Goal: Task Accomplishment & Management: Use online tool/utility

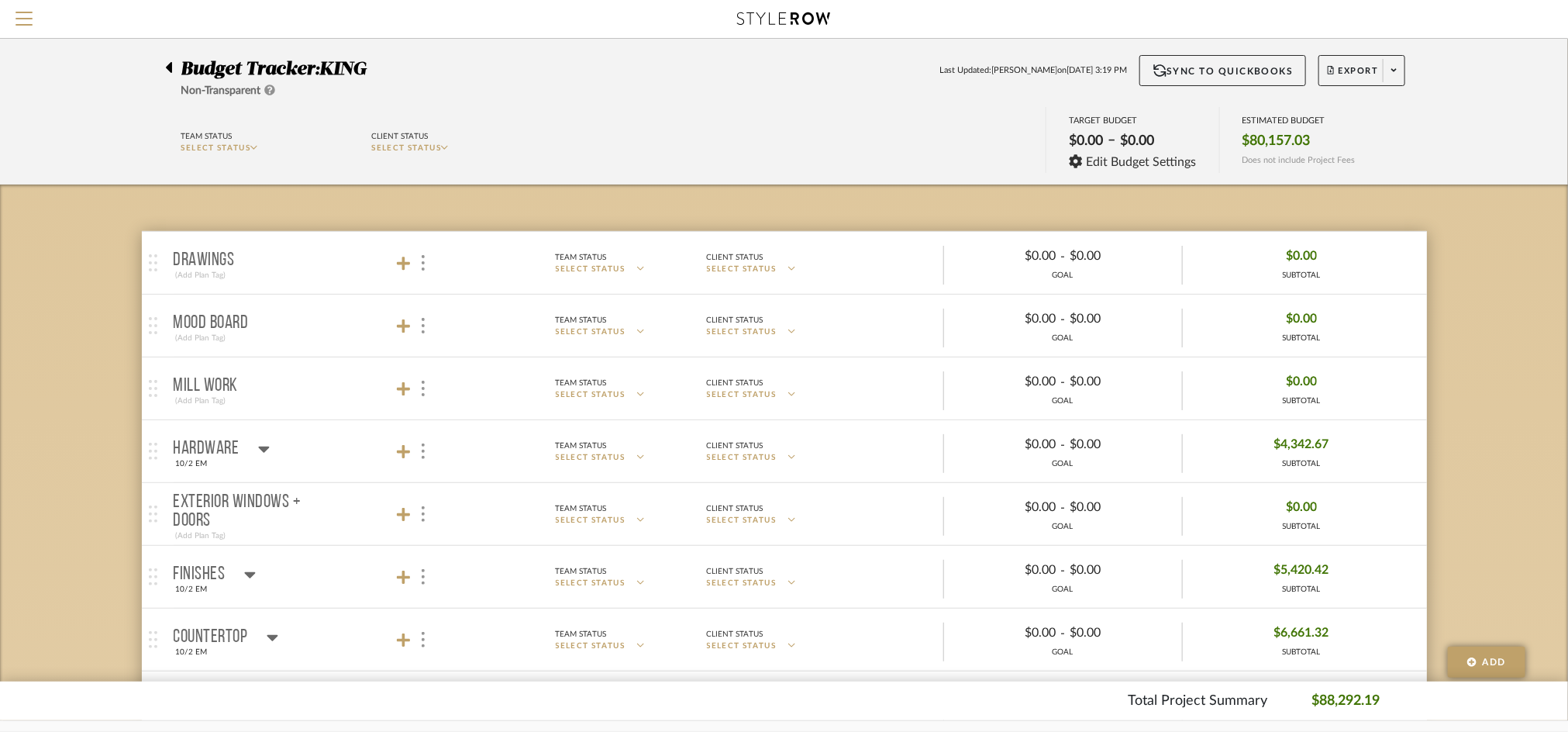
scroll to position [0, 1]
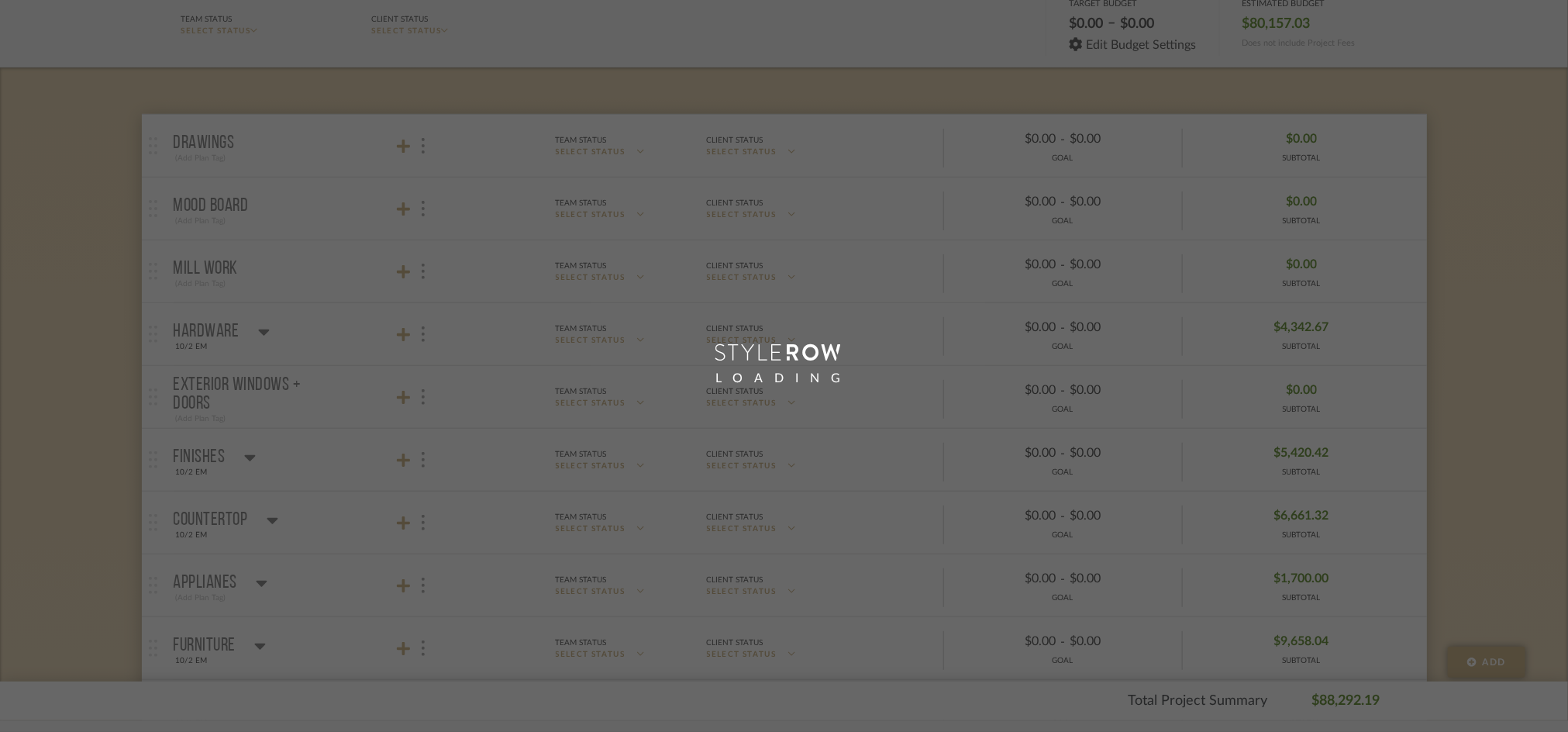
scroll to position [192, 0]
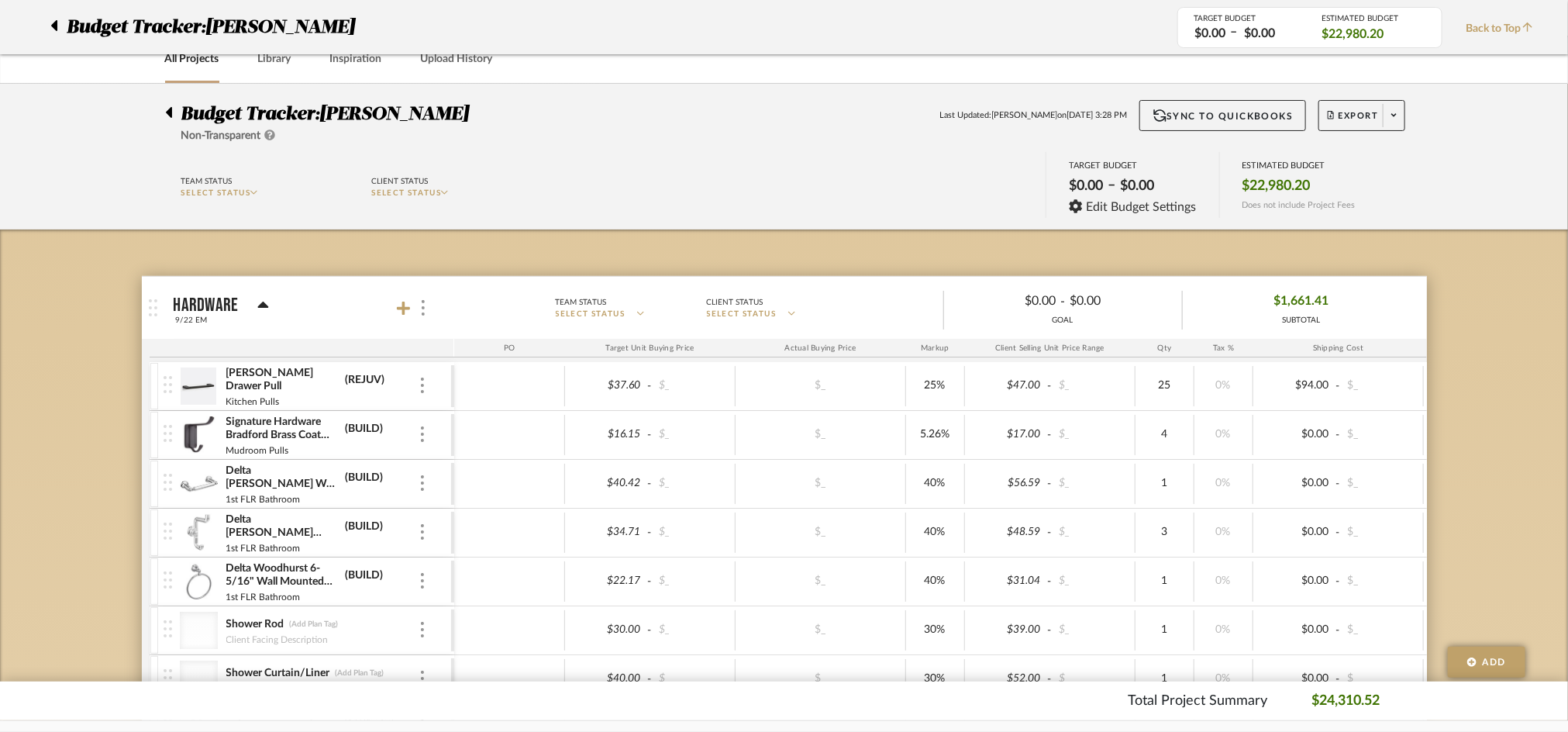
scroll to position [25, 0]
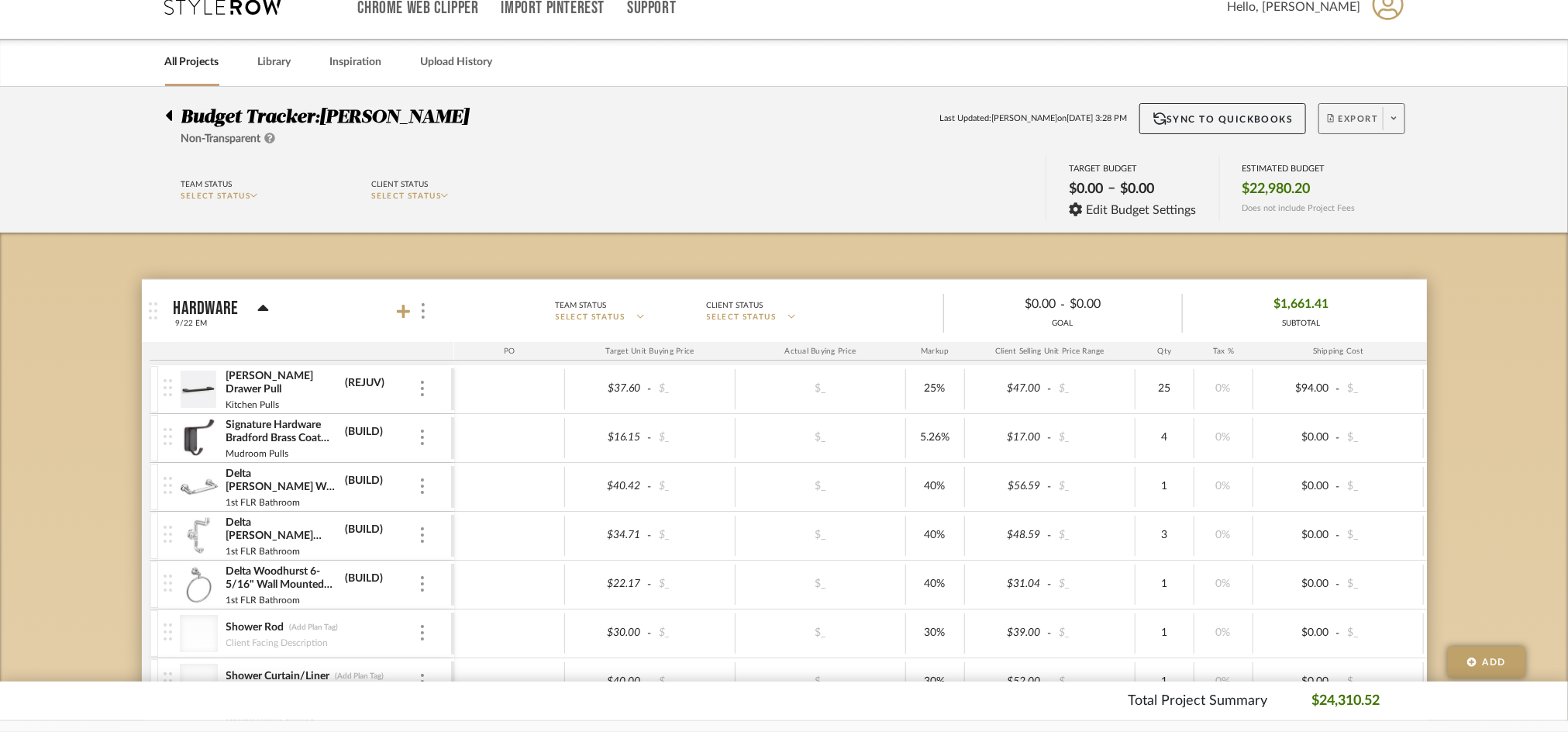
click at [1391, 121] on icon at bounding box center [1394, 119] width 5 height 9
click at [1379, 168] on span "Export PDF" at bounding box center [1389, 162] width 116 height 13
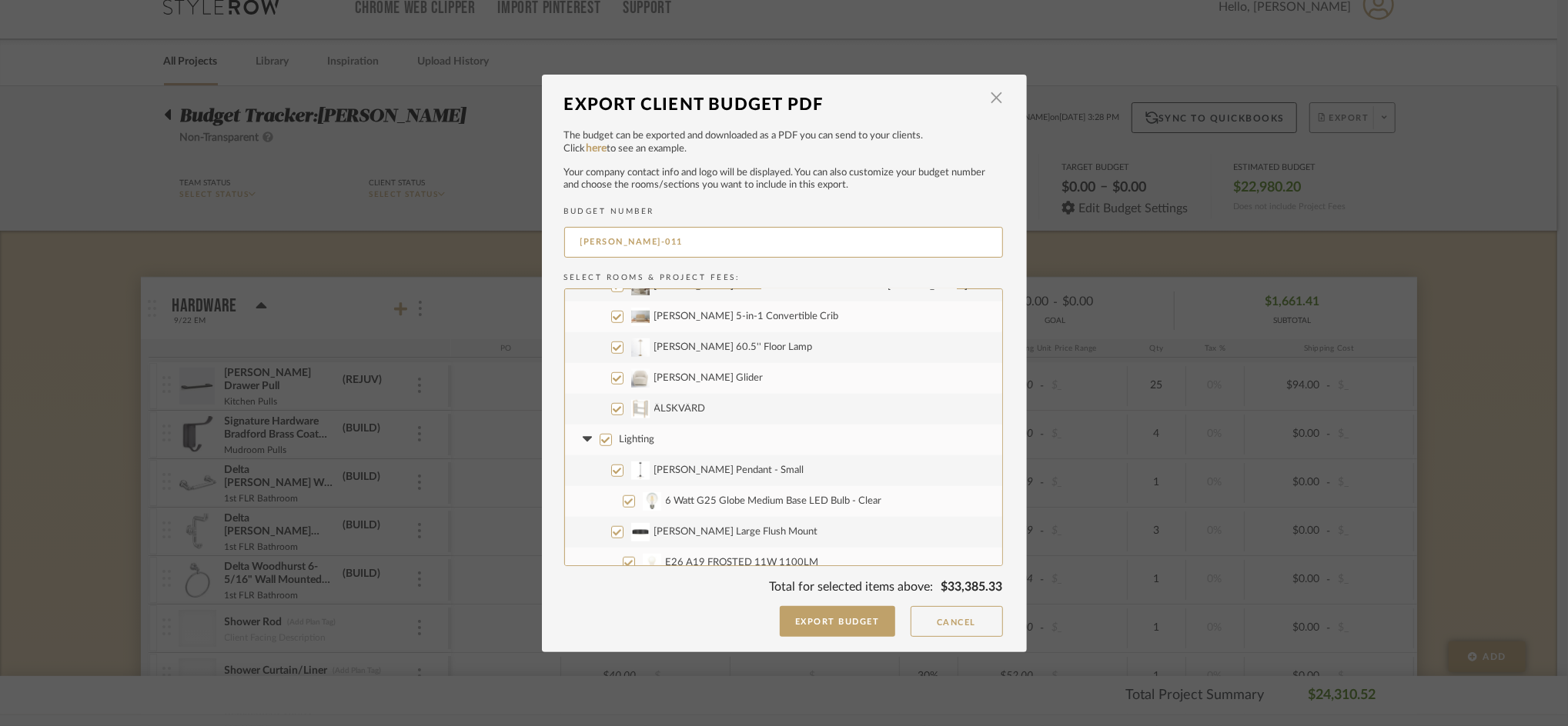
scroll to position [1754, 0]
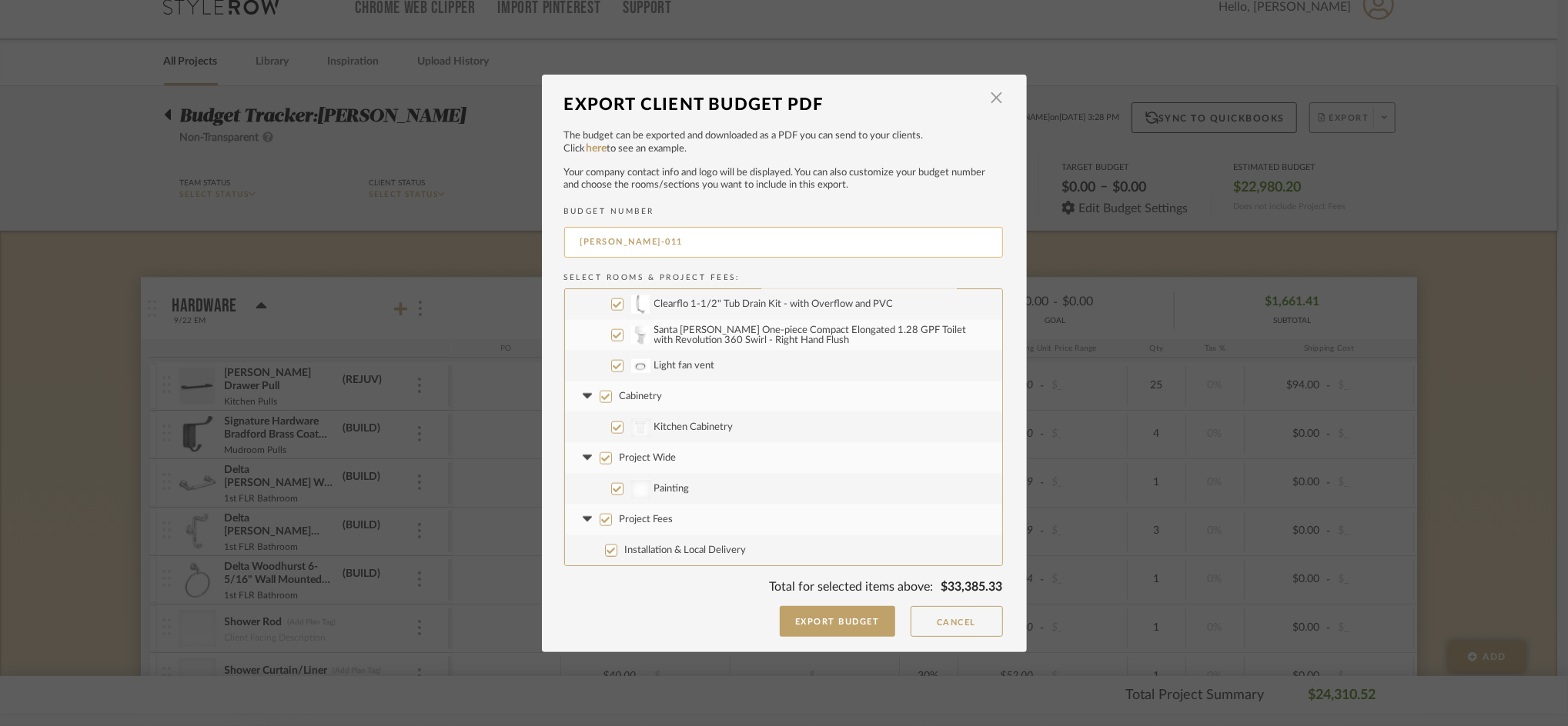
click at [675, 247] on input "CASALI-011" at bounding box center [784, 242] width 439 height 31
type input "CASALI-FULL LIST"
click at [785, 617] on button "Export Budget" at bounding box center [836, 621] width 115 height 31
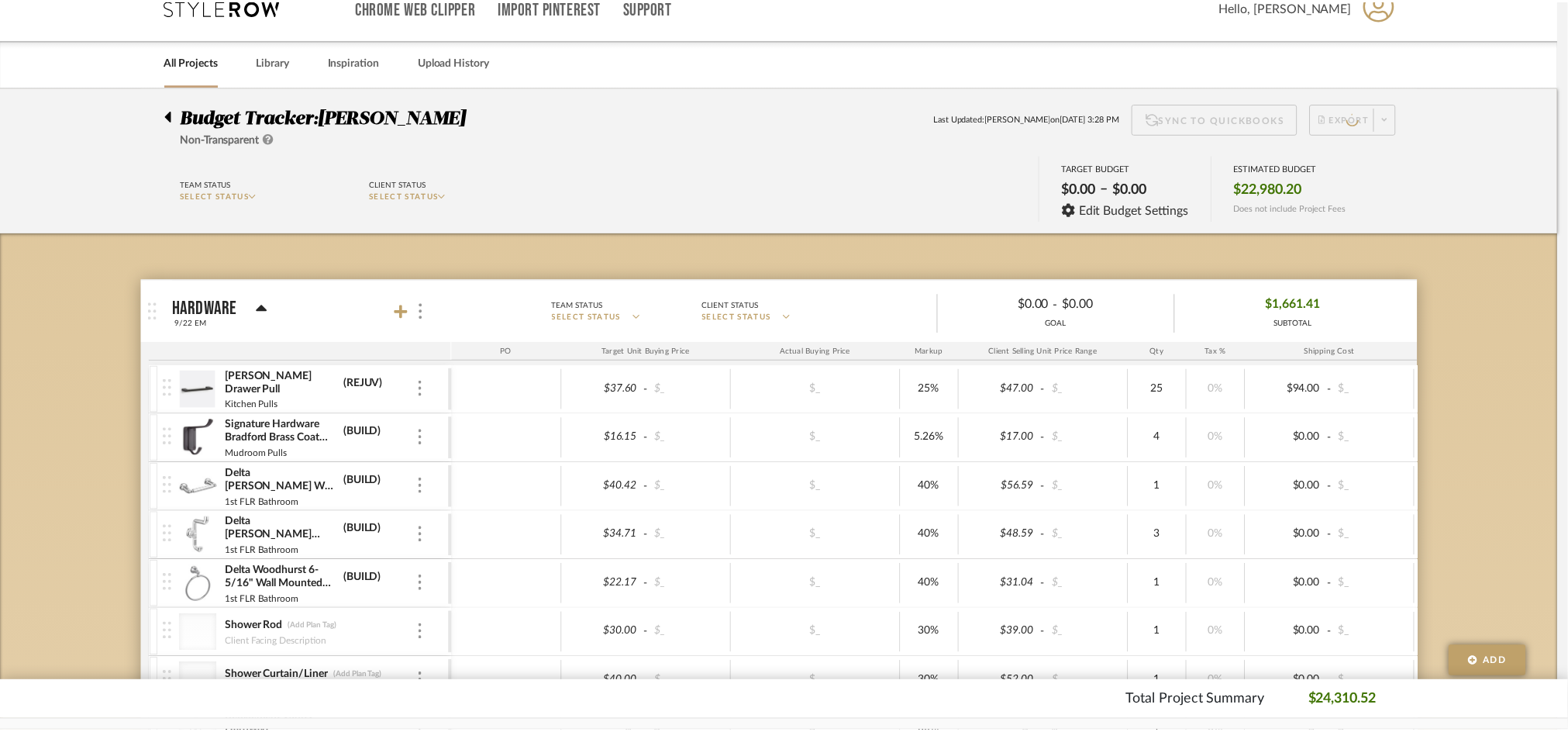
scroll to position [25, 0]
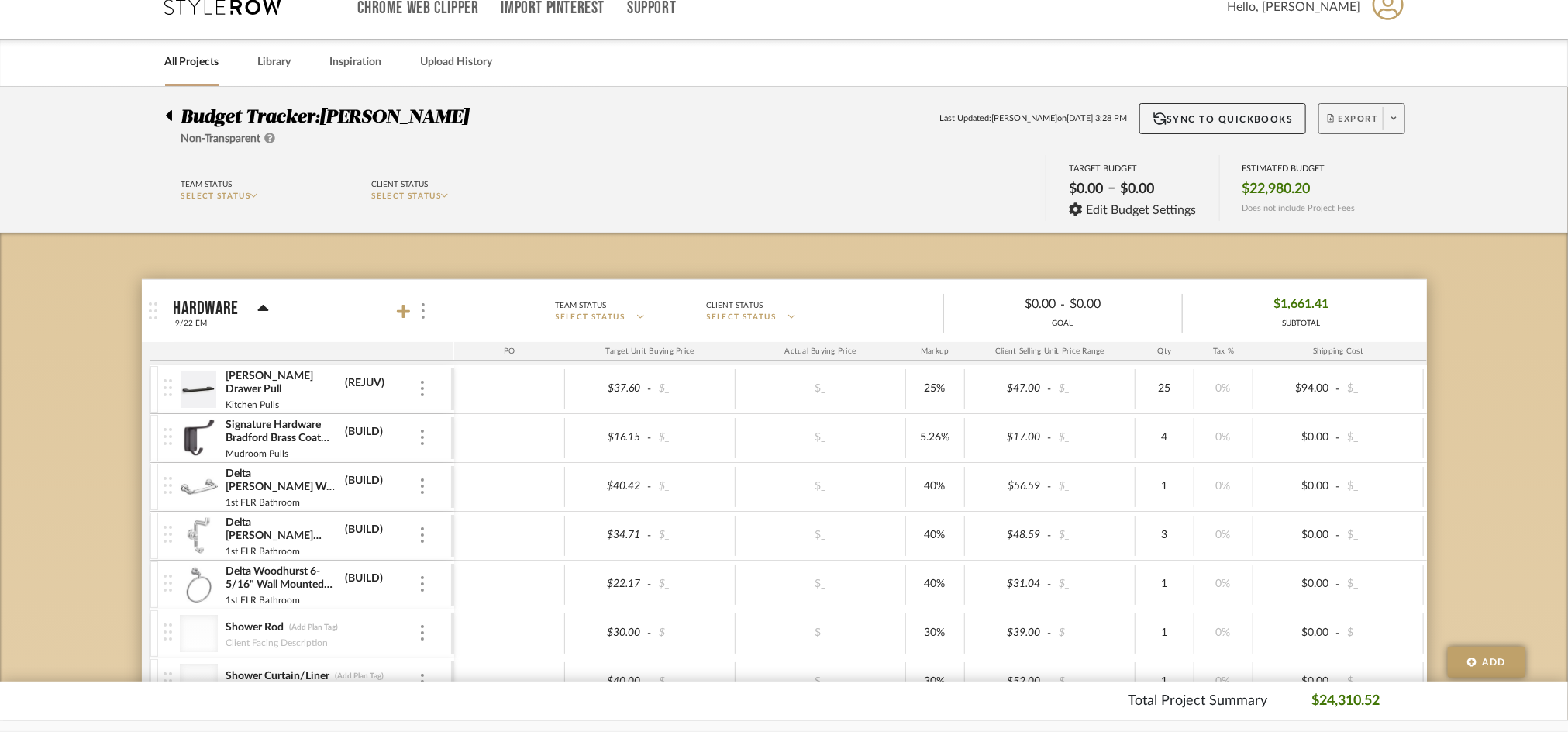
click at [1551, 138] on div "Budget Tracker: CASALI Non-Transparent Last Updated: Emery Murphy on Sep 24th, …" at bounding box center [784, 160] width 1568 height 146
click at [1345, 104] on button "Export" at bounding box center [1362, 119] width 87 height 31
click at [1351, 140] on div "Export PDF Export Excel Create PO BETA" at bounding box center [1389, 200] width 148 height 124
click at [1342, 123] on span "Export" at bounding box center [1353, 125] width 52 height 23
click at [1343, 163] on span "Export PDF" at bounding box center [1389, 162] width 116 height 13
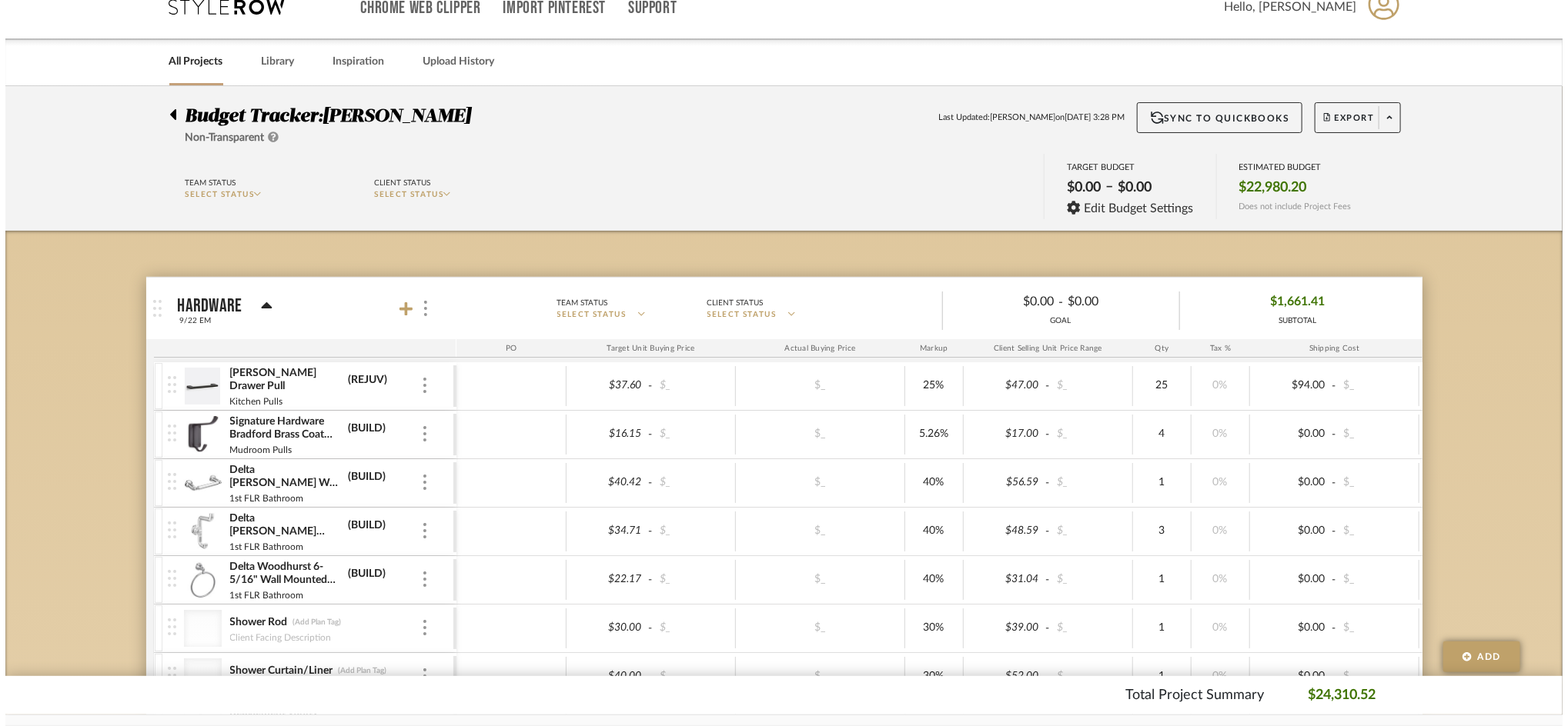
scroll to position [0, 0]
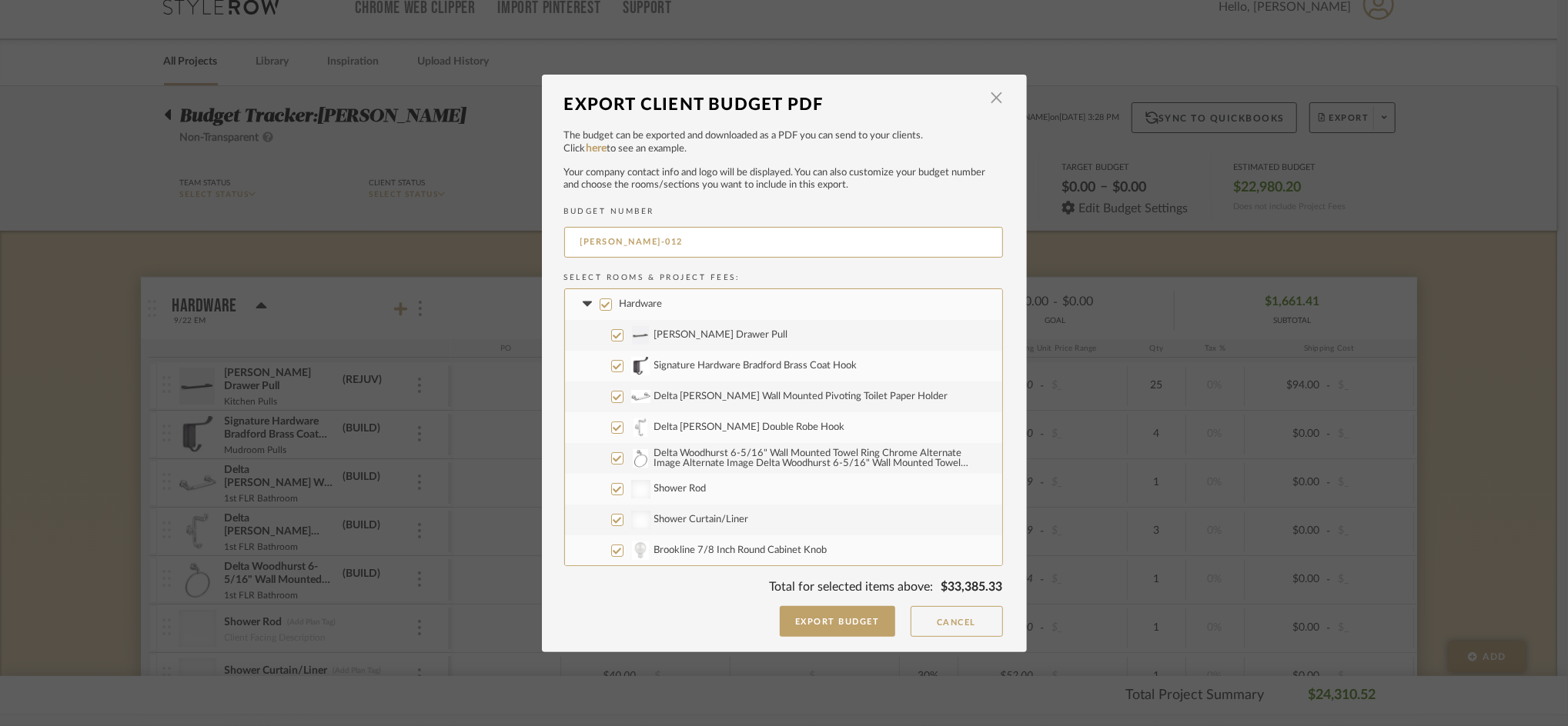
click at [587, 304] on icon at bounding box center [587, 304] width 16 height 6
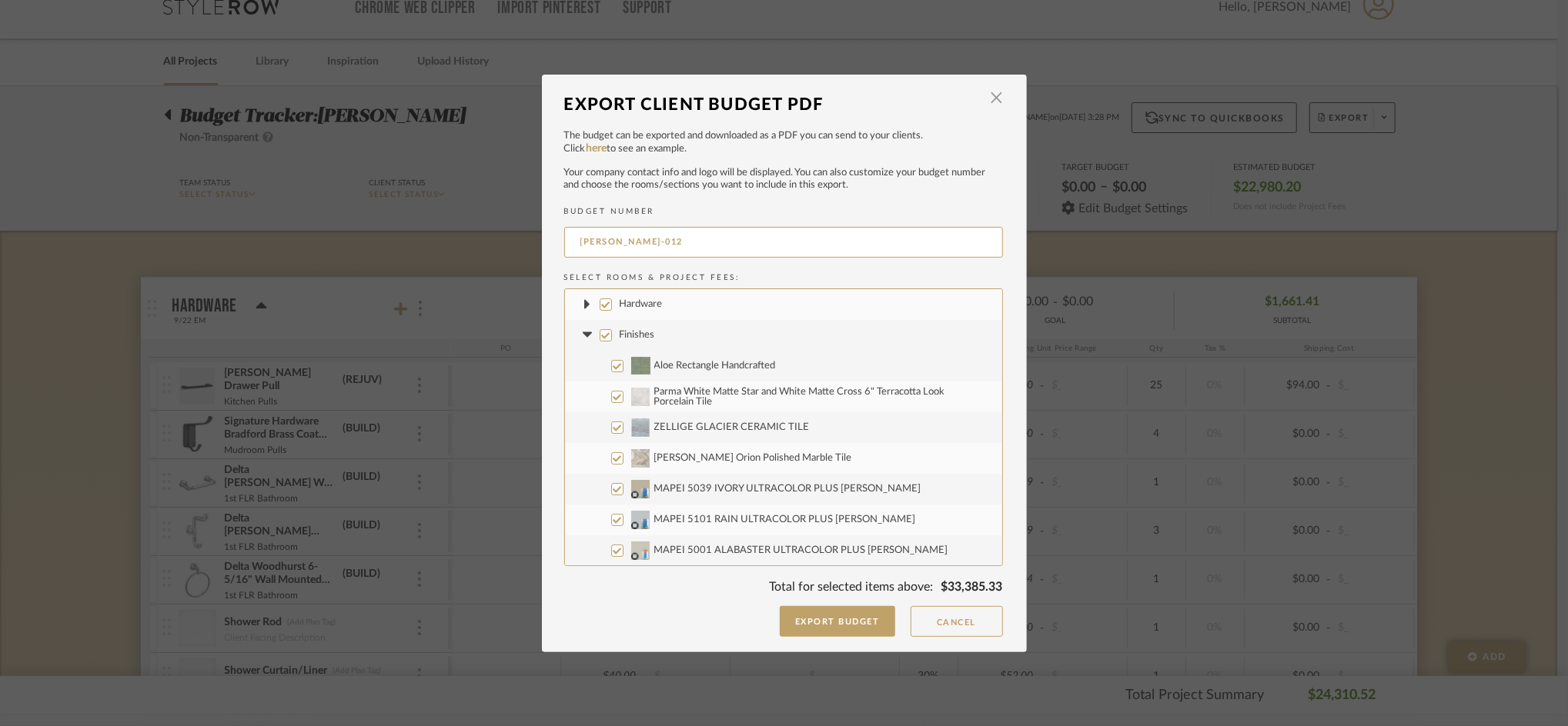
click at [583, 326] on label "Finishes" at bounding box center [784, 336] width 437 height 31
click at [599, 329] on input "Finishes" at bounding box center [605, 335] width 12 height 12
checkbox input "false"
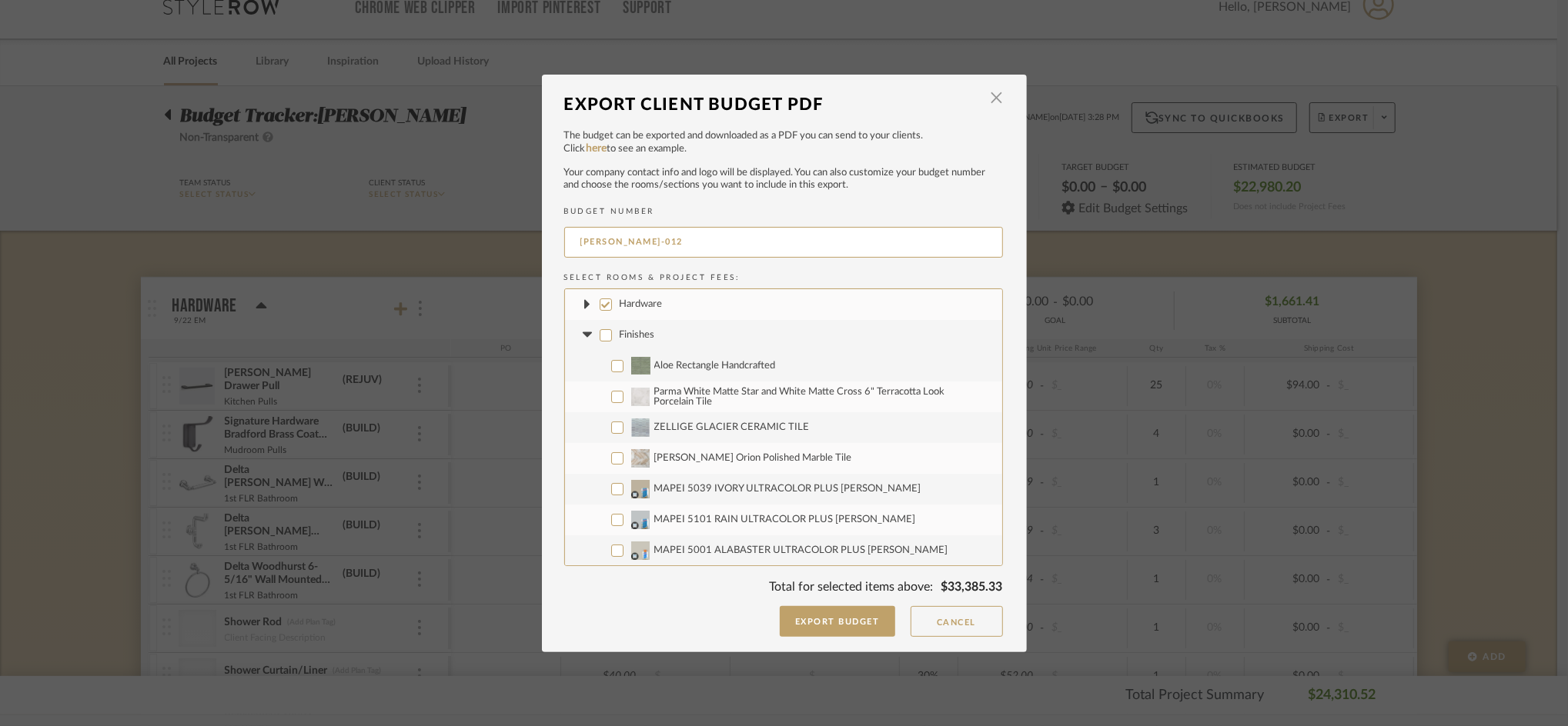
checkbox input "false"
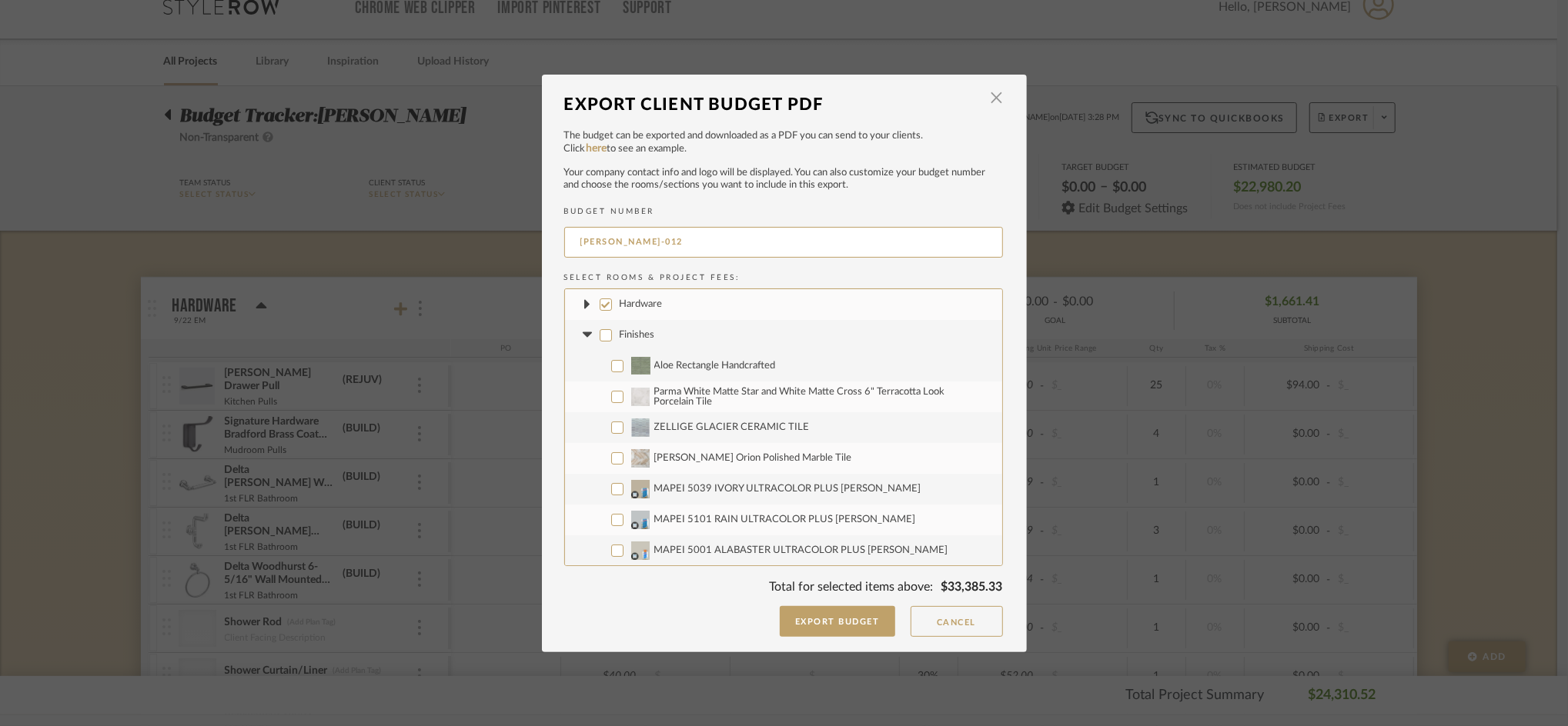
checkbox input "false"
click at [581, 337] on icon at bounding box center [587, 335] width 16 height 6
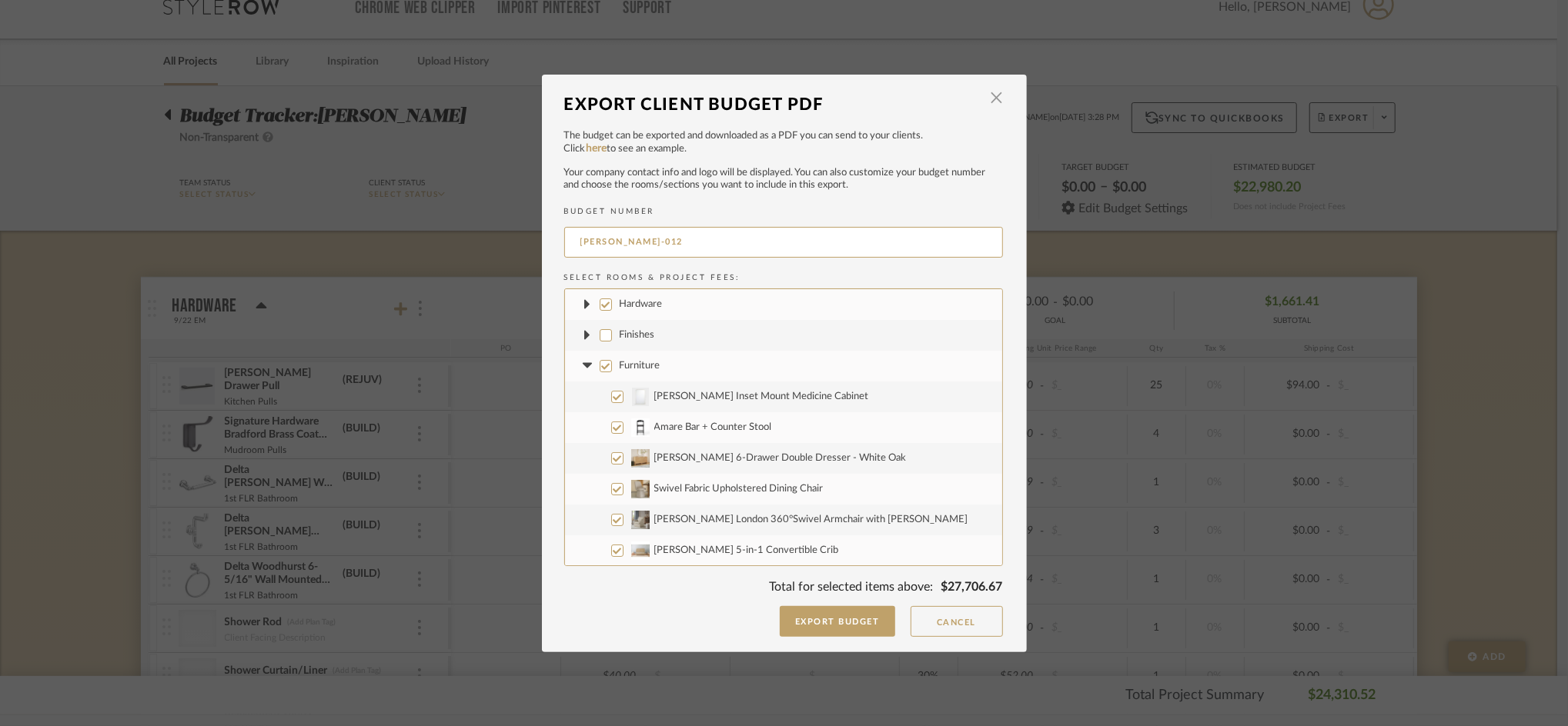
click at [585, 370] on fa-icon at bounding box center [587, 366] width 16 height 16
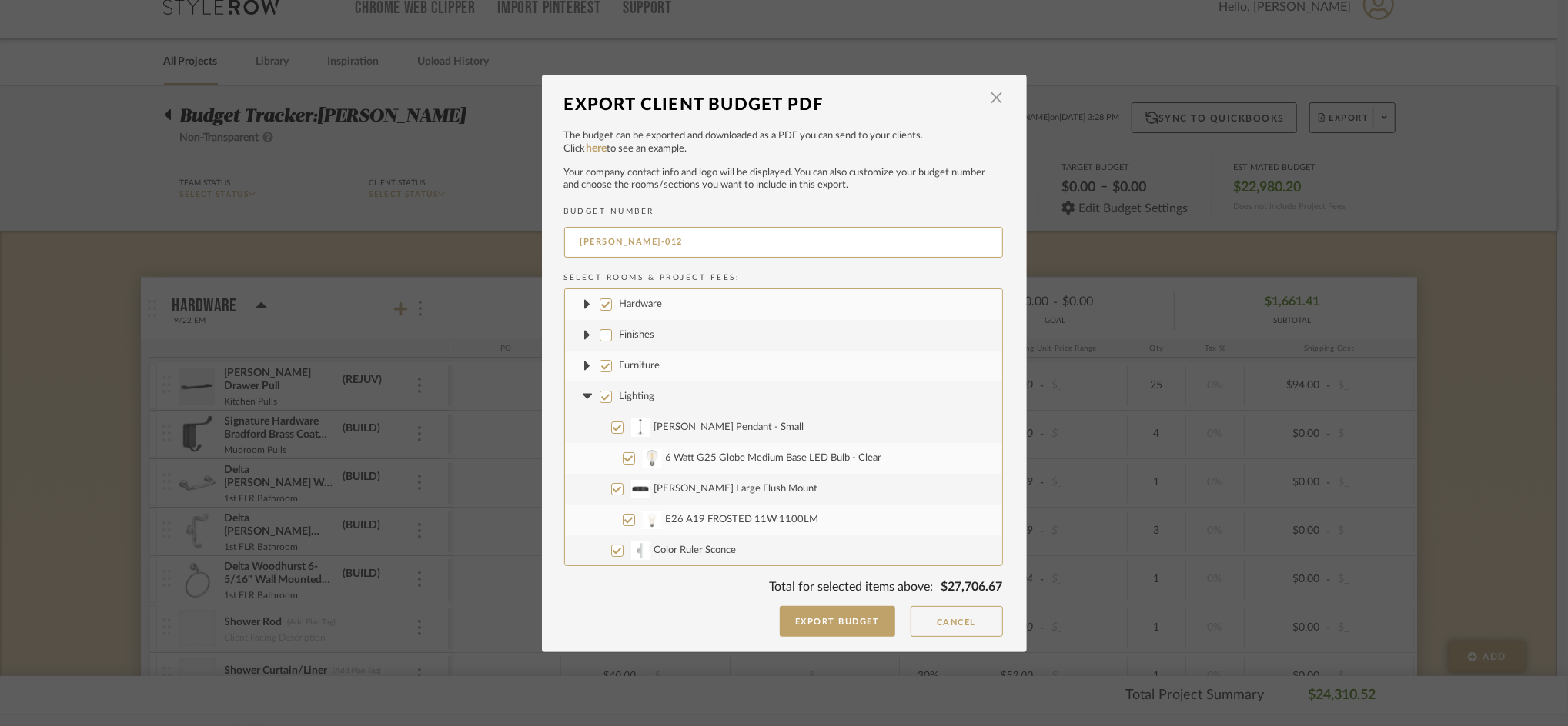
click at [582, 395] on icon at bounding box center [587, 396] width 9 height 5
click at [582, 427] on icon at bounding box center [587, 427] width 9 height 5
click at [581, 463] on fa-icon at bounding box center [587, 458] width 16 height 16
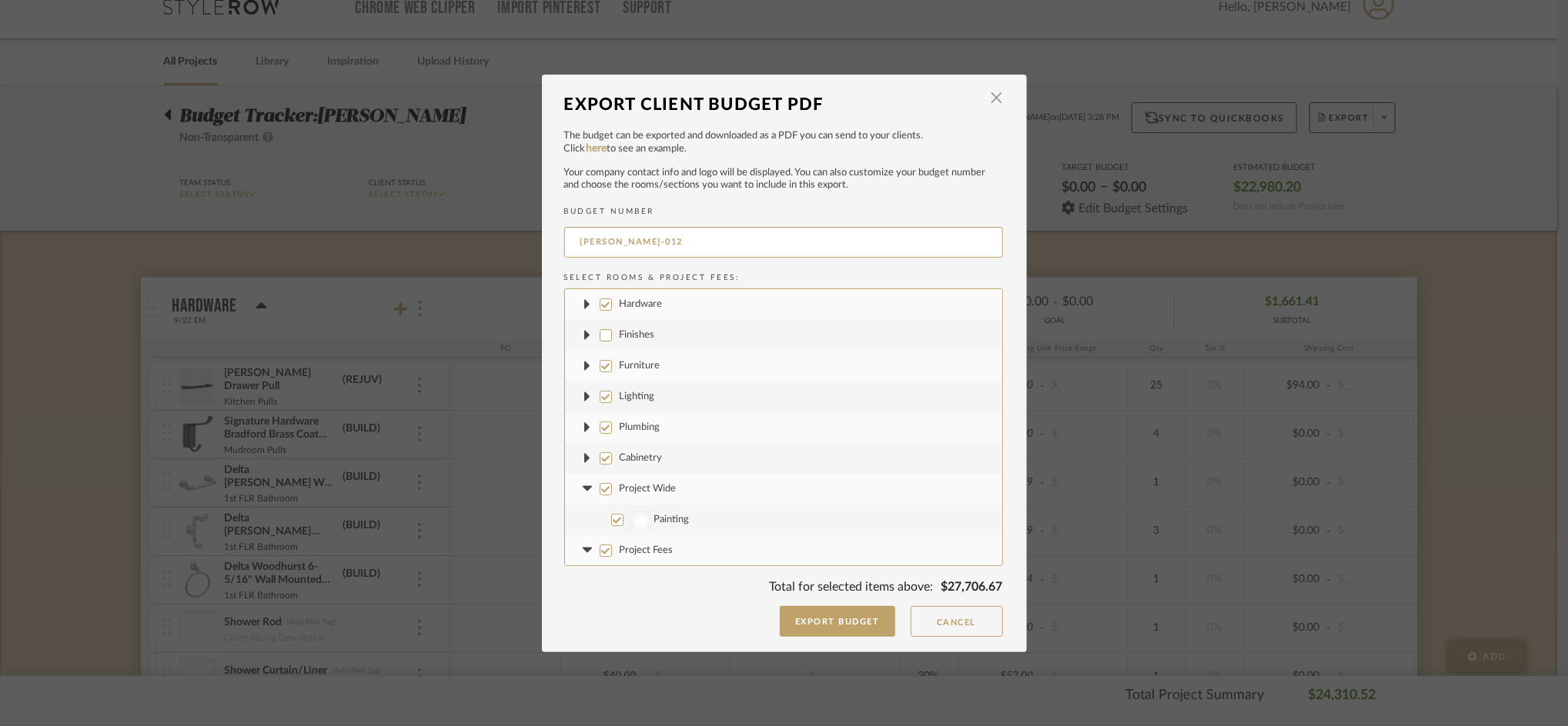
click at [582, 487] on icon at bounding box center [587, 489] width 9 height 5
click at [584, 502] on label "Project Wide" at bounding box center [784, 489] width 437 height 31
click at [599, 495] on input "Project Wide" at bounding box center [605, 489] width 12 height 12
checkbox input "false"
click at [582, 523] on fa-icon at bounding box center [587, 519] width 16 height 16
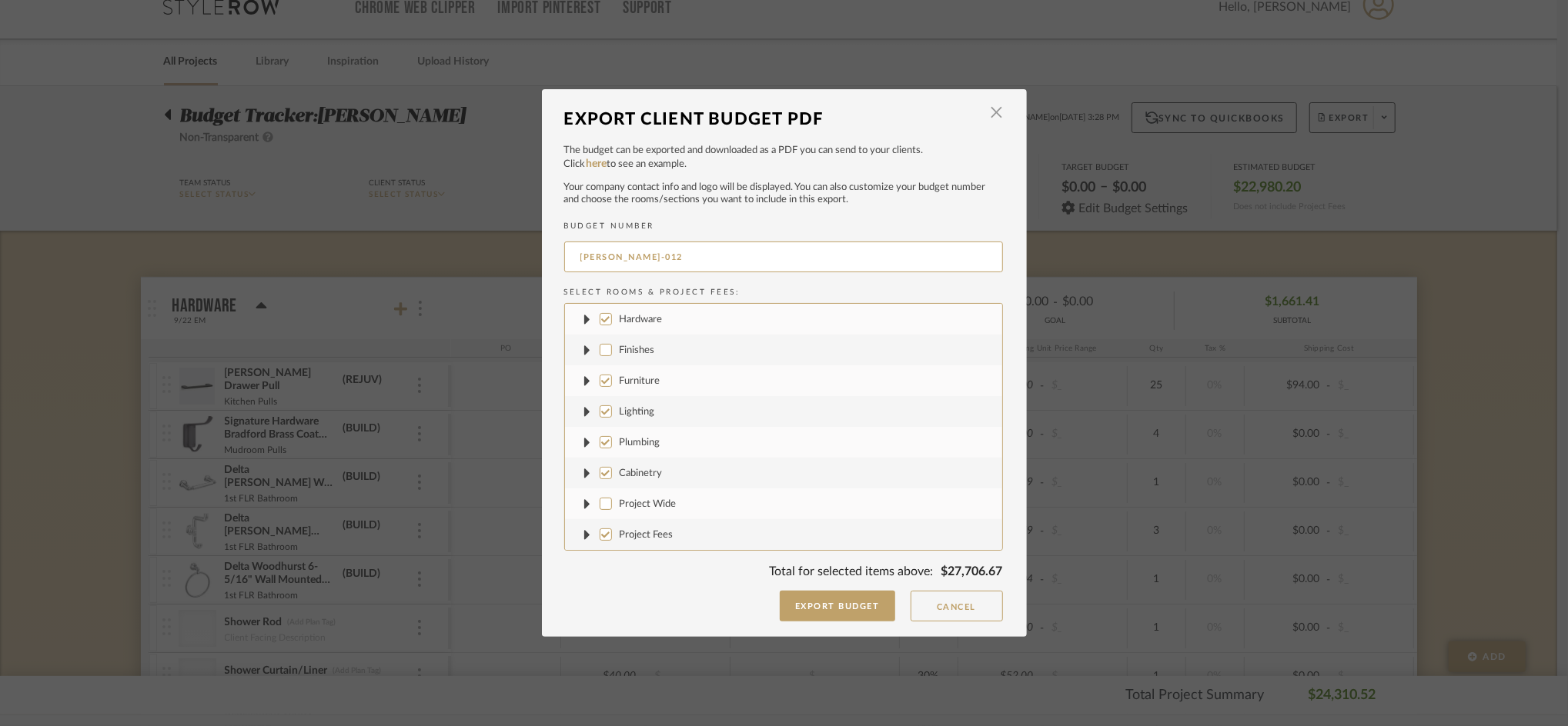
click at [584, 504] on icon at bounding box center [587, 504] width 6 height 16
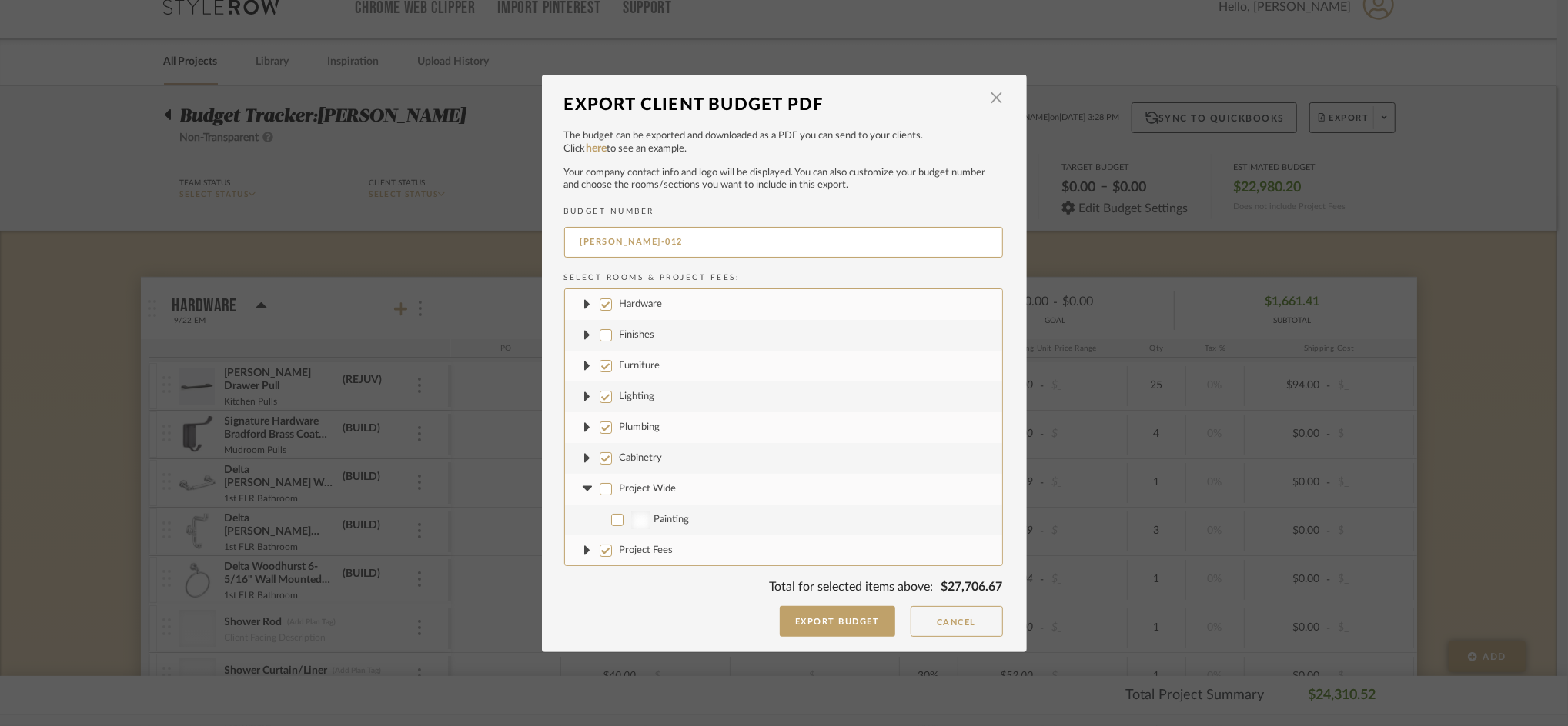
click at [580, 481] on fa-icon at bounding box center [587, 488] width 16 height 16
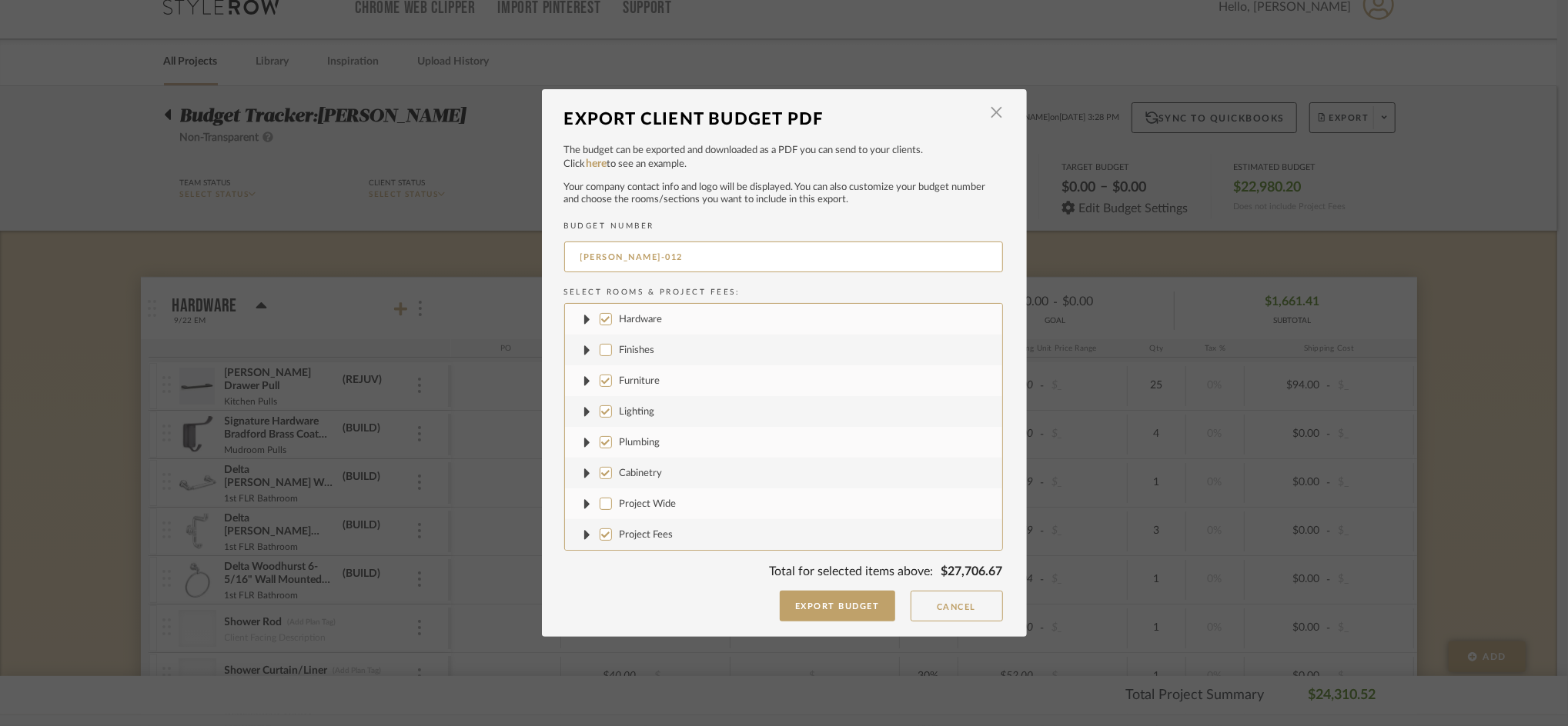
click at [599, 533] on input "Project Fees" at bounding box center [605, 534] width 12 height 12
checkbox input "false"
click at [604, 463] on label "Cabinetry" at bounding box center [784, 473] width 437 height 31
click at [604, 467] on input "Cabinetry" at bounding box center [605, 473] width 12 height 12
checkbox input "false"
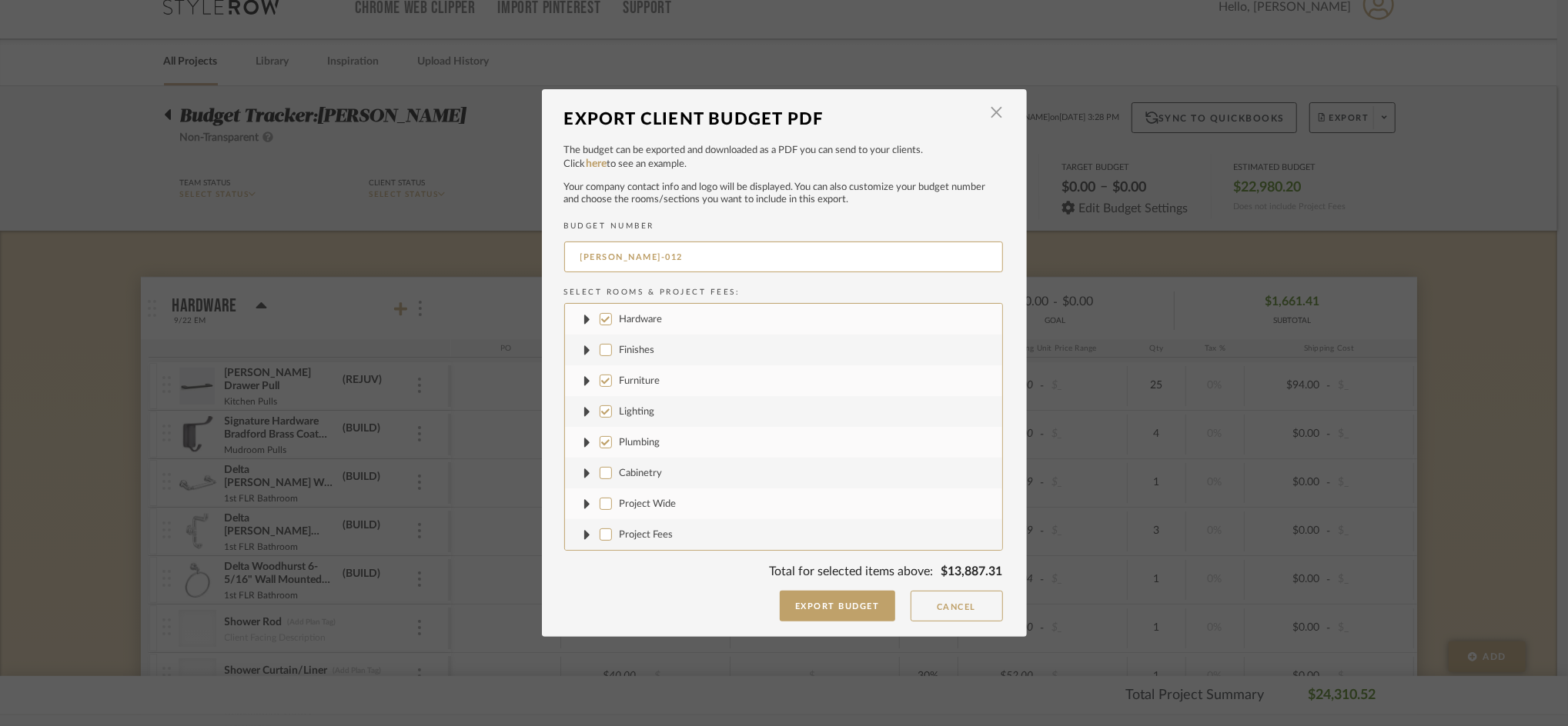
click at [602, 435] on label "Plumbing" at bounding box center [784, 442] width 437 height 31
click at [602, 436] on input "Plumbing" at bounding box center [605, 442] width 12 height 12
checkbox input "false"
click at [599, 401] on label "Lighting" at bounding box center [784, 412] width 437 height 31
click at [599, 406] on input "Lighting" at bounding box center [605, 412] width 12 height 12
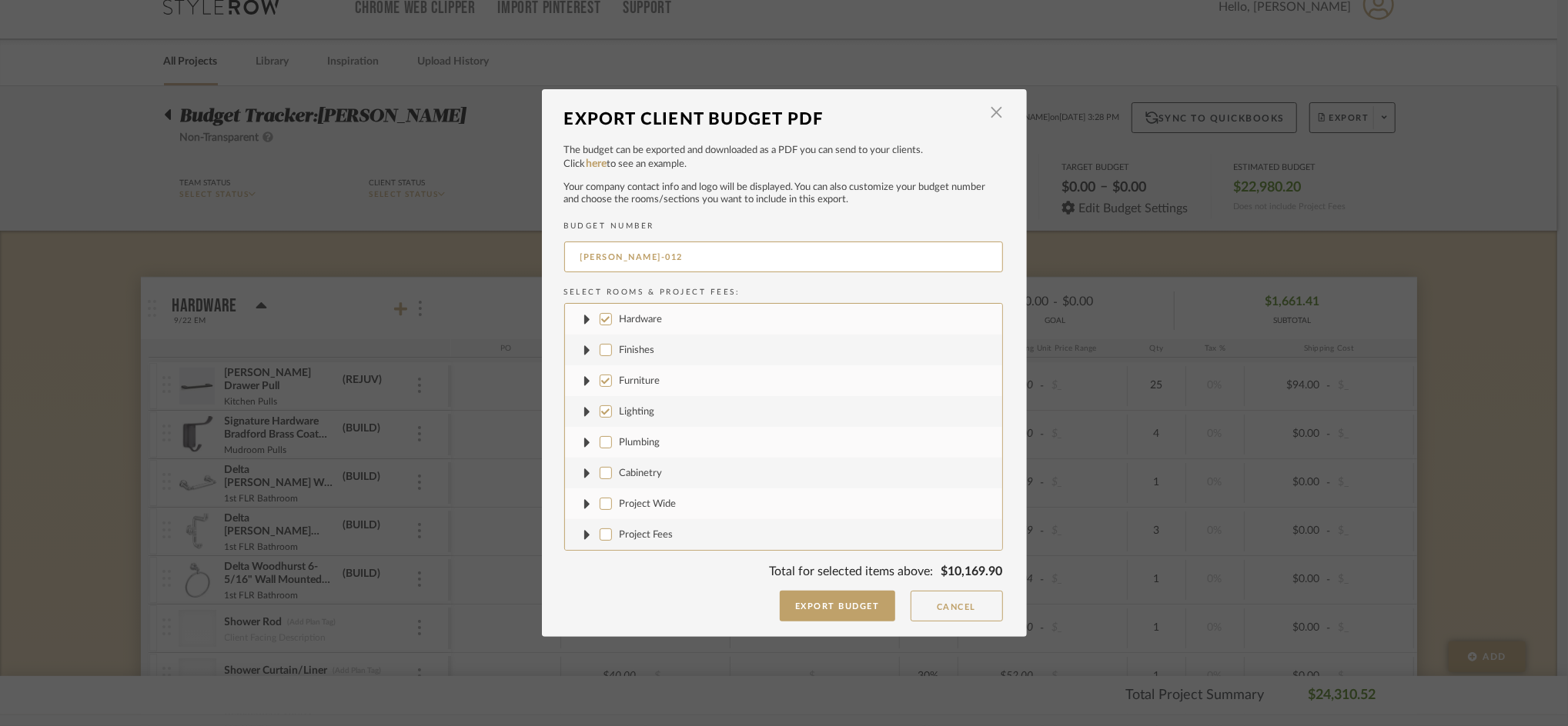
checkbox input "false"
click at [600, 375] on input "Furniture" at bounding box center [605, 381] width 12 height 12
checkbox input "false"
click at [630, 273] on div "CASALI-012" at bounding box center [784, 259] width 439 height 43
click at [630, 273] on input "CASALI-012" at bounding box center [784, 256] width 439 height 31
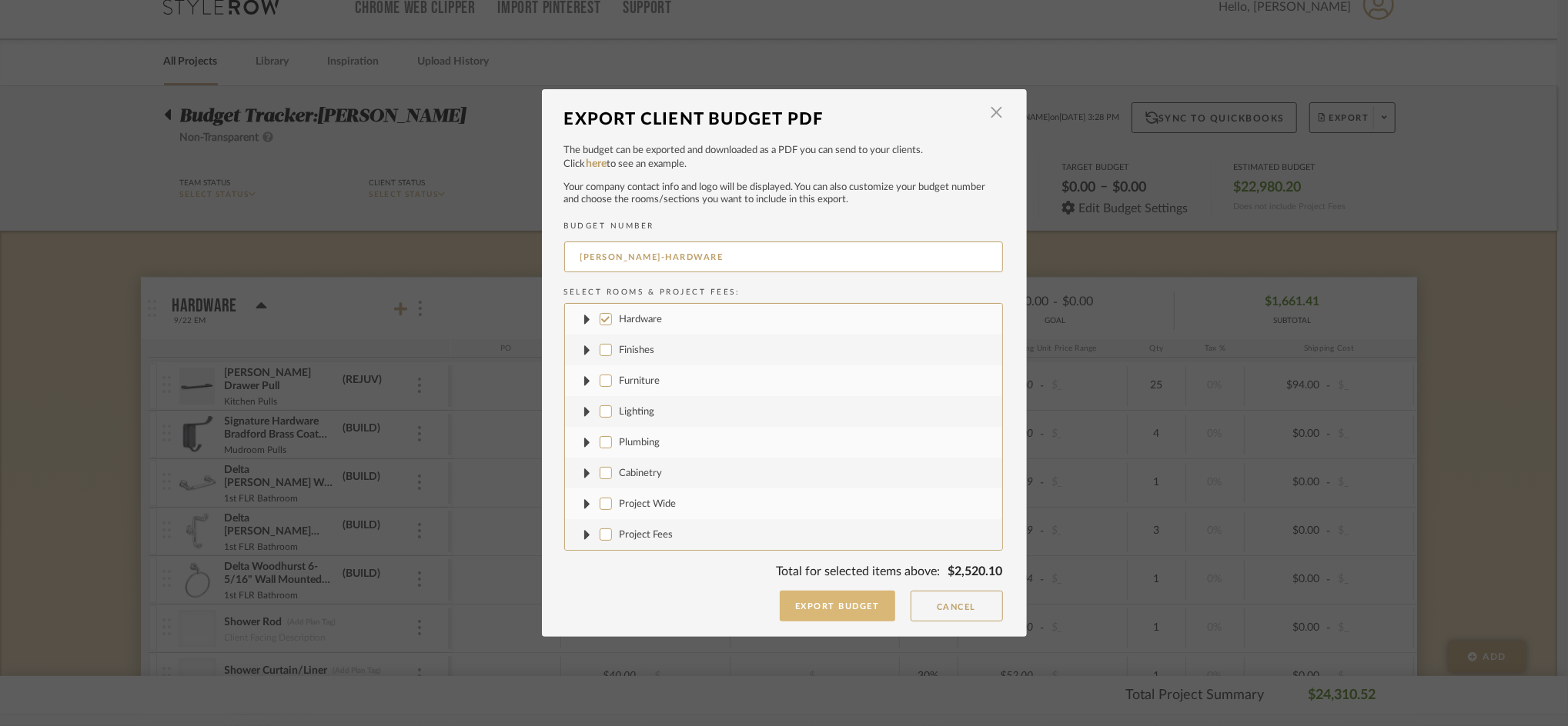
type input "CASALI-HARDWARE"
click at [831, 607] on button "Export Budget" at bounding box center [836, 606] width 115 height 31
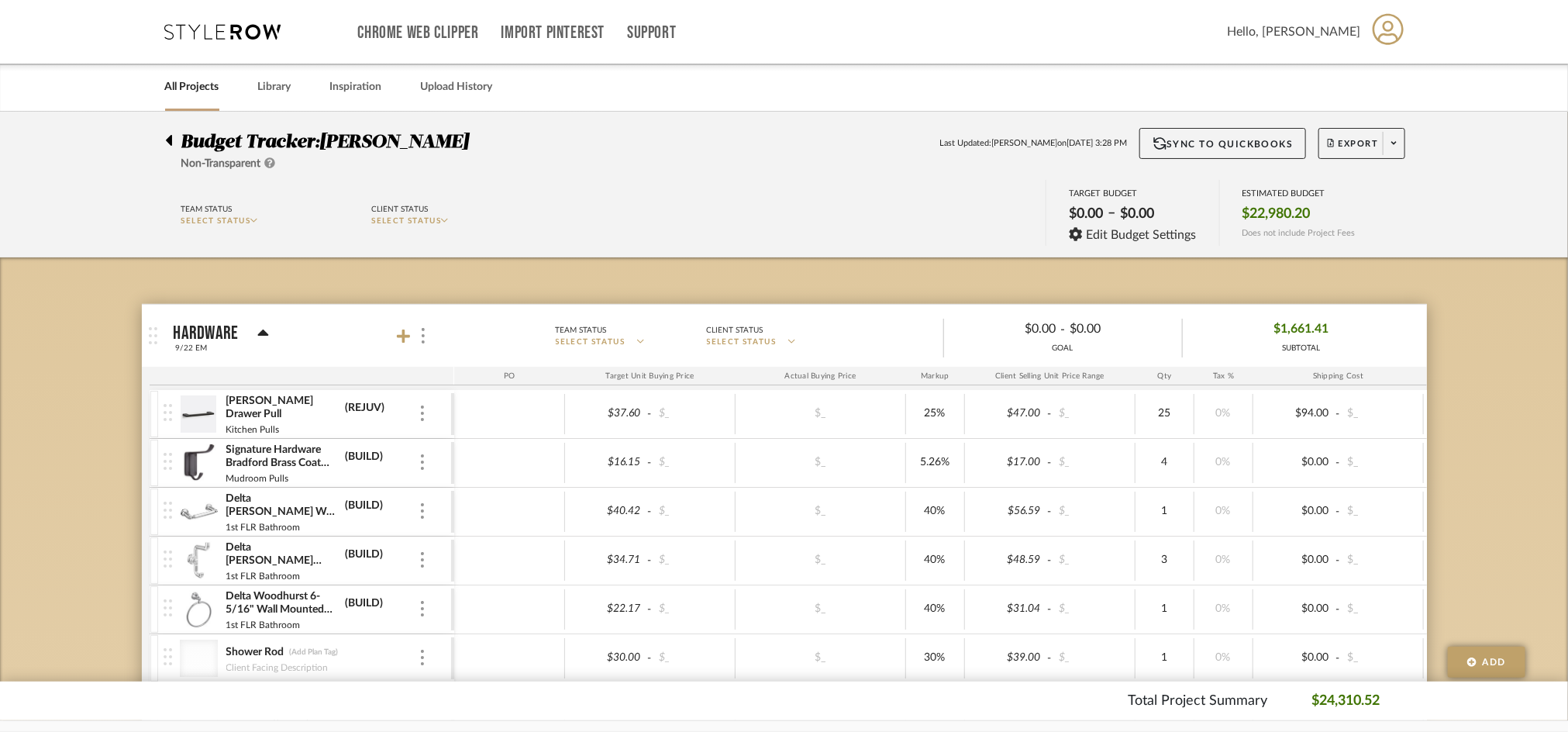
click at [1343, 153] on span "Export" at bounding box center [1353, 149] width 52 height 23
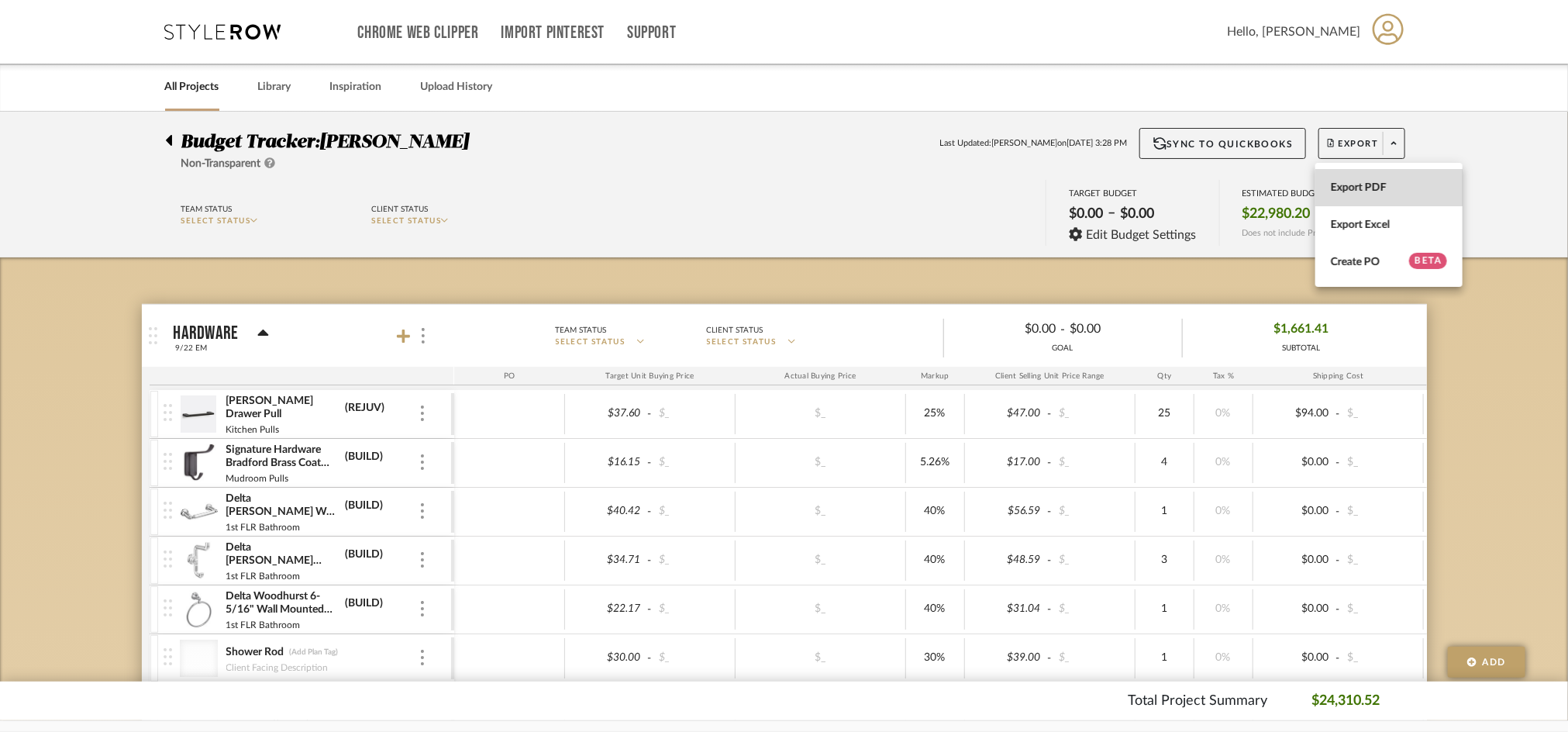
click at [1346, 182] on span "Export PDF" at bounding box center [1389, 187] width 116 height 13
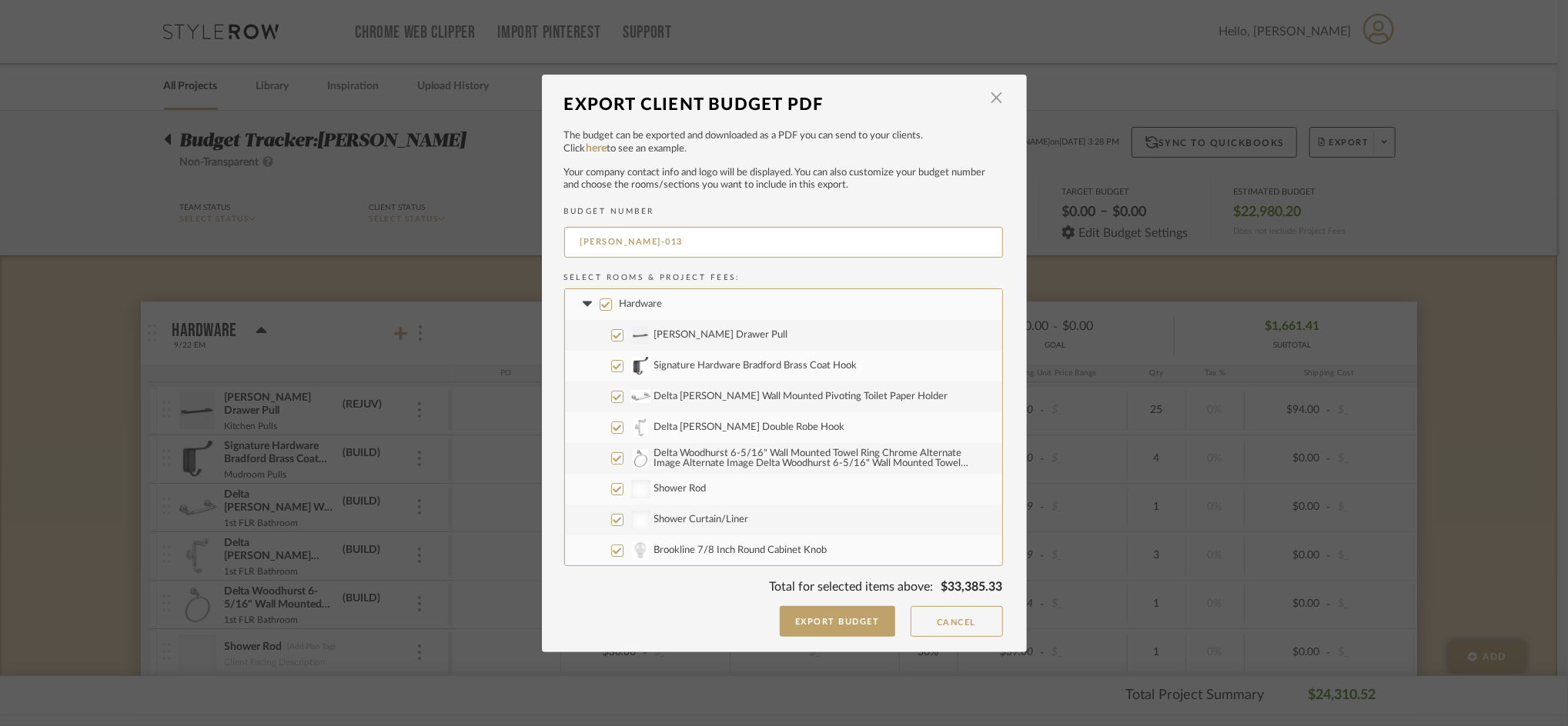
click at [576, 296] on label "Hardware" at bounding box center [784, 304] width 437 height 31
click at [599, 298] on input "Hardware" at bounding box center [605, 304] width 12 height 12
checkbox input "false"
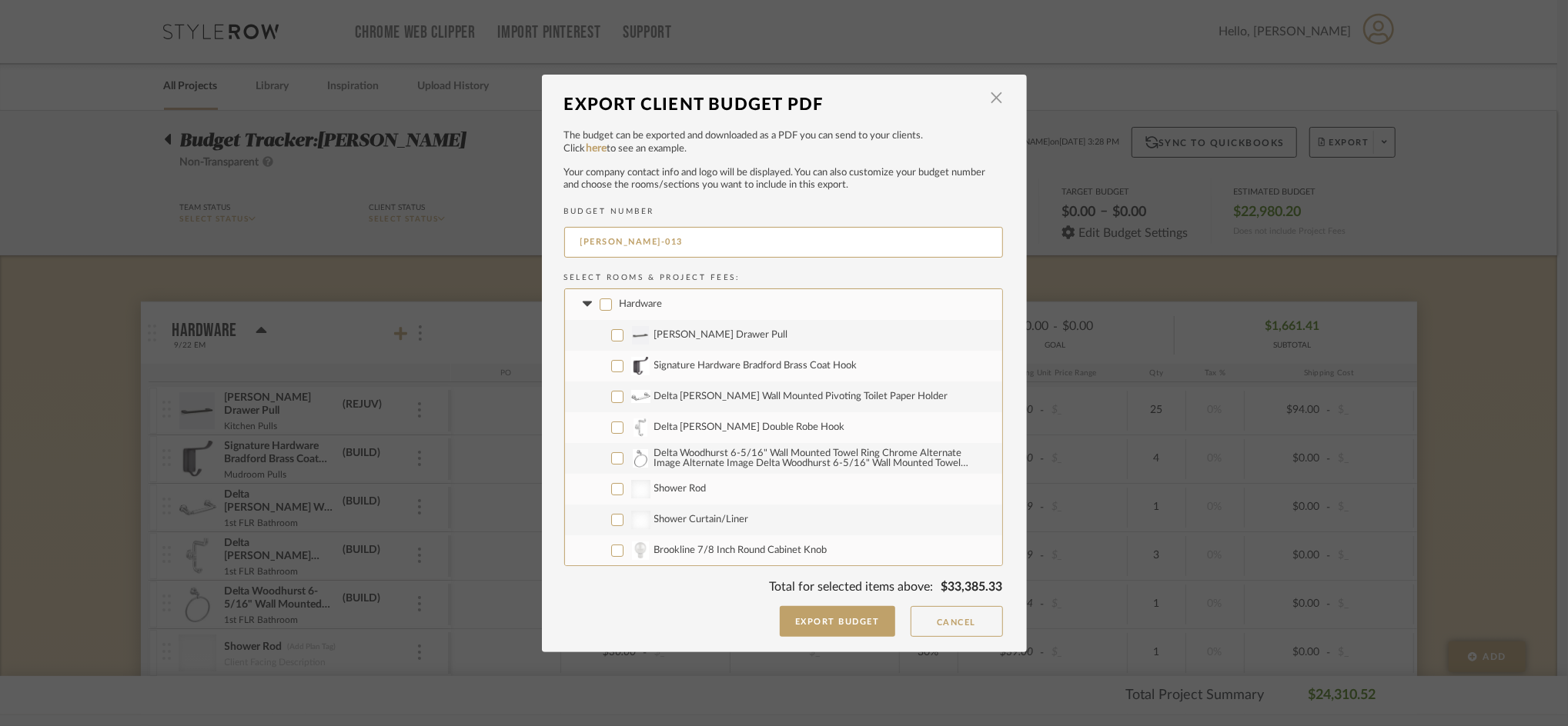
checkbox input "false"
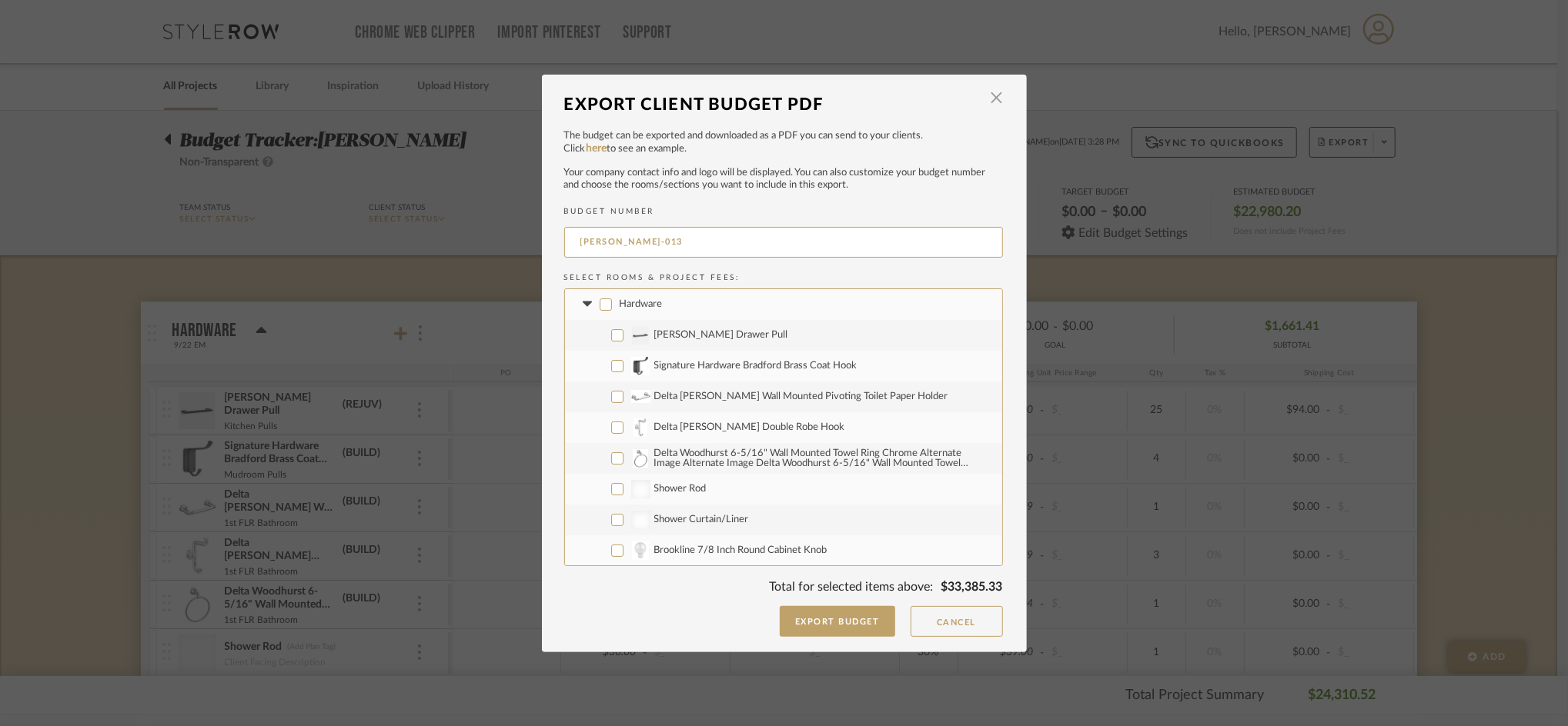
checkbox input "false"
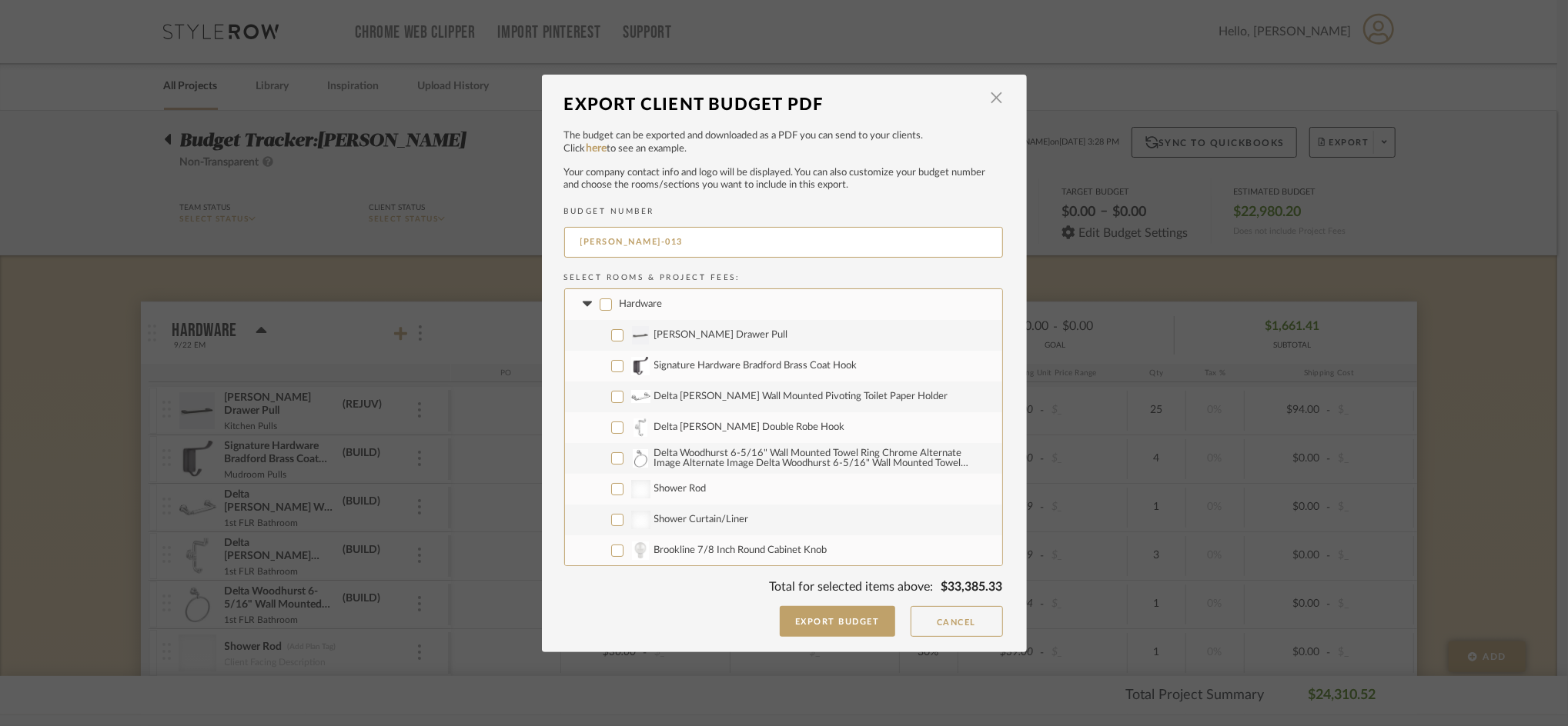
checkbox input "false"
click at [582, 304] on icon at bounding box center [587, 304] width 9 height 5
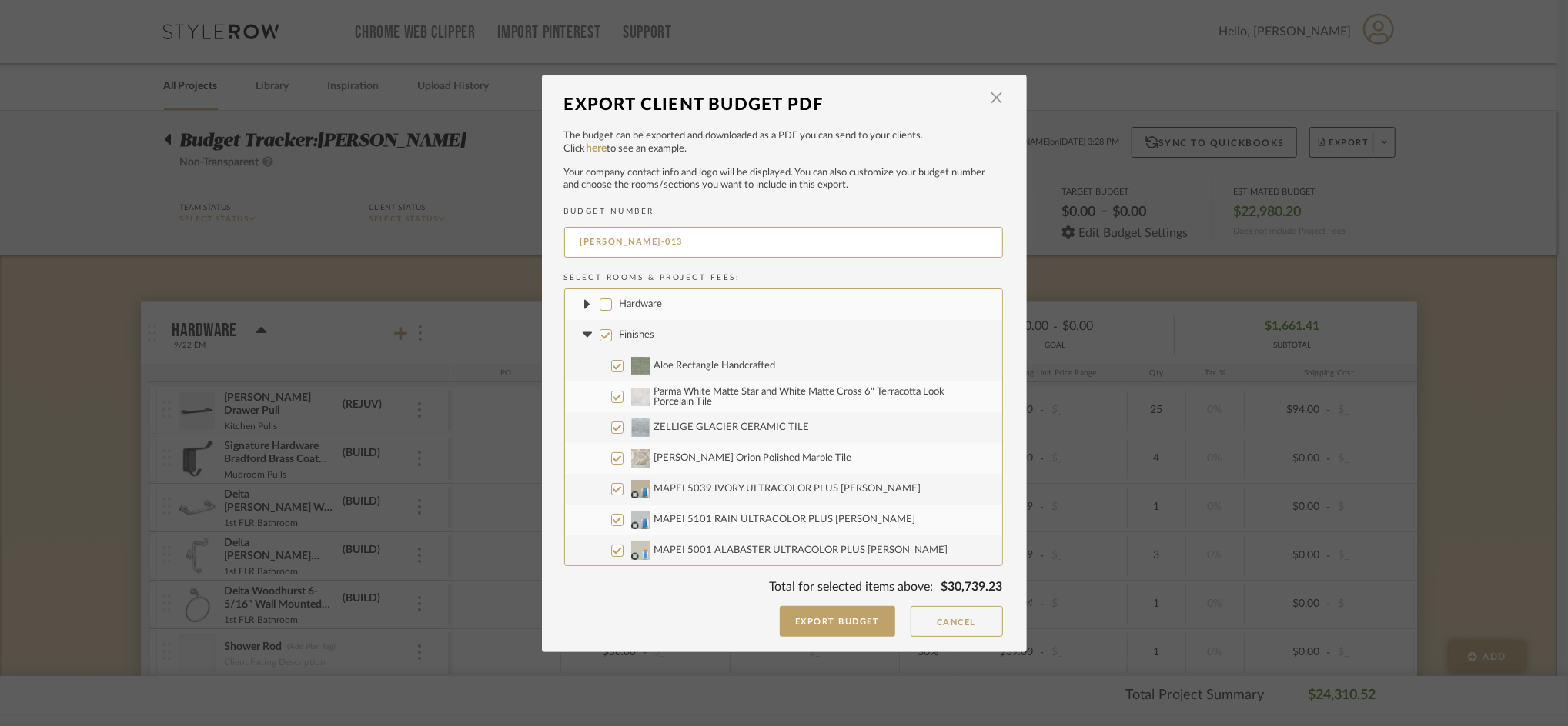
click at [582, 334] on icon at bounding box center [587, 335] width 9 height 5
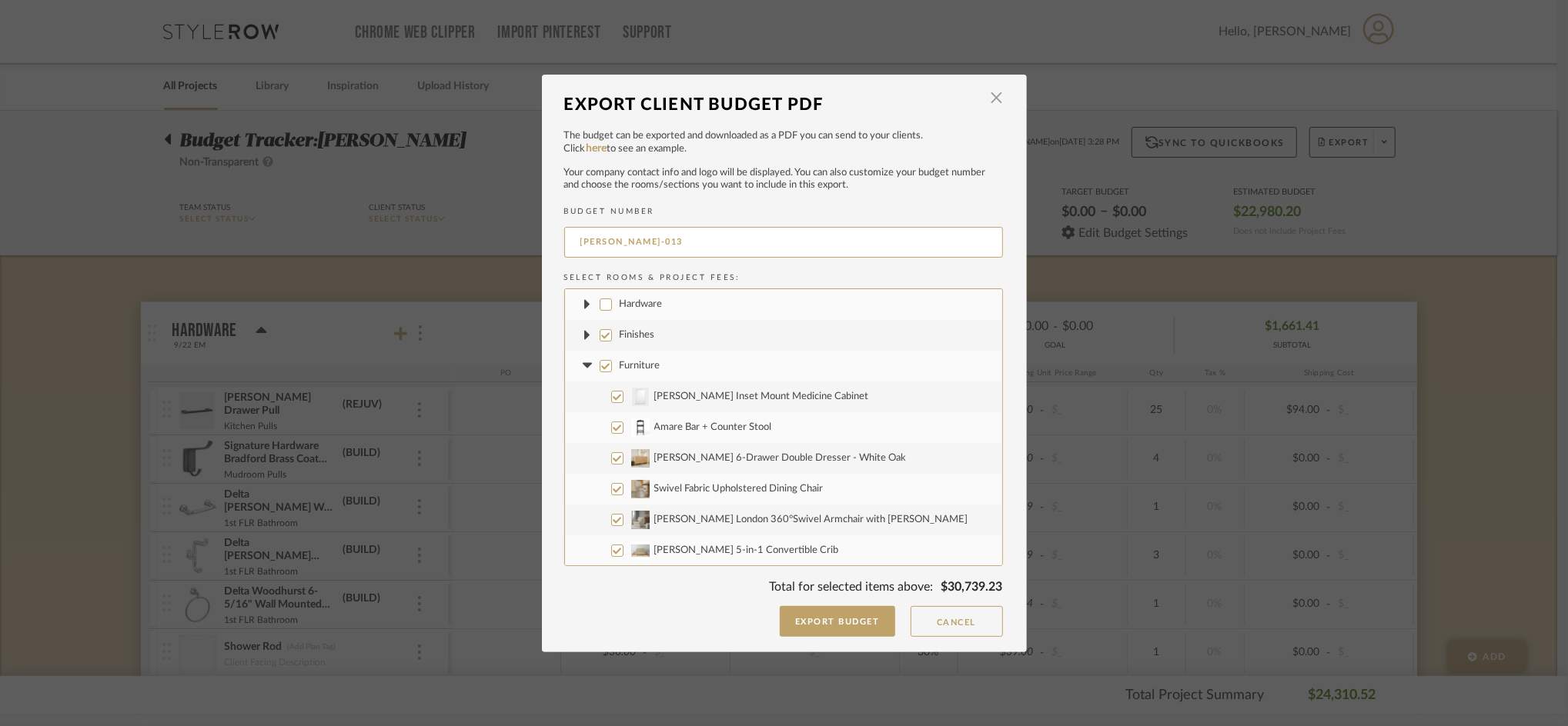
click at [582, 368] on icon at bounding box center [587, 366] width 16 height 6
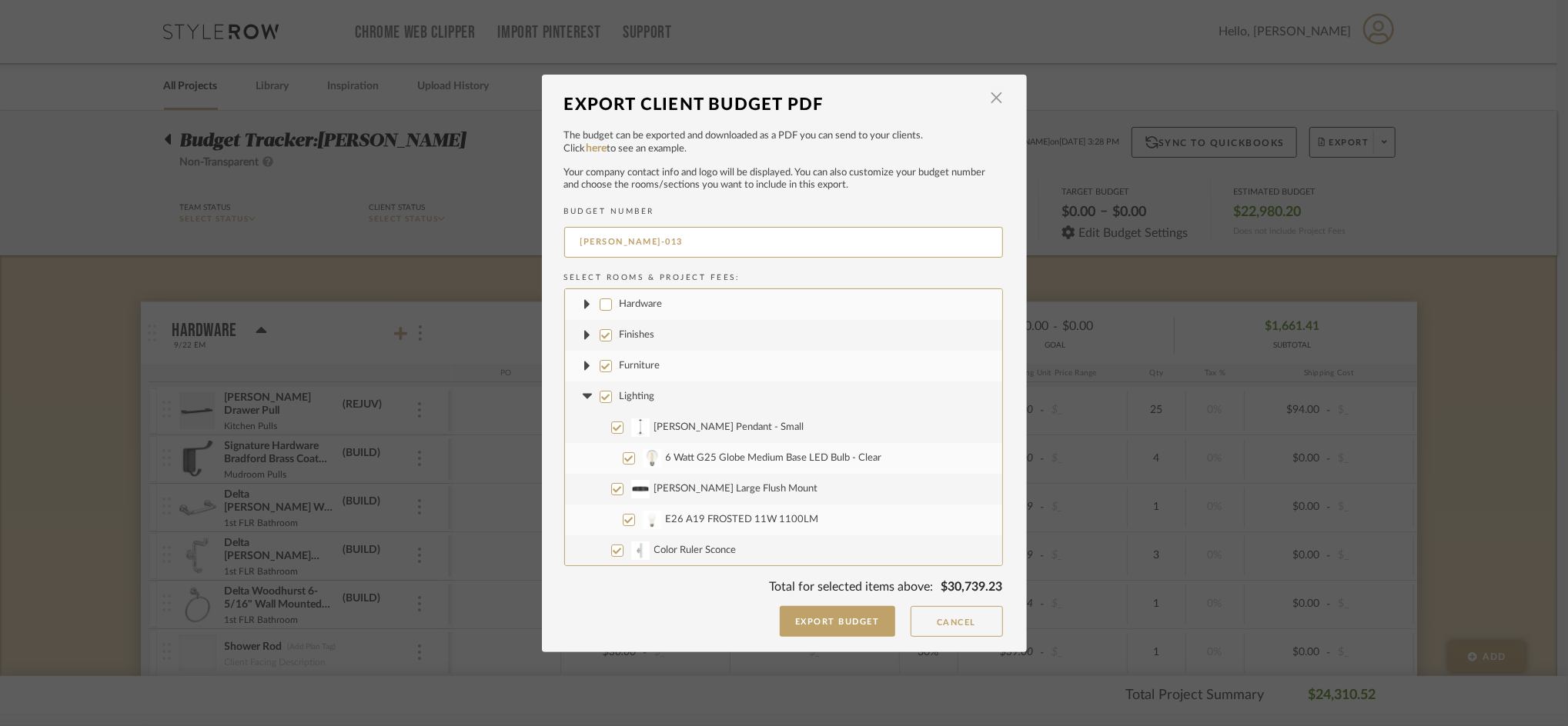
click at [580, 398] on icon at bounding box center [587, 396] width 16 height 6
click at [585, 435] on fa-icon at bounding box center [587, 427] width 16 height 16
click at [582, 458] on icon at bounding box center [587, 458] width 9 height 5
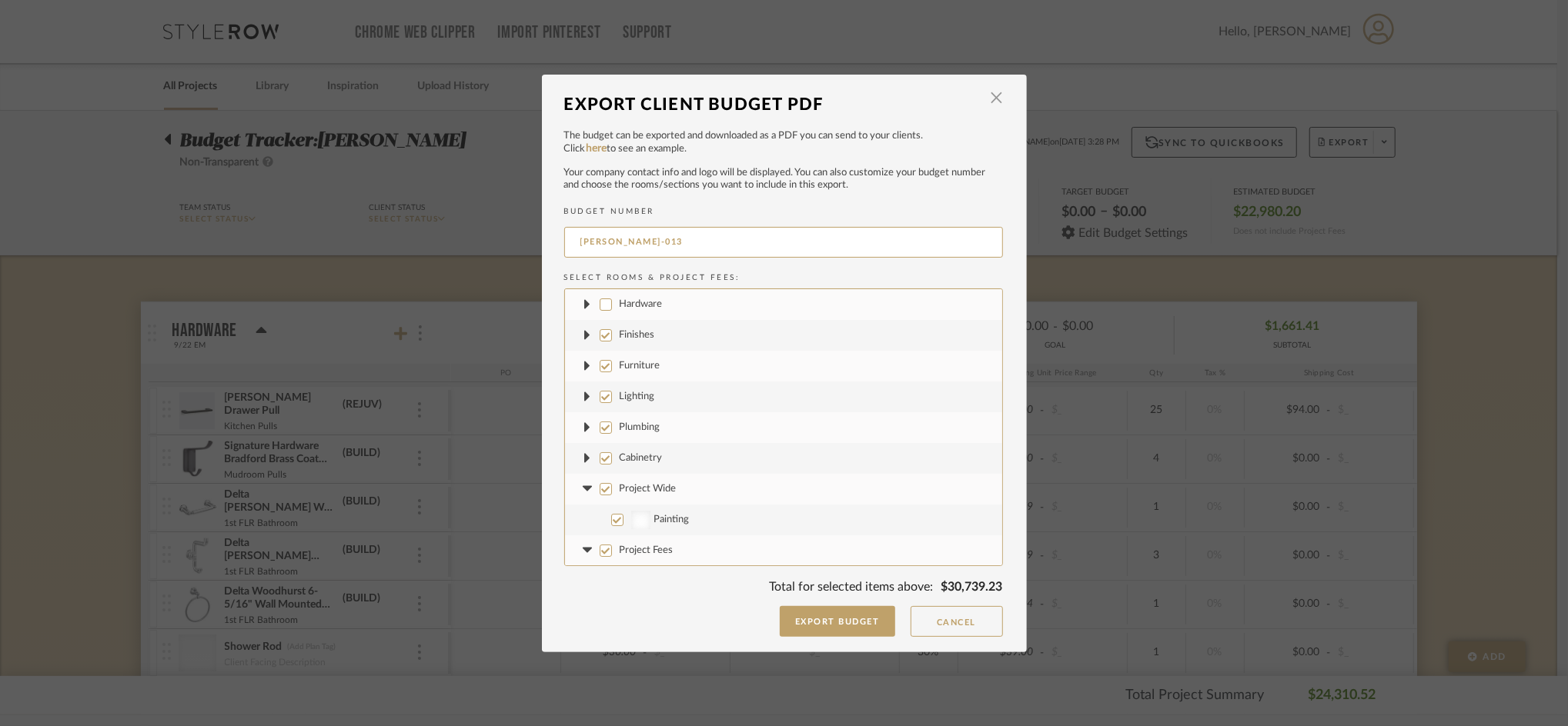
click at [583, 489] on icon at bounding box center [587, 489] width 16 height 6
click at [584, 518] on icon at bounding box center [587, 520] width 9 height 5
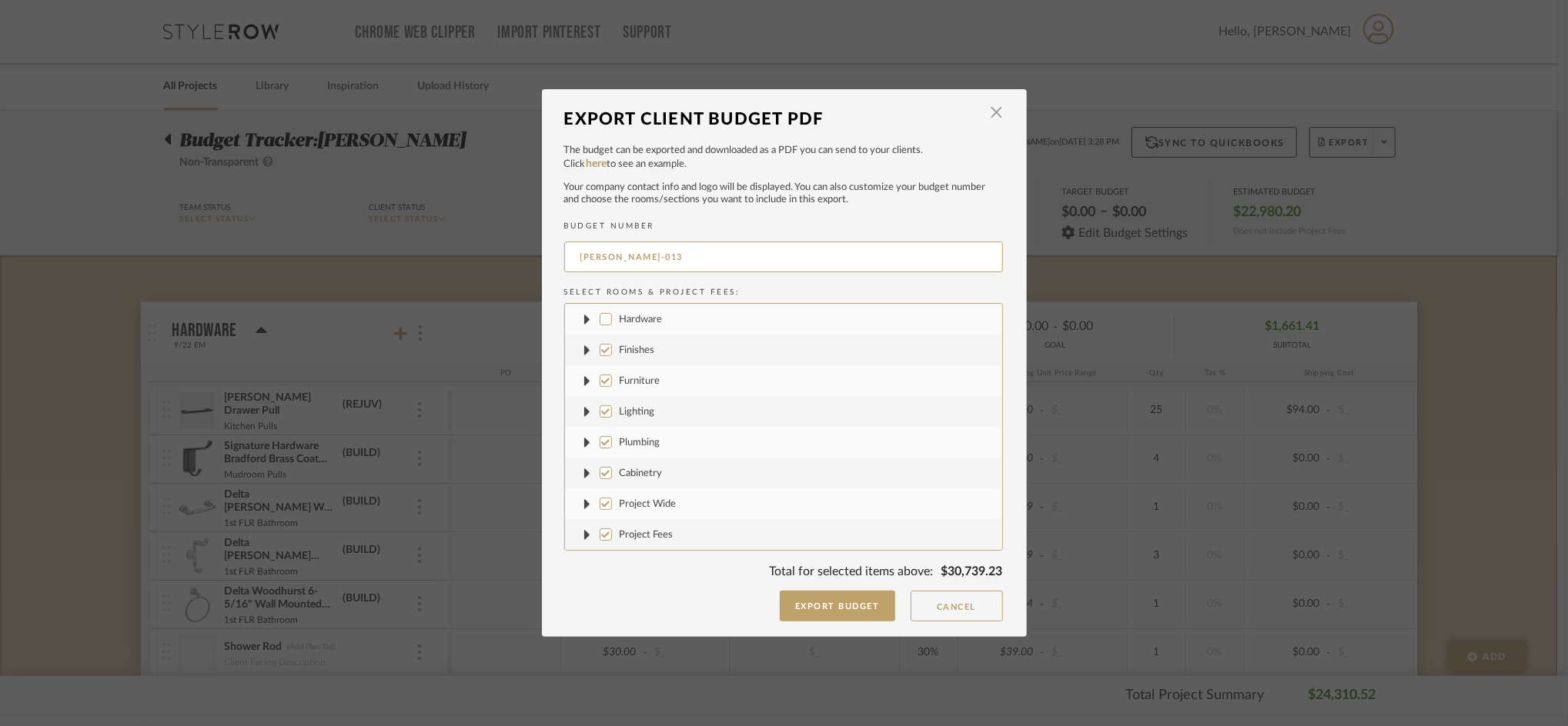
click at [600, 526] on label "Project Fees" at bounding box center [784, 534] width 437 height 31
click at [600, 528] on input "Project Fees" at bounding box center [605, 534] width 12 height 12
checkbox input "false"
click at [601, 496] on label "Project Wide" at bounding box center [784, 504] width 437 height 31
click at [601, 498] on input "Project Wide" at bounding box center [605, 504] width 12 height 12
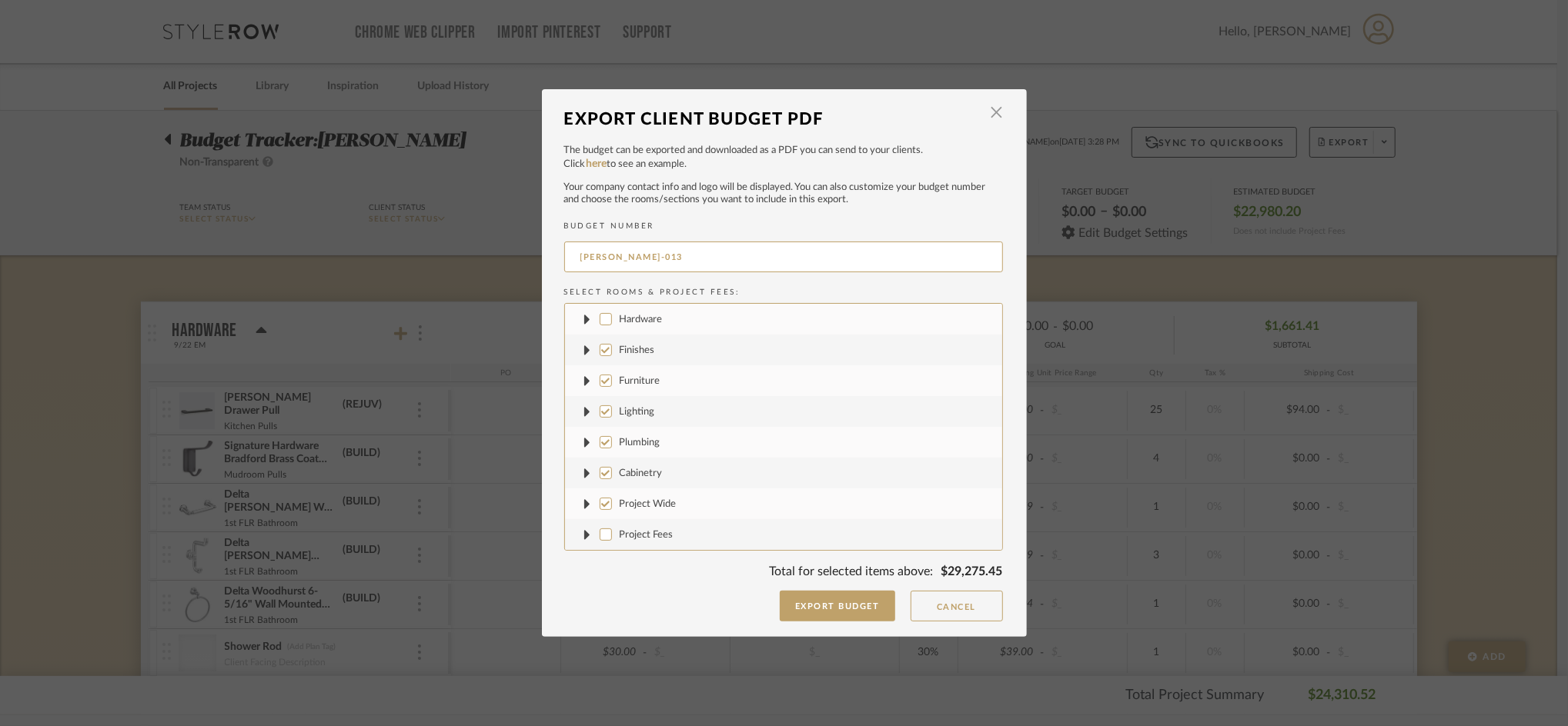
checkbox input "false"
click at [605, 458] on label "Cabinetry" at bounding box center [784, 473] width 437 height 31
click at [605, 467] on input "Cabinetry" at bounding box center [605, 473] width 12 height 12
checkbox input "false"
click at [605, 443] on input "Plumbing" at bounding box center [605, 442] width 12 height 12
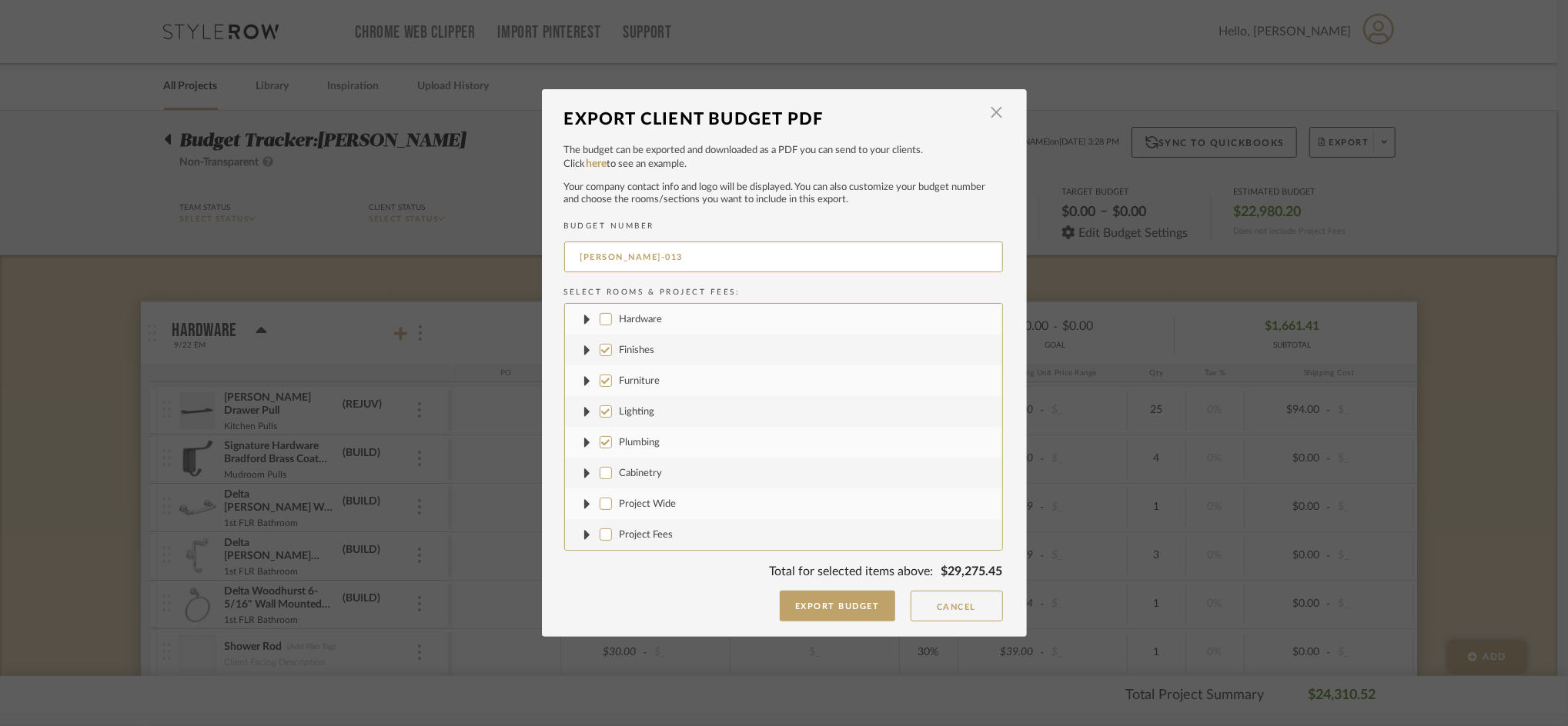
checkbox input "false"
click at [602, 420] on label "Lighting" at bounding box center [784, 412] width 437 height 31
click at [602, 418] on input "Lighting" at bounding box center [605, 412] width 12 height 12
checkbox input "false"
click at [599, 382] on input "Furniture" at bounding box center [605, 381] width 12 height 12
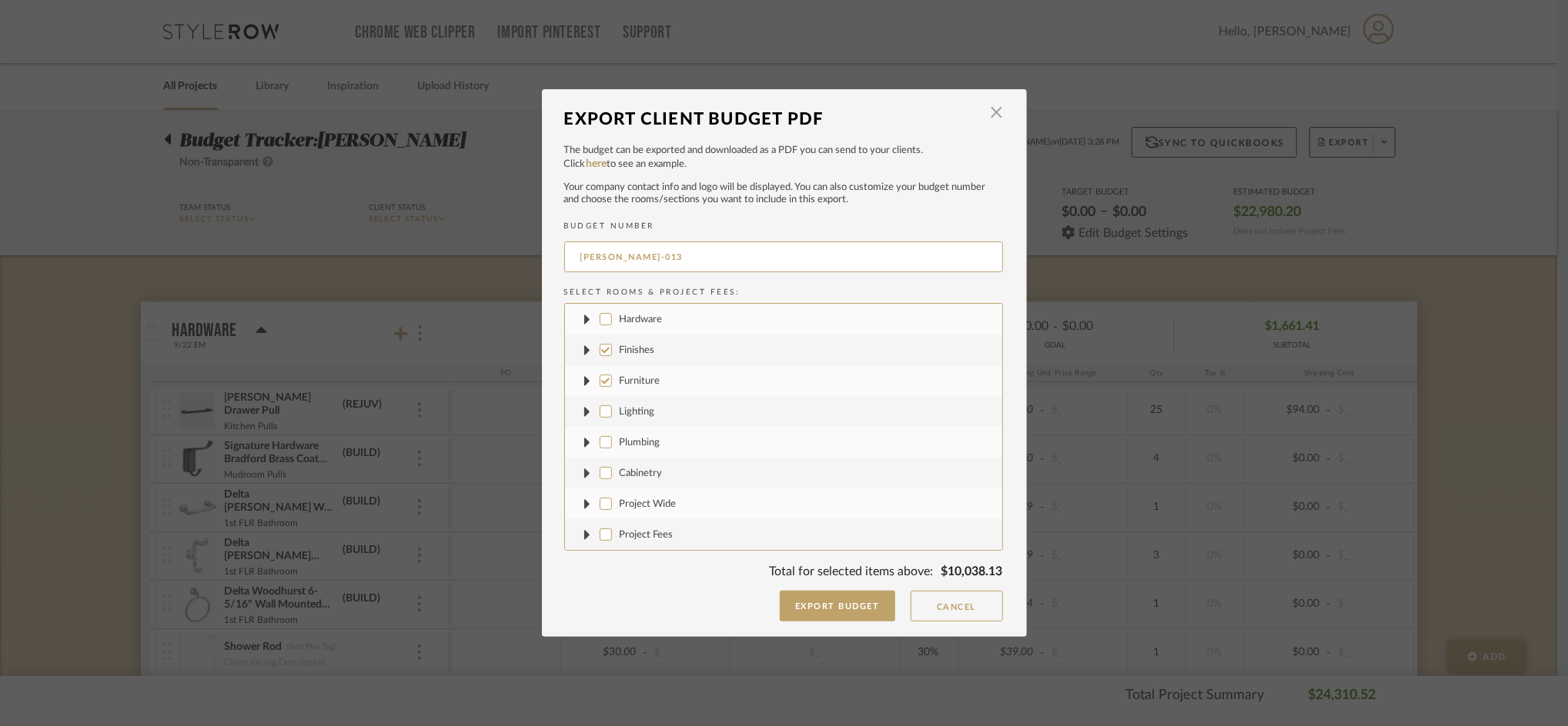
checkbox input "false"
drag, startPoint x: 613, startPoint y: 261, endPoint x: 709, endPoint y: 264, distance: 96.0
click at [709, 264] on input "CASALI-013" at bounding box center [784, 256] width 439 height 31
type input "CASALI-FINISHES"
click at [794, 596] on button "Export Budget" at bounding box center [836, 606] width 115 height 31
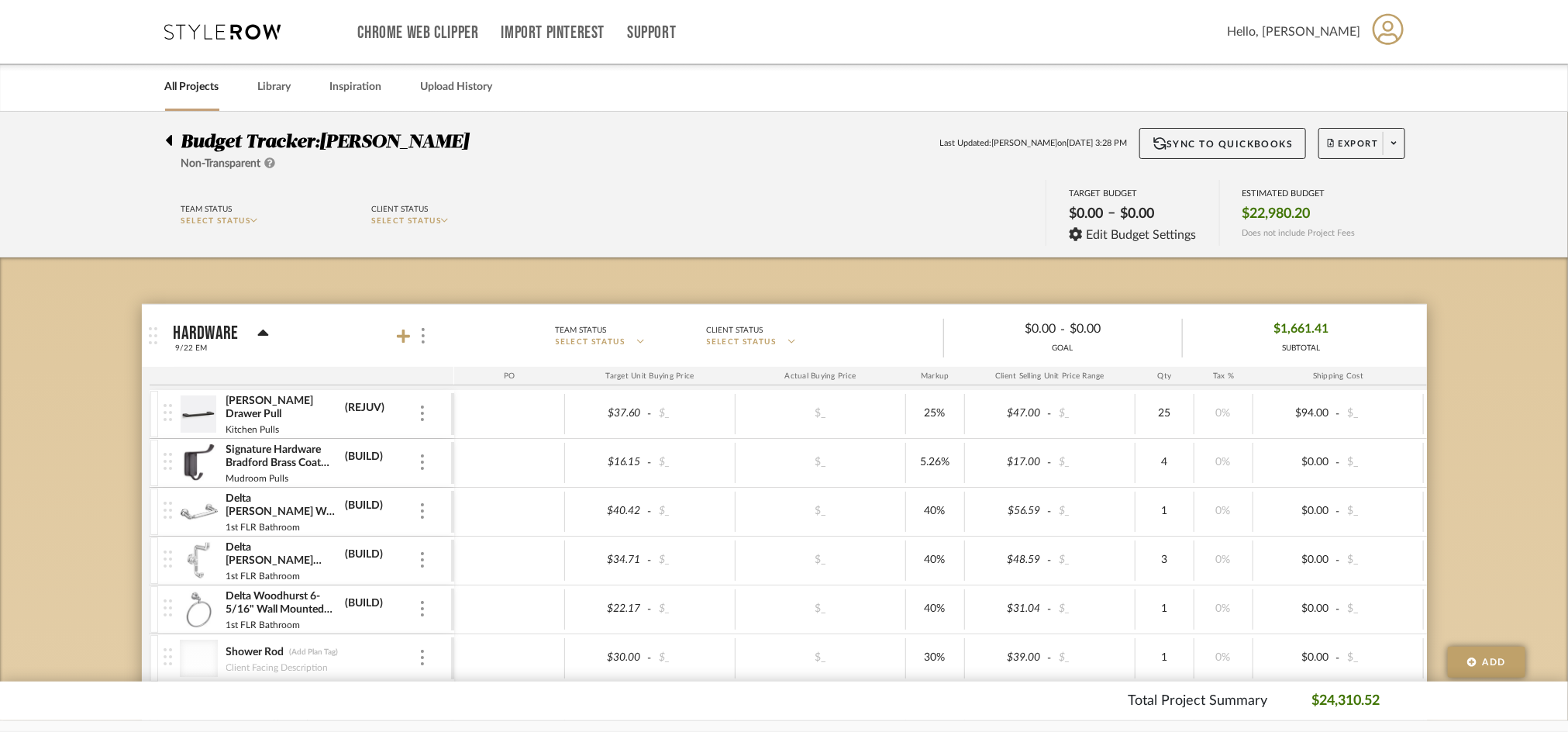
click at [1523, 236] on div "Team Status SELECT STATUS Client Status SELECT STATUS TARGET BUDGET $0.00 – $0.…" at bounding box center [784, 214] width 1514 height 70
click at [1335, 144] on span "Export" at bounding box center [1353, 149] width 52 height 23
click at [1356, 192] on span "Export PDF" at bounding box center [1389, 187] width 116 height 13
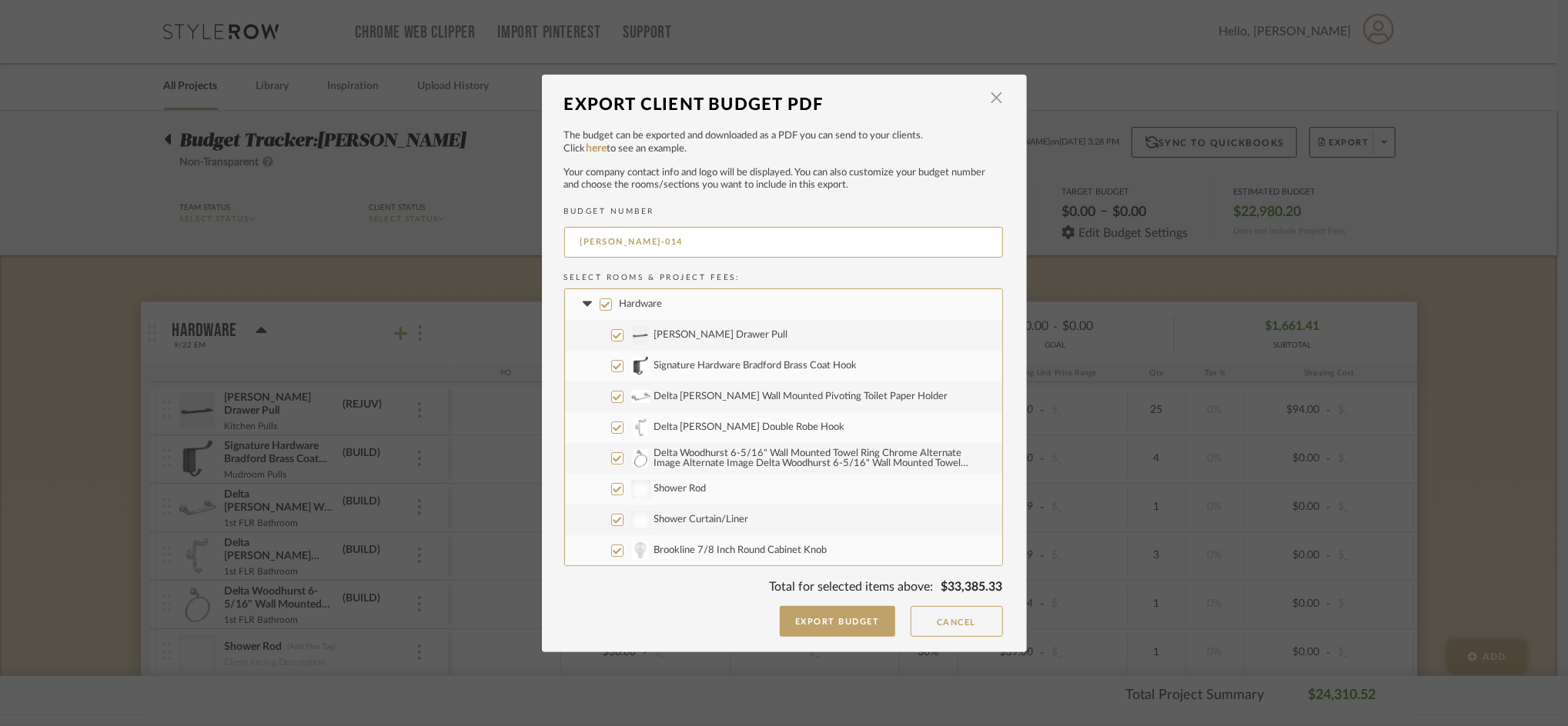
click at [582, 303] on icon at bounding box center [587, 304] width 9 height 5
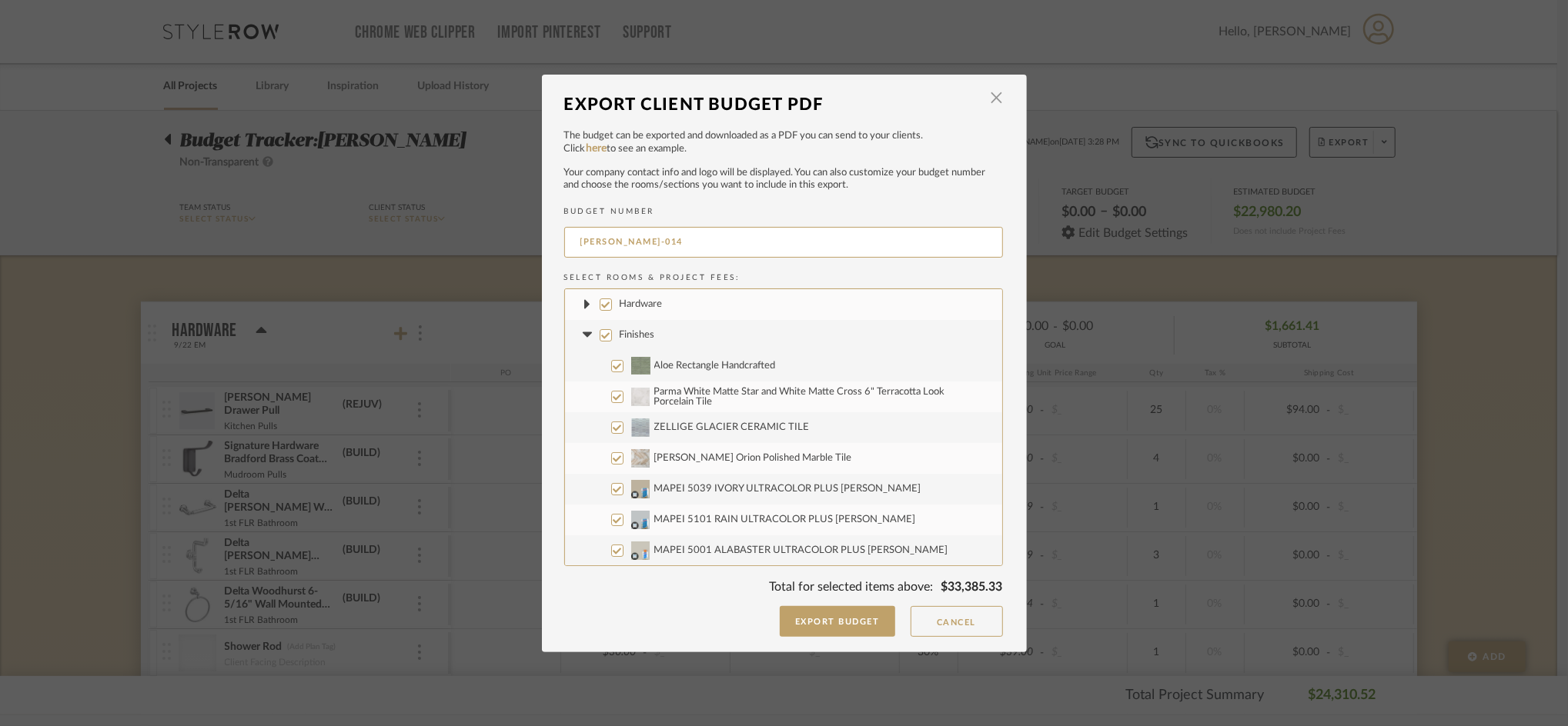
click at [582, 336] on icon at bounding box center [587, 335] width 9 height 5
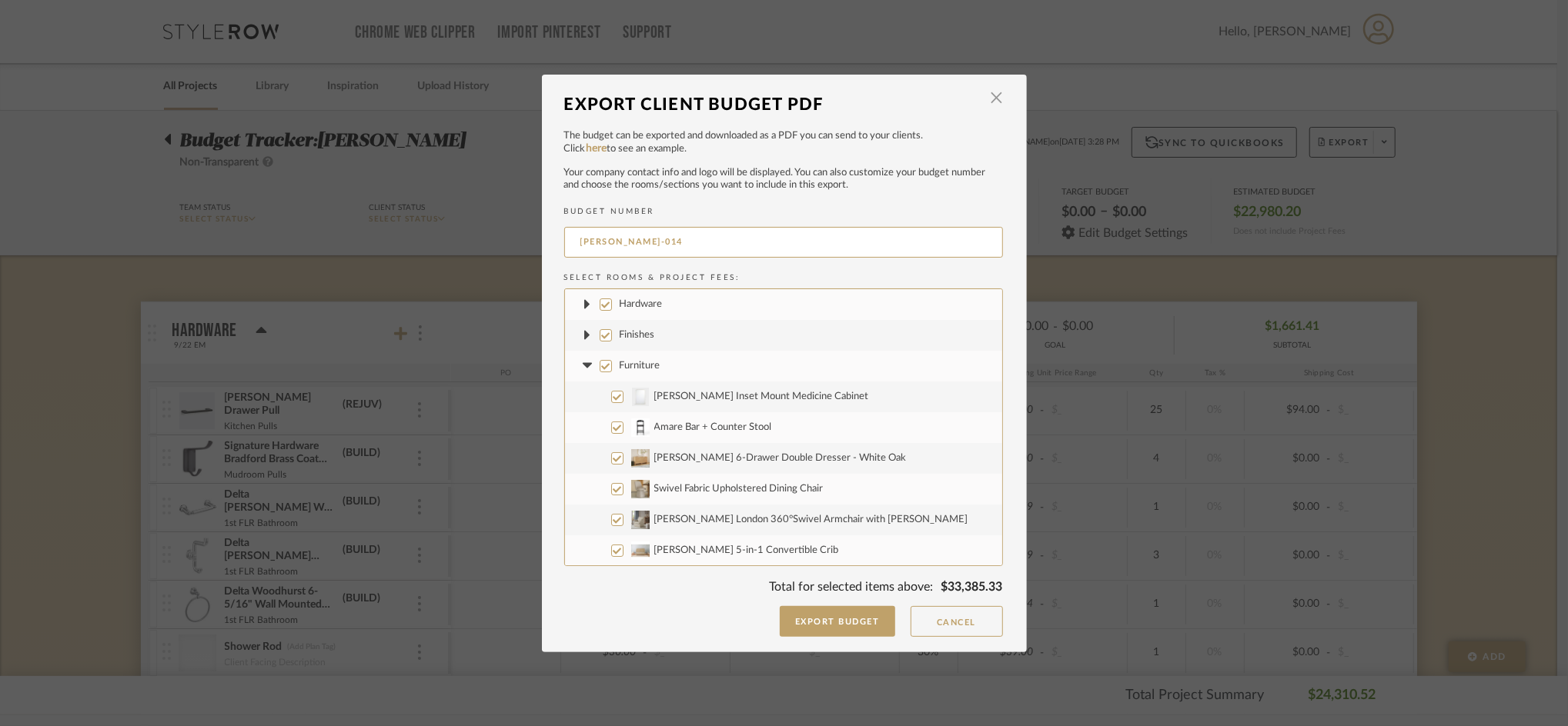
click at [581, 361] on fa-icon at bounding box center [587, 366] width 16 height 16
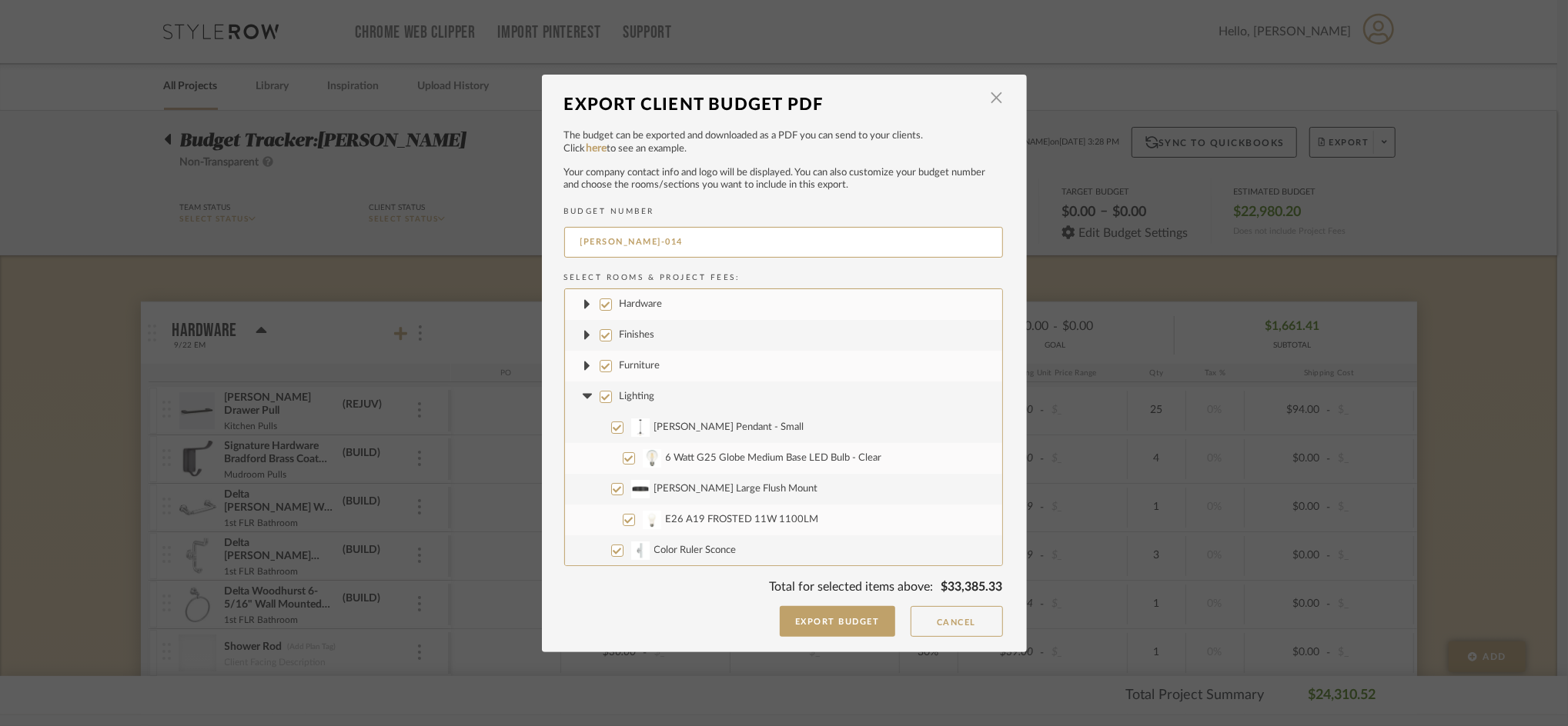
click at [582, 395] on icon at bounding box center [587, 396] width 9 height 5
click at [580, 431] on fa-icon at bounding box center [587, 427] width 16 height 16
click at [581, 455] on icon at bounding box center [587, 458] width 16 height 6
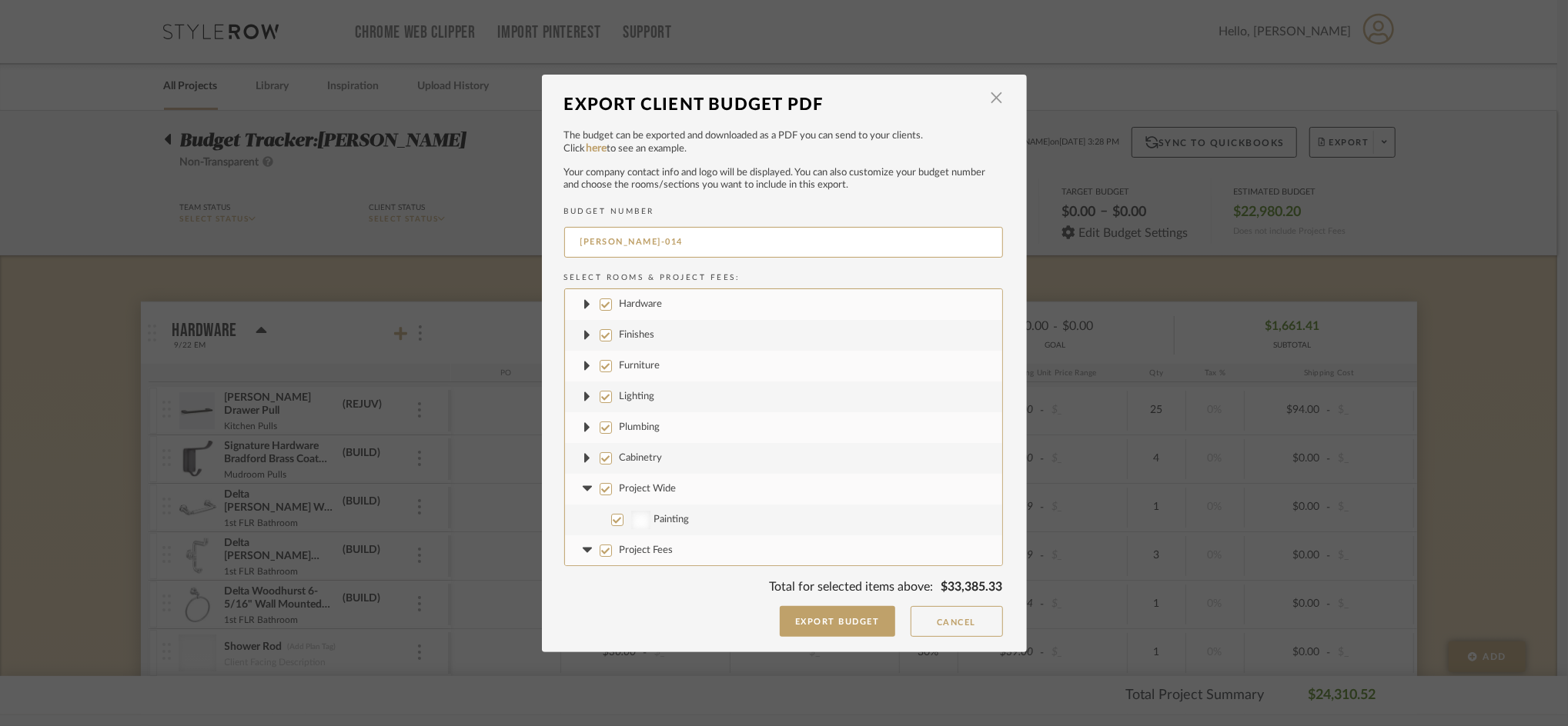
click at [581, 476] on label "Project Wide" at bounding box center [784, 489] width 437 height 31
click at [599, 483] on input "Project Wide" at bounding box center [605, 489] width 12 height 12
checkbox input "false"
click at [582, 549] on icon at bounding box center [587, 550] width 9 height 5
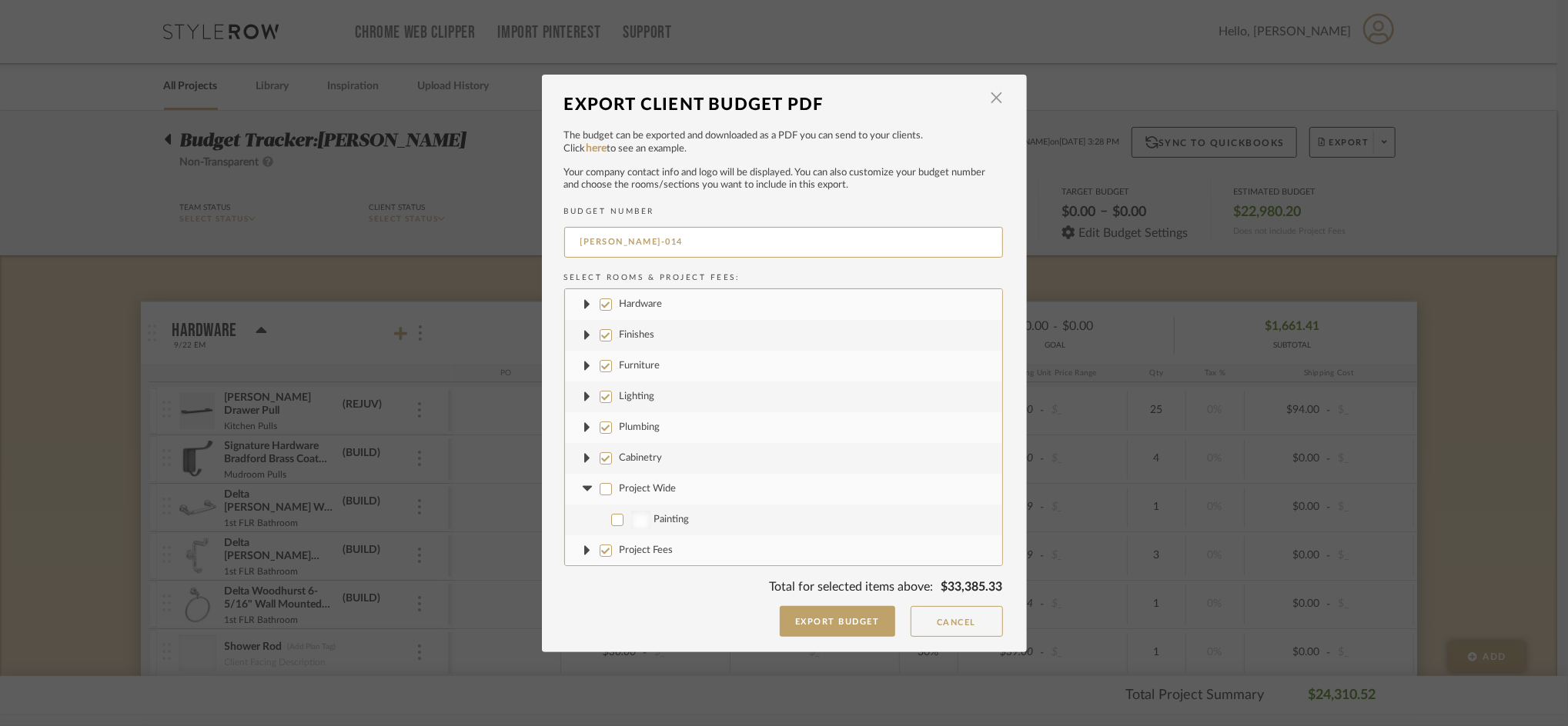
click at [580, 485] on fa-icon at bounding box center [587, 488] width 16 height 16
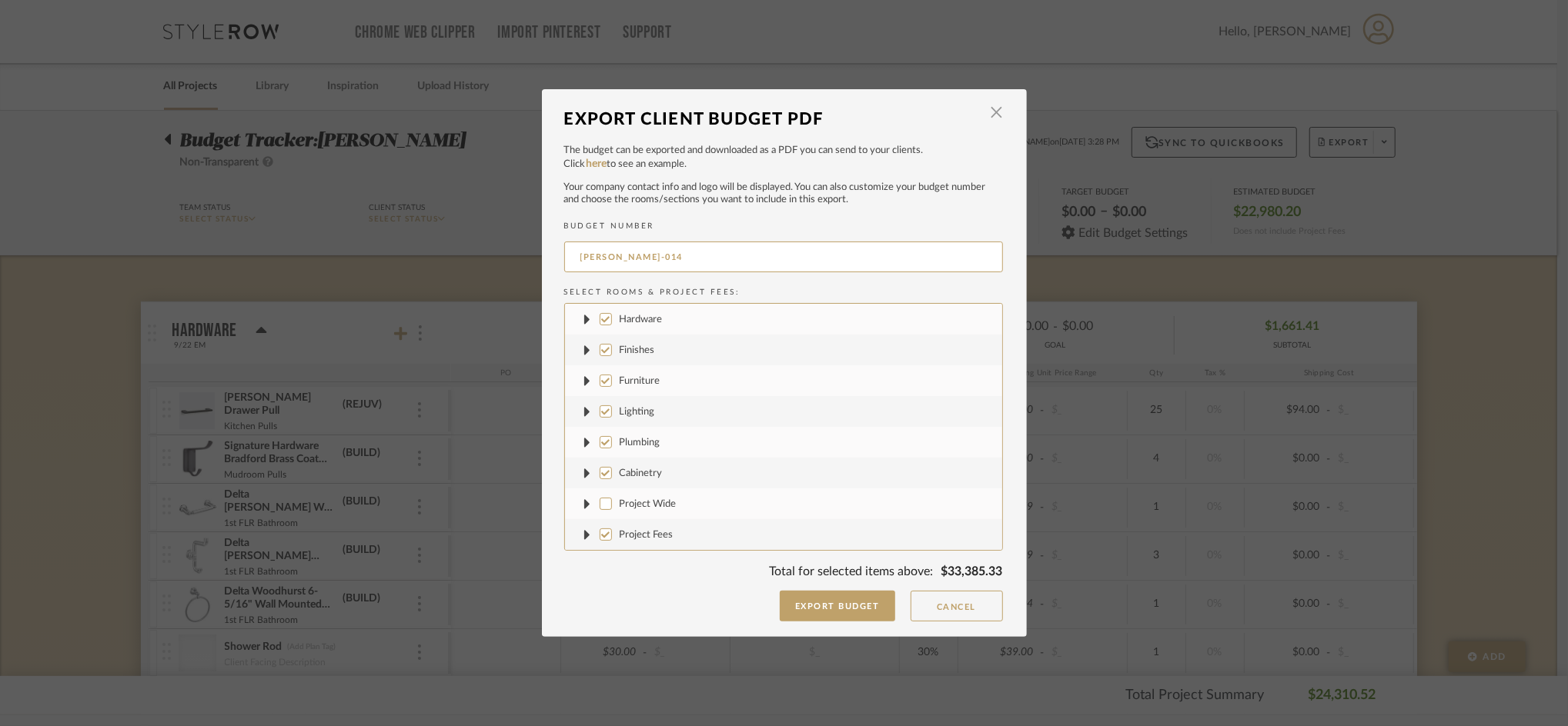
click at [599, 414] on input "Lighting" at bounding box center [605, 412] width 12 height 12
checkbox input "false"
click at [599, 436] on input "Plumbing" at bounding box center [605, 442] width 12 height 12
checkbox input "false"
click at [599, 475] on input "Cabinetry" at bounding box center [605, 473] width 12 height 12
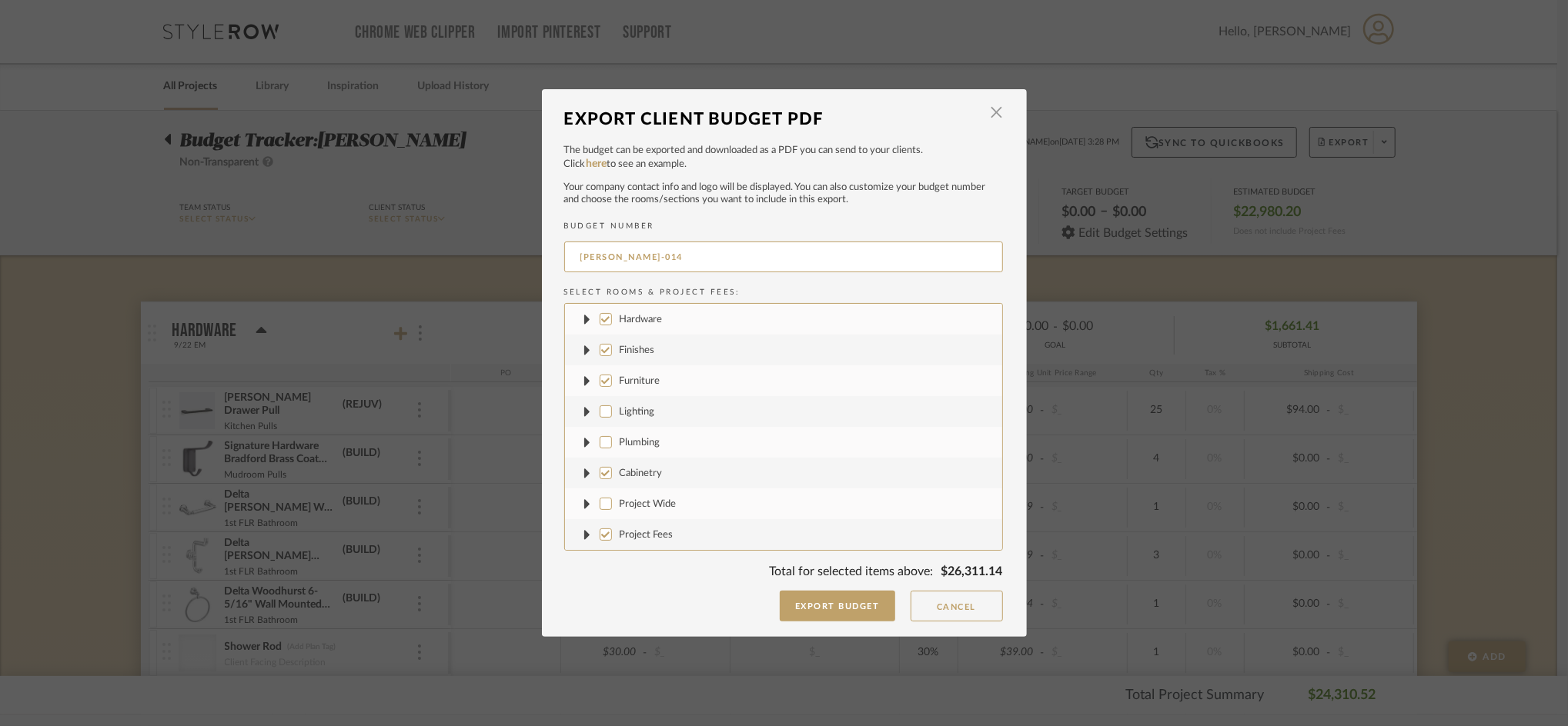
checkbox input "false"
click at [599, 533] on input "Project Fees" at bounding box center [605, 534] width 12 height 12
checkbox input "false"
click at [599, 352] on input "Finishes" at bounding box center [605, 350] width 12 height 12
checkbox input "false"
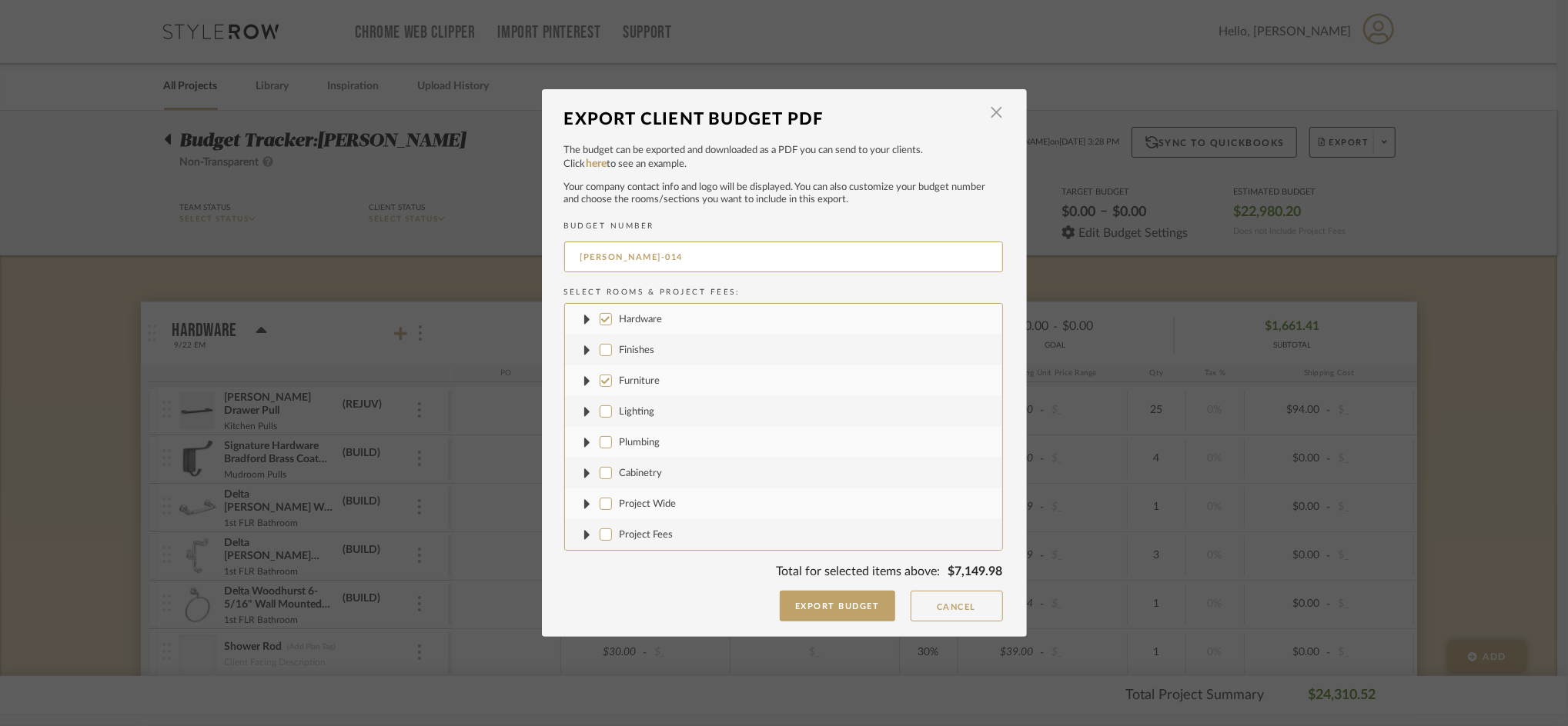
click at [599, 316] on input "Hardware" at bounding box center [605, 319] width 12 height 12
checkbox input "false"
drag, startPoint x: 616, startPoint y: 257, endPoint x: 710, endPoint y: 264, distance: 94.3
click at [710, 264] on input "CASALI-014" at bounding box center [784, 256] width 439 height 31
type input "CASALI-FURNITURE"
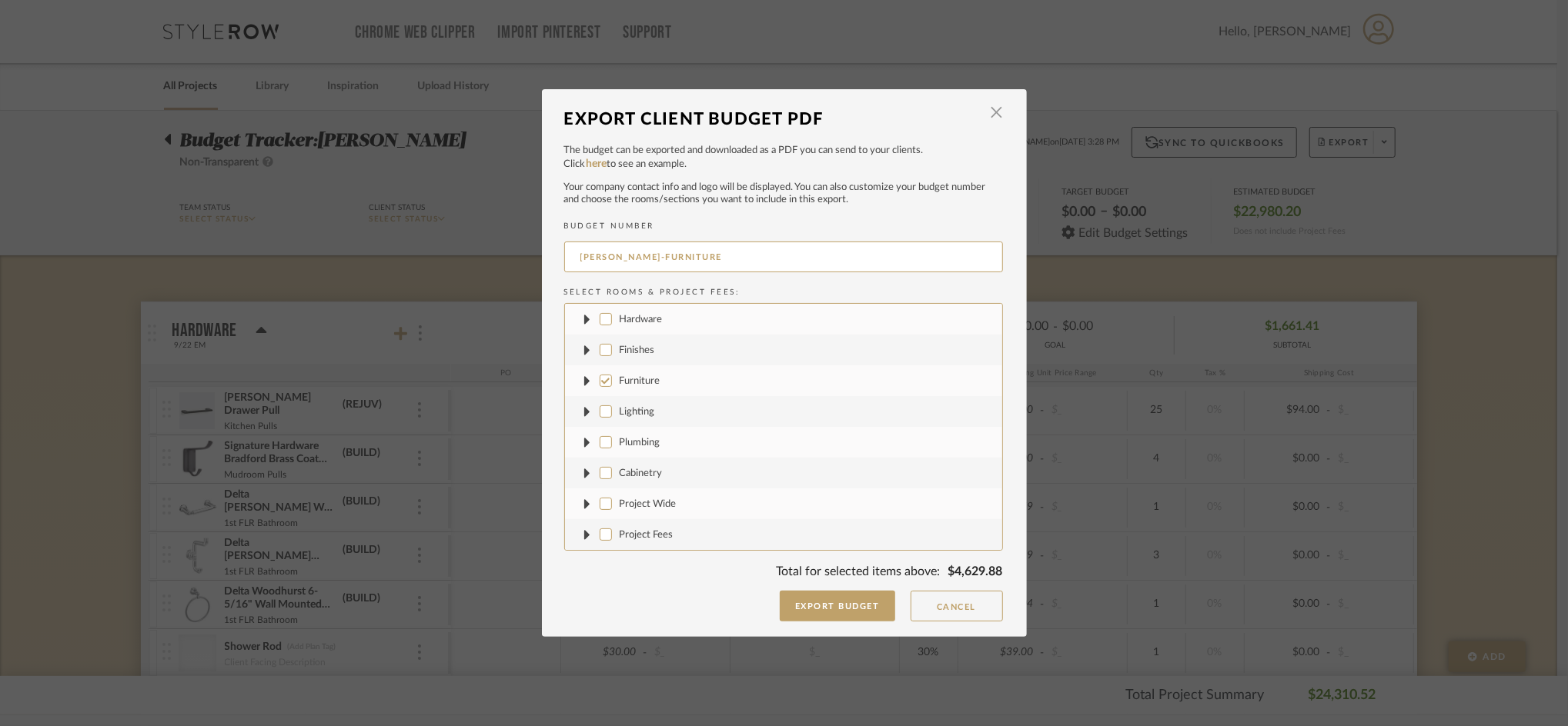
click at [797, 589] on div "The budget can be exported and downloaded as a PDF you can send to your clients…" at bounding box center [784, 366] width 439 height 447
click at [807, 605] on button "Export Budget" at bounding box center [836, 606] width 115 height 31
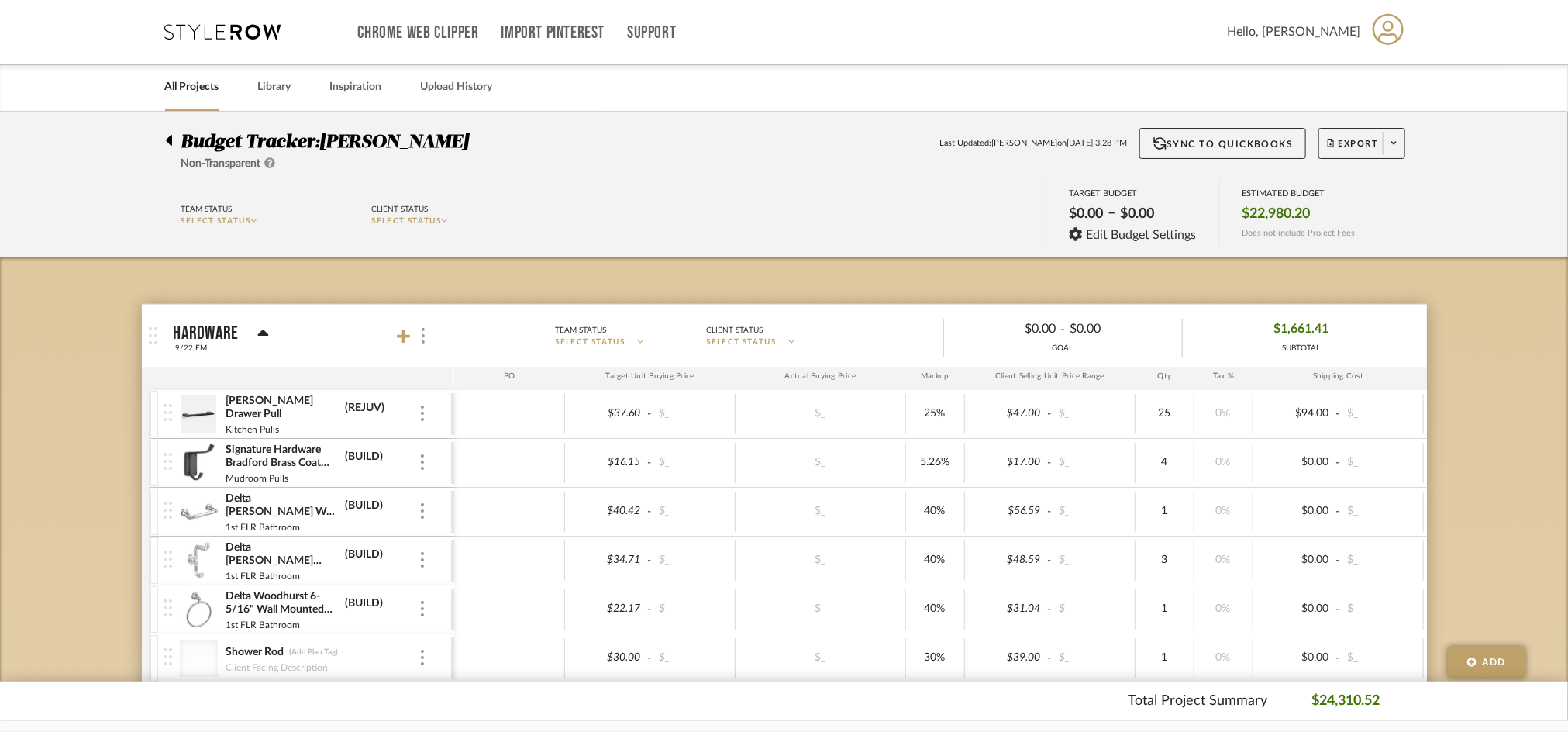
click at [1355, 141] on span "Export" at bounding box center [1353, 149] width 52 height 23
click at [1343, 187] on span "Export PDF" at bounding box center [1389, 187] width 116 height 13
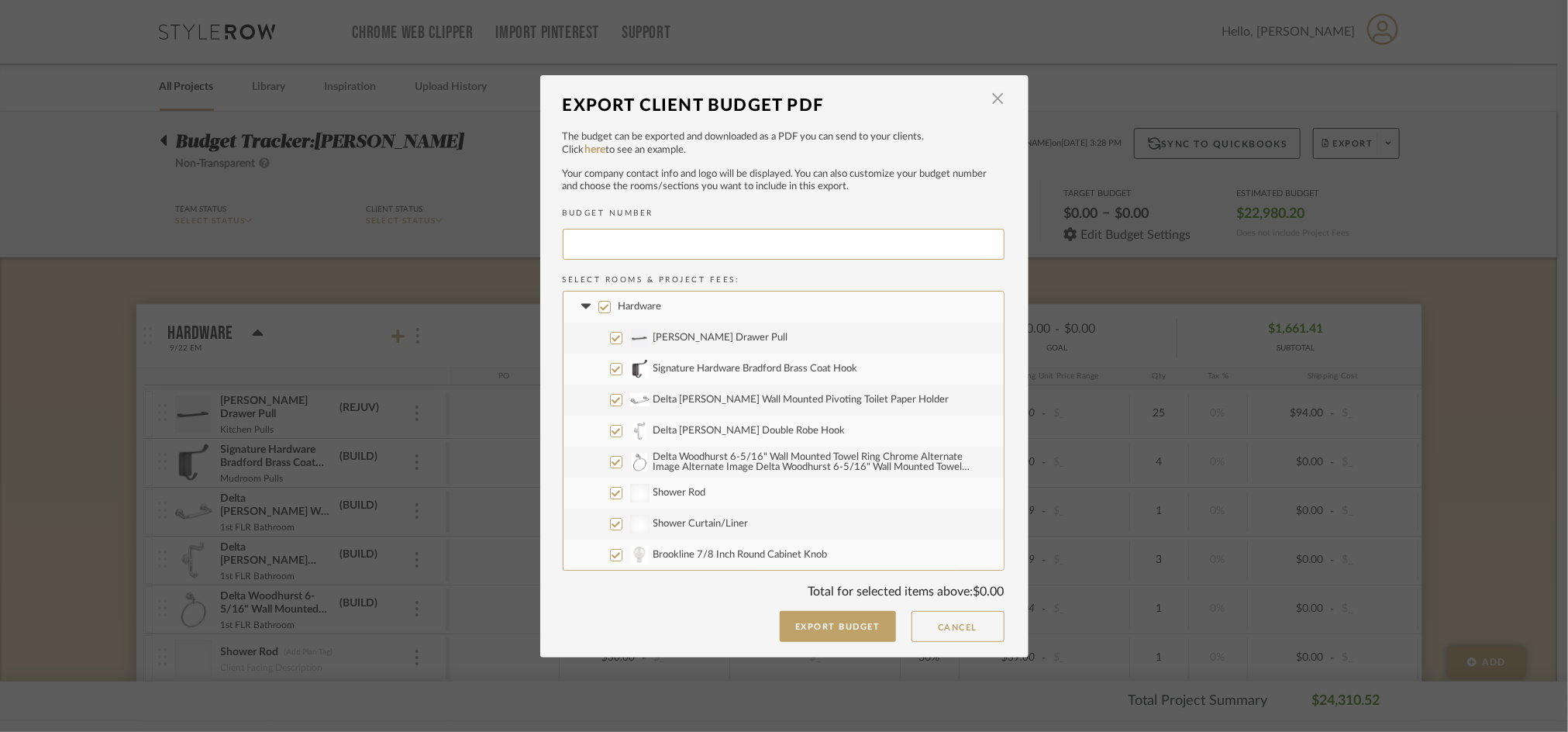
type input "CASALI-015"
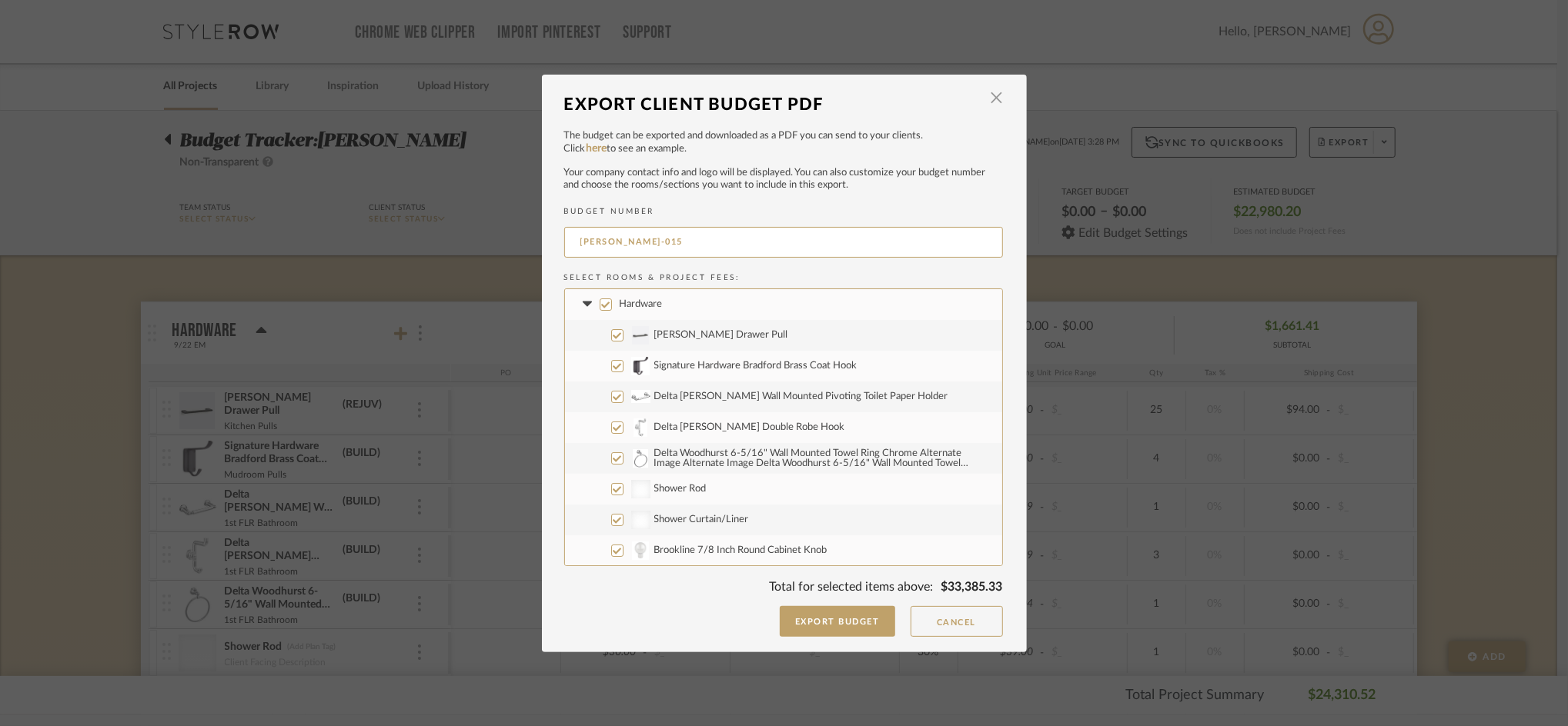
click at [580, 302] on icon at bounding box center [587, 304] width 16 height 6
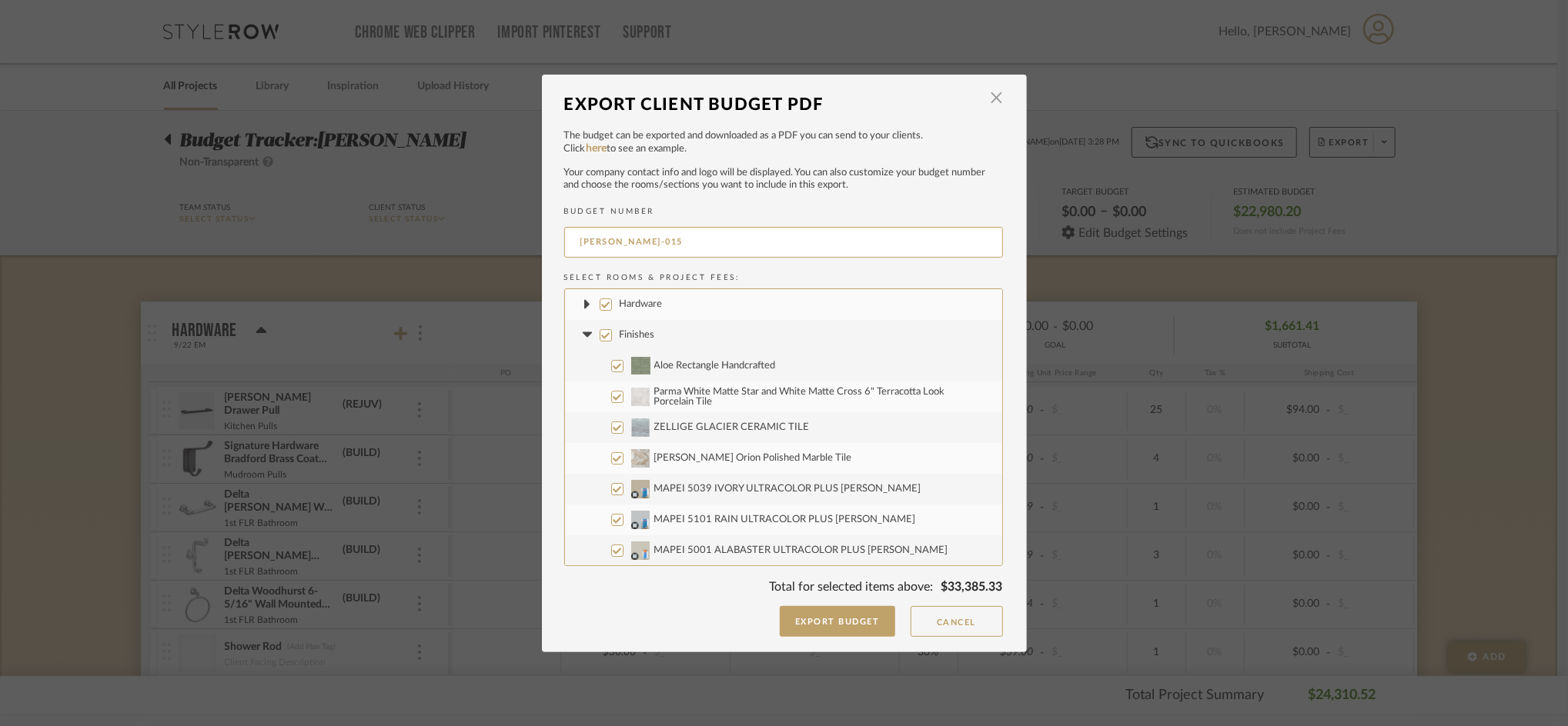
click at [580, 329] on fa-icon at bounding box center [587, 335] width 16 height 16
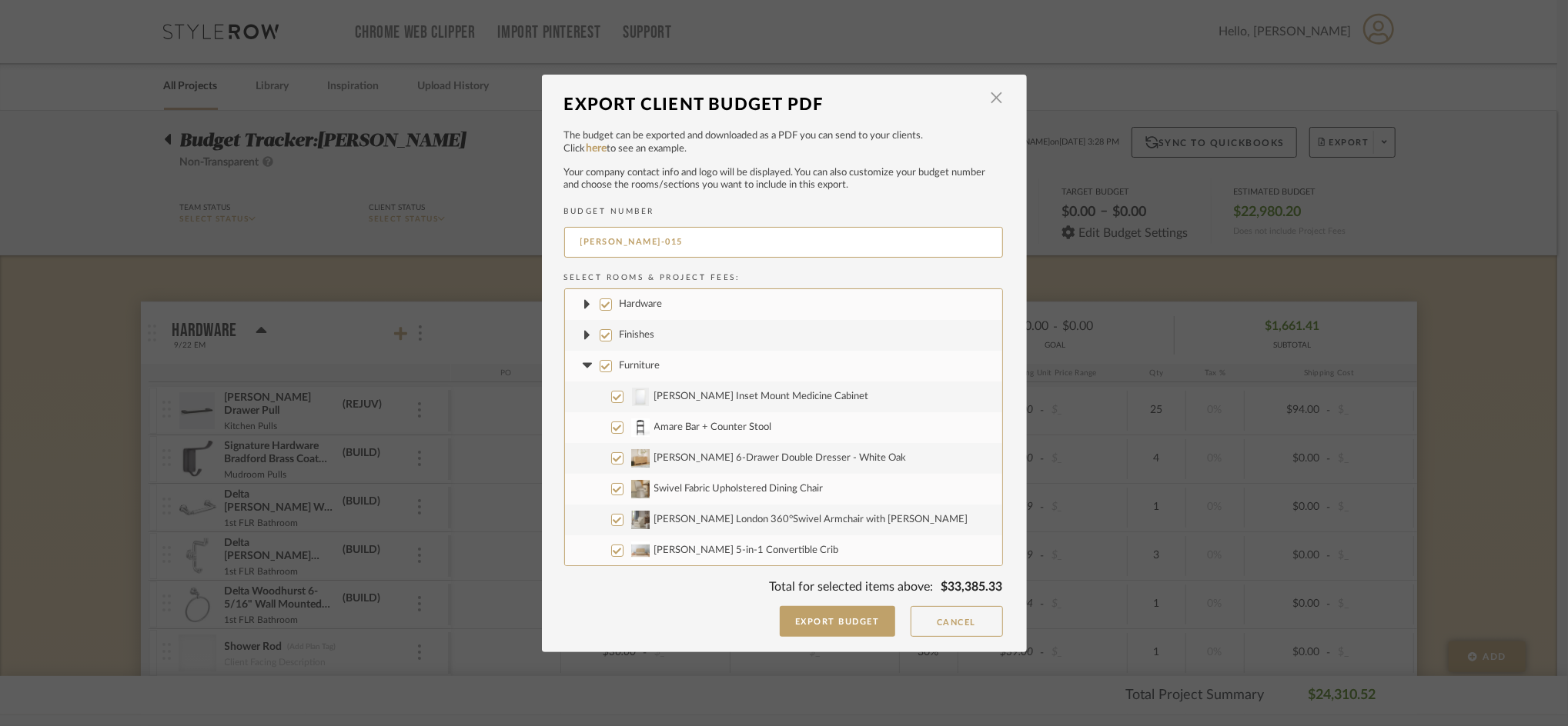
click at [581, 370] on fa-icon at bounding box center [587, 366] width 16 height 16
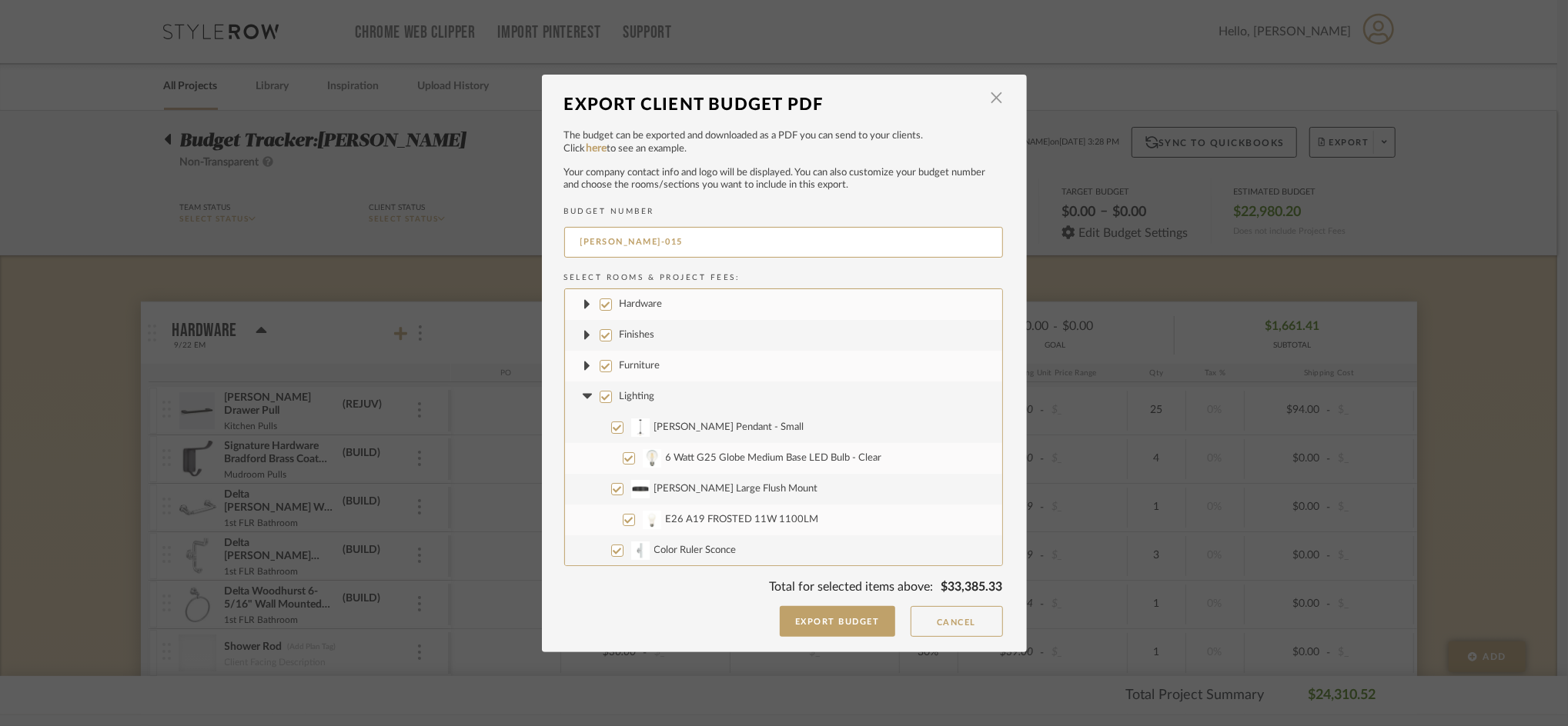
click at [576, 412] on label "Yuliya Pendant - Small" at bounding box center [784, 428] width 437 height 31
click at [611, 422] on input "Yuliya Pendant - Small" at bounding box center [617, 428] width 12 height 12
checkbox input "false"
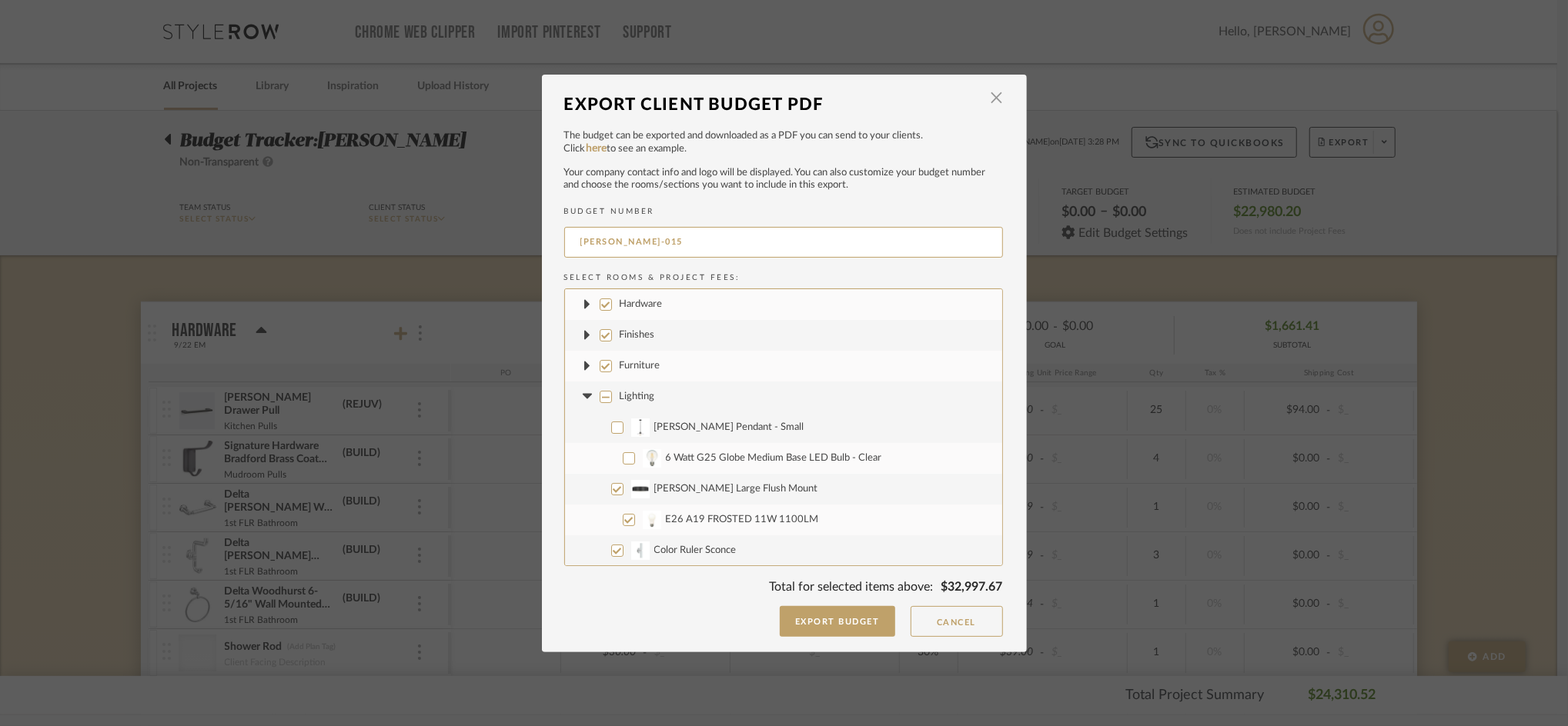
click at [580, 400] on icon at bounding box center [587, 396] width 16 height 6
click at [580, 431] on fa-icon at bounding box center [587, 427] width 16 height 16
click at [581, 463] on fa-icon at bounding box center [587, 458] width 16 height 16
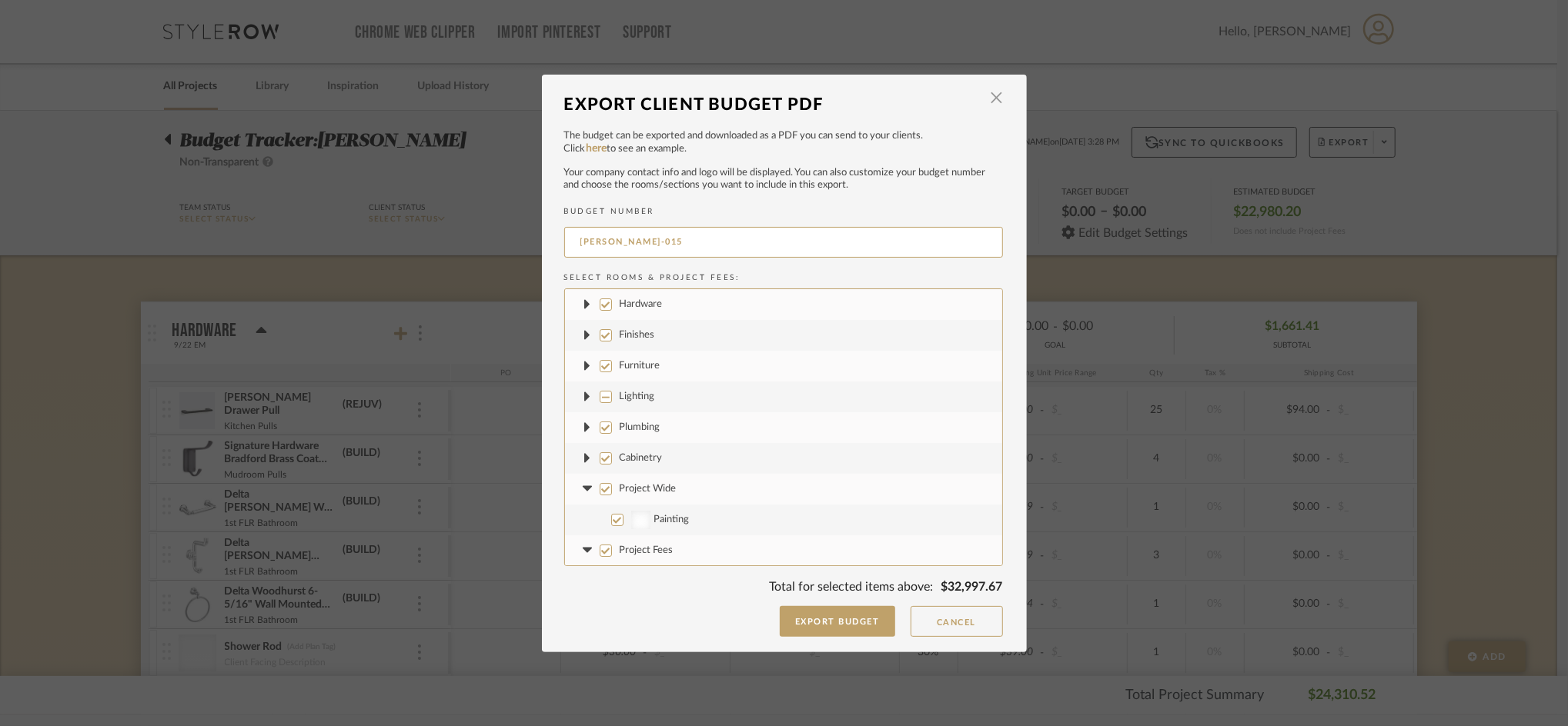
click at [580, 485] on fa-icon at bounding box center [587, 488] width 16 height 16
click at [580, 520] on icon at bounding box center [587, 520] width 16 height 6
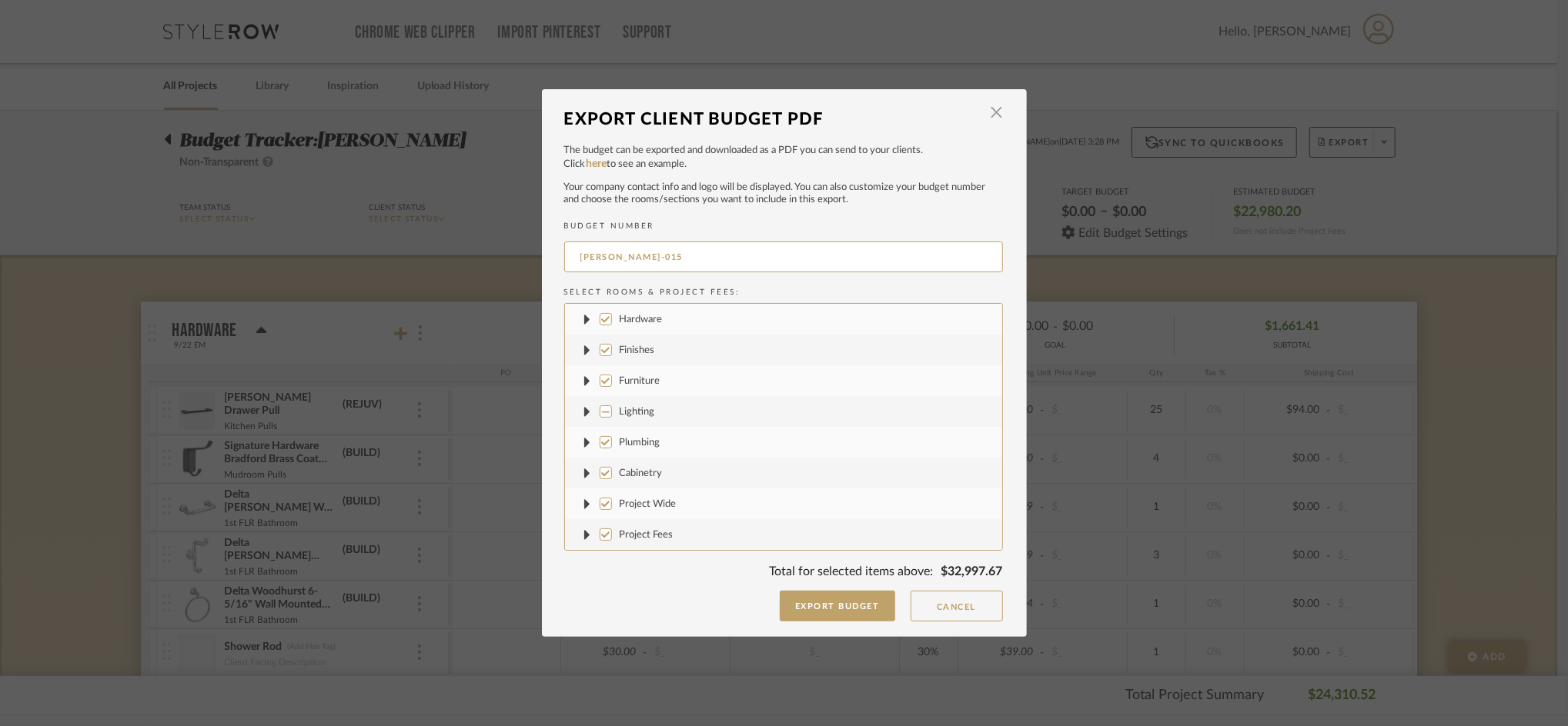
click at [605, 437] on input "Plumbing" at bounding box center [605, 442] width 12 height 12
checkbox input "false"
click at [601, 470] on input "Cabinetry" at bounding box center [605, 473] width 12 height 12
checkbox input "false"
click at [604, 490] on label "Project Wide" at bounding box center [784, 504] width 437 height 31
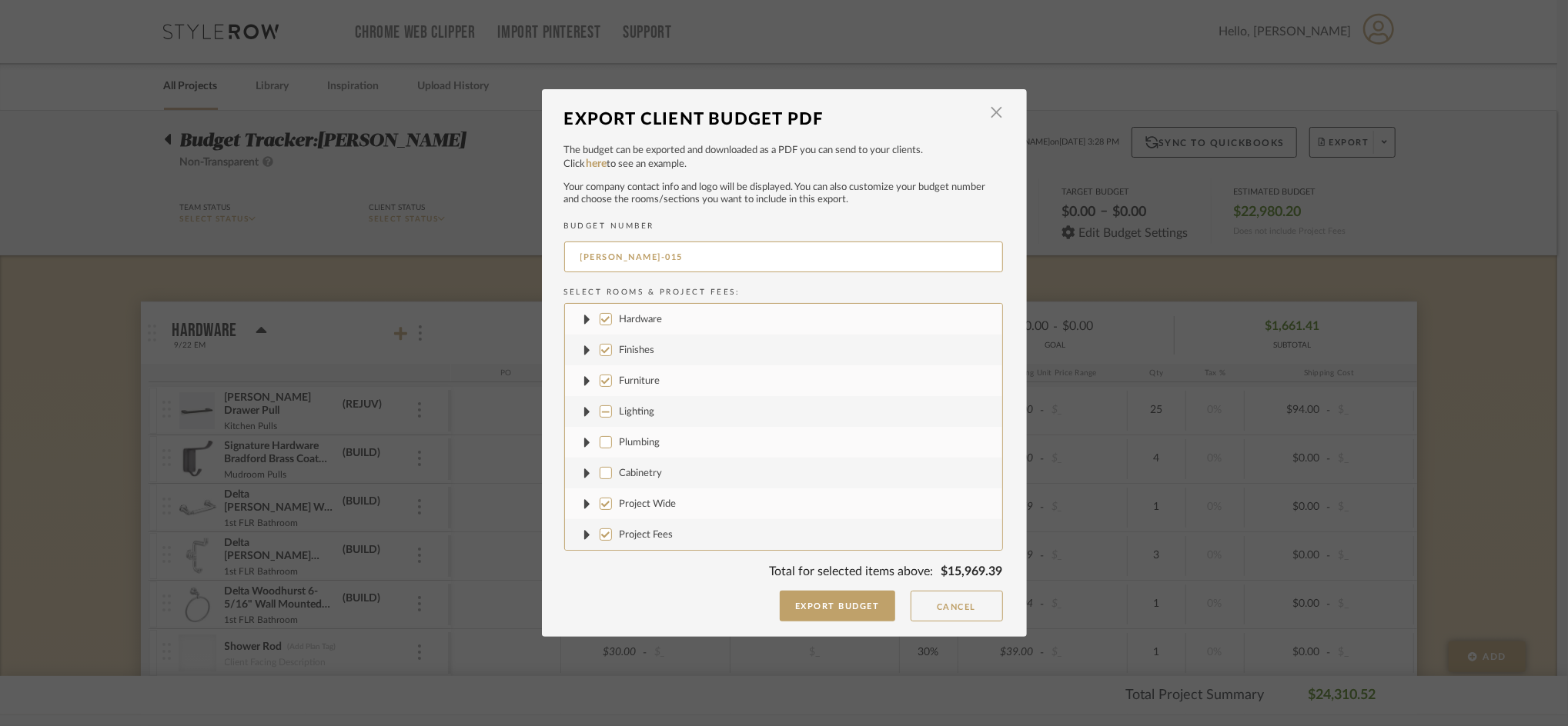
click at [604, 498] on input "Project Wide" at bounding box center [605, 504] width 12 height 12
checkbox input "false"
click at [598, 549] on label "Project Fees" at bounding box center [784, 534] width 437 height 31
click at [599, 541] on input "Project Fees" at bounding box center [605, 534] width 12 height 12
checkbox input "false"
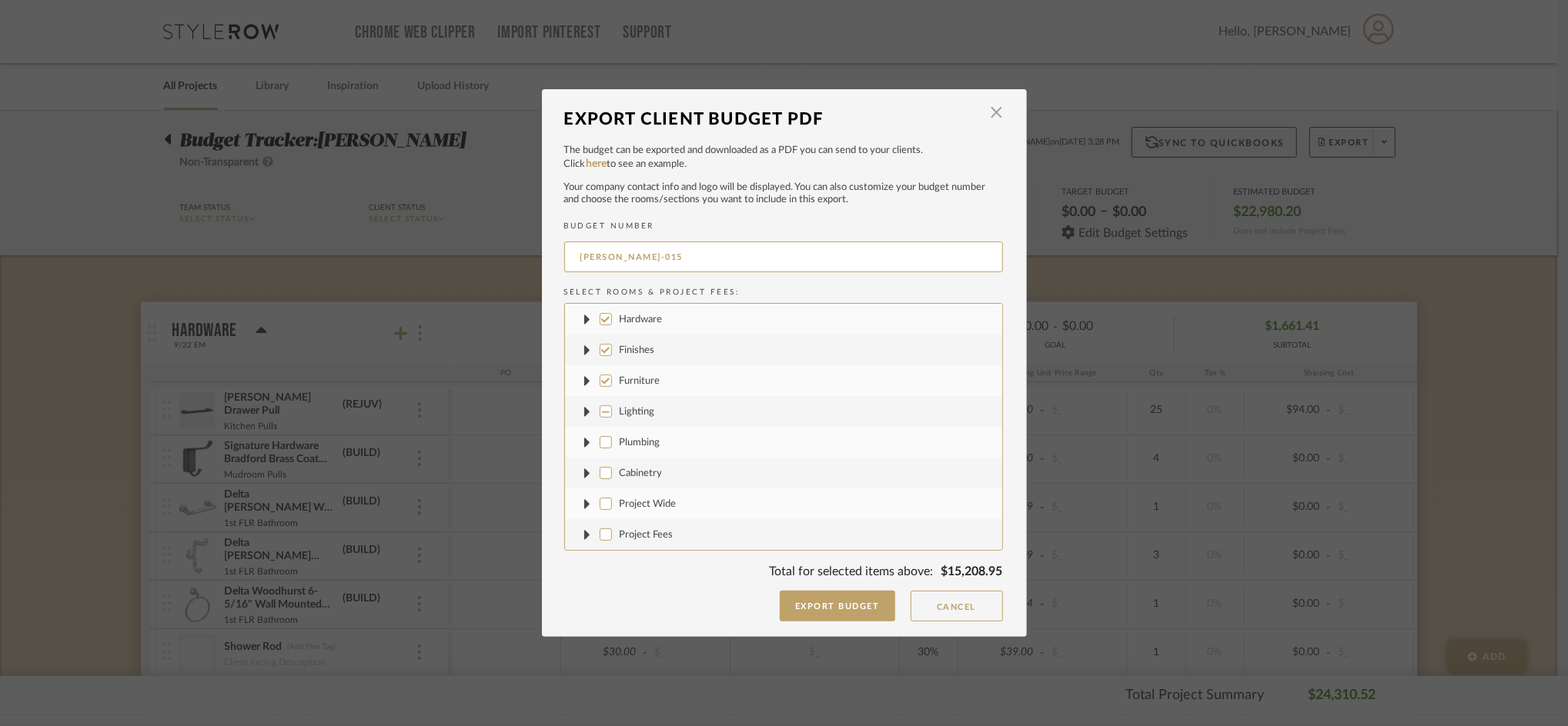
click at [605, 388] on label "Furniture" at bounding box center [784, 381] width 437 height 31
click at [605, 387] on input "Furniture" at bounding box center [605, 381] width 12 height 12
checkbox input "false"
click at [605, 401] on label "Lighting" at bounding box center [784, 412] width 437 height 31
click at [605, 406] on input "Lighting" at bounding box center [605, 412] width 12 height 12
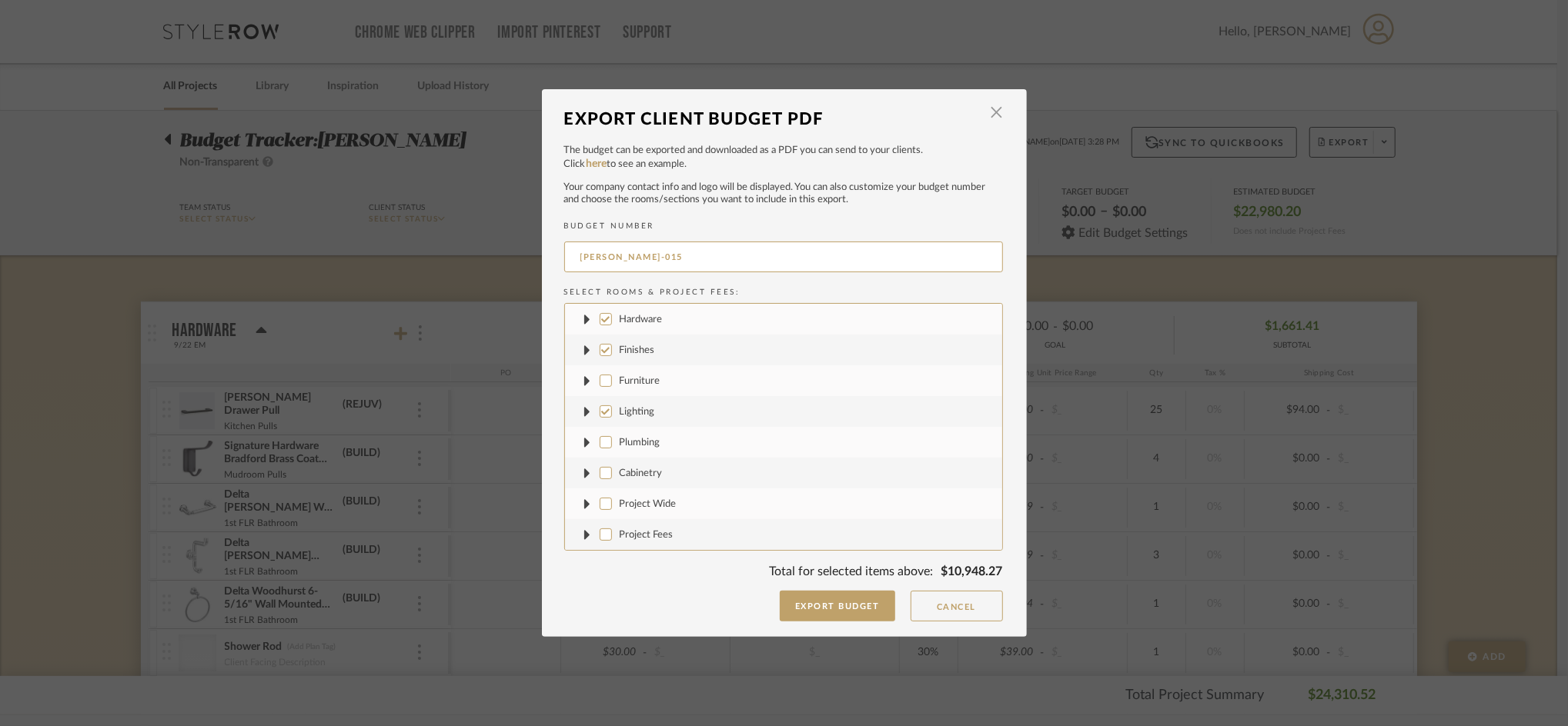
click at [602, 410] on input "Lighting" at bounding box center [605, 412] width 12 height 12
checkbox input "true"
click at [601, 349] on input "Finishes" at bounding box center [605, 350] width 12 height 12
checkbox input "false"
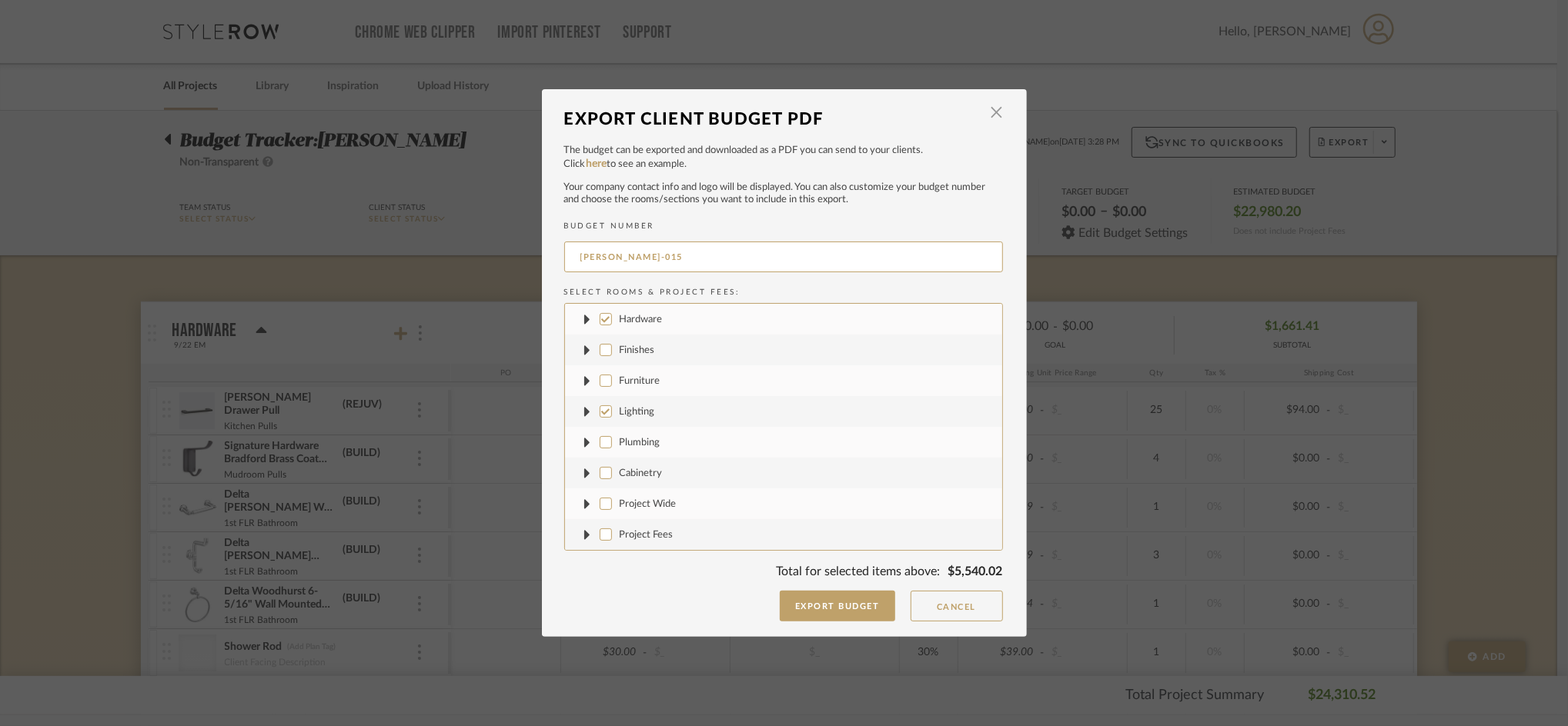
click at [605, 318] on input "Hardware" at bounding box center [605, 319] width 12 height 12
checkbox input "false"
drag, startPoint x: 613, startPoint y: 253, endPoint x: 757, endPoint y: 272, distance: 145.2
click at [757, 272] on input "CASALI-015" at bounding box center [784, 256] width 439 height 31
type input "CASALI-LIGHTING"
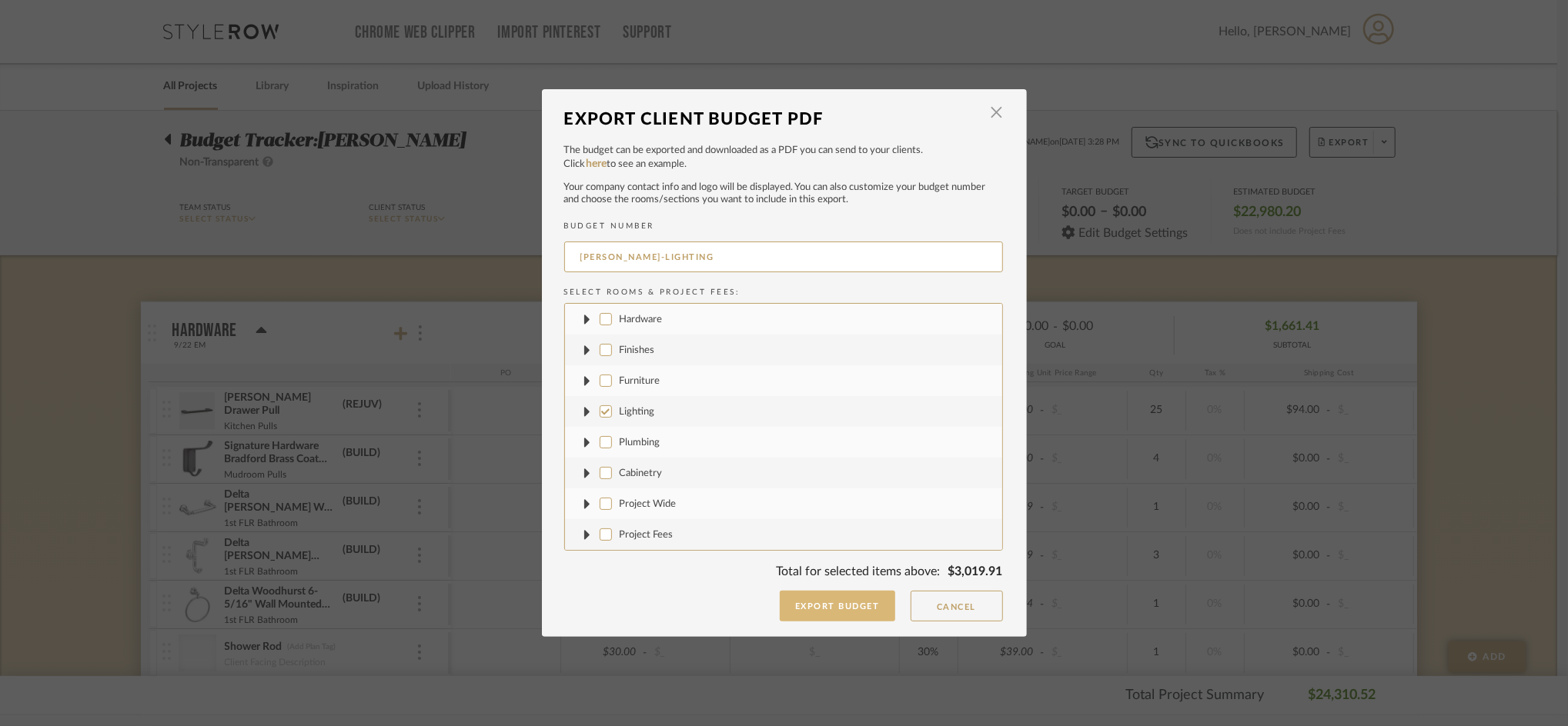
click at [805, 599] on button "Export Budget" at bounding box center [836, 606] width 115 height 31
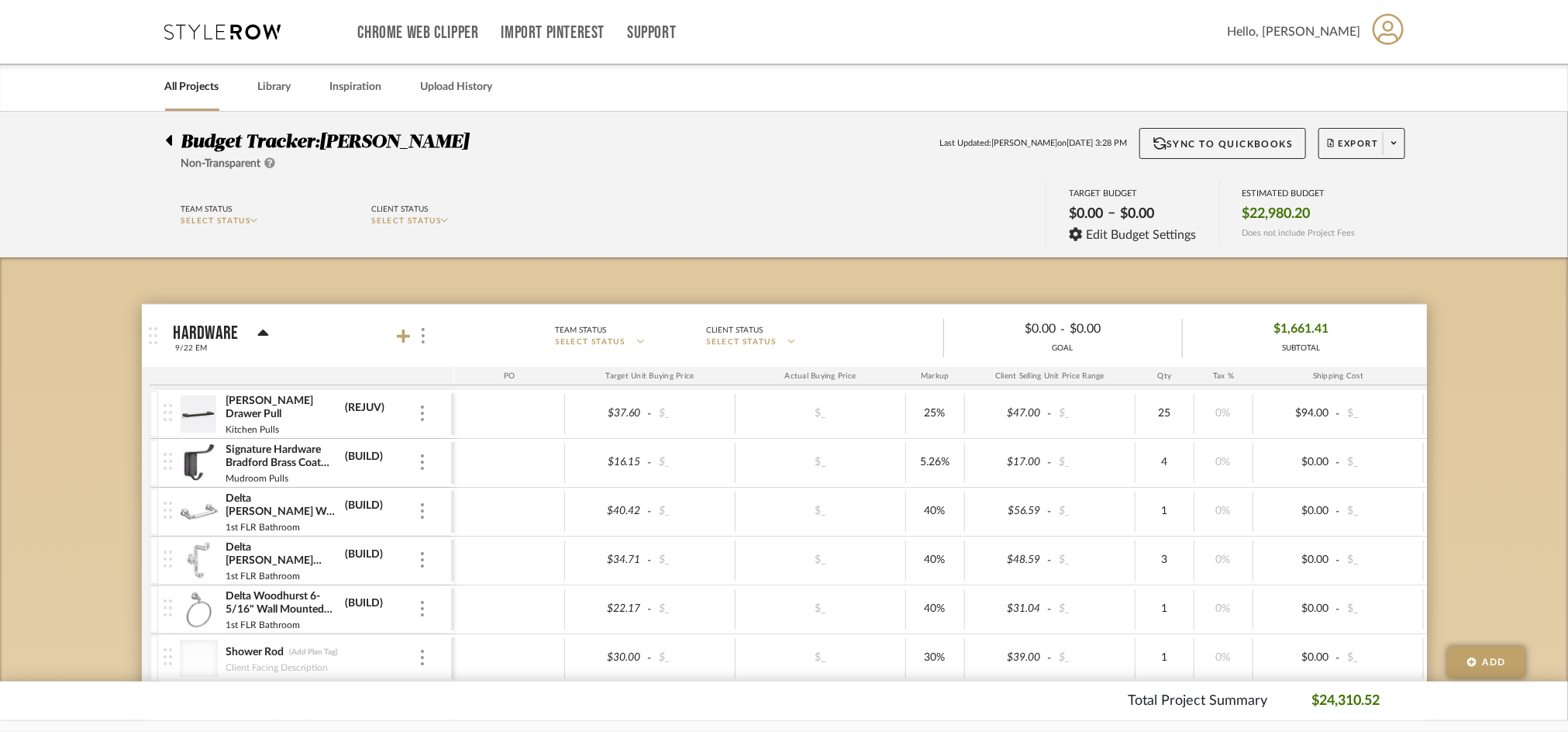
click at [1502, 174] on budget-dashboard "Team Status SELECT STATUS Client Status SELECT STATUS TARGET BUDGET $0.00 – $0.…" at bounding box center [784, 214] width 1514 height 85
click at [1352, 139] on span "Export" at bounding box center [1353, 149] width 52 height 23
click at [1342, 187] on span "Export PDF" at bounding box center [1389, 187] width 116 height 13
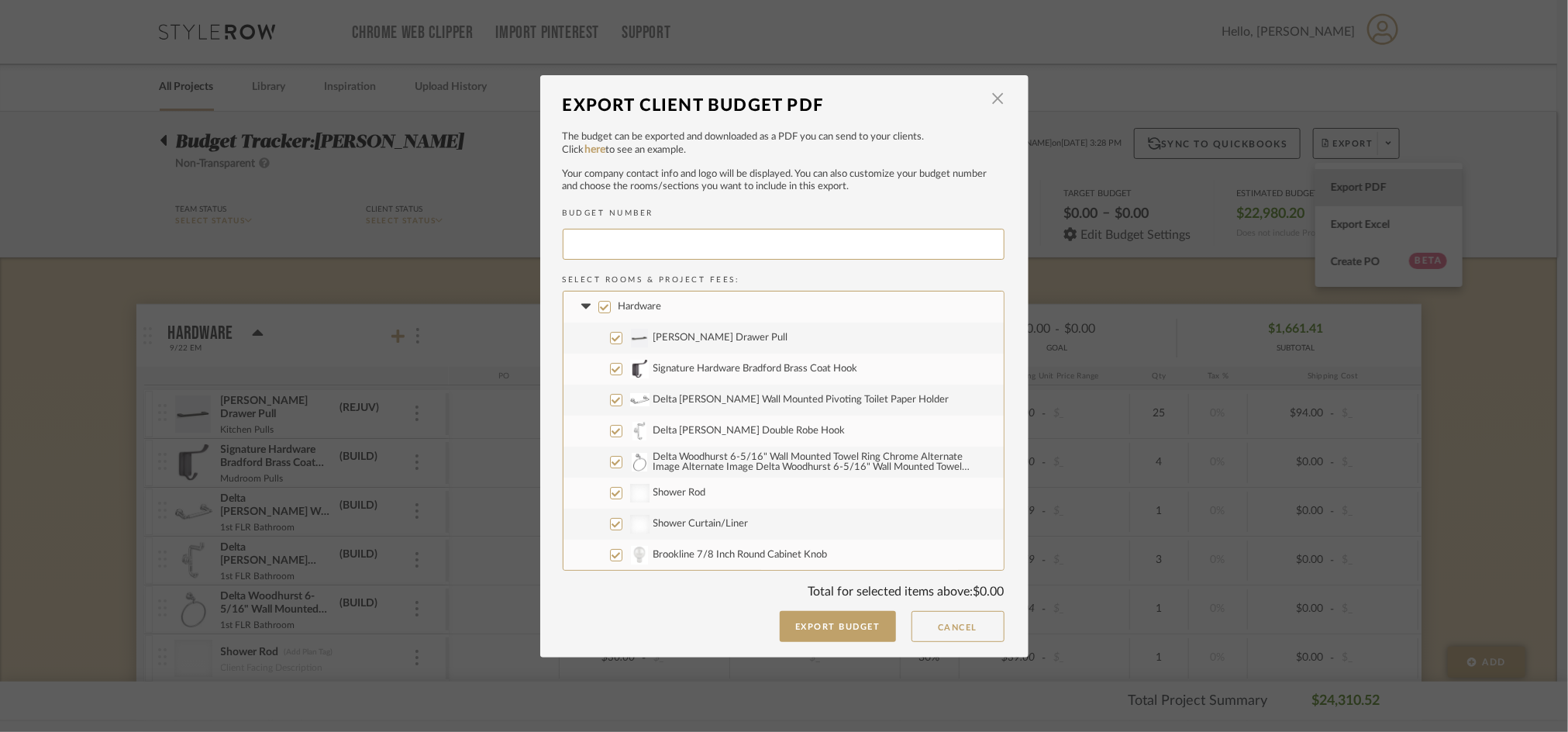
type input "CASALI-016"
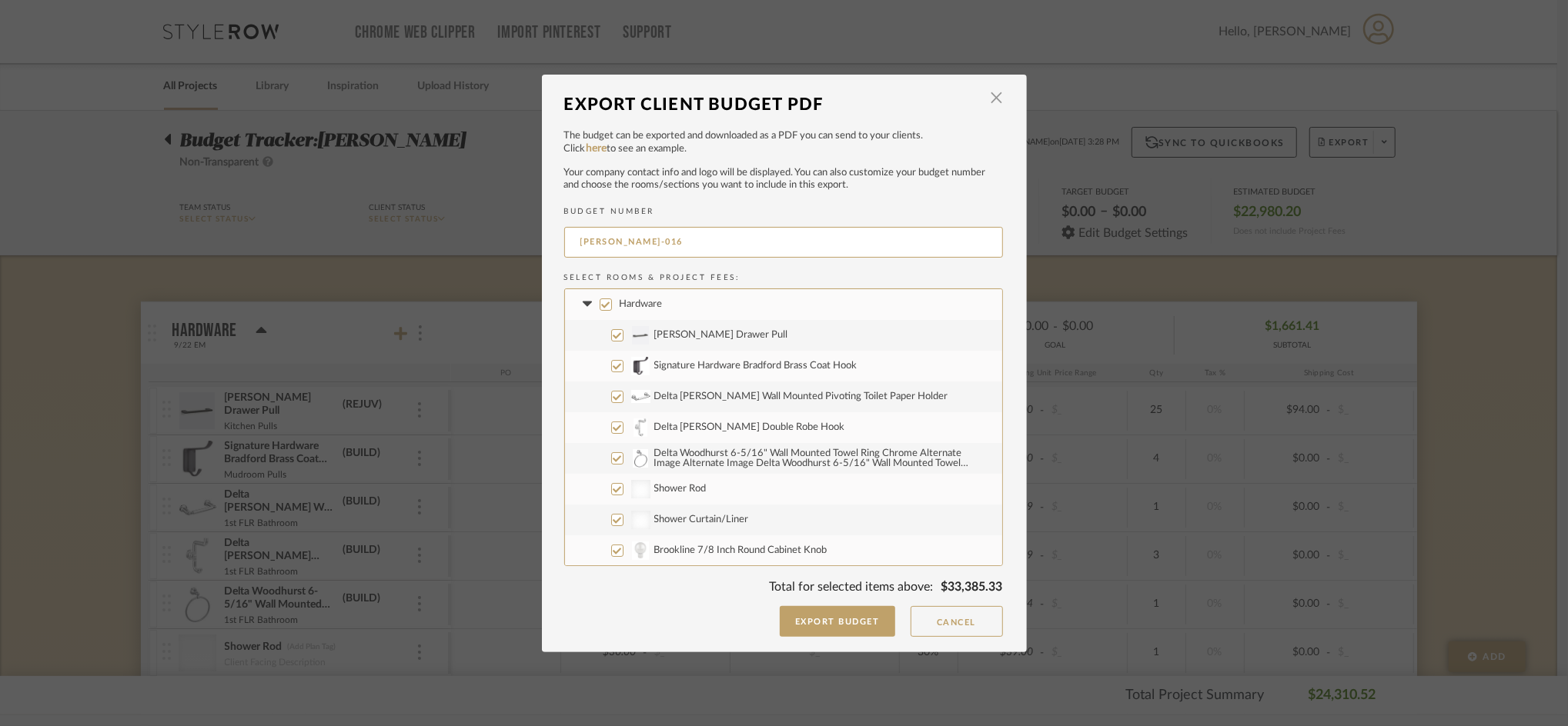
click at [600, 309] on input "Hardware" at bounding box center [605, 304] width 12 height 12
checkbox input "false"
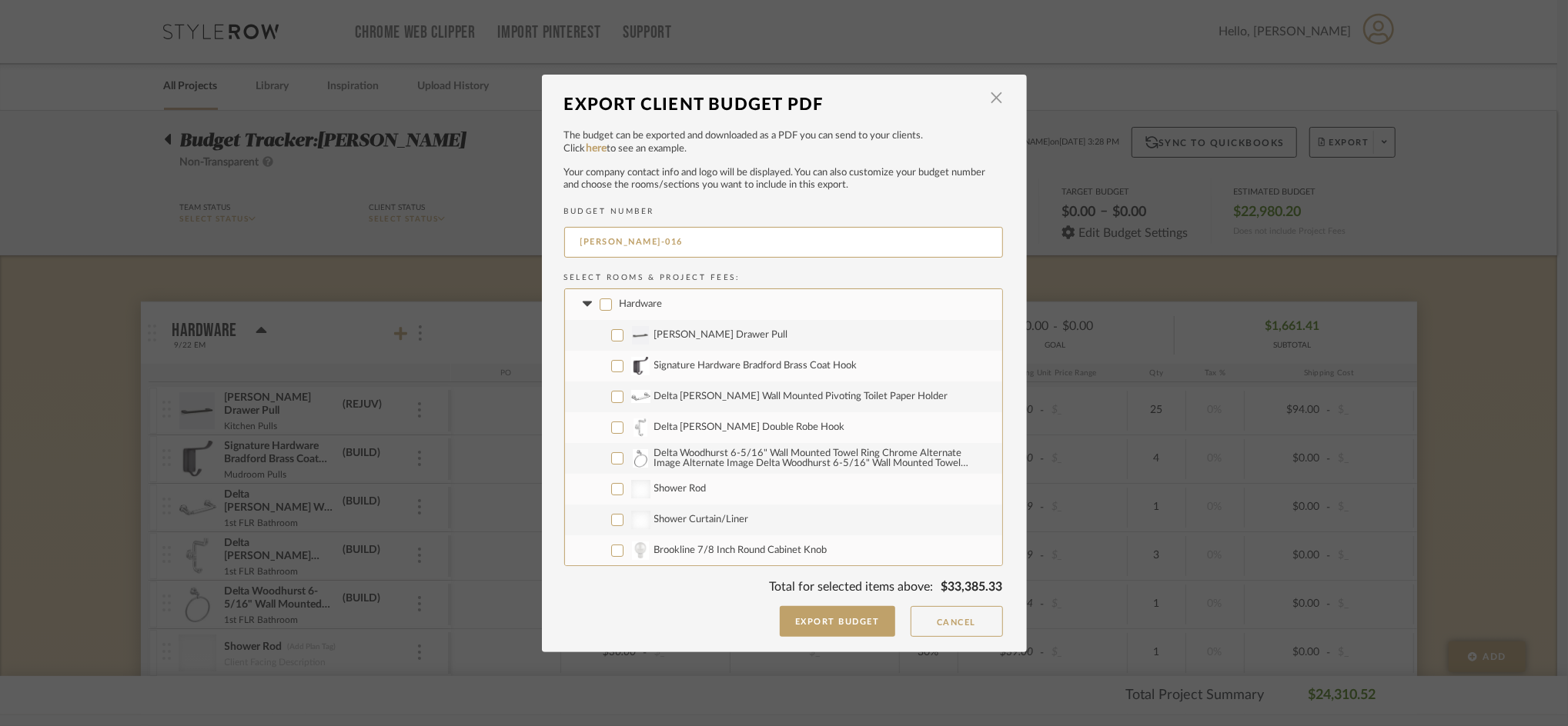
checkbox input "false"
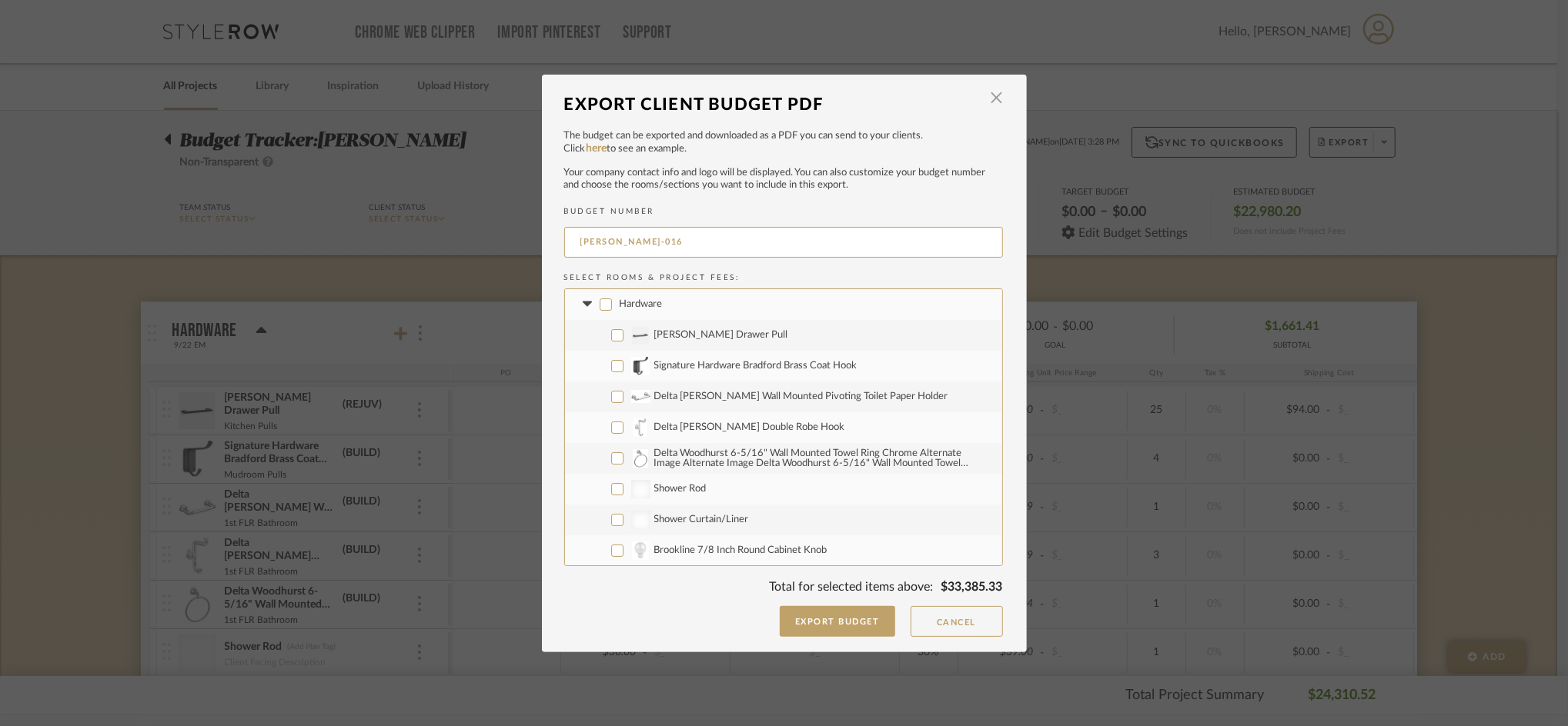
checkbox input "false"
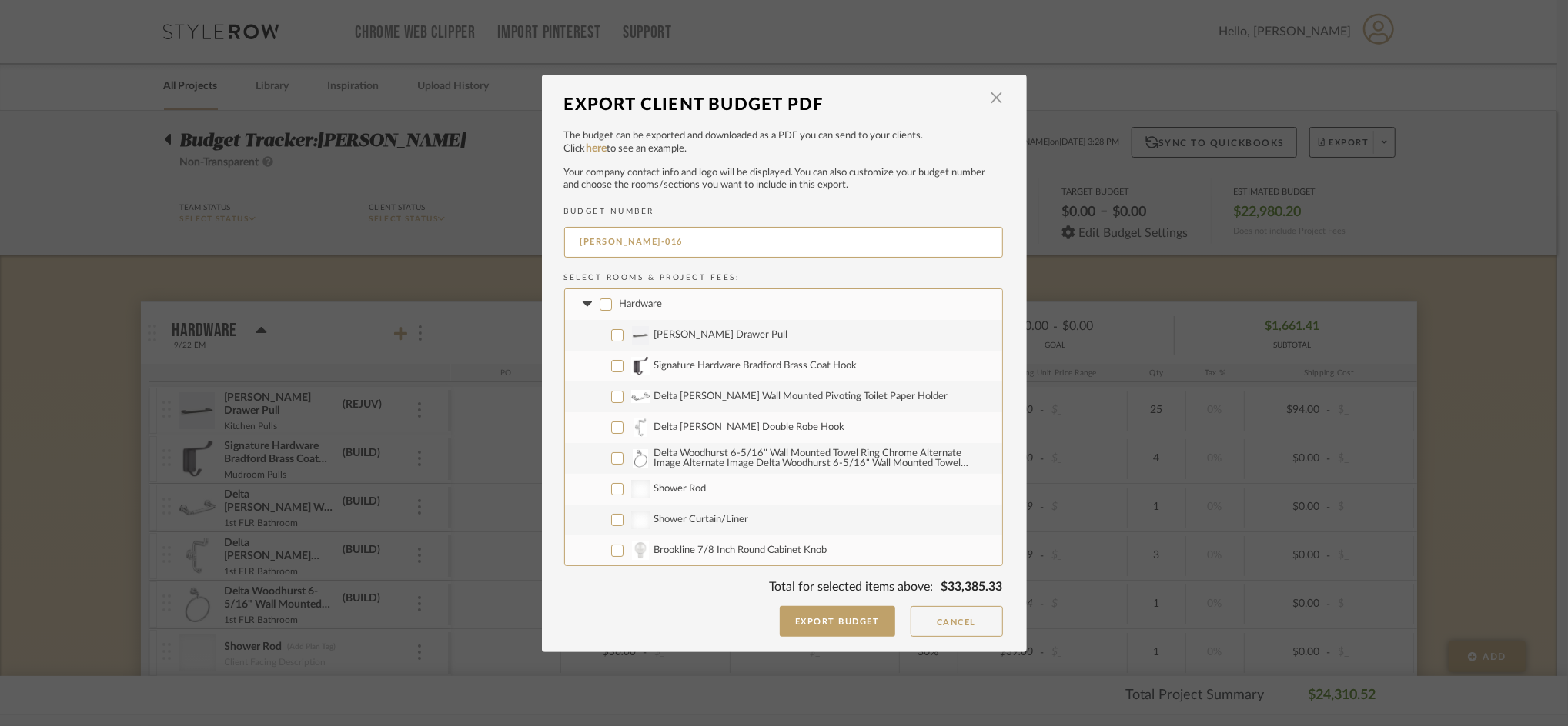
checkbox input "false"
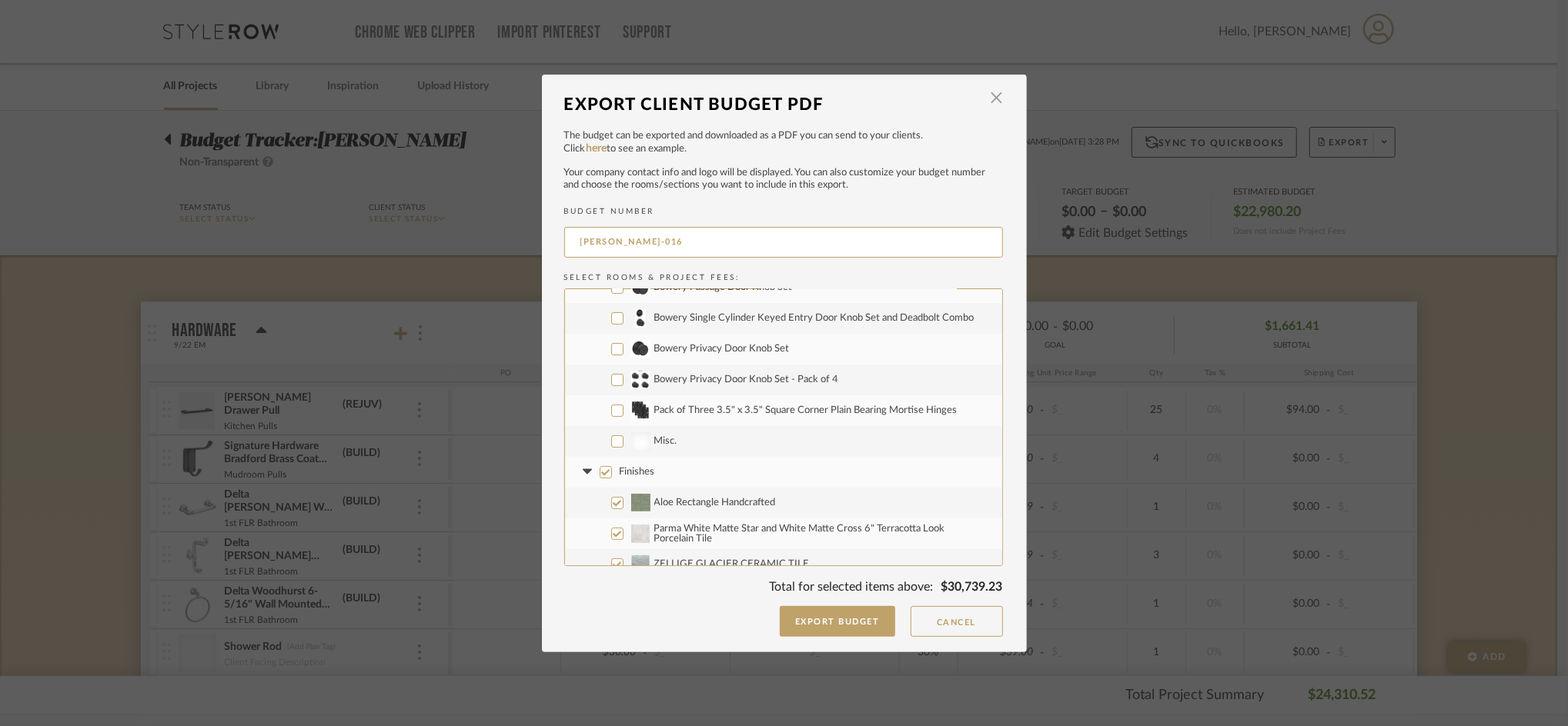
scroll to position [410, 0]
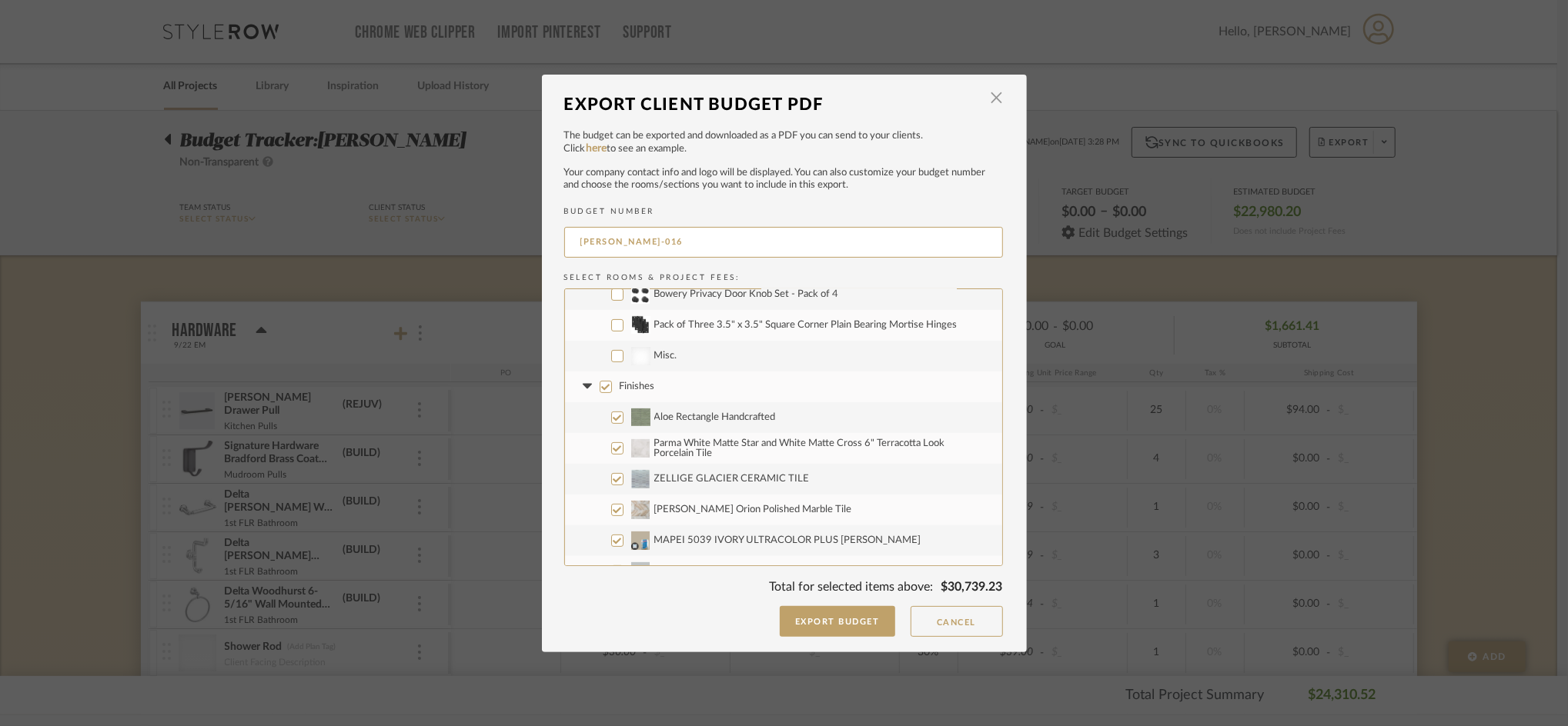
click at [599, 388] on input "Finishes" at bounding box center [605, 387] width 12 height 12
checkbox input "false"
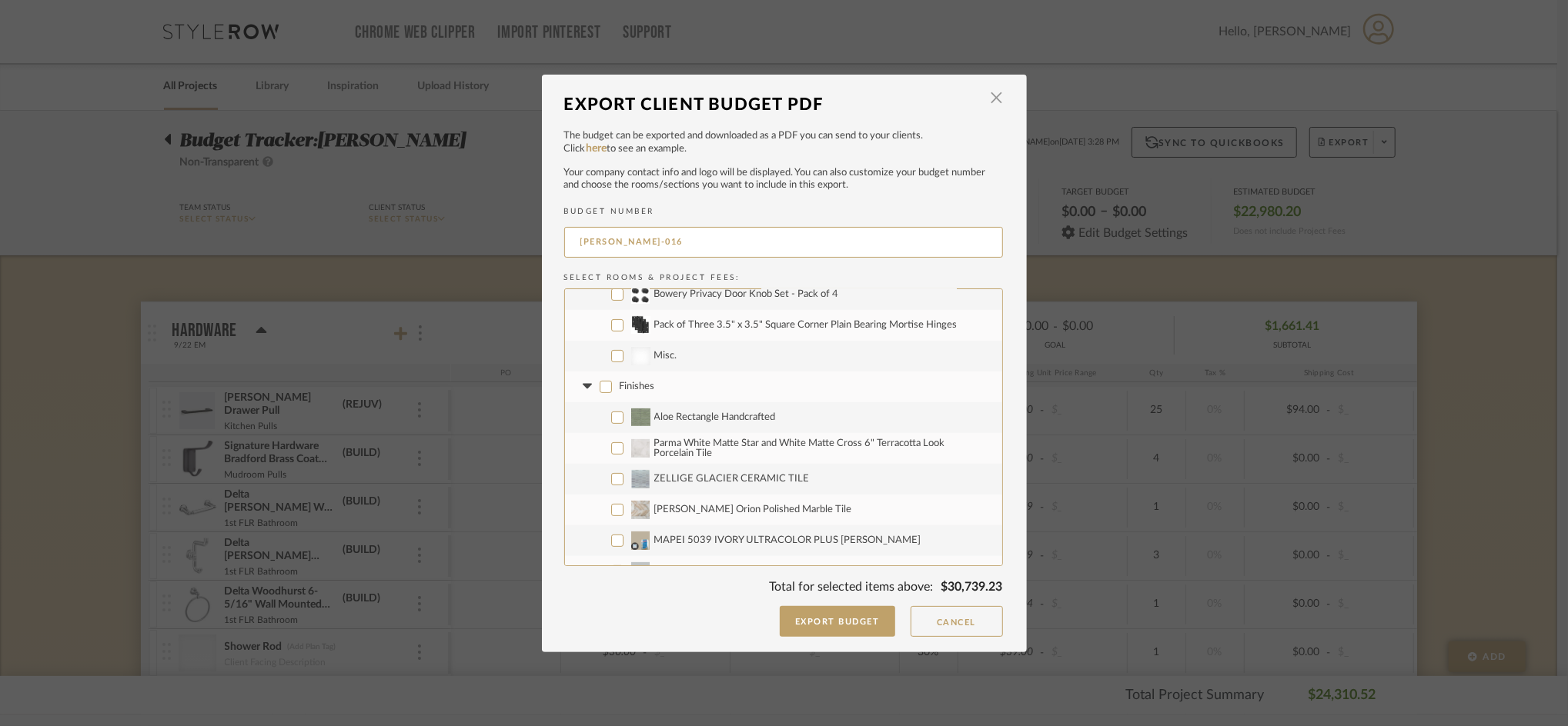
checkbox input "false"
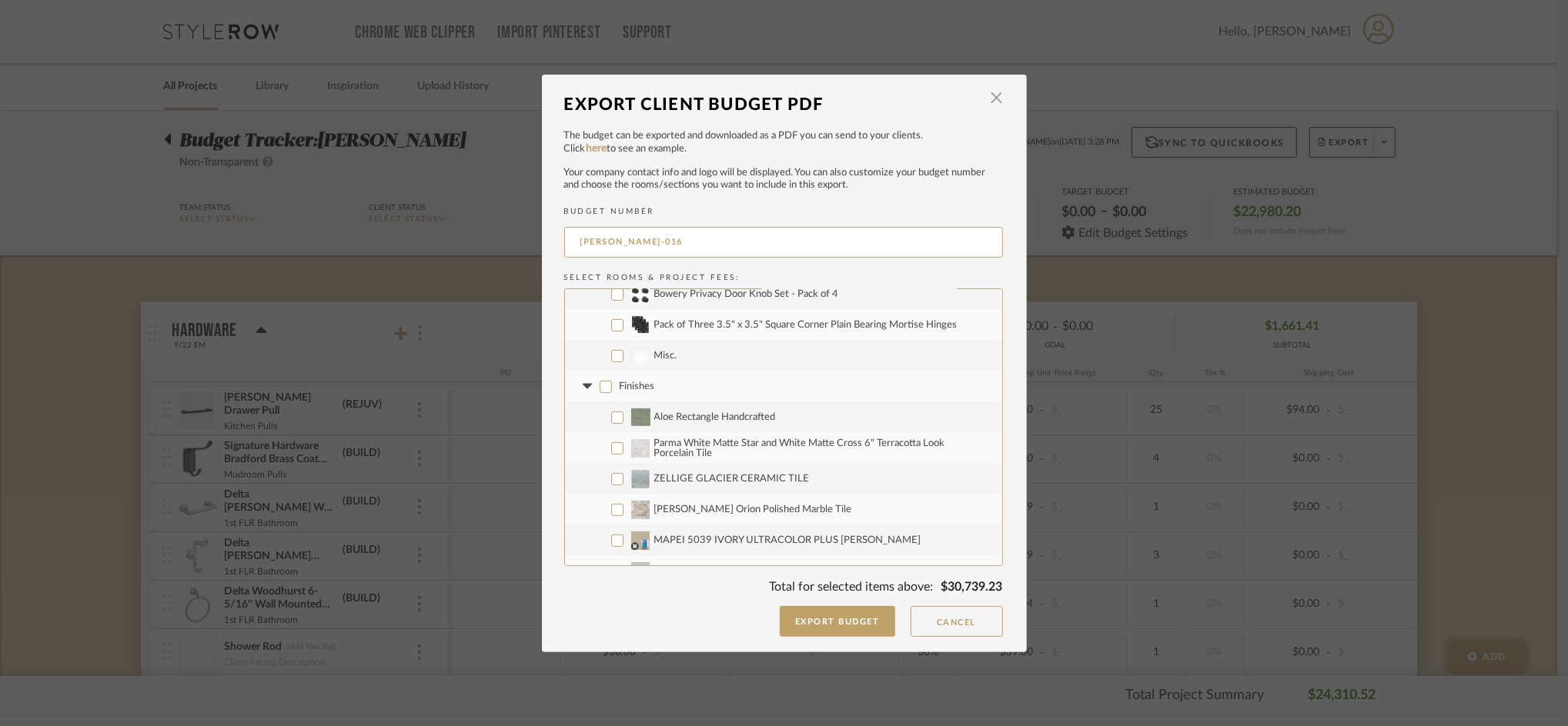
checkbox input "false"
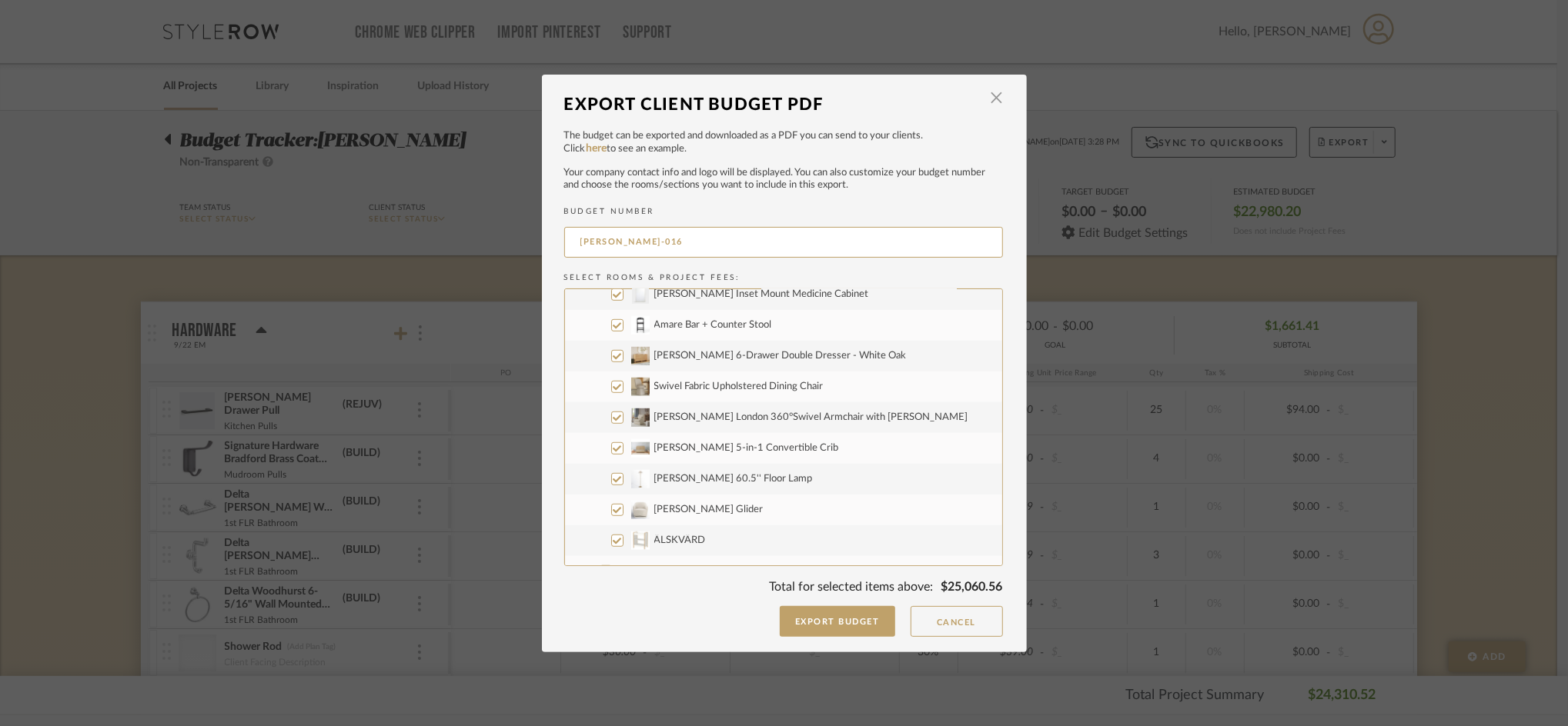
scroll to position [714, 0]
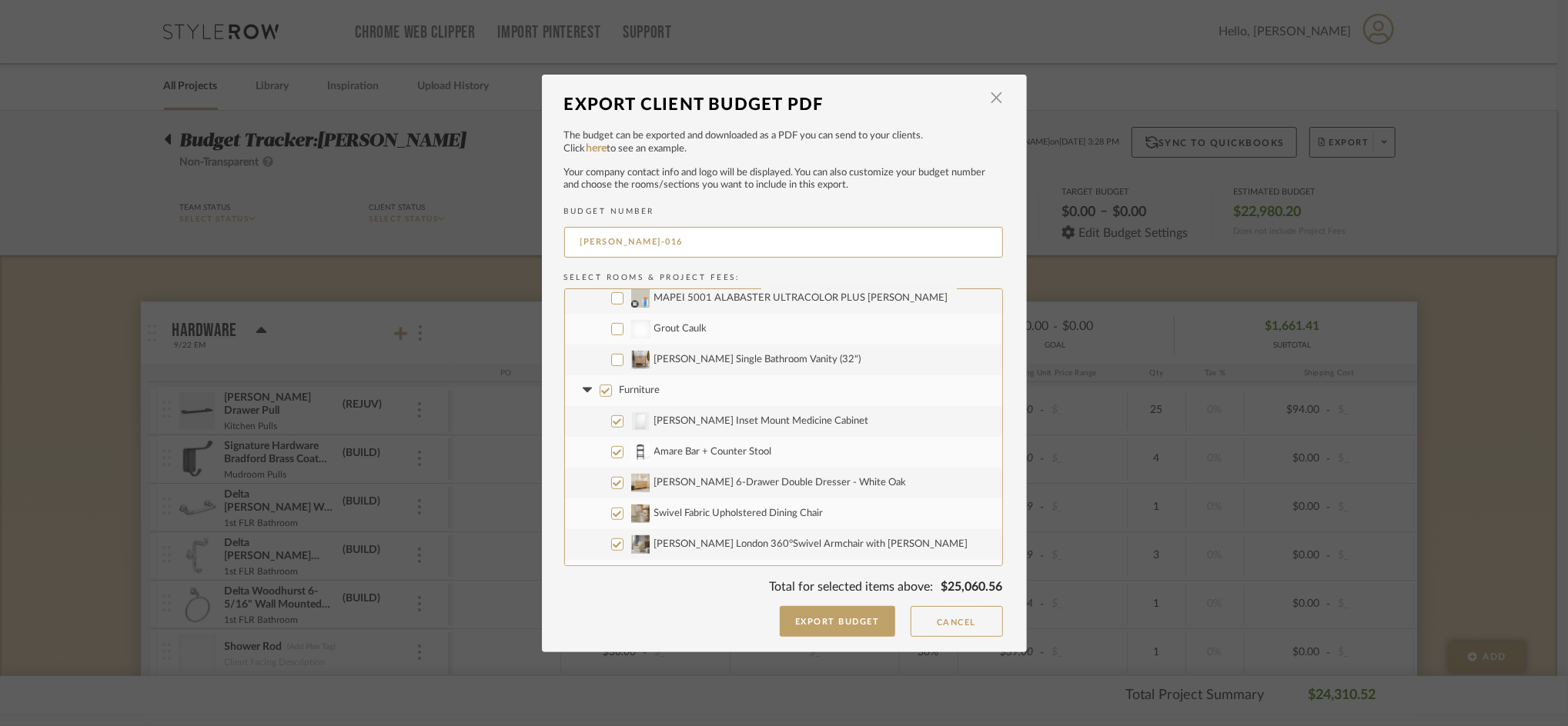
click at [599, 387] on input "Furniture" at bounding box center [605, 390] width 12 height 12
checkbox input "false"
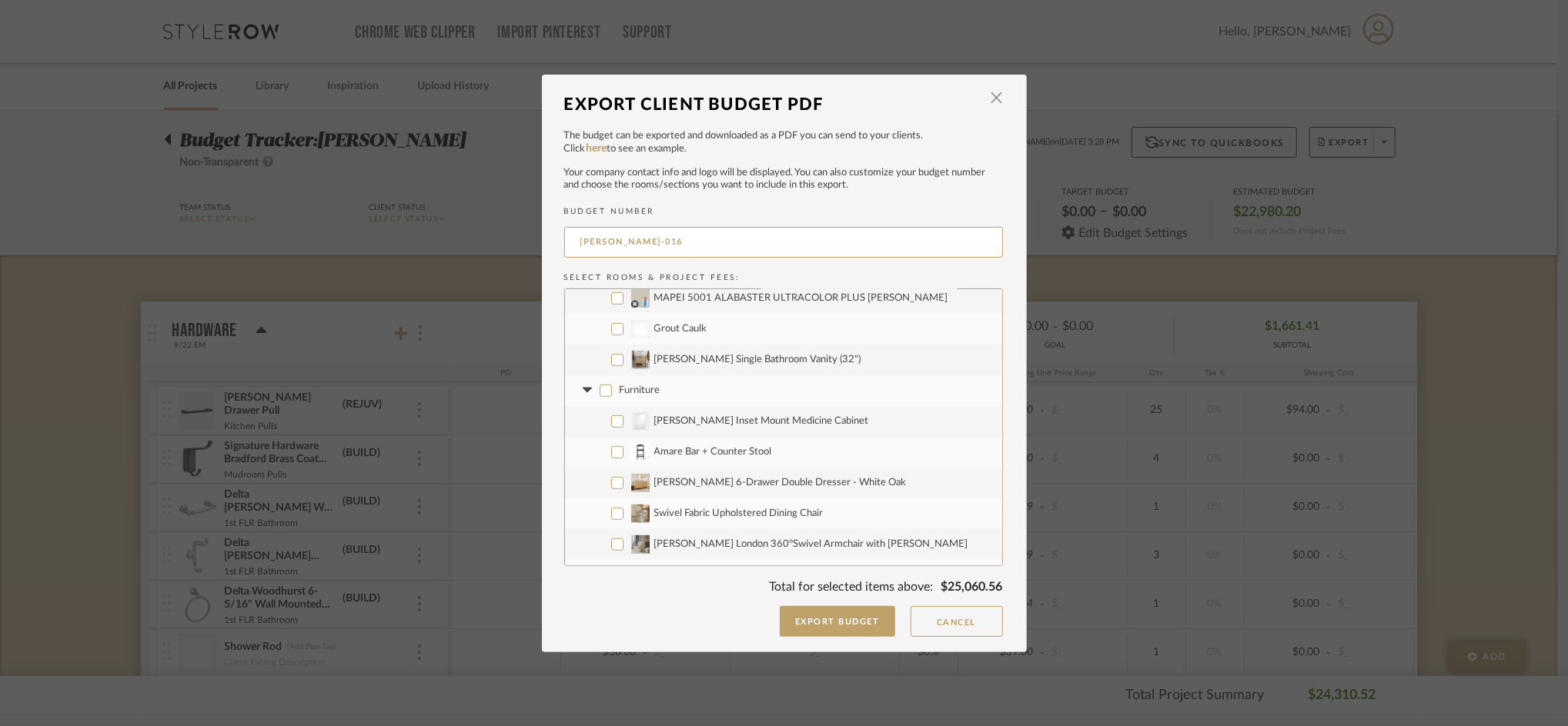
checkbox input "false"
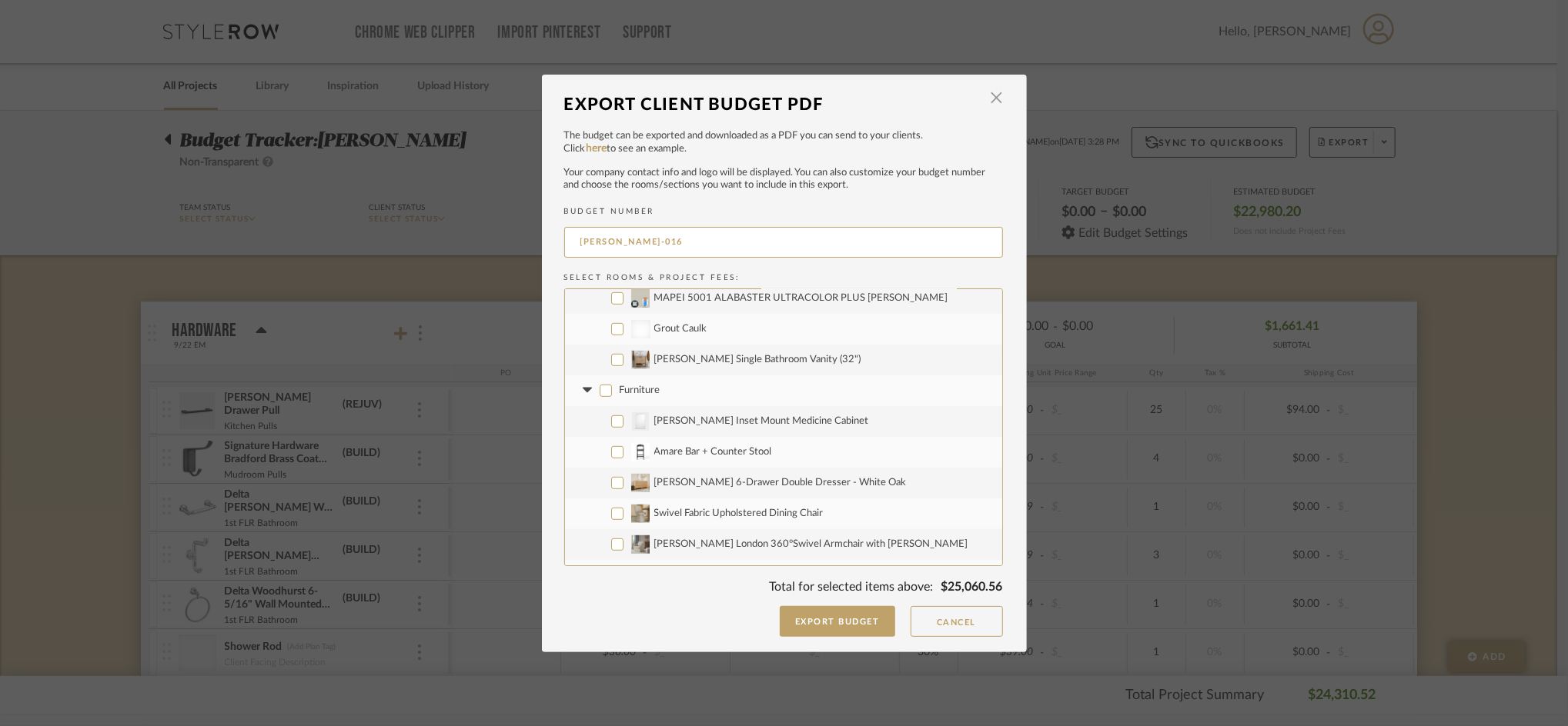
checkbox input "false"
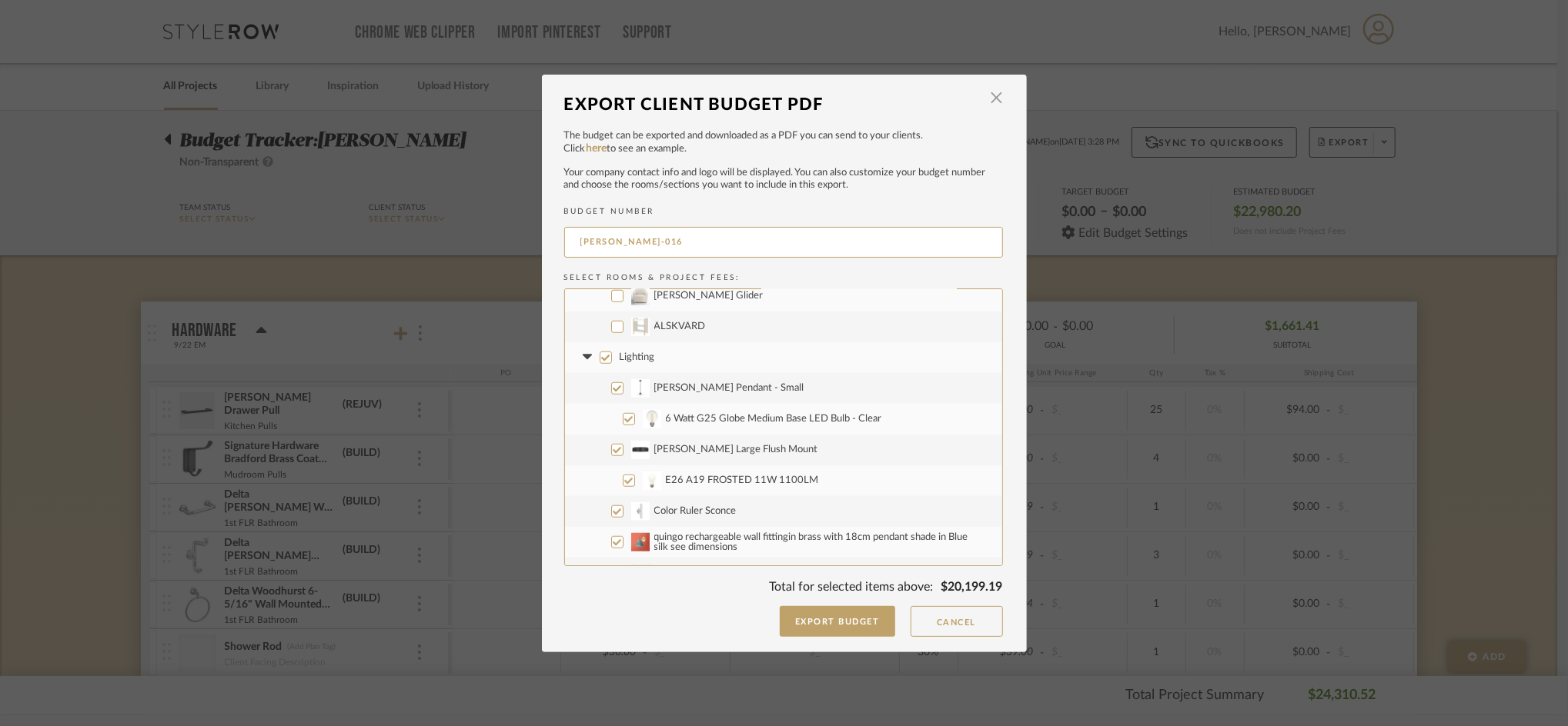
scroll to position [1054, 0]
click at [599, 358] on input "Lighting" at bounding box center [605, 358] width 12 height 12
checkbox input "false"
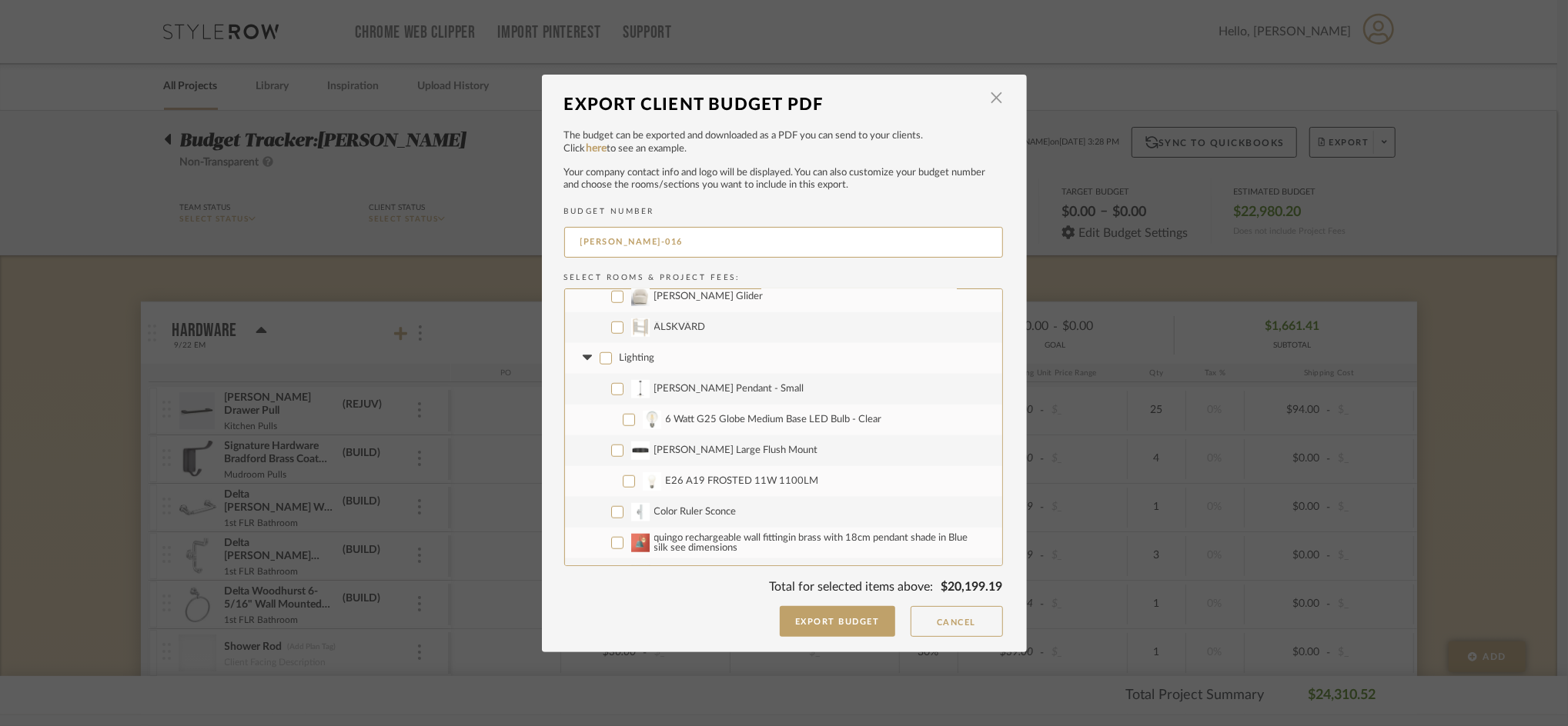
checkbox input "false"
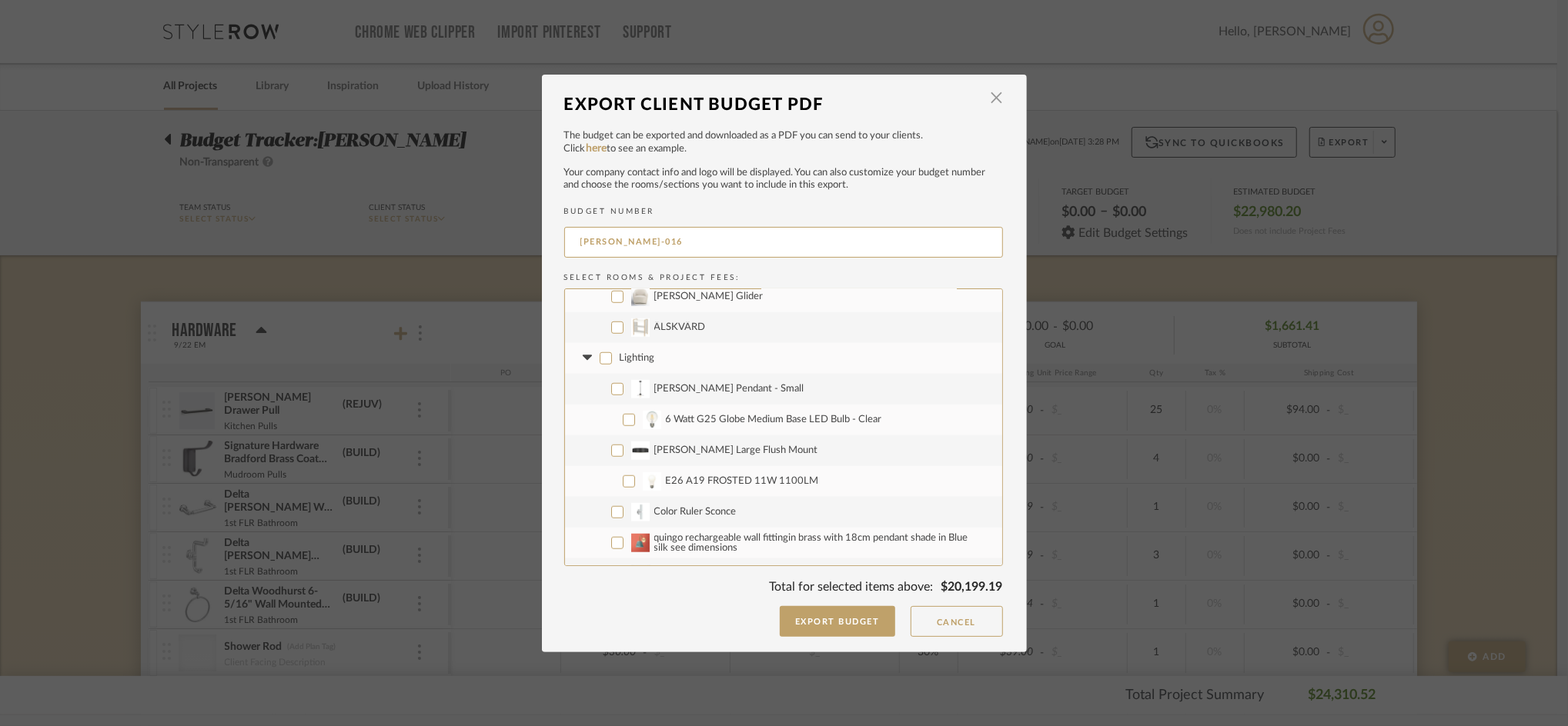
checkbox input "false"
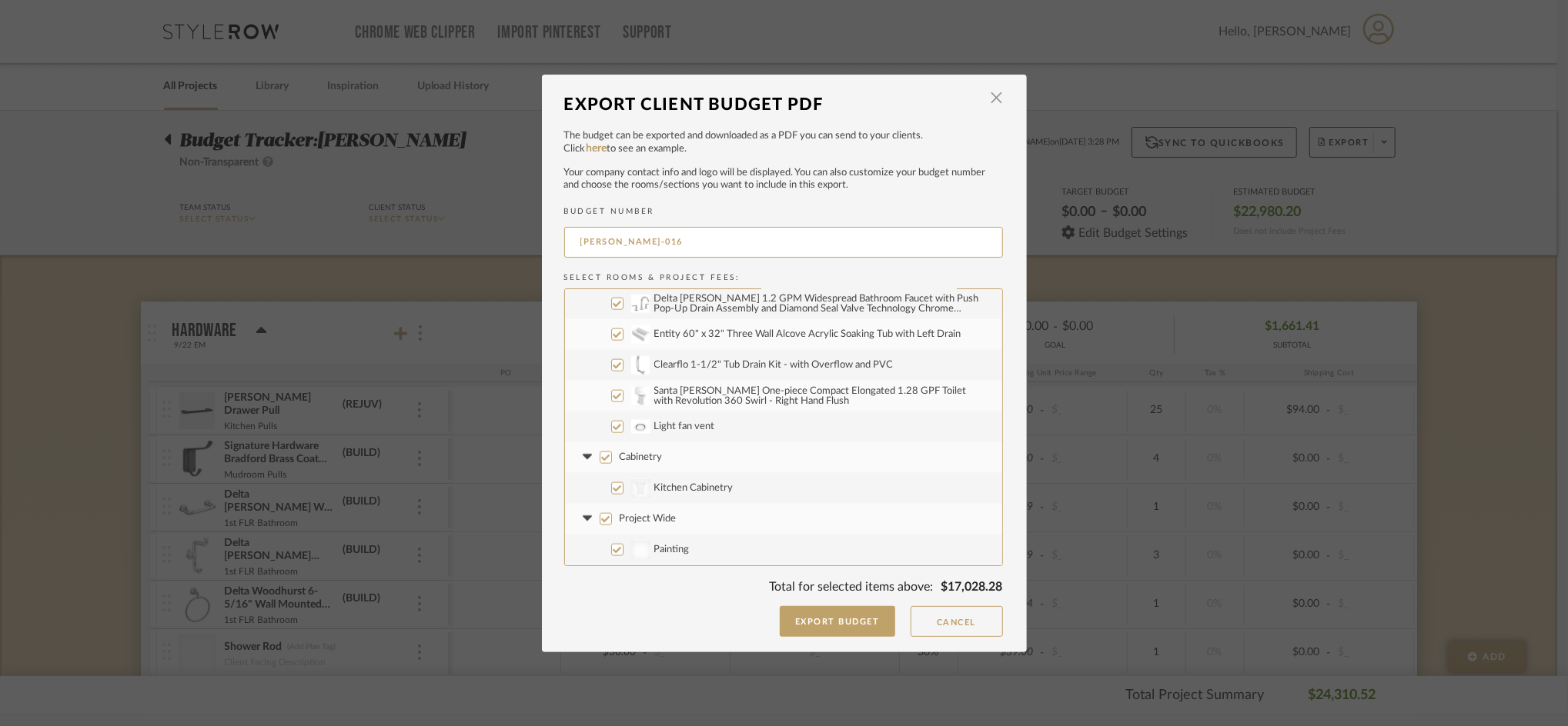
scroll to position [1691, 0]
click at [605, 460] on input "Cabinetry" at bounding box center [605, 460] width 12 height 12
checkbox input "false"
click at [599, 520] on input "Project Wide" at bounding box center [605, 521] width 12 height 12
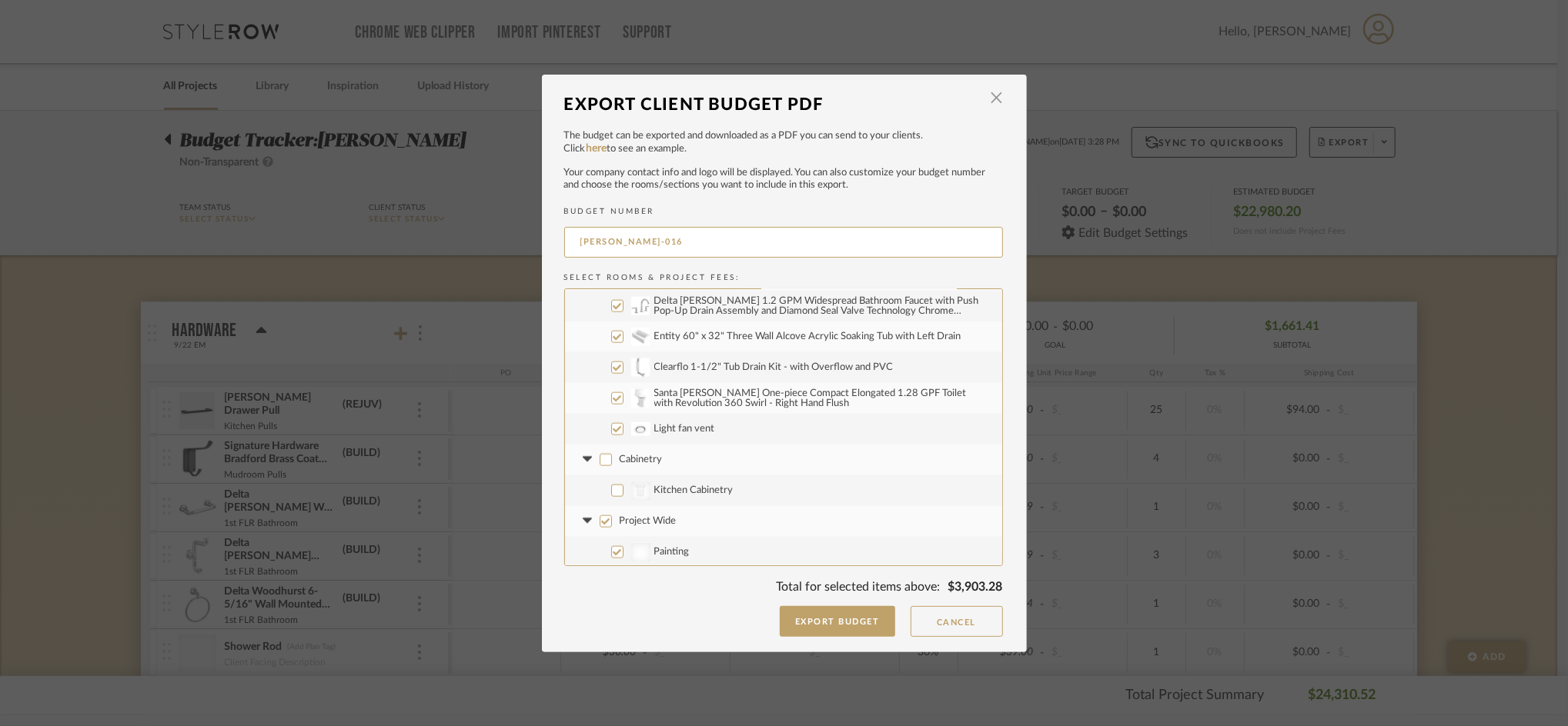
checkbox input "false"
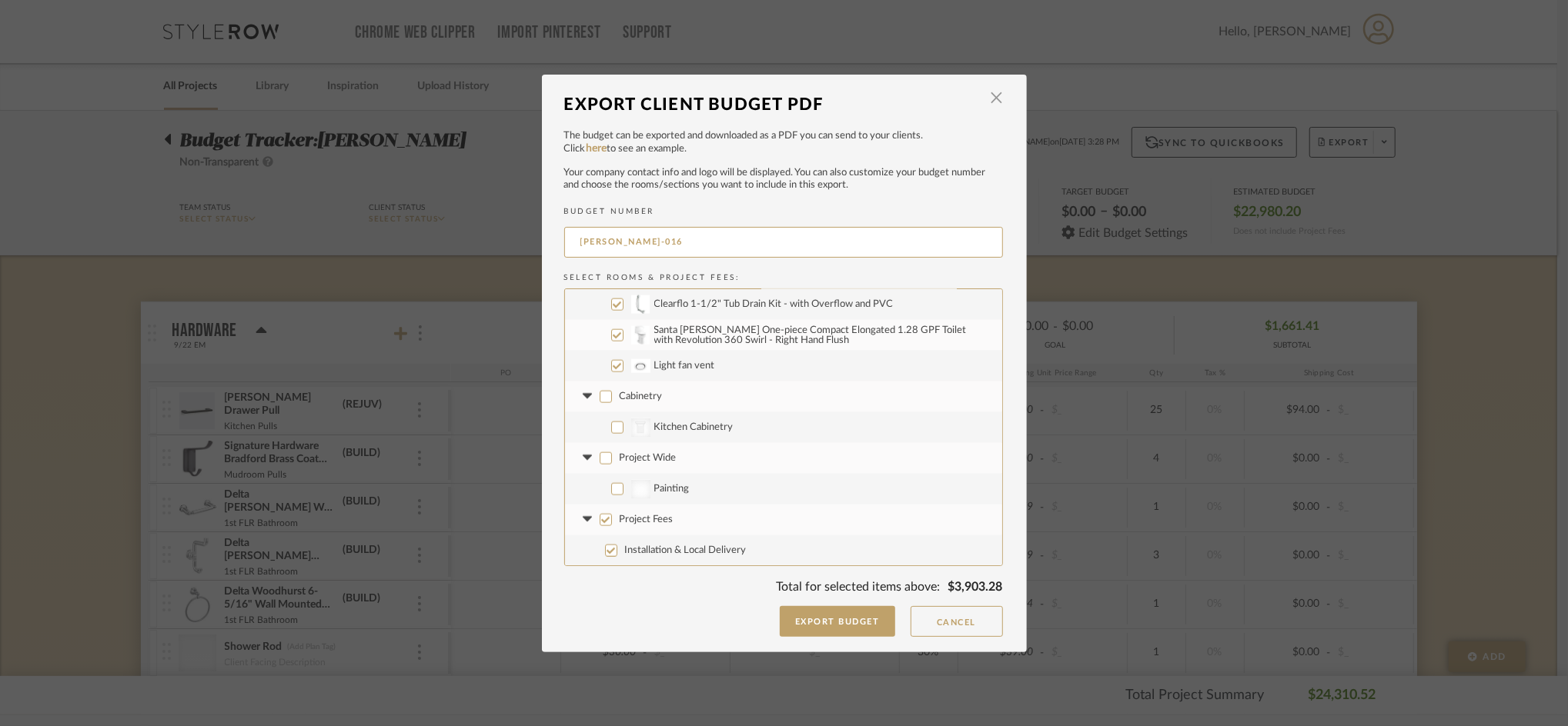
click at [605, 521] on input "Project Fees" at bounding box center [605, 520] width 12 height 12
checkbox input "false"
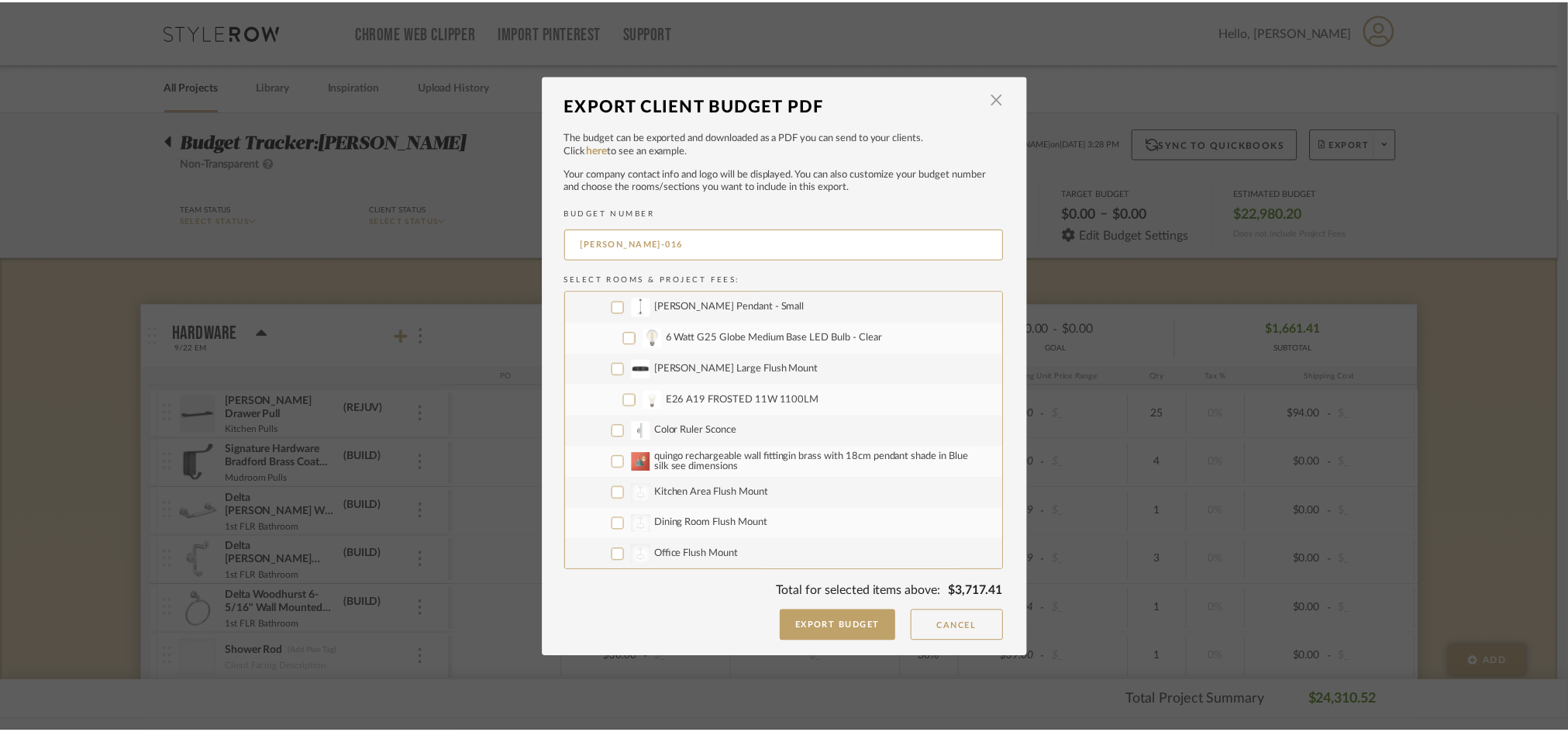
scroll to position [1147, 0]
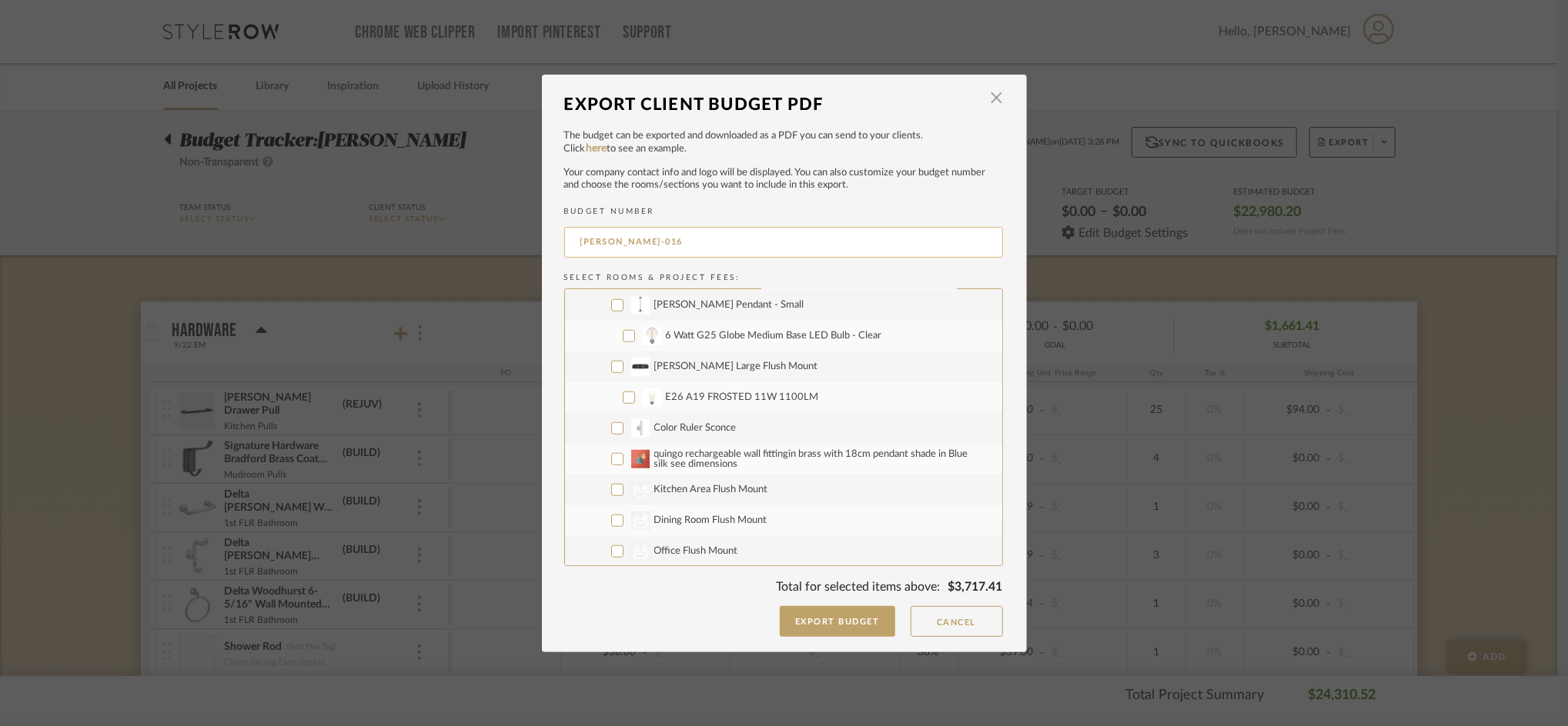
click at [680, 256] on input "CASALI-016" at bounding box center [784, 242] width 439 height 31
type input "CASALI-PLUMBING"
click at [813, 614] on button "Export Budget" at bounding box center [836, 621] width 115 height 31
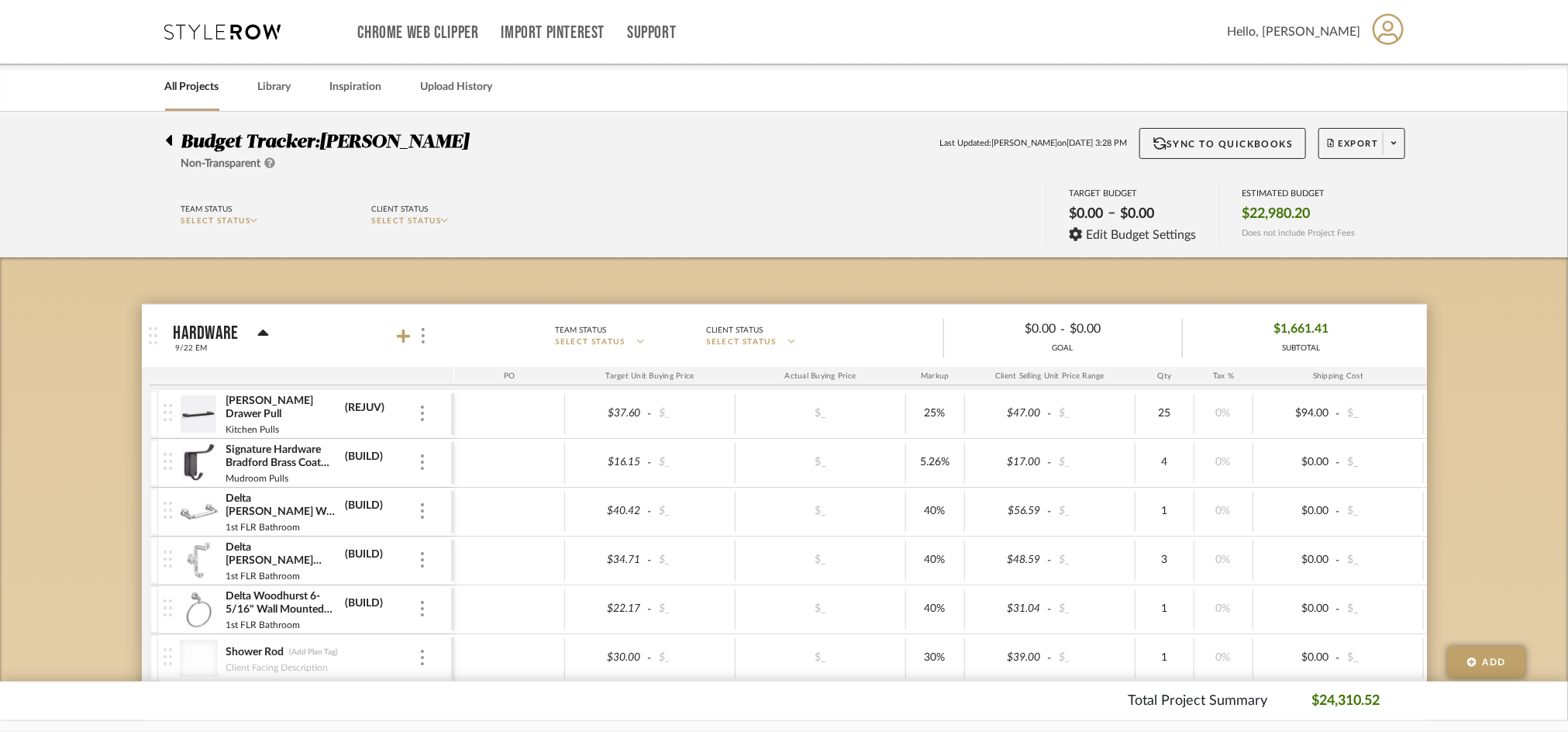
click at [1394, 144] on icon at bounding box center [1394, 143] width 5 height 3
click at [1357, 181] on span "Export PDF" at bounding box center [1389, 187] width 116 height 13
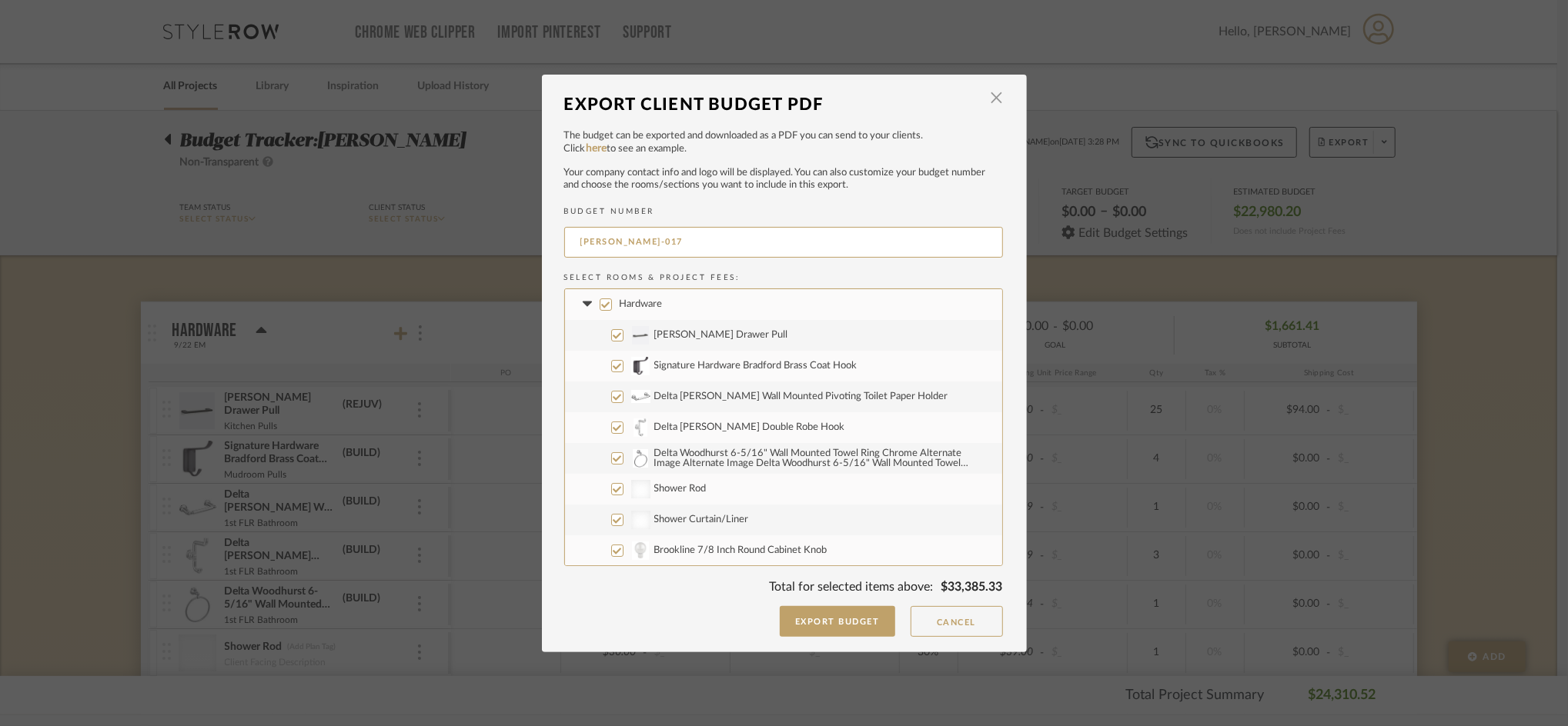
click at [580, 302] on icon at bounding box center [587, 304] width 16 height 6
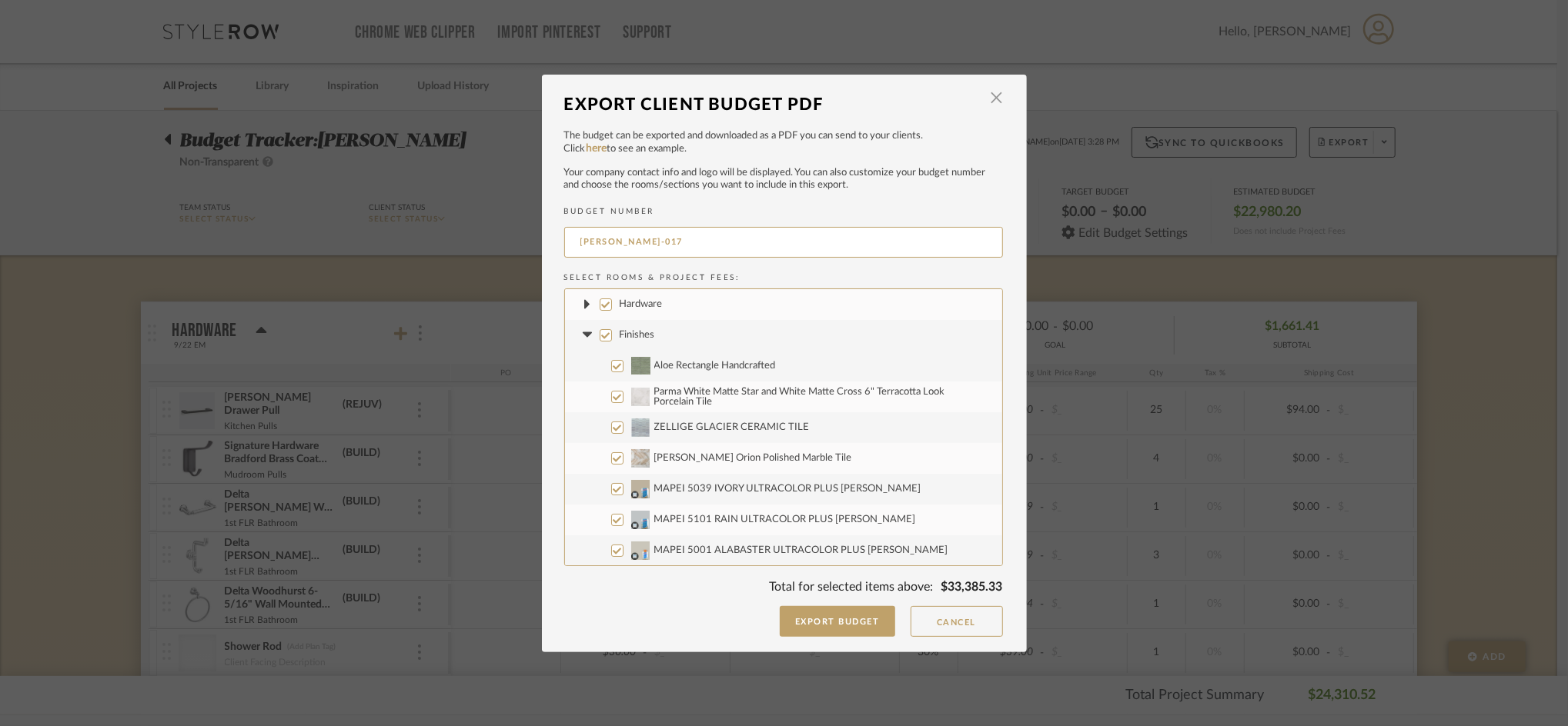
click at [580, 345] on label "Finishes" at bounding box center [784, 336] width 437 height 31
click at [599, 342] on input "Finishes" at bounding box center [605, 335] width 12 height 12
checkbox input "false"
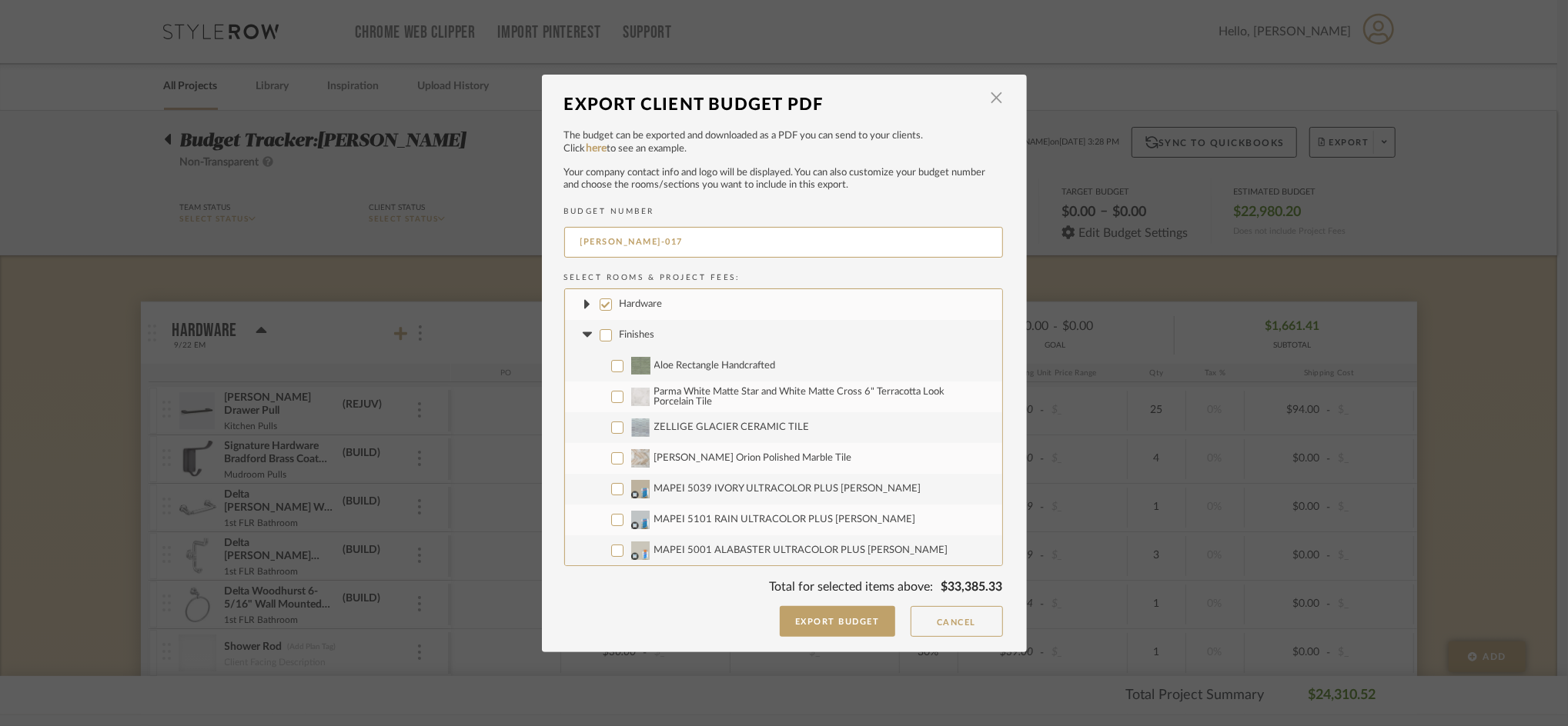
checkbox input "false"
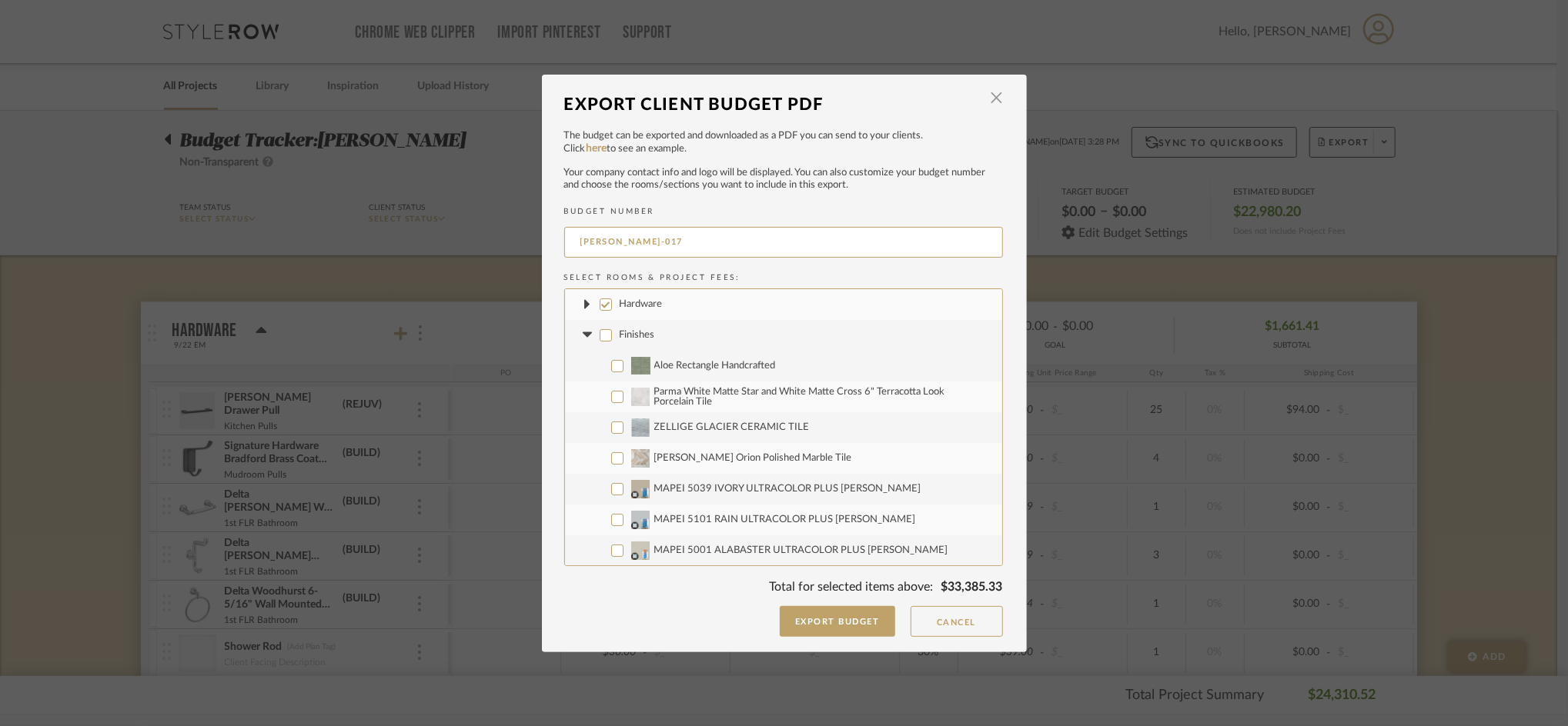
checkbox input "false"
click at [580, 329] on fa-icon at bounding box center [587, 335] width 16 height 16
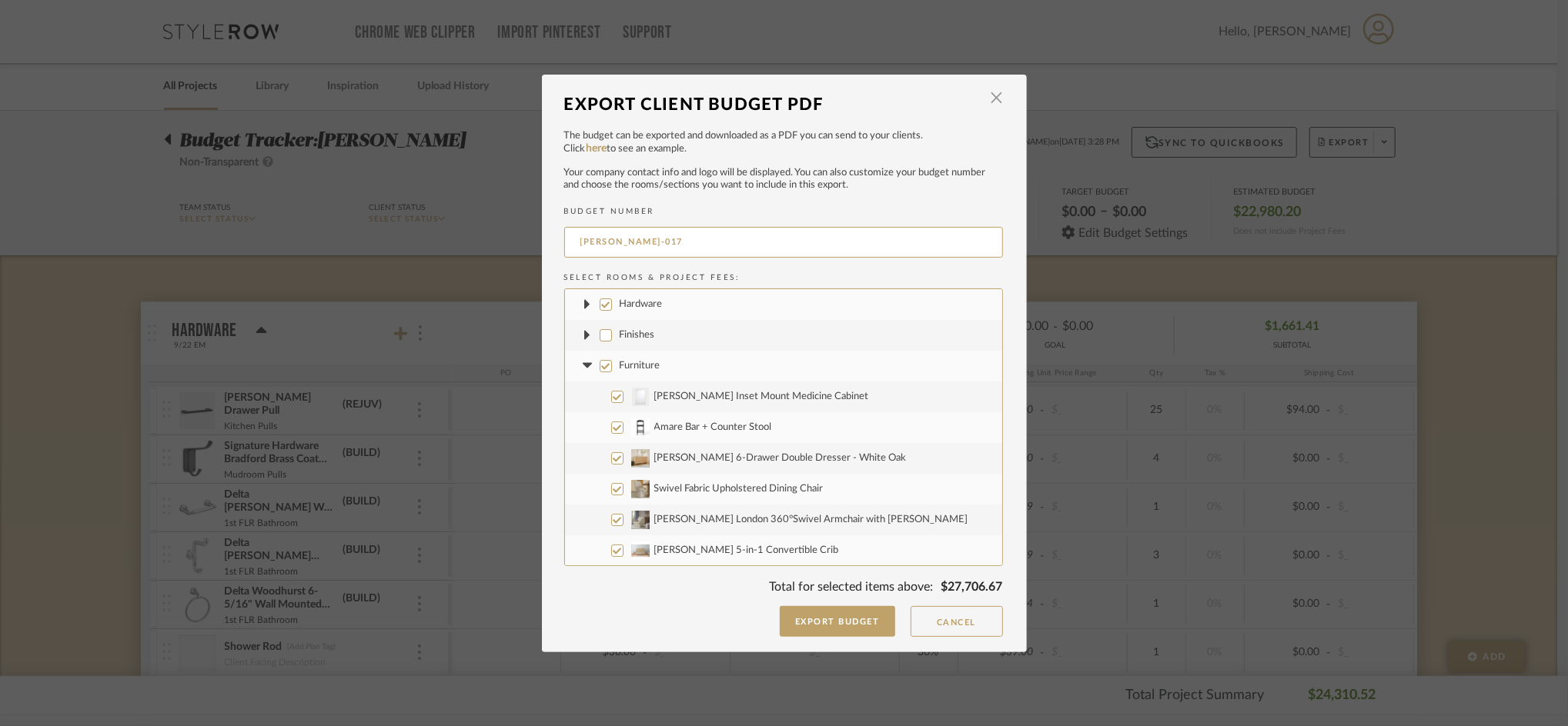
click at [582, 363] on icon at bounding box center [587, 366] width 9 height 5
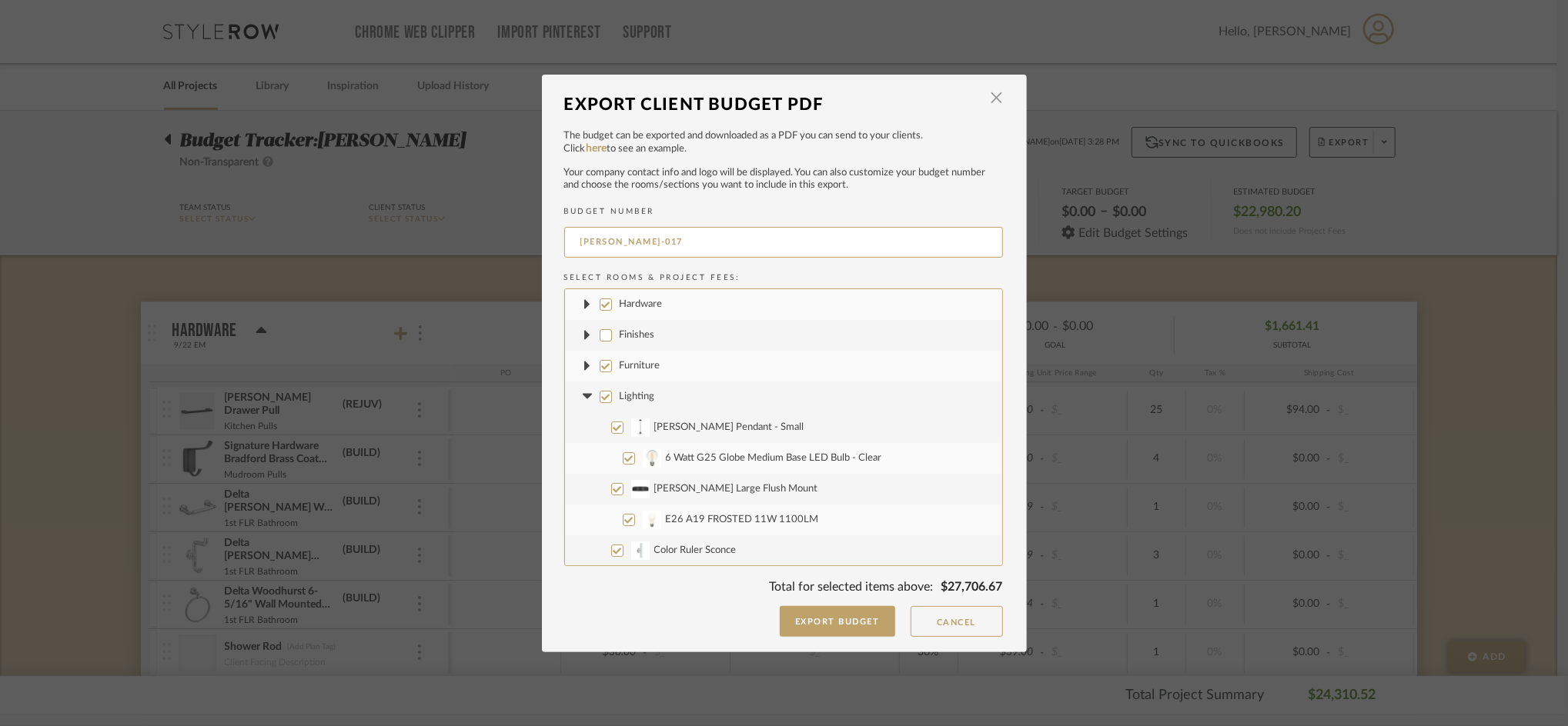
click at [579, 386] on label "Lighting" at bounding box center [784, 397] width 437 height 31
click at [599, 391] on input "Lighting" at bounding box center [605, 397] width 12 height 12
checkbox input "false"
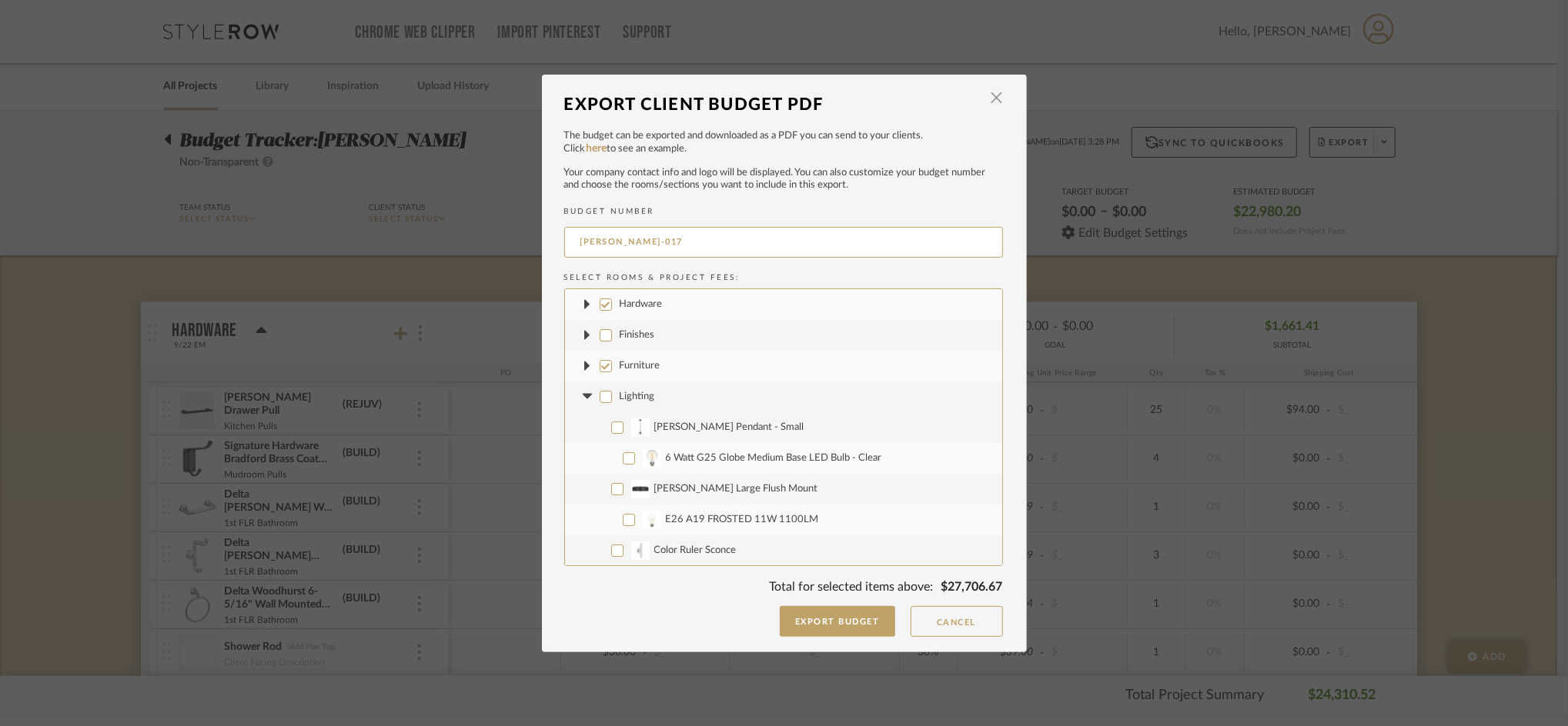
checkbox input "false"
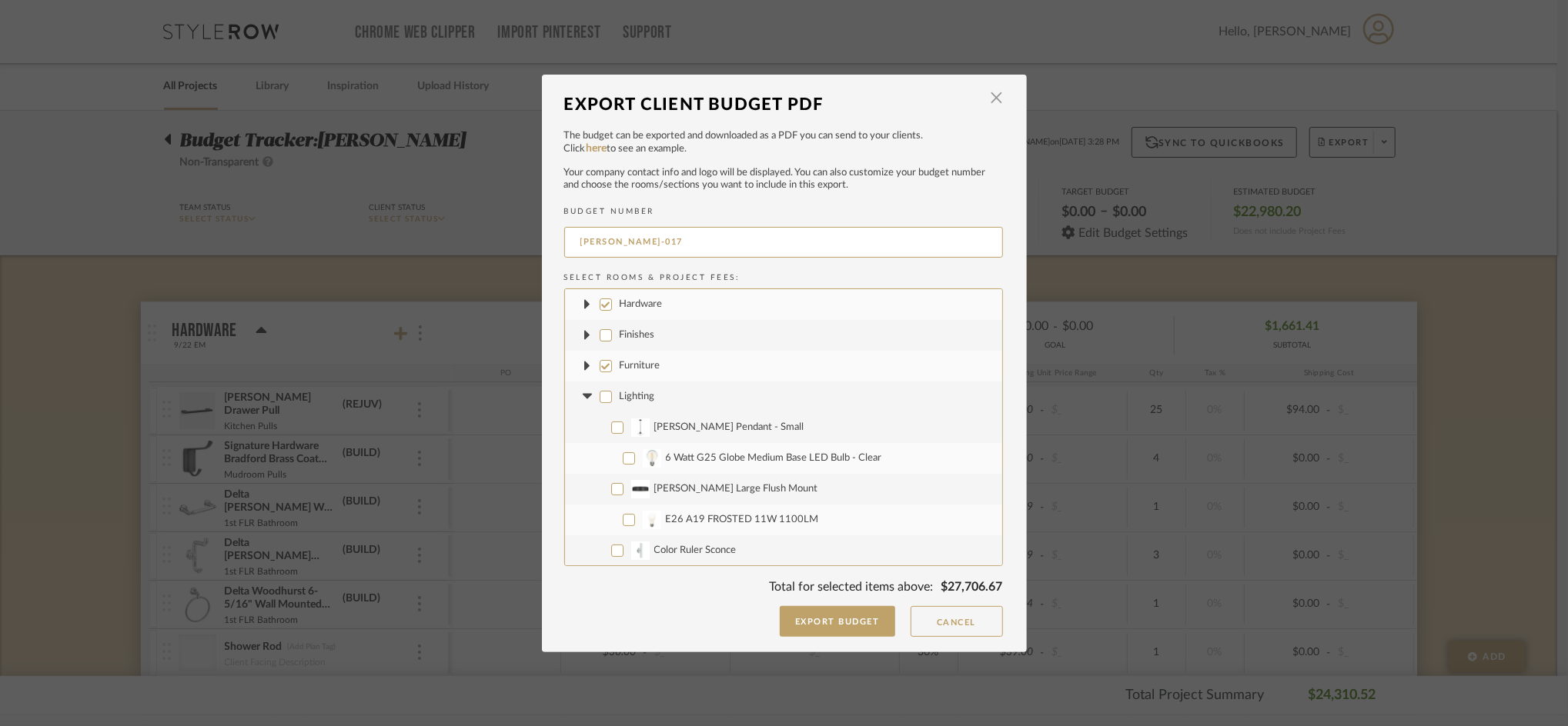
checkbox input "false"
click at [582, 396] on icon at bounding box center [587, 396] width 9 height 5
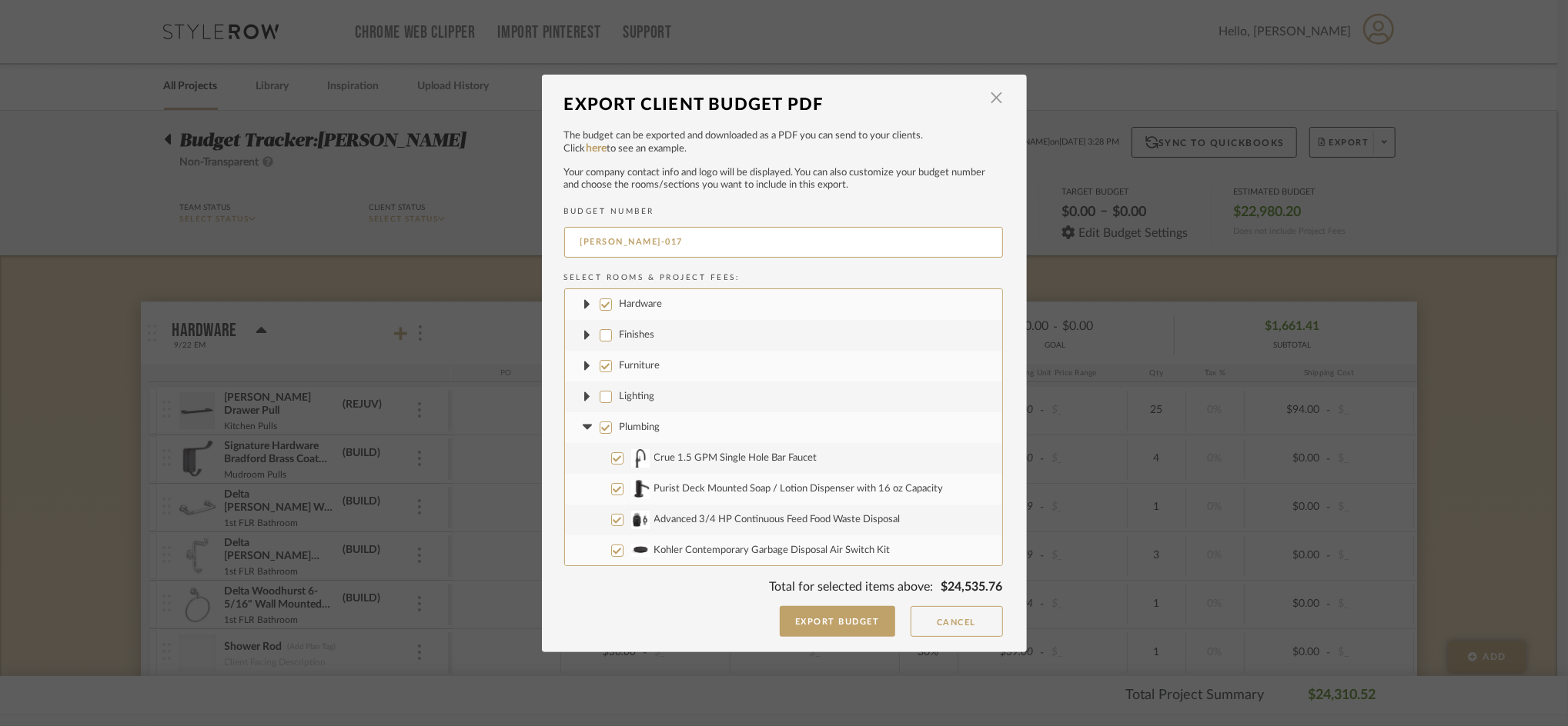
click at [580, 424] on fa-icon at bounding box center [587, 427] width 16 height 16
click at [579, 447] on label "Cabinetry" at bounding box center [784, 458] width 437 height 31
click at [599, 452] on input "Cabinetry" at bounding box center [605, 458] width 12 height 12
checkbox input "false"
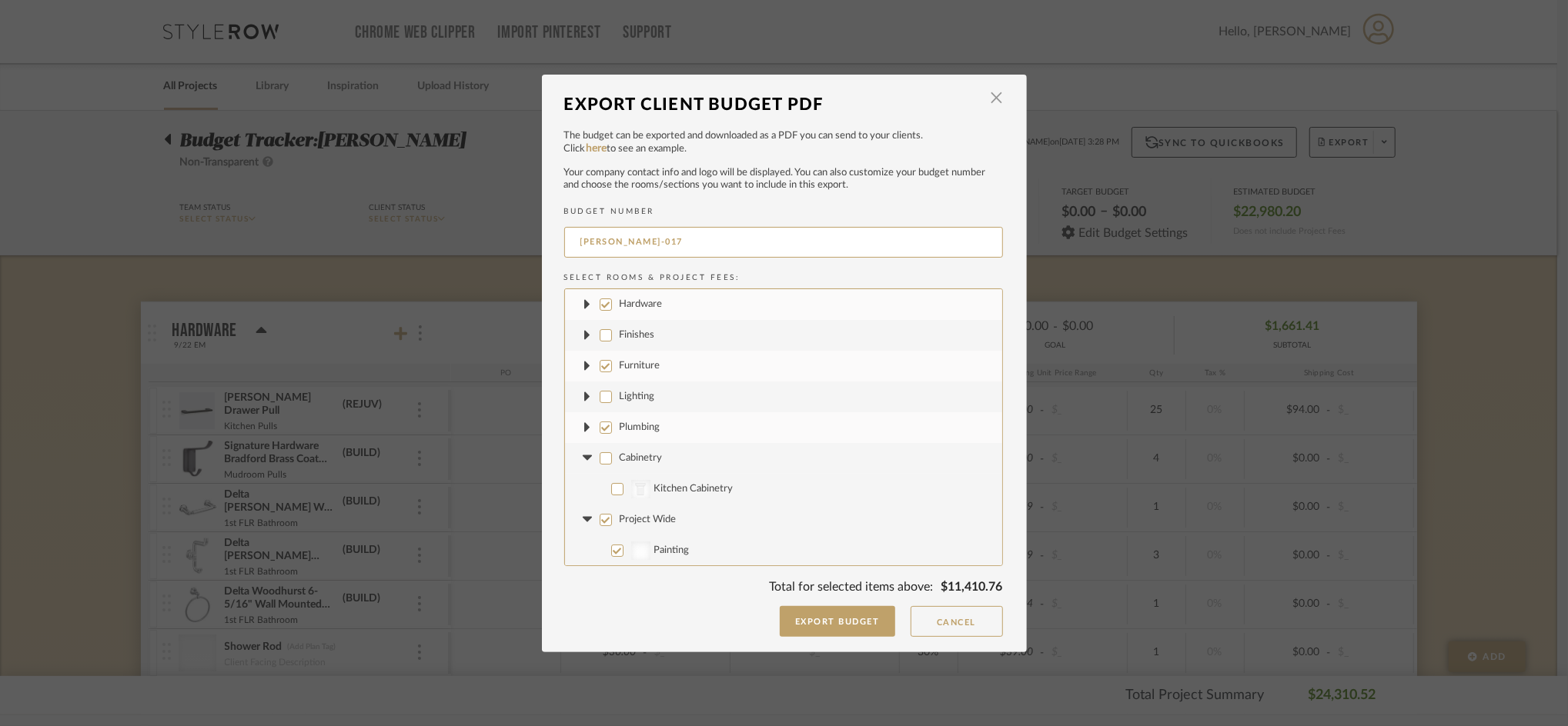
click at [580, 521] on icon at bounding box center [587, 520] width 16 height 6
click at [606, 519] on label "Project Wide" at bounding box center [784, 520] width 437 height 31
click at [606, 519] on input "Project Wide" at bounding box center [605, 520] width 12 height 12
checkbox input "false"
click at [605, 544] on input "Project Fees" at bounding box center [605, 550] width 12 height 12
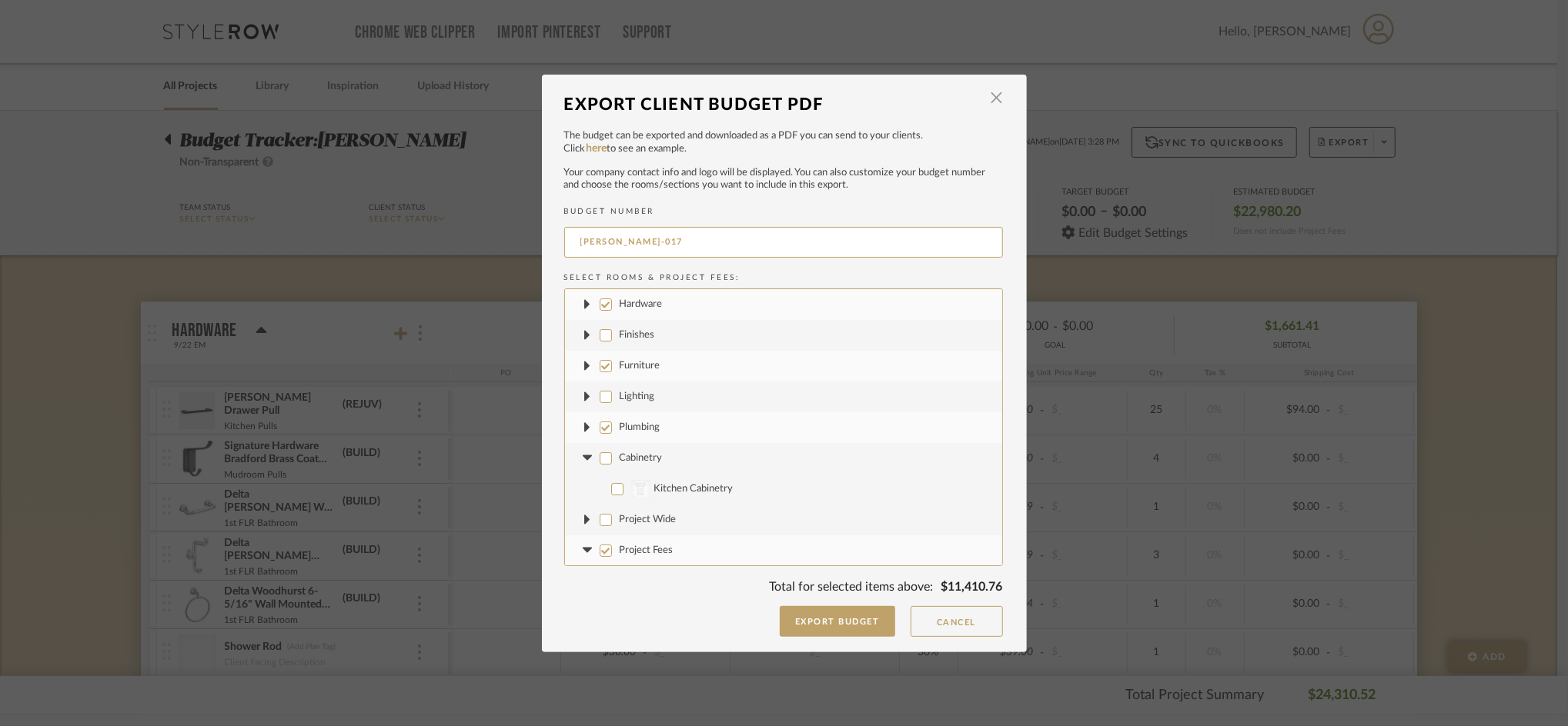
checkbox input "false"
click at [580, 555] on fa-icon at bounding box center [587, 550] width 16 height 16
click at [610, 422] on label "Plumbing" at bounding box center [784, 428] width 437 height 31
click at [610, 422] on input "Plumbing" at bounding box center [605, 428] width 12 height 12
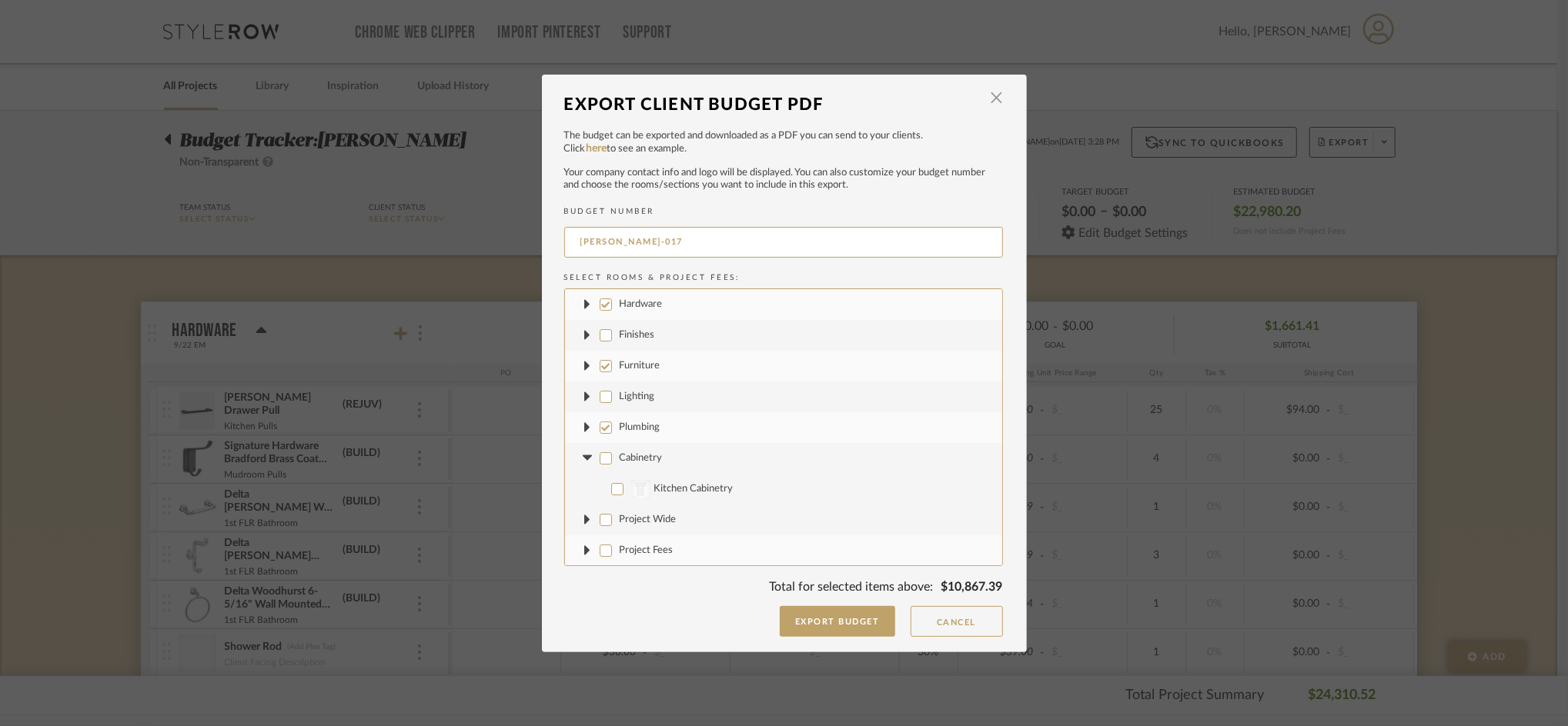
checkbox input "false"
click at [602, 375] on label "Furniture" at bounding box center [784, 366] width 437 height 31
click at [602, 372] on input "Furniture" at bounding box center [605, 366] width 12 height 12
checkbox input "false"
click at [599, 306] on input "Hardware" at bounding box center [605, 304] width 12 height 12
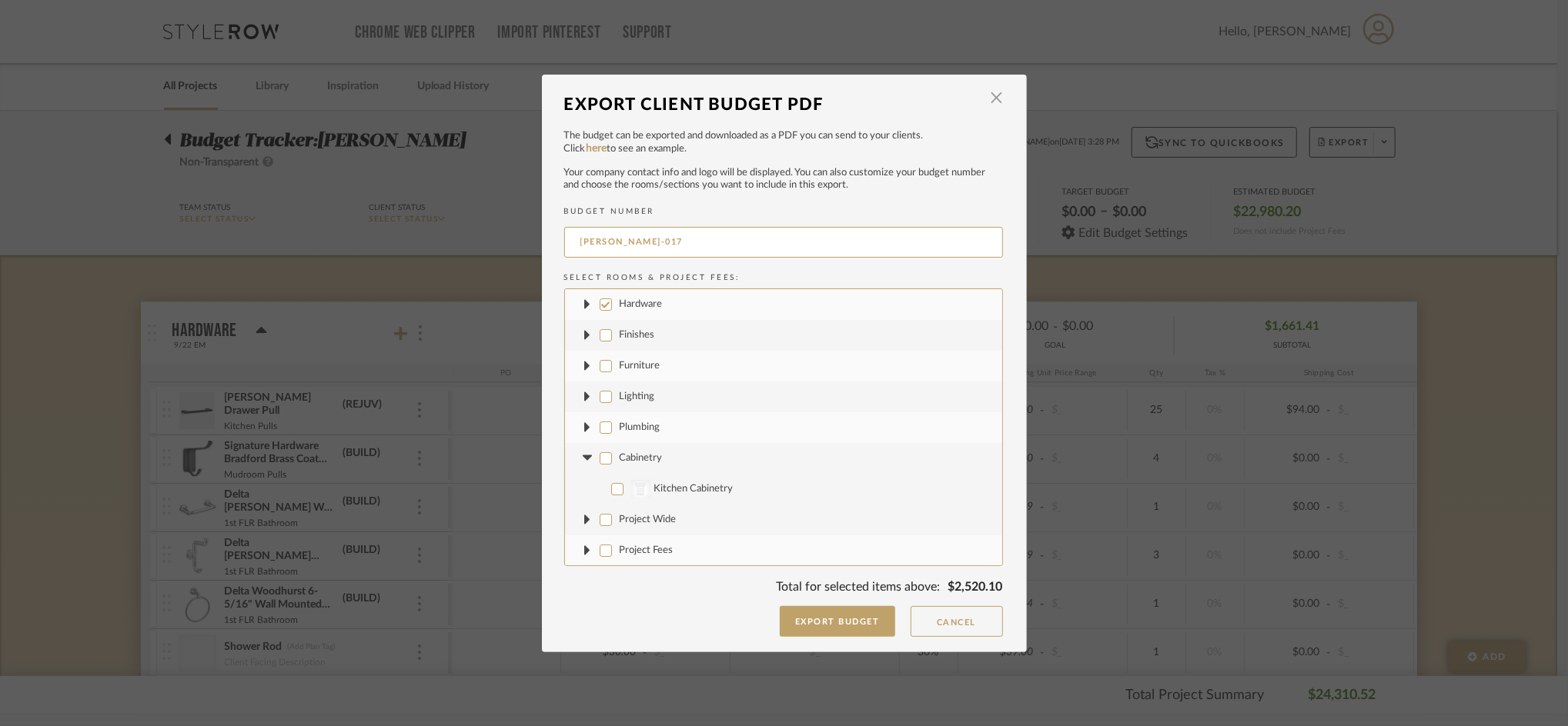
checkbox input "false"
click at [602, 463] on input "Cabinetry" at bounding box center [605, 458] width 12 height 12
checkbox input "true"
drag, startPoint x: 617, startPoint y: 241, endPoint x: 677, endPoint y: 250, distance: 60.7
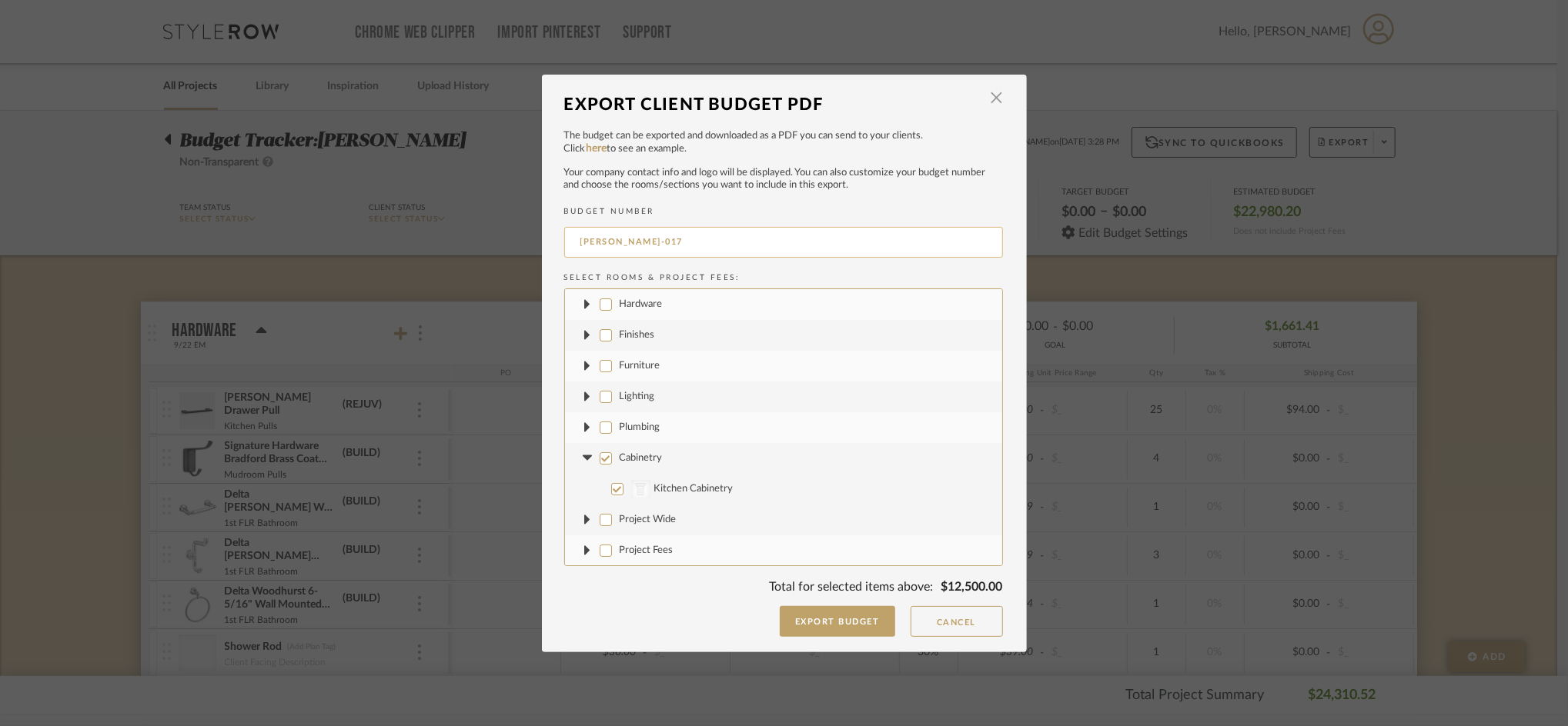
click at [677, 250] on input "CASALI-017" at bounding box center [784, 242] width 439 height 31
type input "CASALI-CABINETRY"
click at [798, 612] on button "Export Budget" at bounding box center [836, 621] width 115 height 31
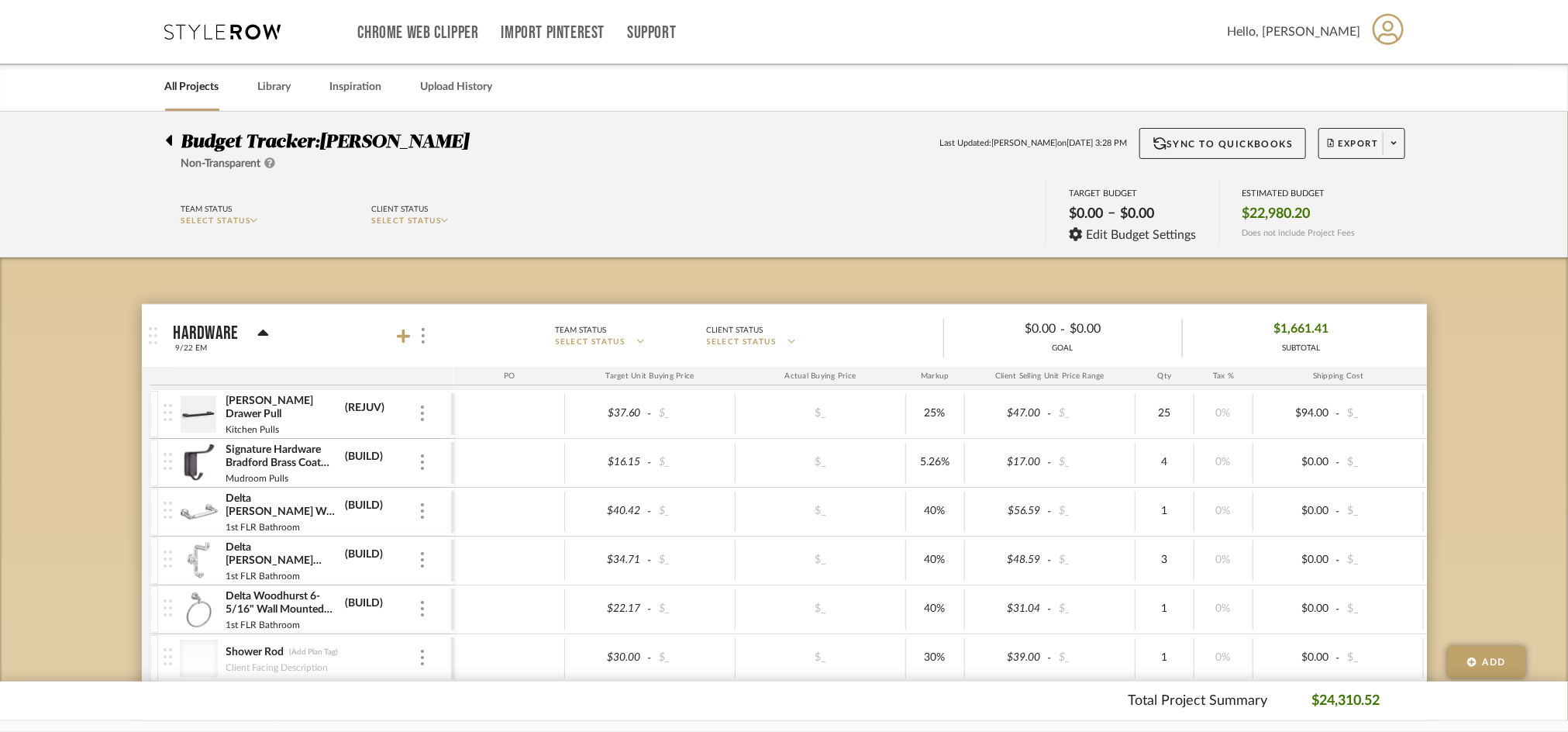
click at [194, 91] on link "All Projects" at bounding box center [191, 87] width 54 height 21
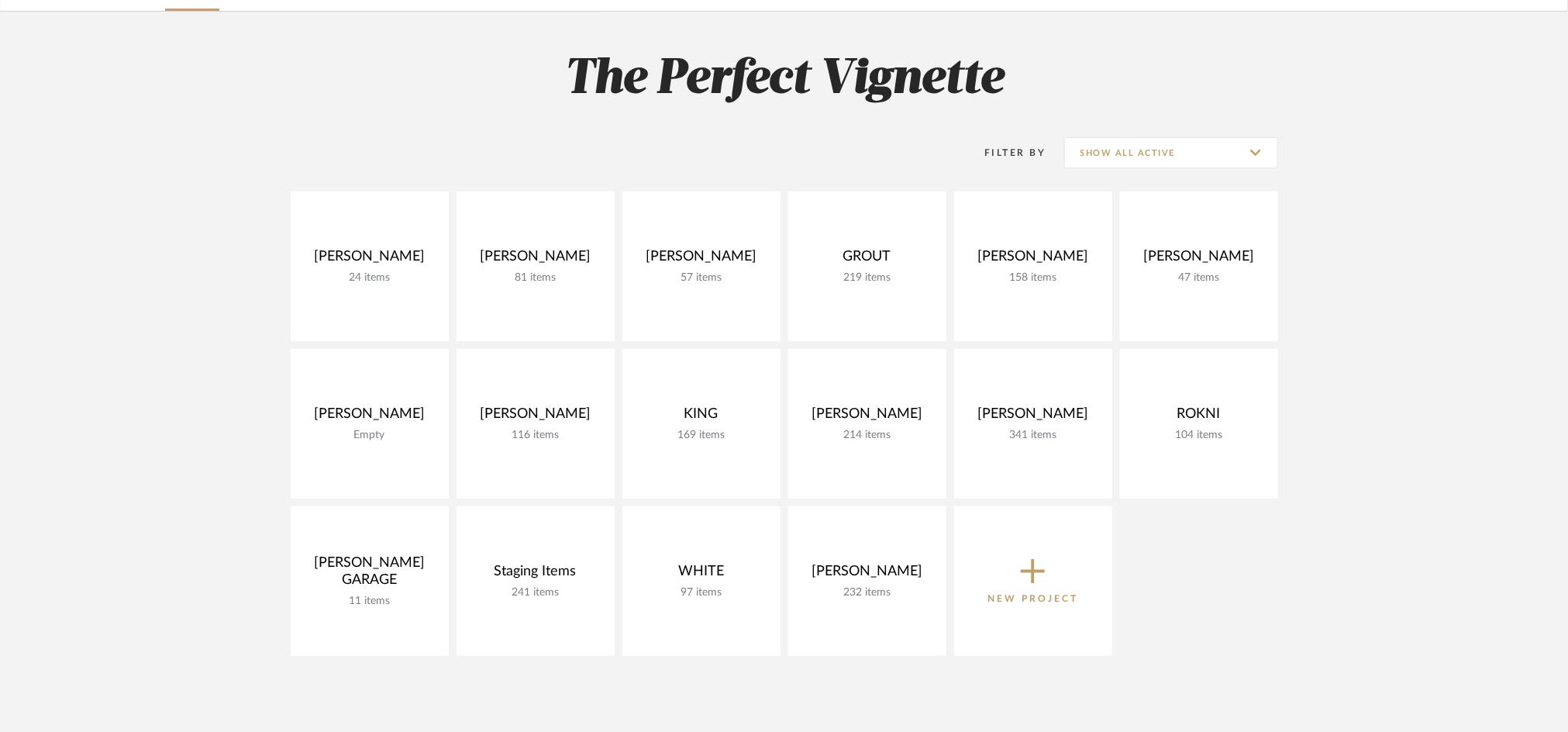
scroll to position [104, 0]
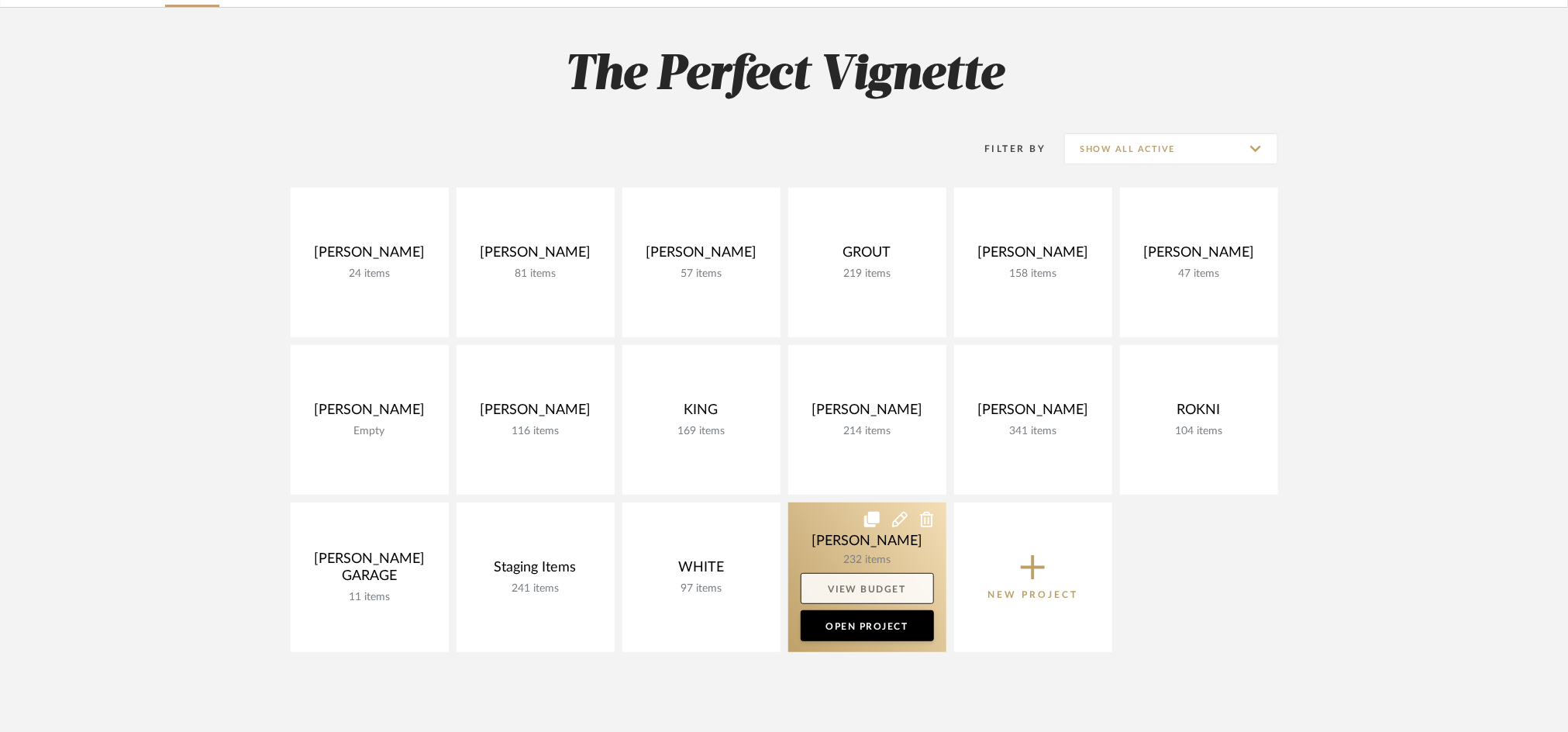
click at [872, 594] on link "View Budget" at bounding box center [867, 589] width 133 height 31
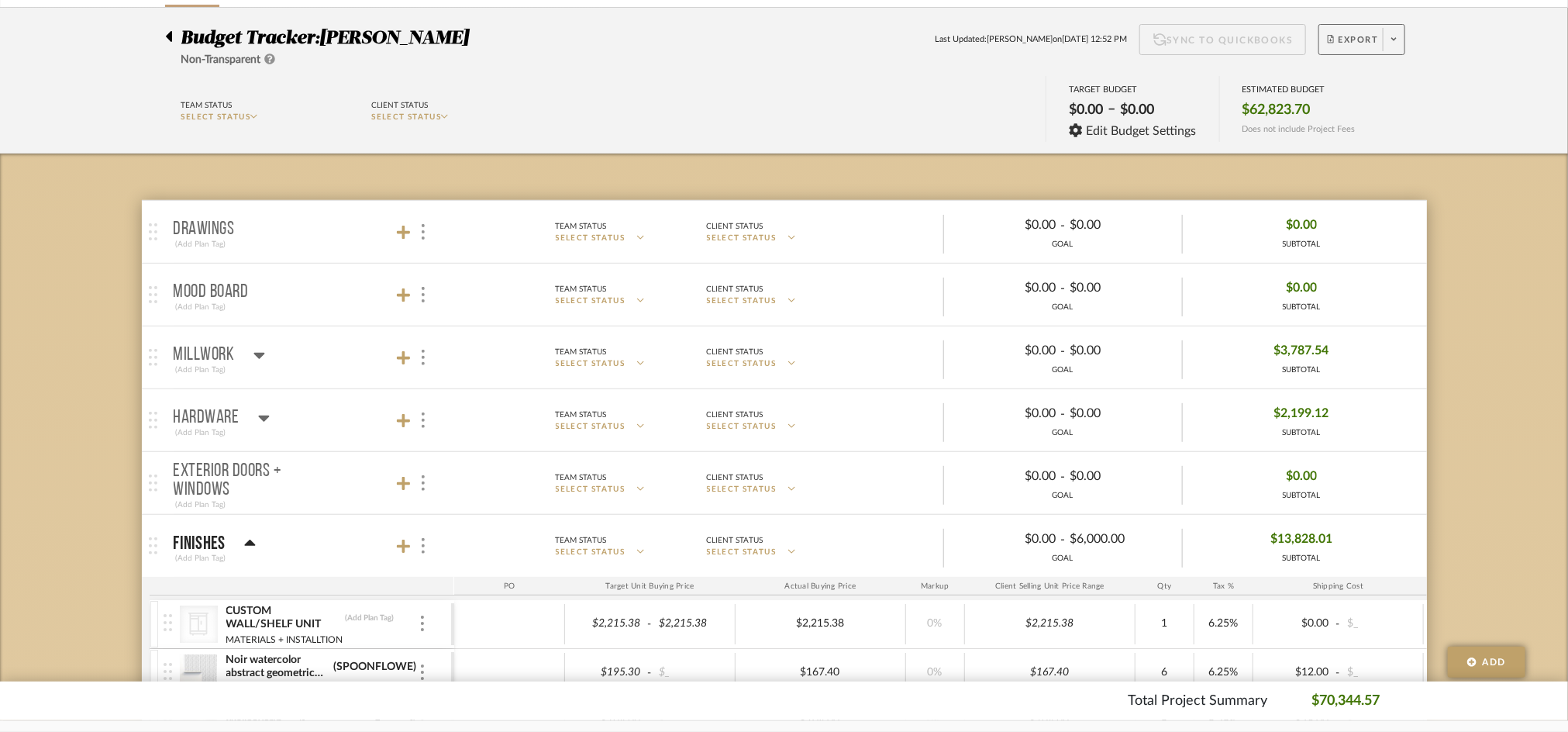
click at [1350, 34] on span "Export" at bounding box center [1353, 46] width 52 height 23
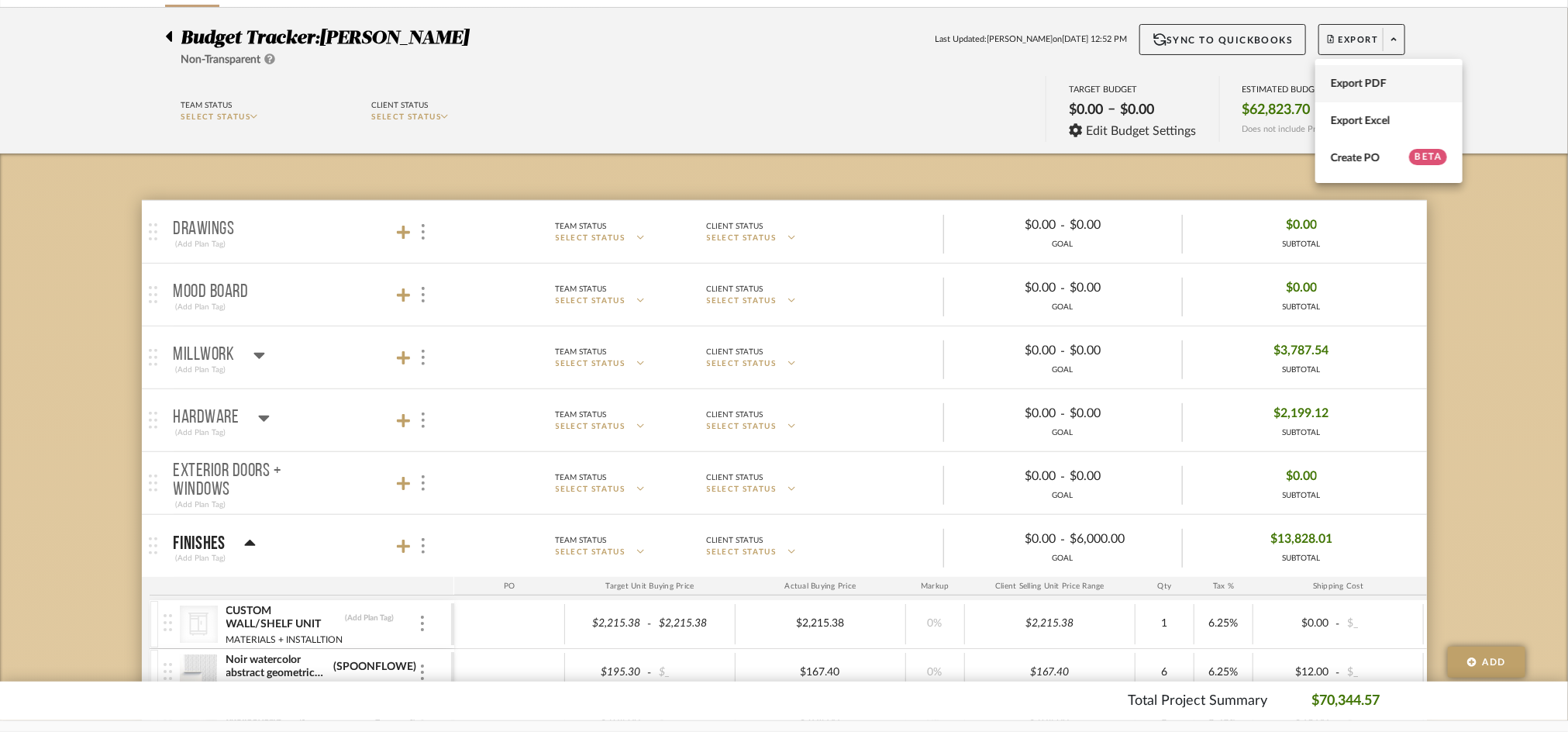
click at [1350, 79] on span "Export PDF" at bounding box center [1389, 82] width 116 height 13
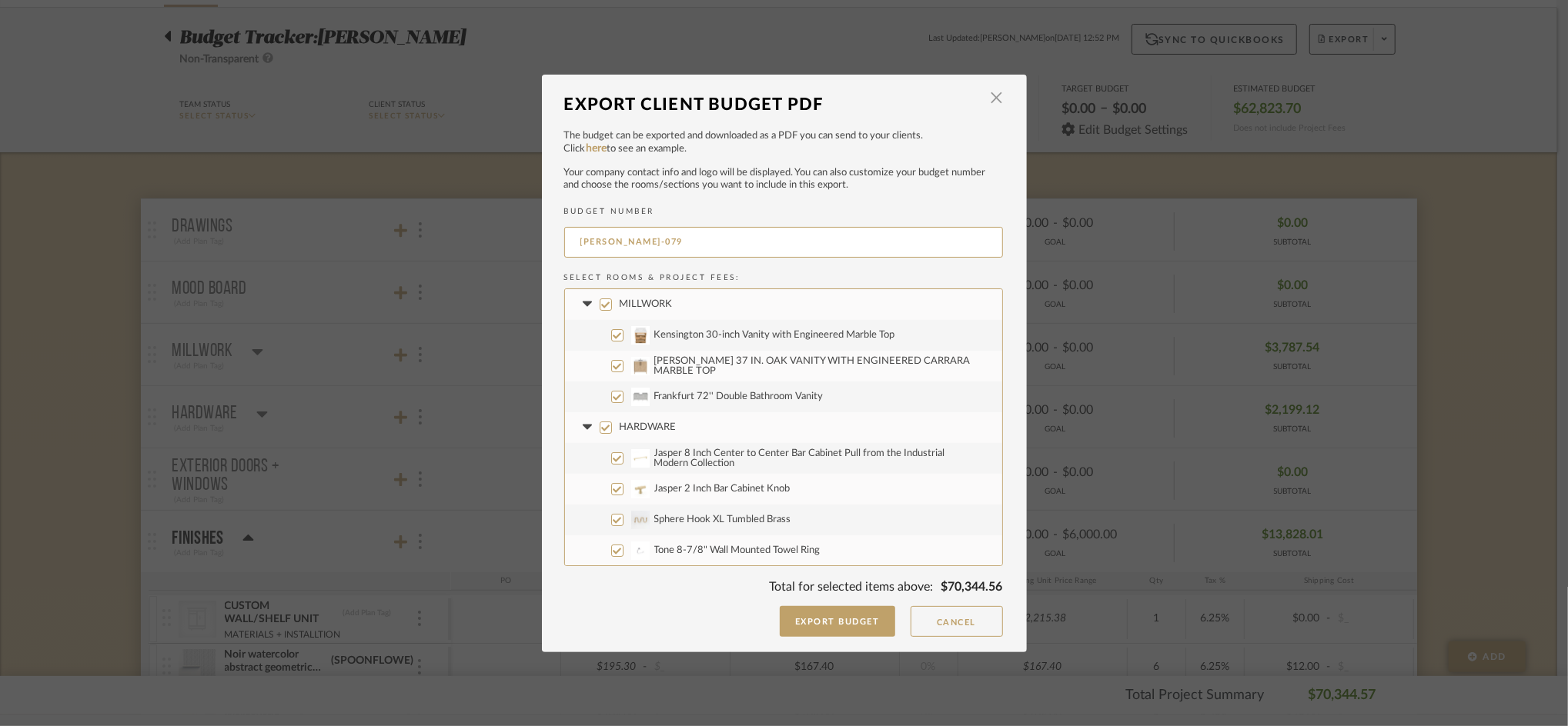
drag, startPoint x: 620, startPoint y: 243, endPoint x: 730, endPoint y: 262, distance: 111.6
click at [730, 262] on div "YEAGER-079" at bounding box center [784, 245] width 439 height 43
type input "YEAGER-FULL"
click at [815, 617] on button "Export Budget" at bounding box center [836, 621] width 115 height 31
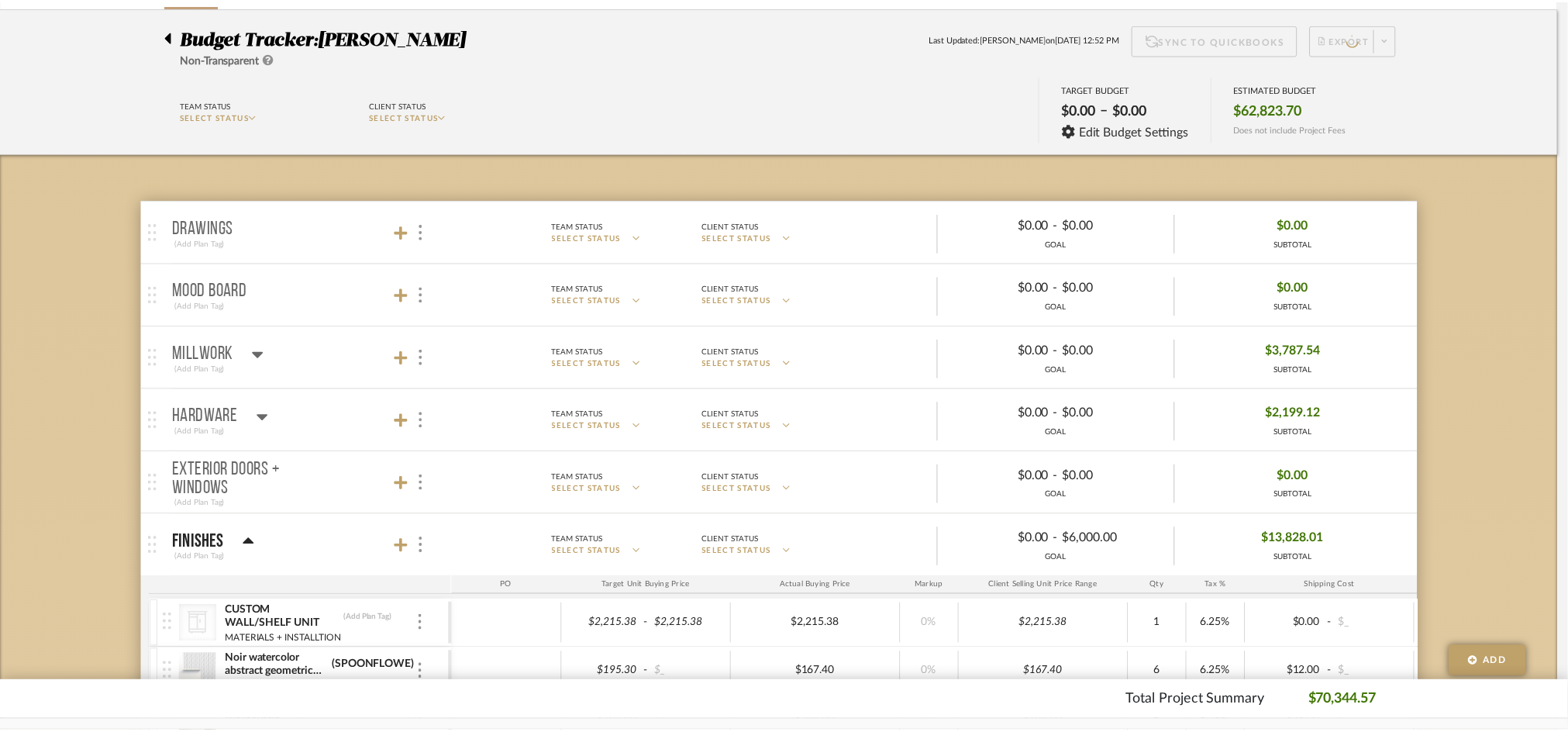
scroll to position [104, 0]
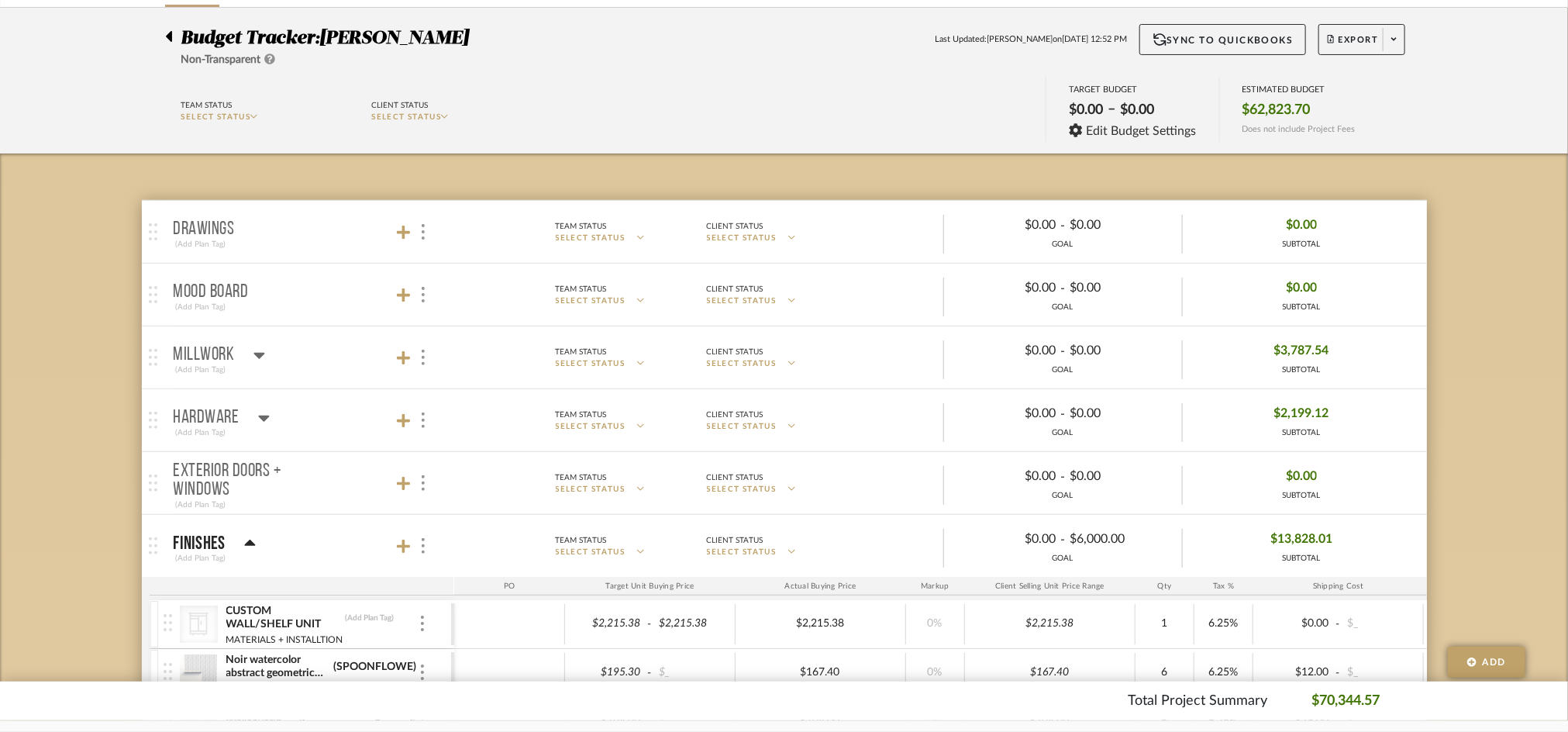
click at [166, 34] on icon at bounding box center [168, 37] width 7 height 19
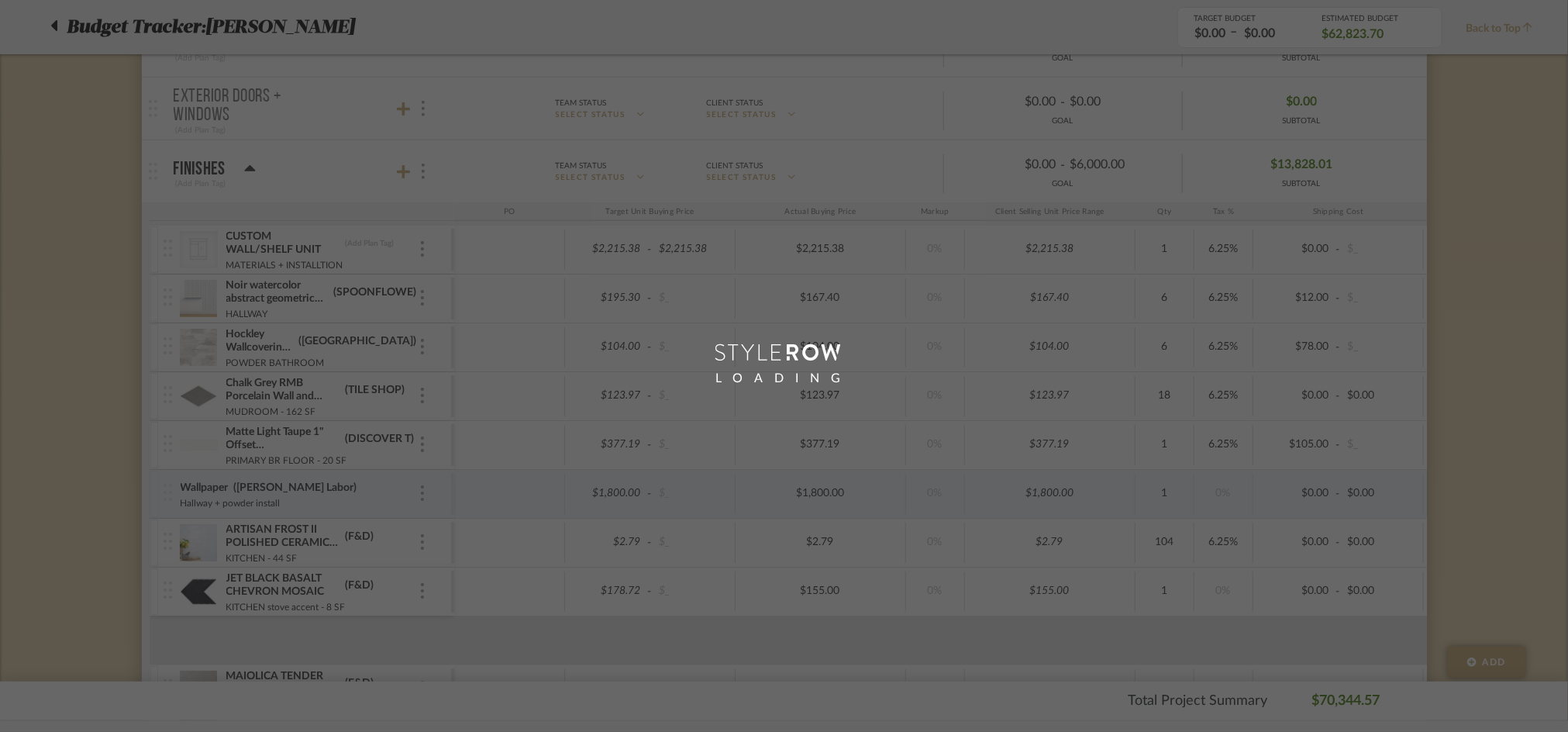
scroll to position [0, 0]
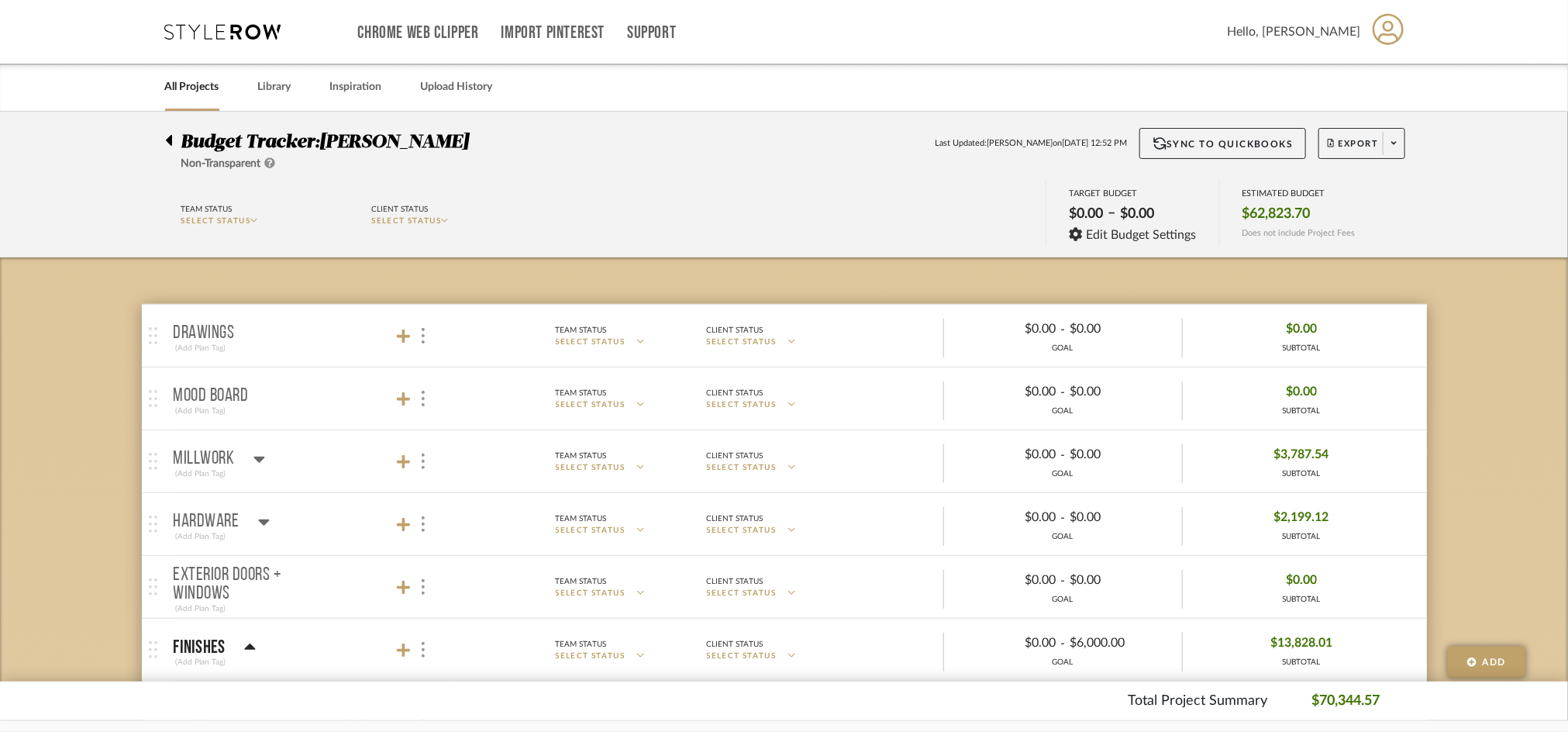
click at [175, 139] on div at bounding box center [173, 137] width 16 height 19
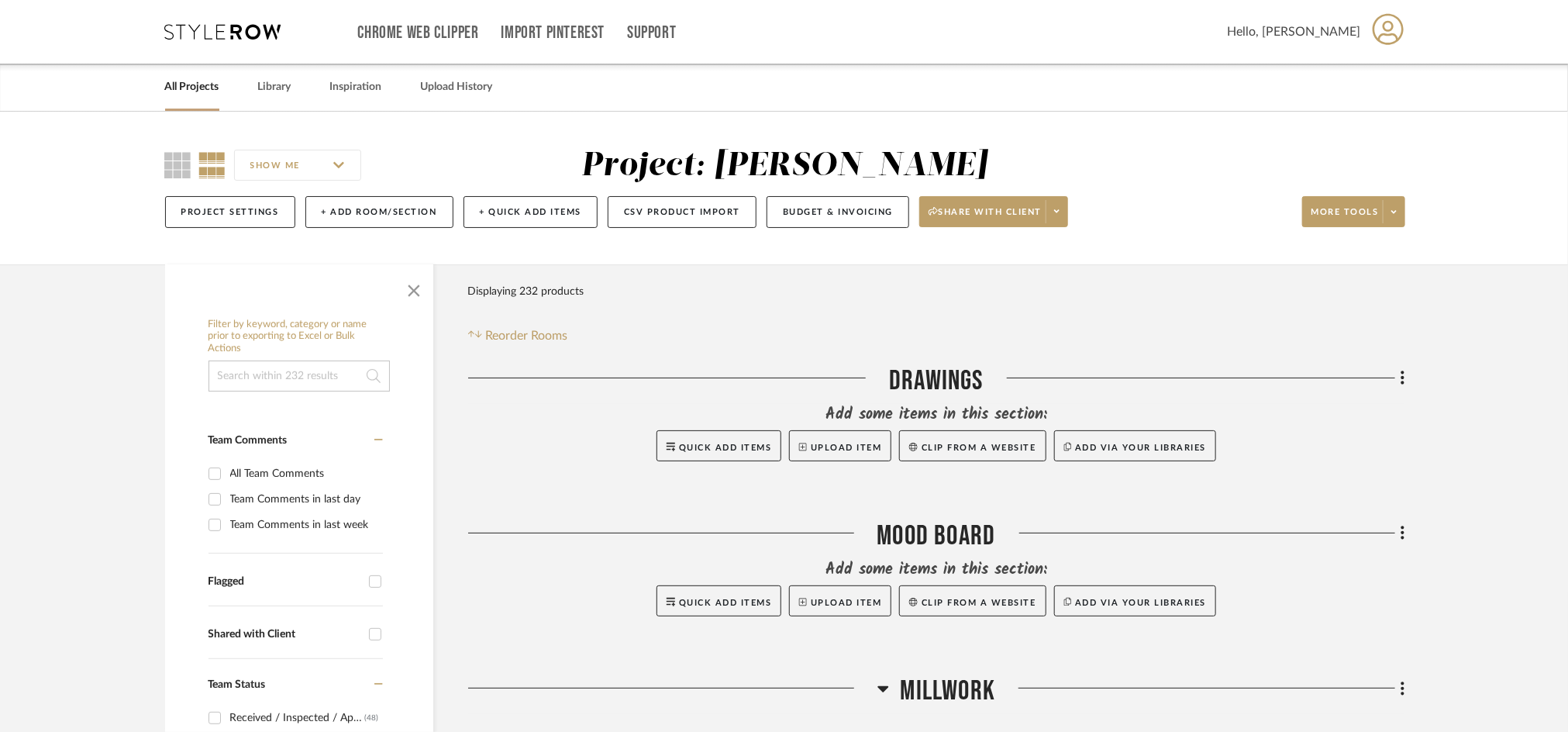
click at [197, 83] on link "All Projects" at bounding box center [191, 87] width 54 height 21
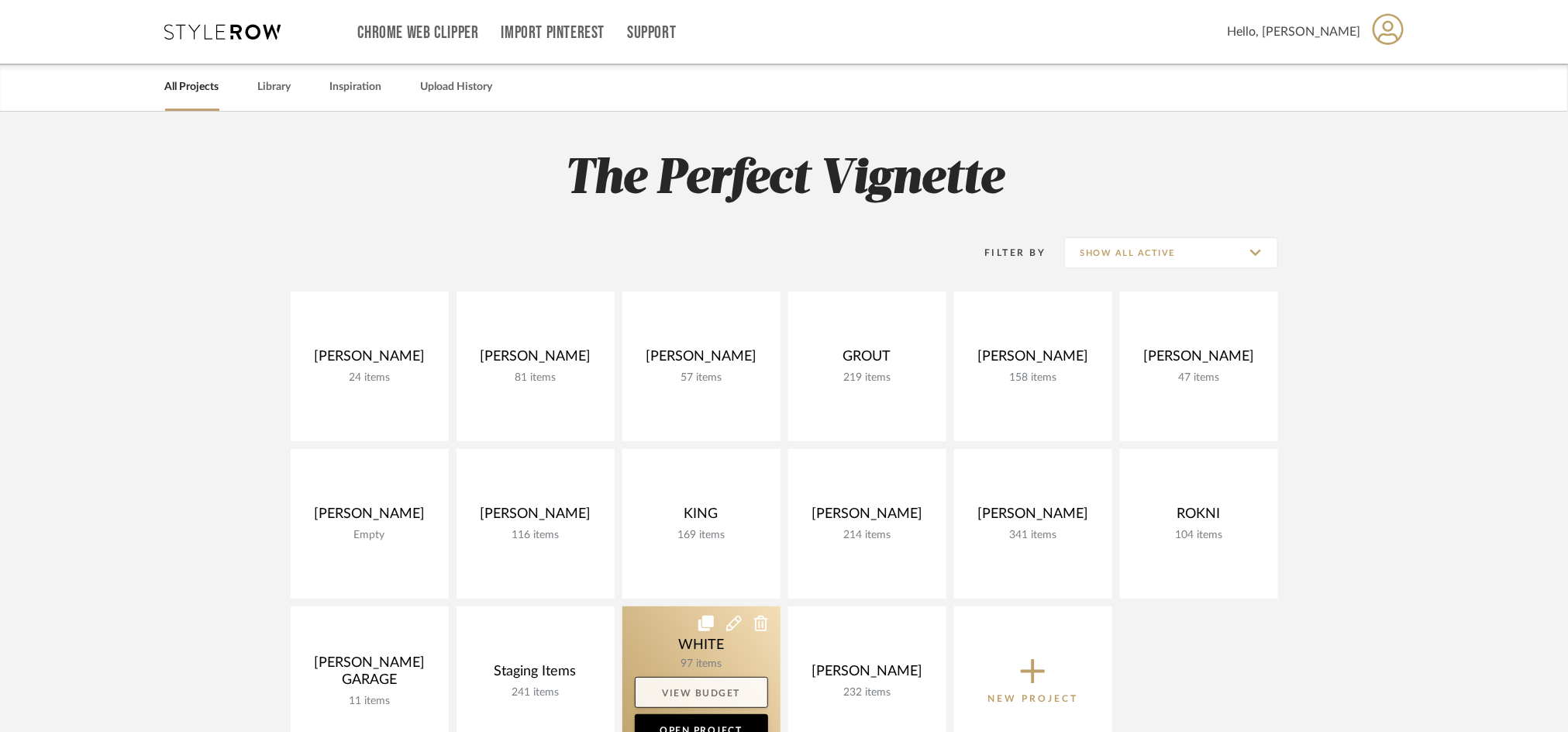
scroll to position [269, 0]
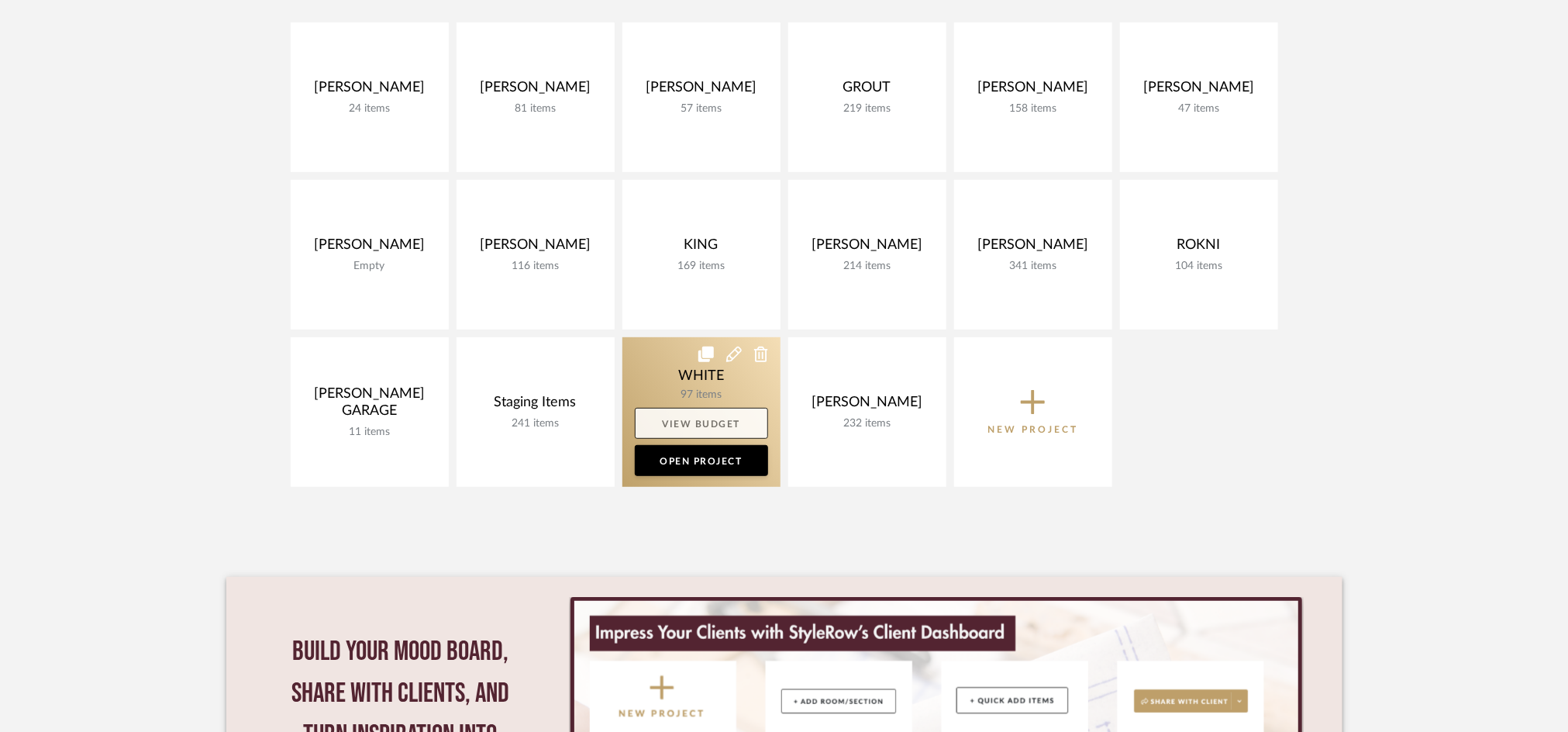
click at [715, 418] on link "View Budget" at bounding box center [701, 424] width 133 height 31
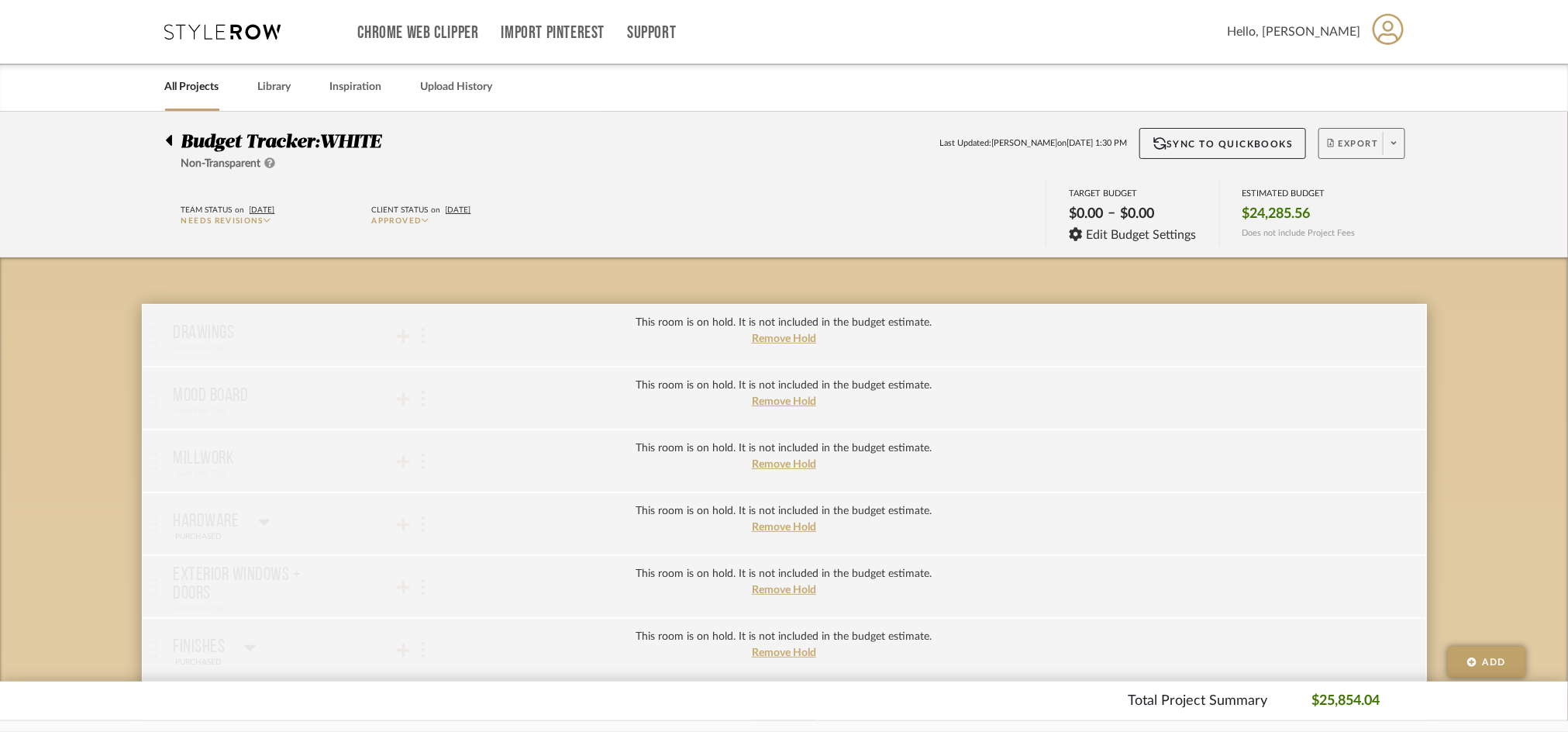
click at [1342, 138] on span "Export" at bounding box center [1353, 149] width 52 height 23
click at [1332, 204] on button "Export PDF" at bounding box center [1389, 187] width 148 height 37
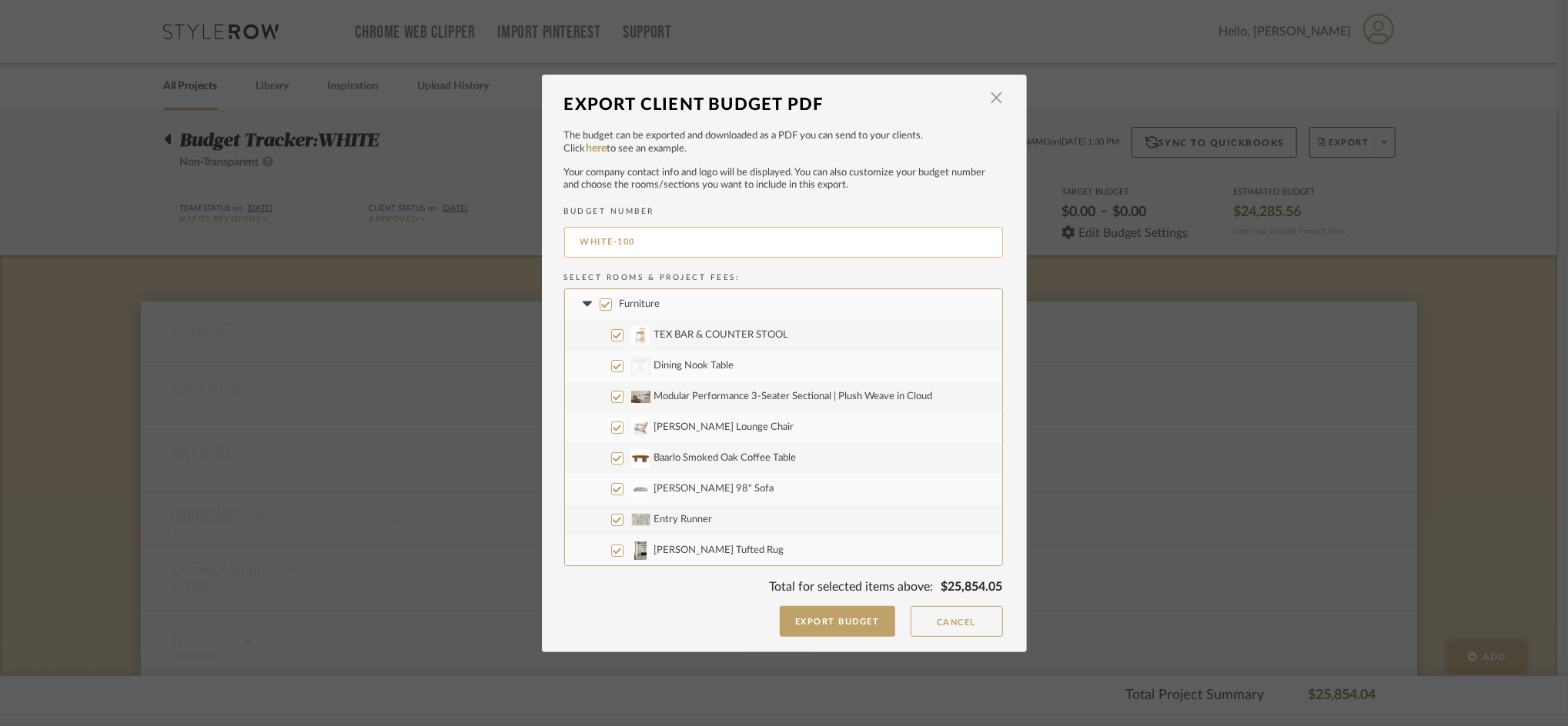
drag, startPoint x: 610, startPoint y: 242, endPoint x: 686, endPoint y: 244, distance: 76.0
click at [686, 244] on input "WHITE-100" at bounding box center [784, 242] width 439 height 31
type input "WHITE-FULL"
click at [802, 626] on button "Export Budget" at bounding box center [836, 621] width 115 height 31
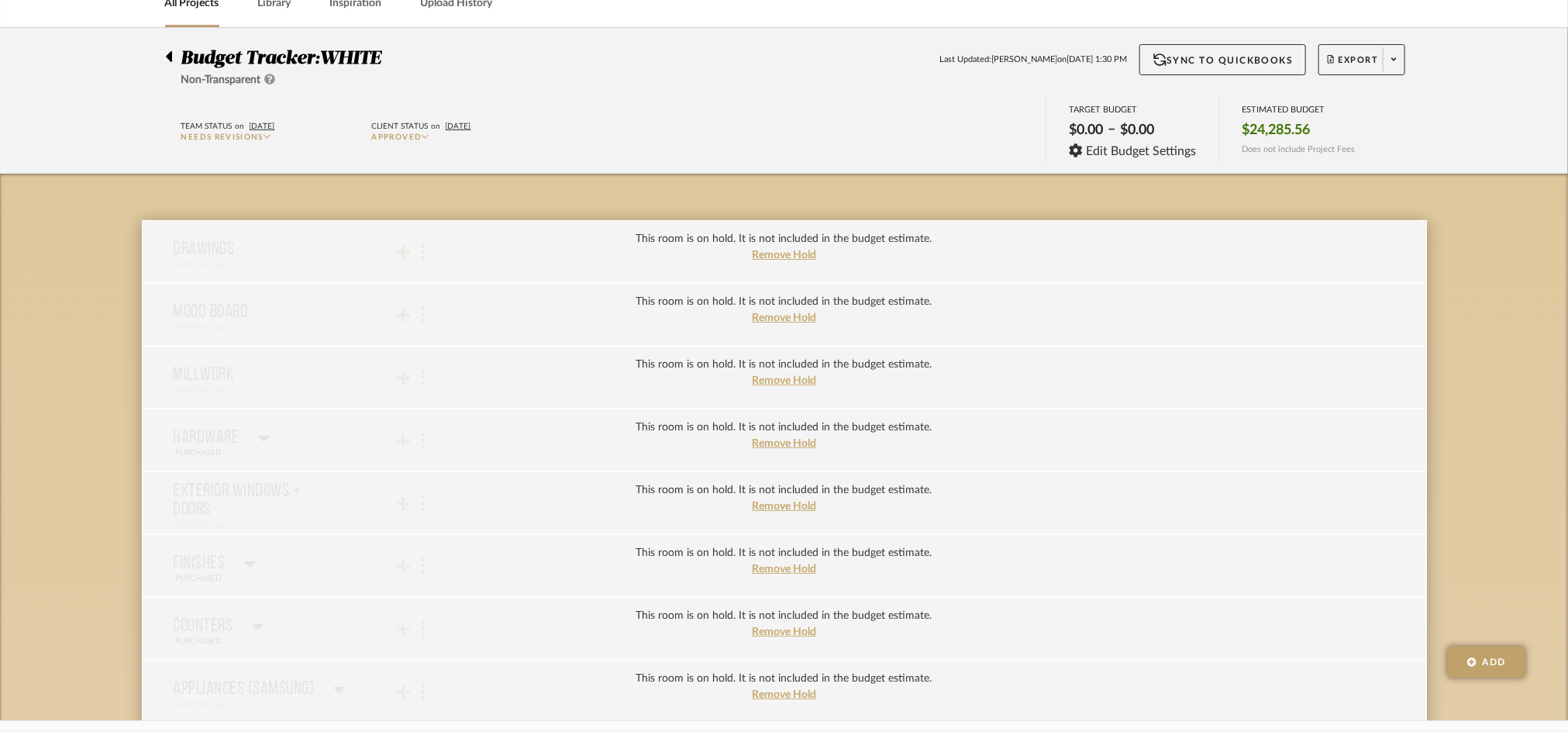
scroll to position [269, 0]
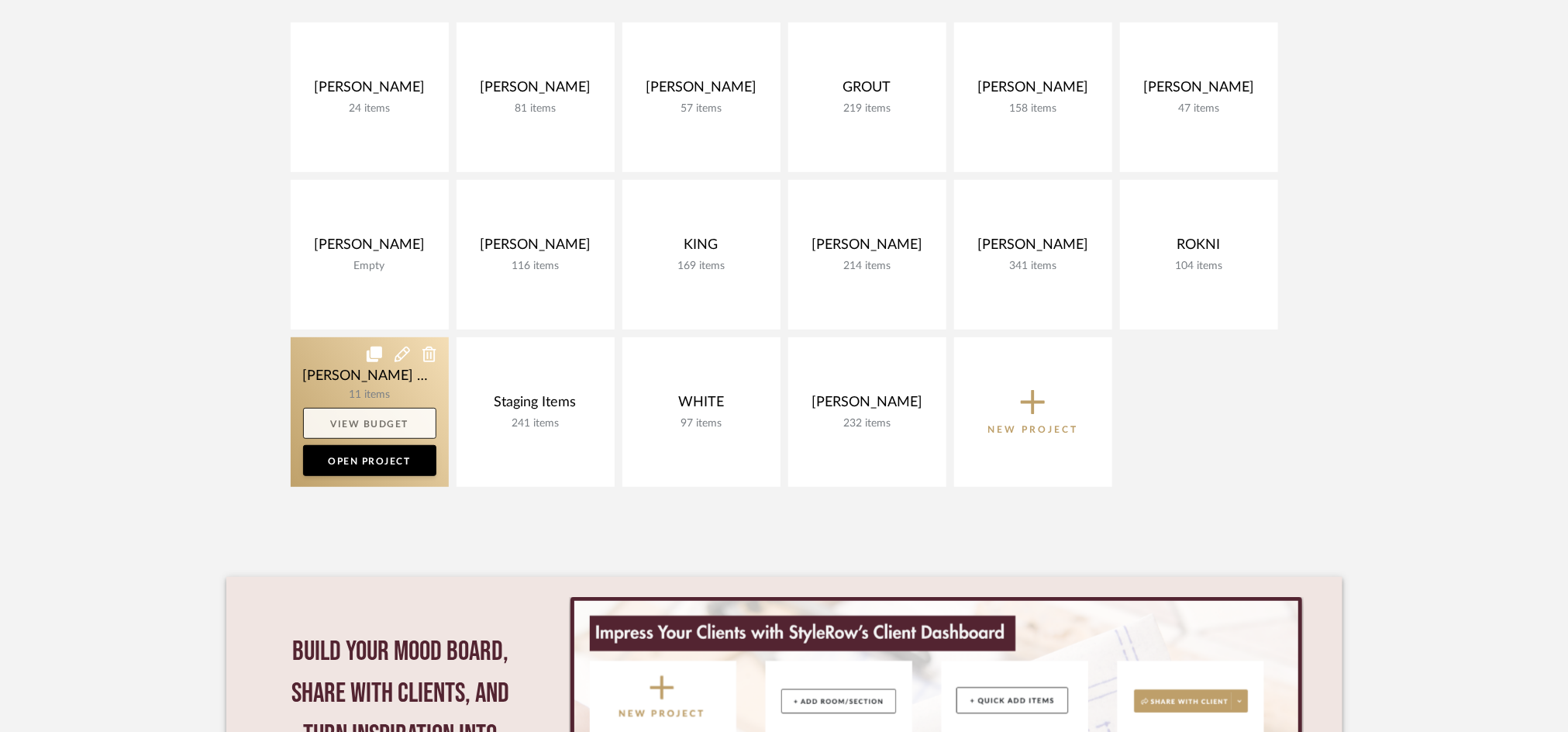
click at [380, 424] on link "View Budget" at bounding box center [369, 424] width 133 height 31
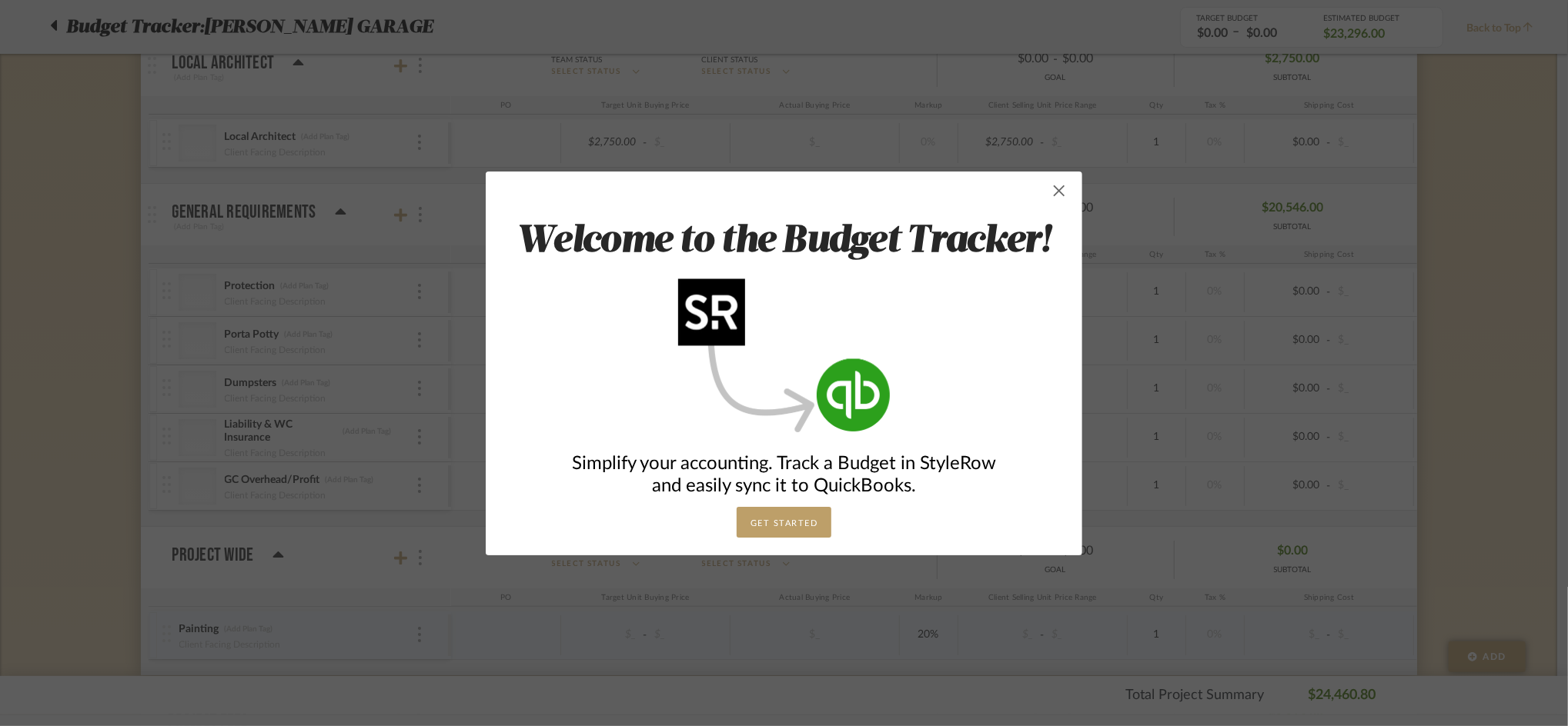
click at [1054, 187] on span "button" at bounding box center [1059, 191] width 31 height 31
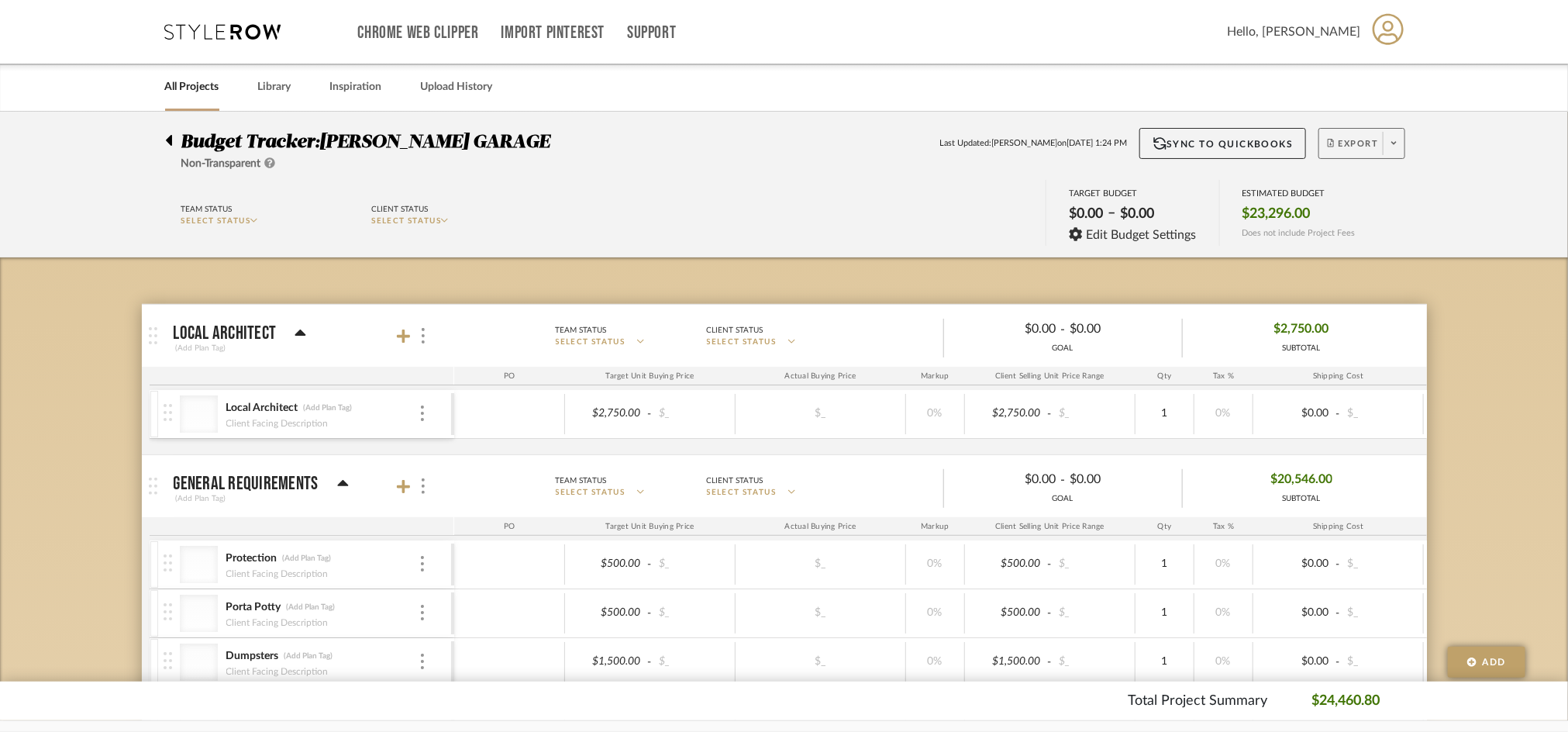
click at [1361, 153] on span "Export" at bounding box center [1353, 149] width 52 height 23
click at [1360, 189] on span "Export PDF" at bounding box center [1389, 187] width 116 height 13
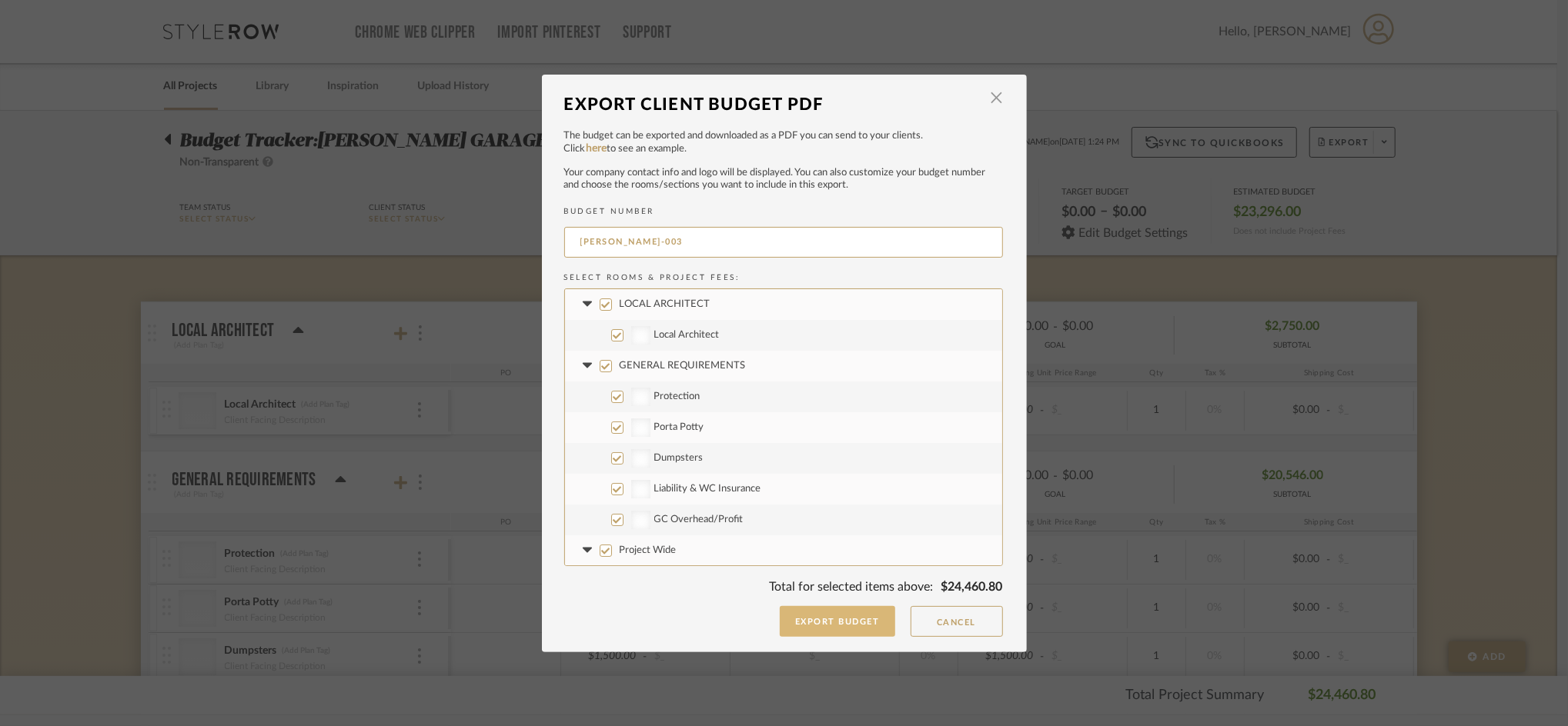
click at [816, 621] on button "Export Budget" at bounding box center [836, 621] width 115 height 31
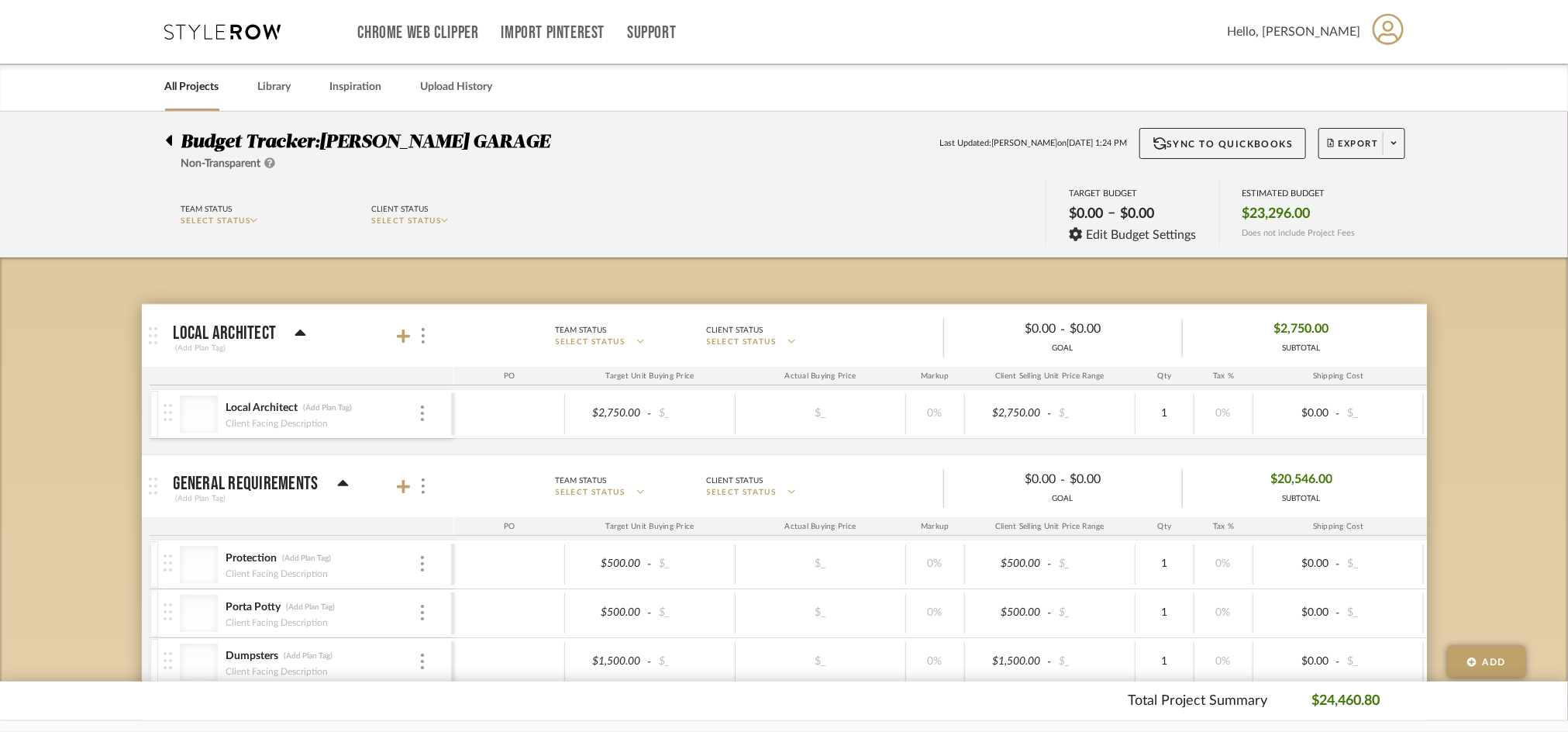
click at [171, 140] on icon at bounding box center [168, 140] width 6 height 11
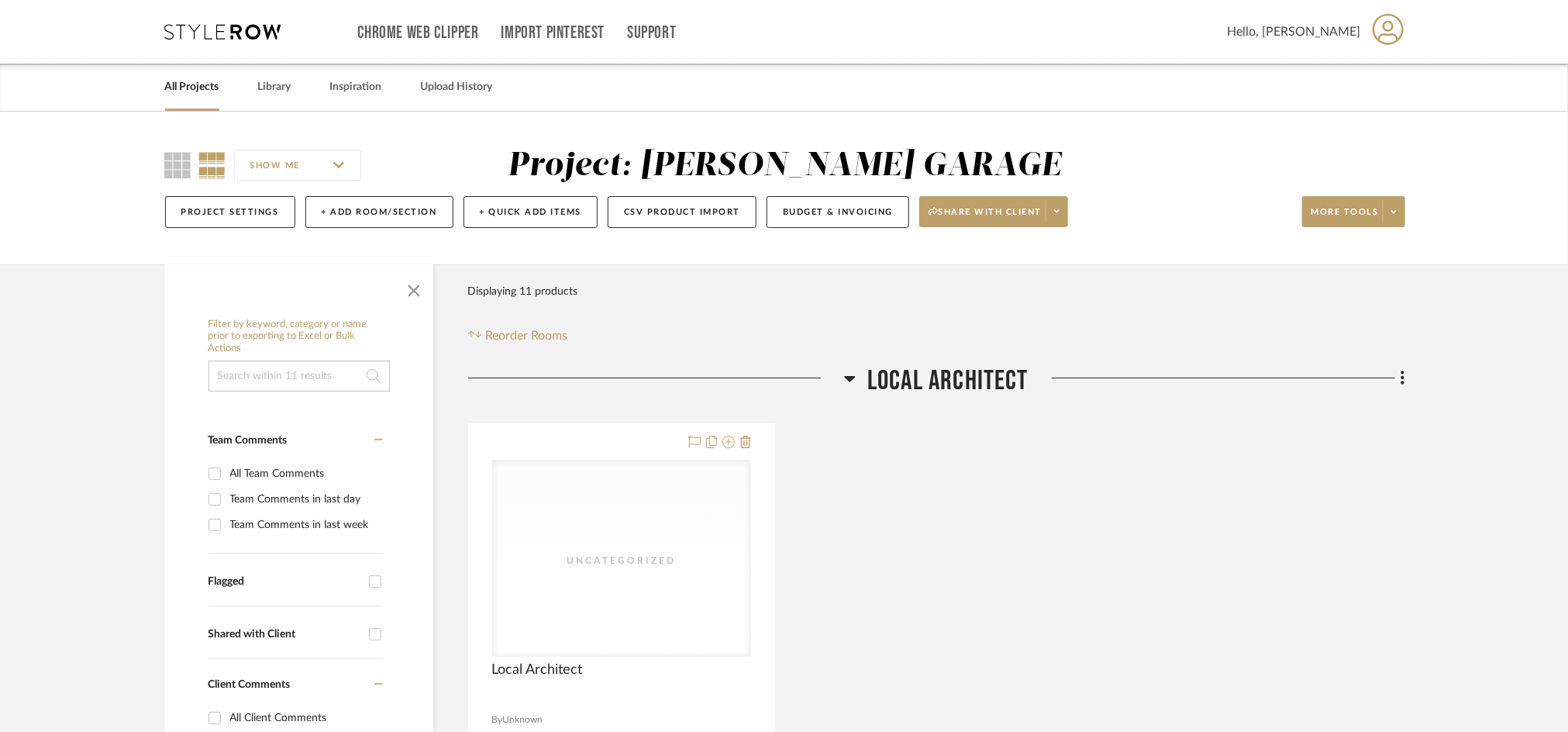
click at [252, 25] on icon at bounding box center [222, 32] width 116 height 15
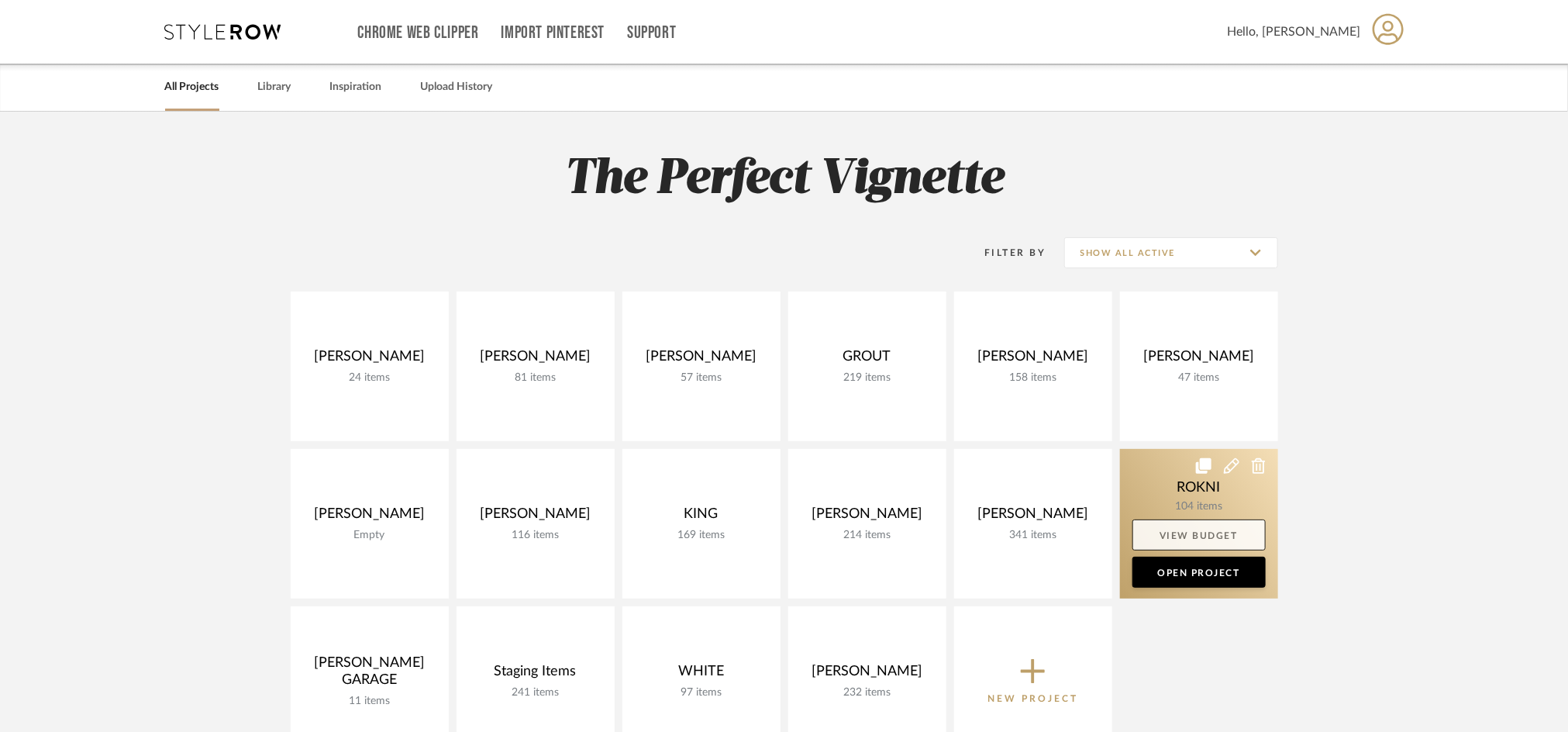
click at [1191, 530] on link "View Budget" at bounding box center [1199, 535] width 133 height 31
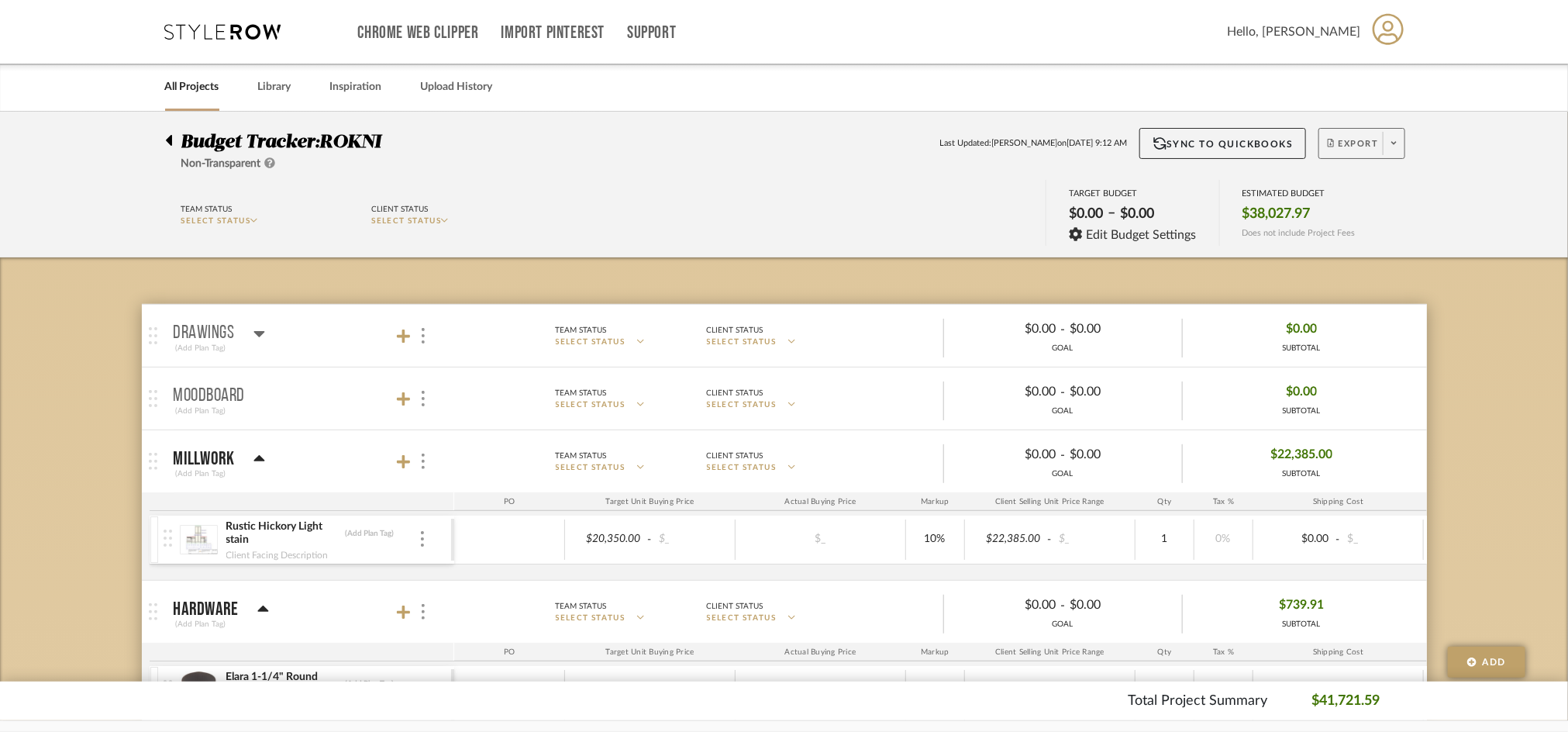
click at [1340, 156] on span "Export" at bounding box center [1353, 149] width 52 height 23
click at [1340, 193] on span "Export PDF" at bounding box center [1389, 187] width 116 height 13
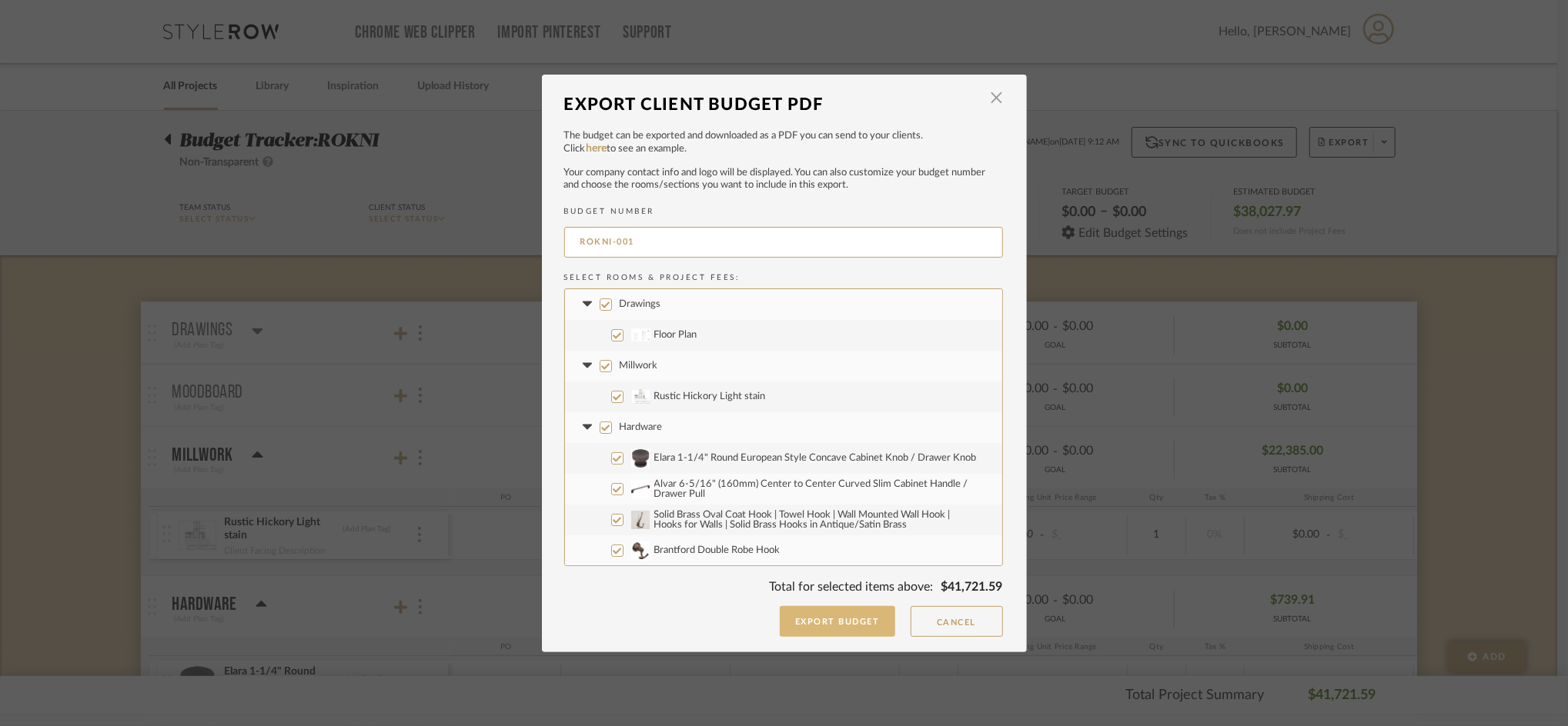
click at [809, 615] on button "Export Budget" at bounding box center [836, 621] width 115 height 31
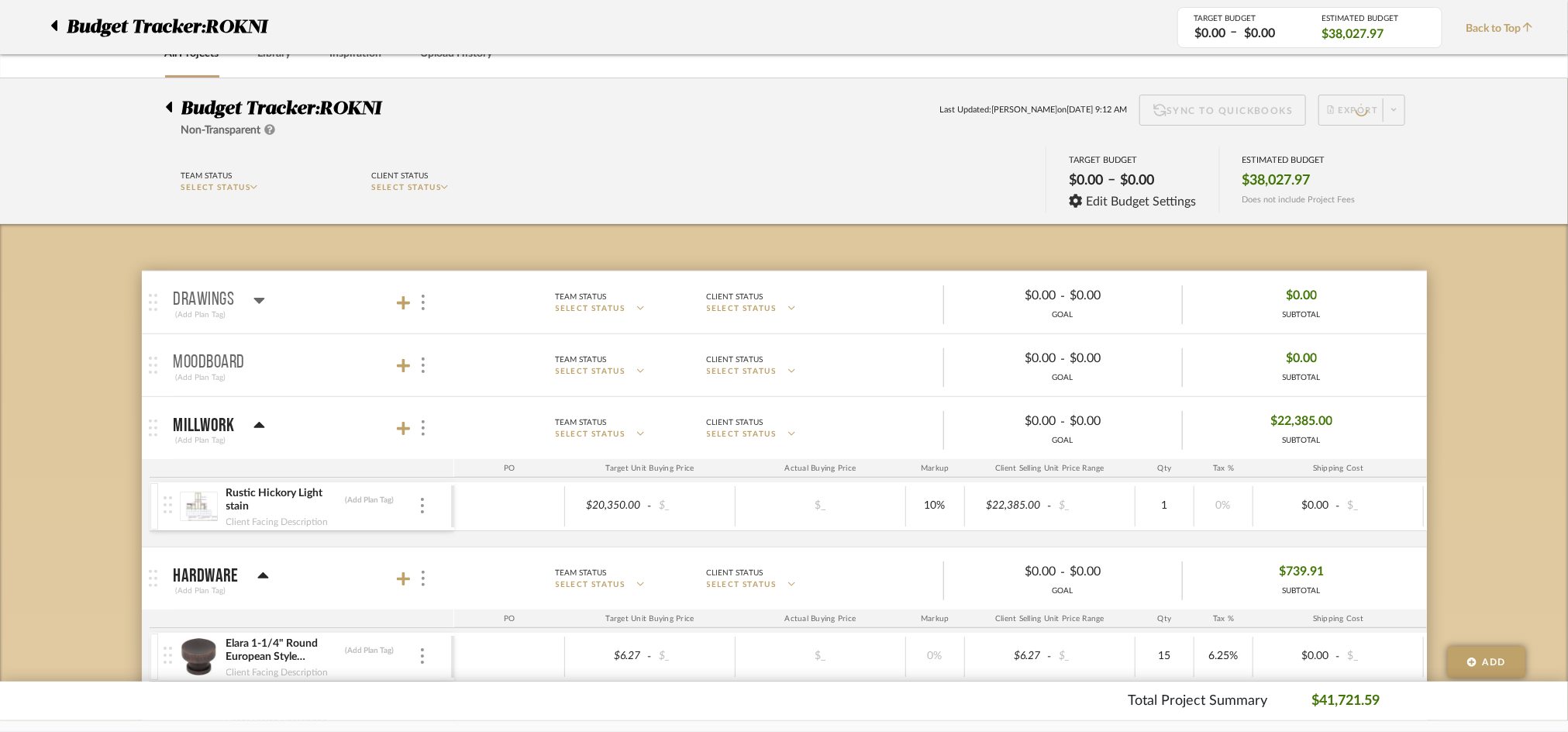
scroll to position [29, 0]
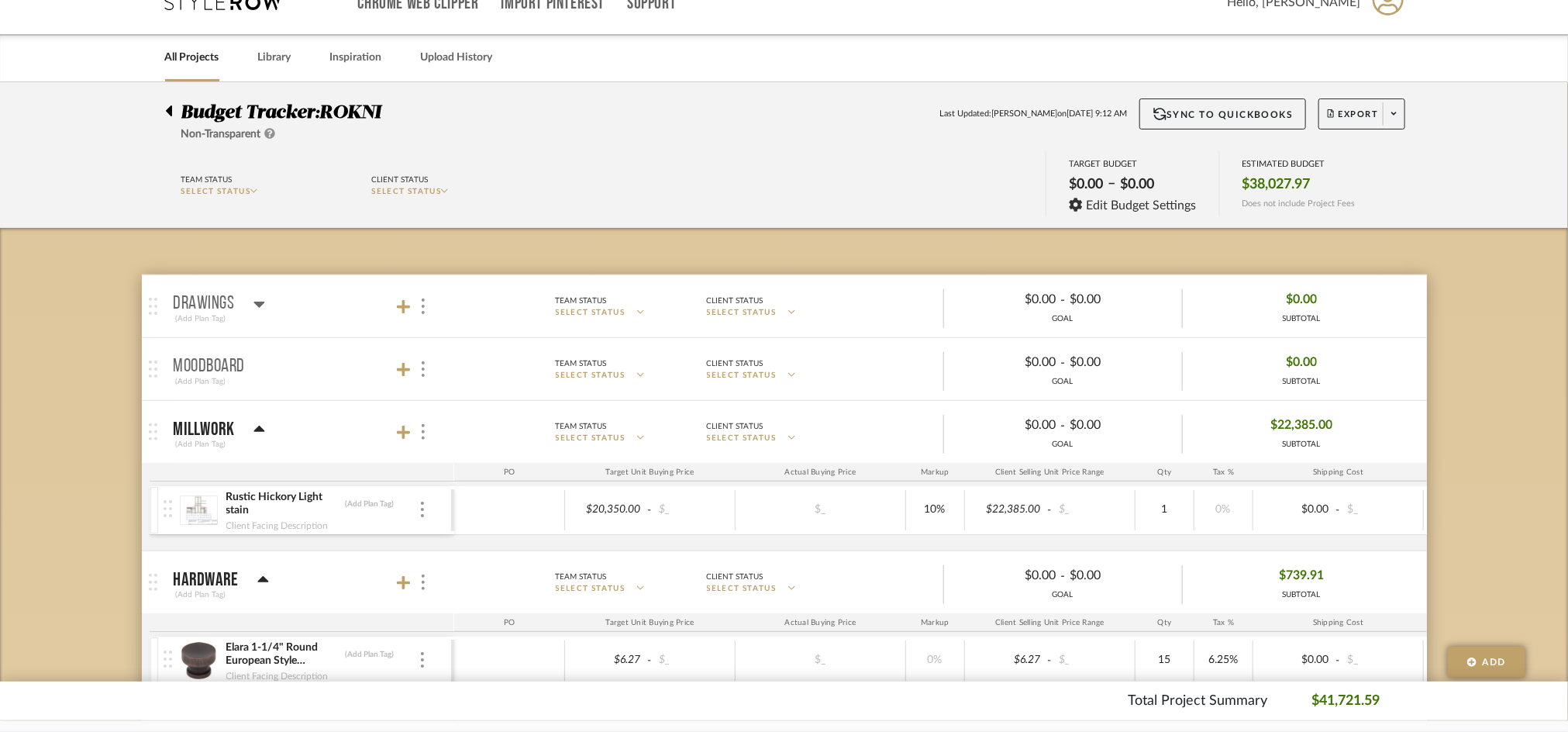
click at [775, 360] on div "Client Status" at bounding box center [770, 363] width 127 height 13
click at [722, 194] on div "Team Status SELECT STATUS Client Status SELECT STATUS TARGET BUDGET $0.00 – $0.…" at bounding box center [784, 185] width 1285 height 70
click at [201, 70] on div "All Projects" at bounding box center [191, 58] width 54 height 47
click at [190, 56] on link "All Projects" at bounding box center [191, 58] width 54 height 21
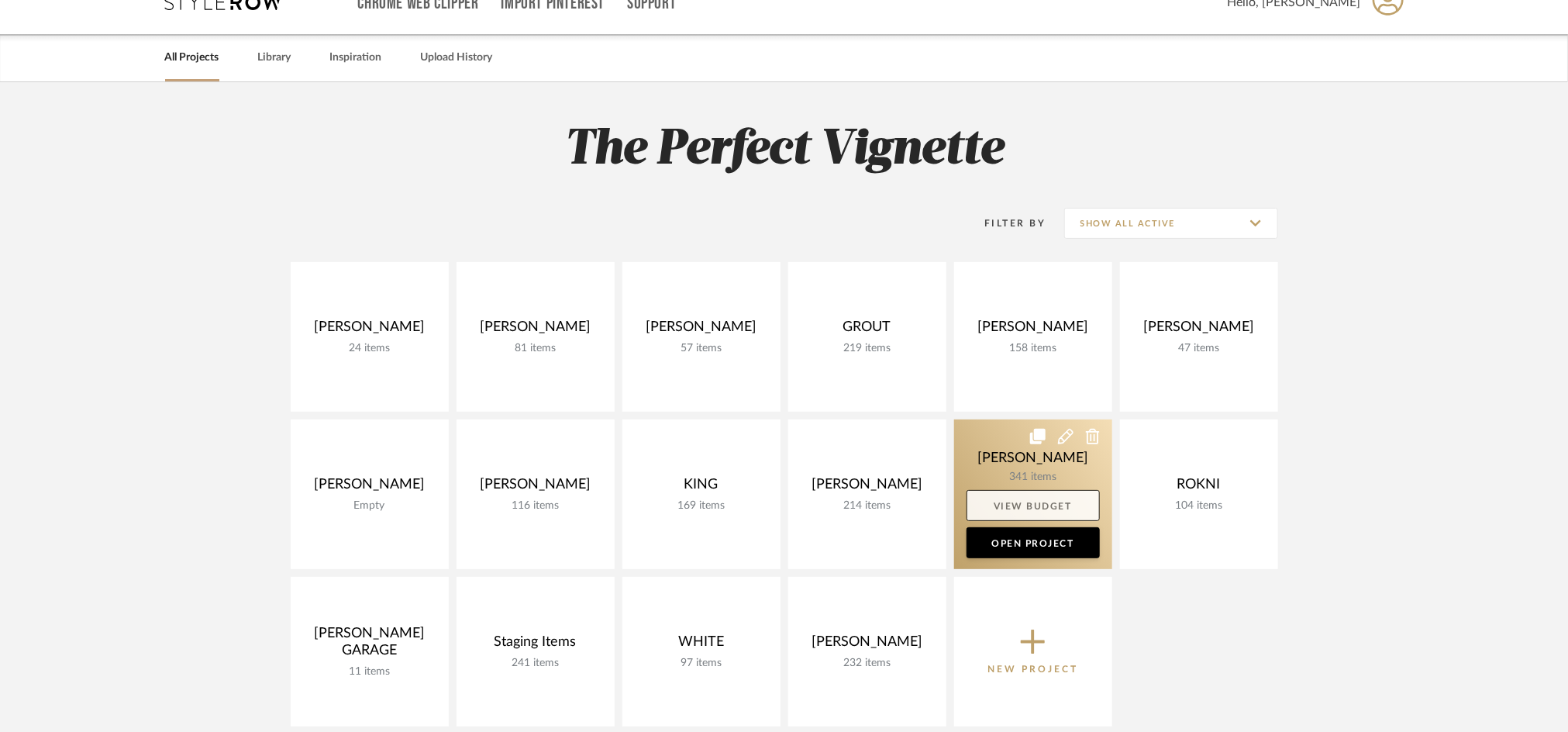
click at [1048, 502] on link "View Budget" at bounding box center [1033, 506] width 133 height 31
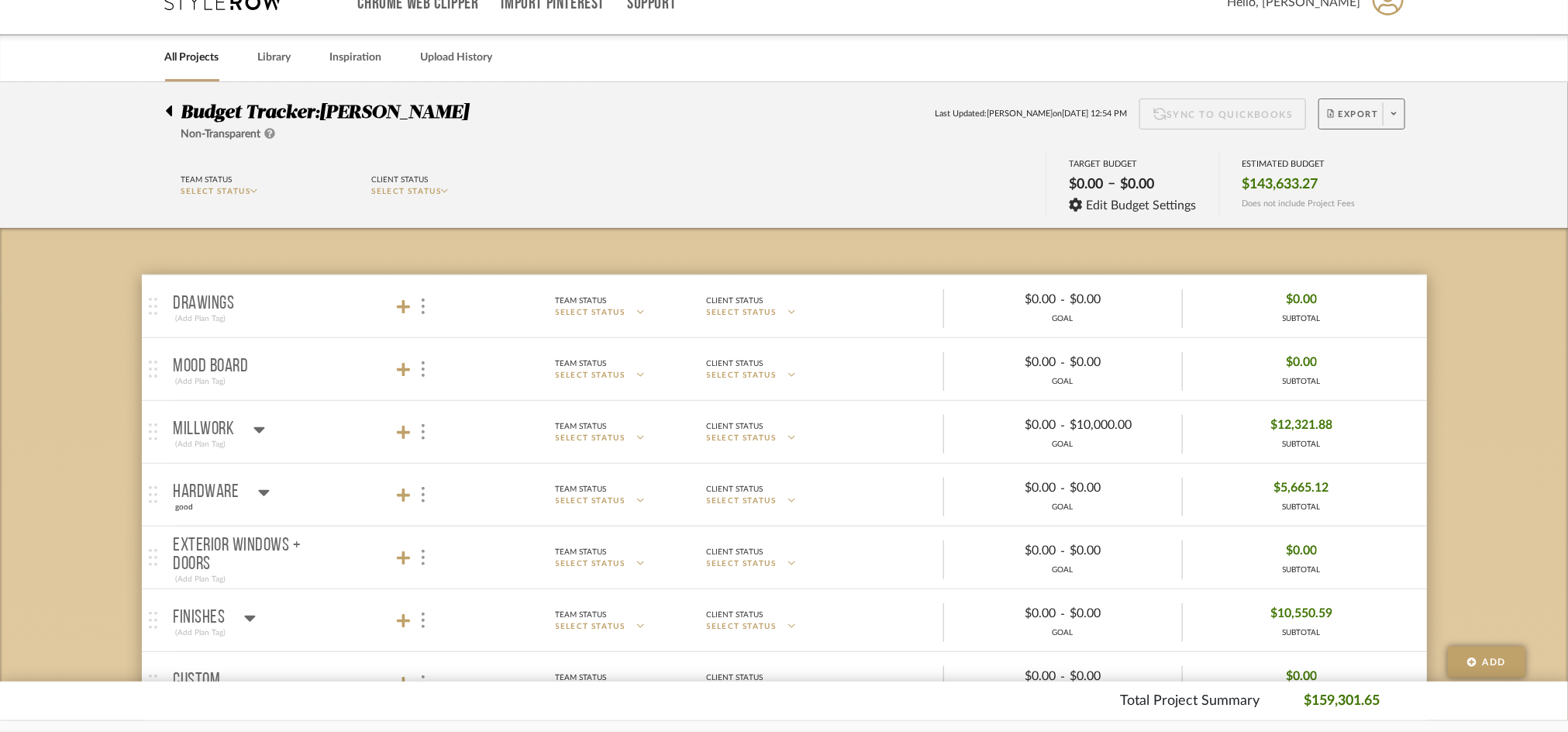
click at [1337, 114] on span "Export" at bounding box center [1353, 119] width 52 height 23
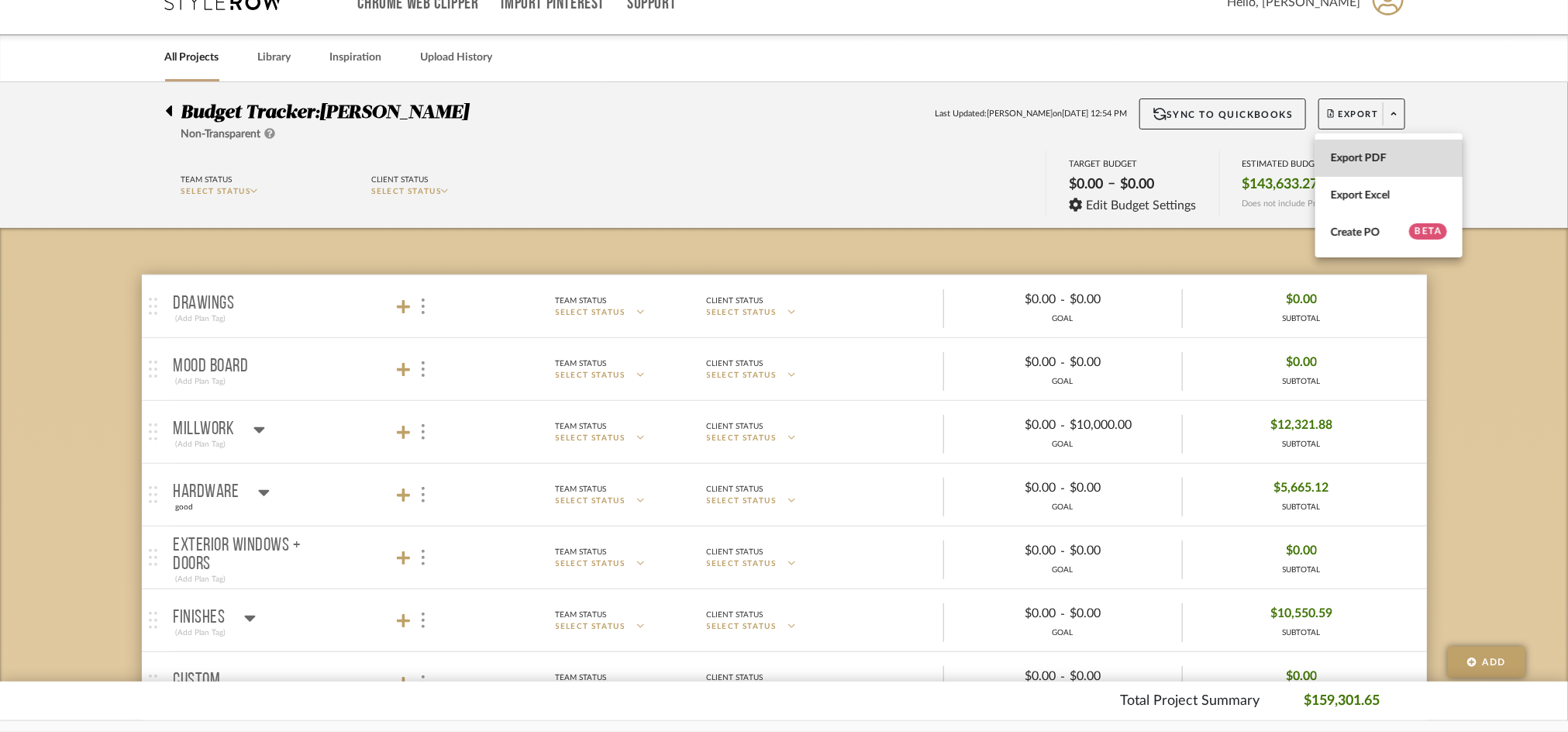
click at [1334, 149] on button "Export PDF" at bounding box center [1389, 157] width 148 height 37
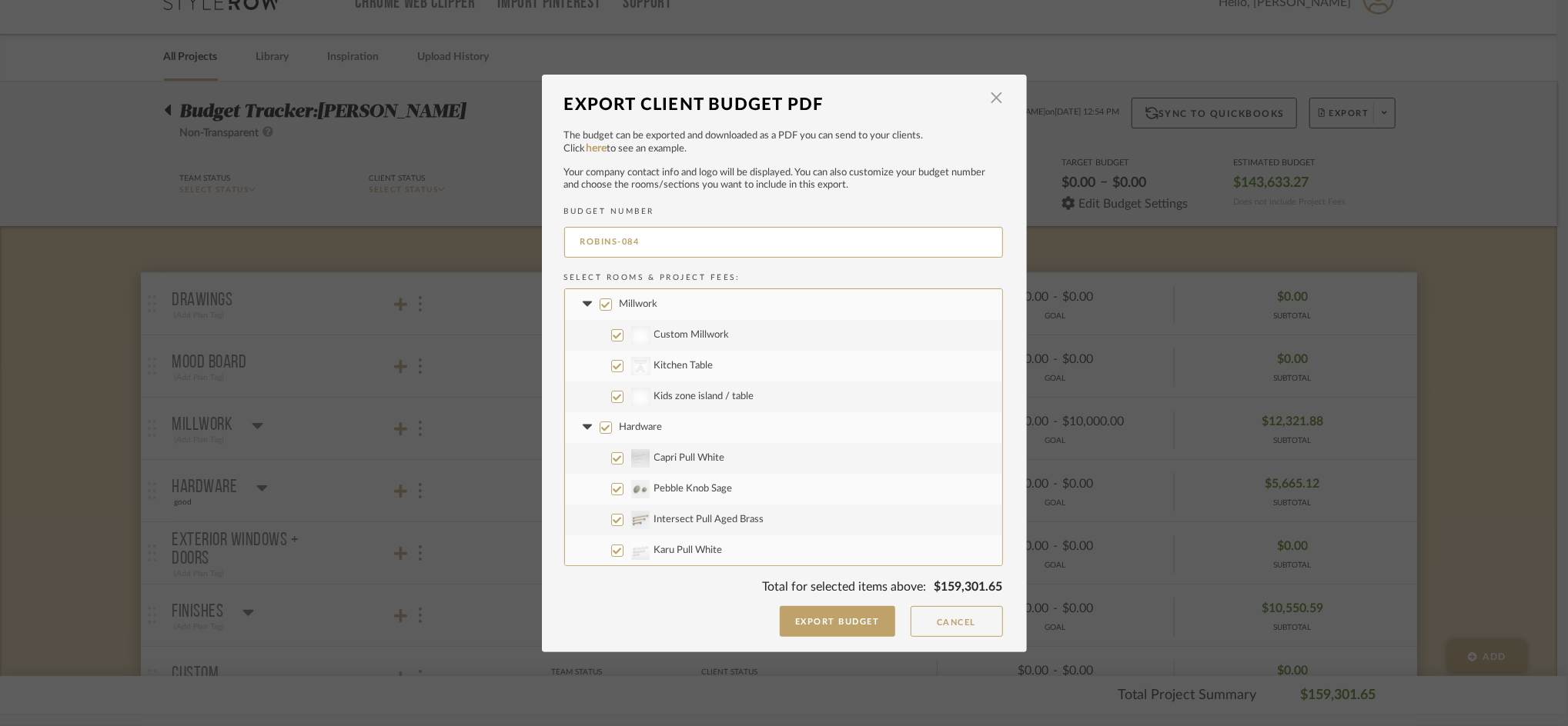
drag, startPoint x: 614, startPoint y: 247, endPoint x: 762, endPoint y: 261, distance: 148.7
click at [762, 261] on div "ROBINS-084" at bounding box center [784, 245] width 439 height 43
type input "ROBINS-FULL"
click at [807, 631] on button "Export Budget" at bounding box center [836, 621] width 115 height 31
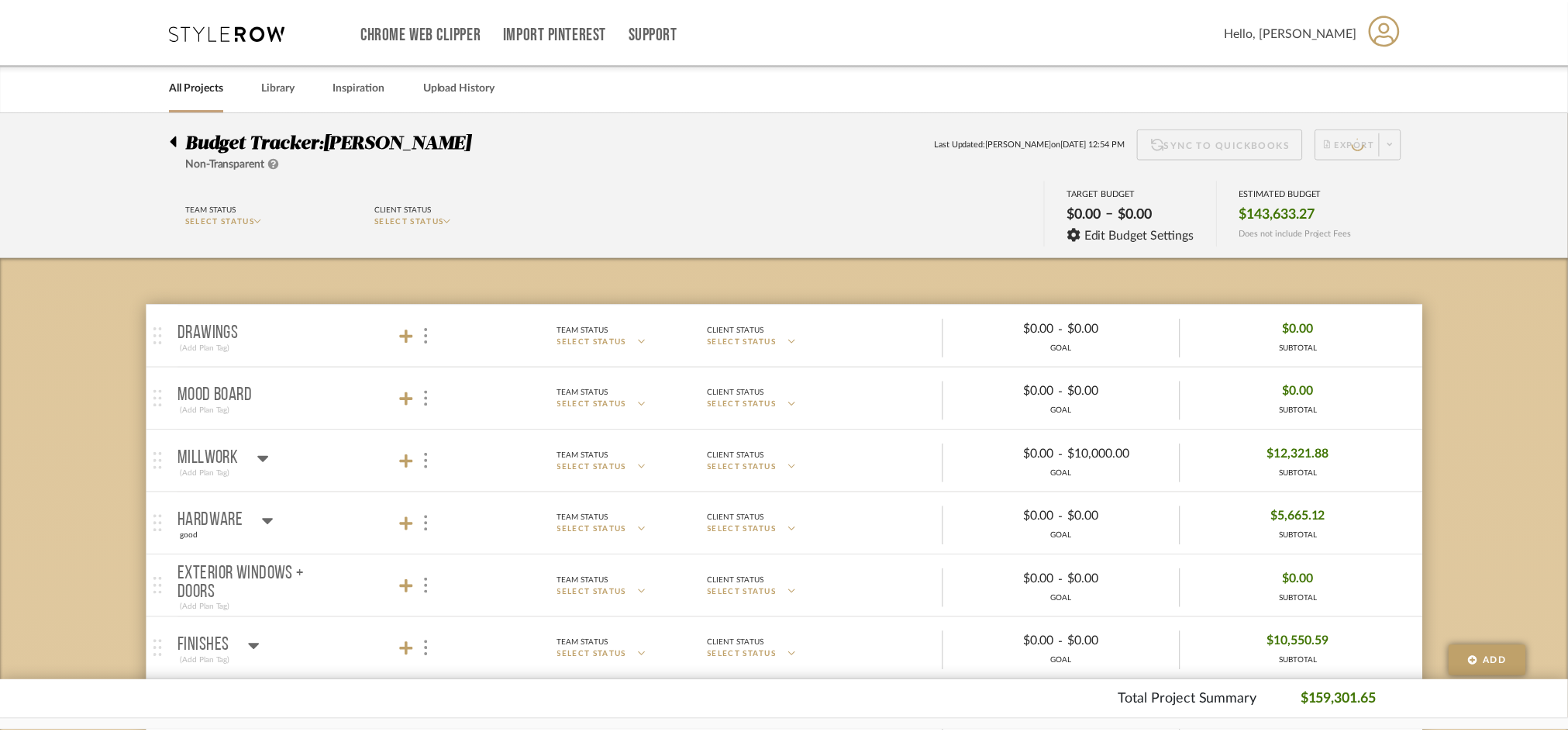
scroll to position [29, 0]
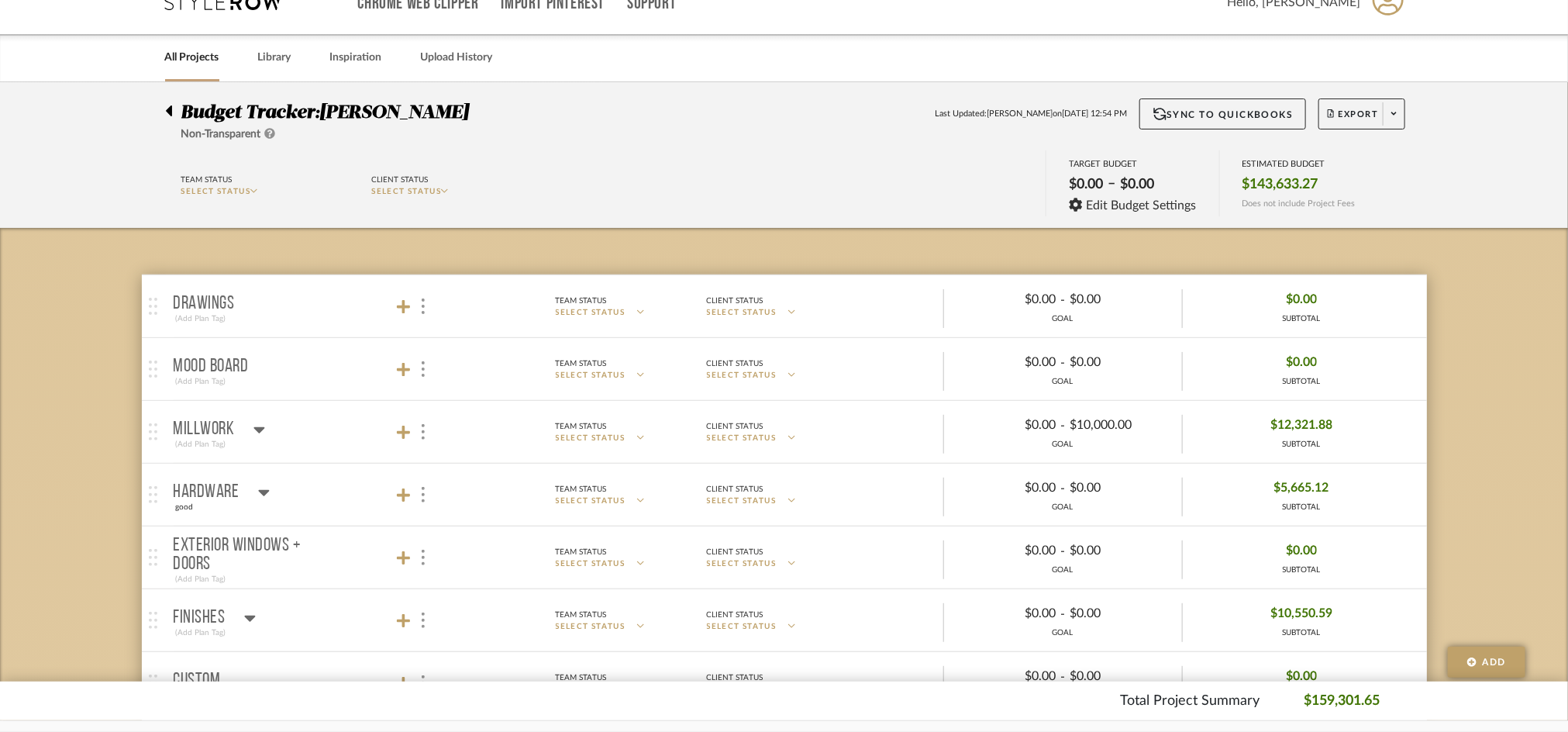
click at [169, 112] on icon at bounding box center [168, 111] width 6 height 11
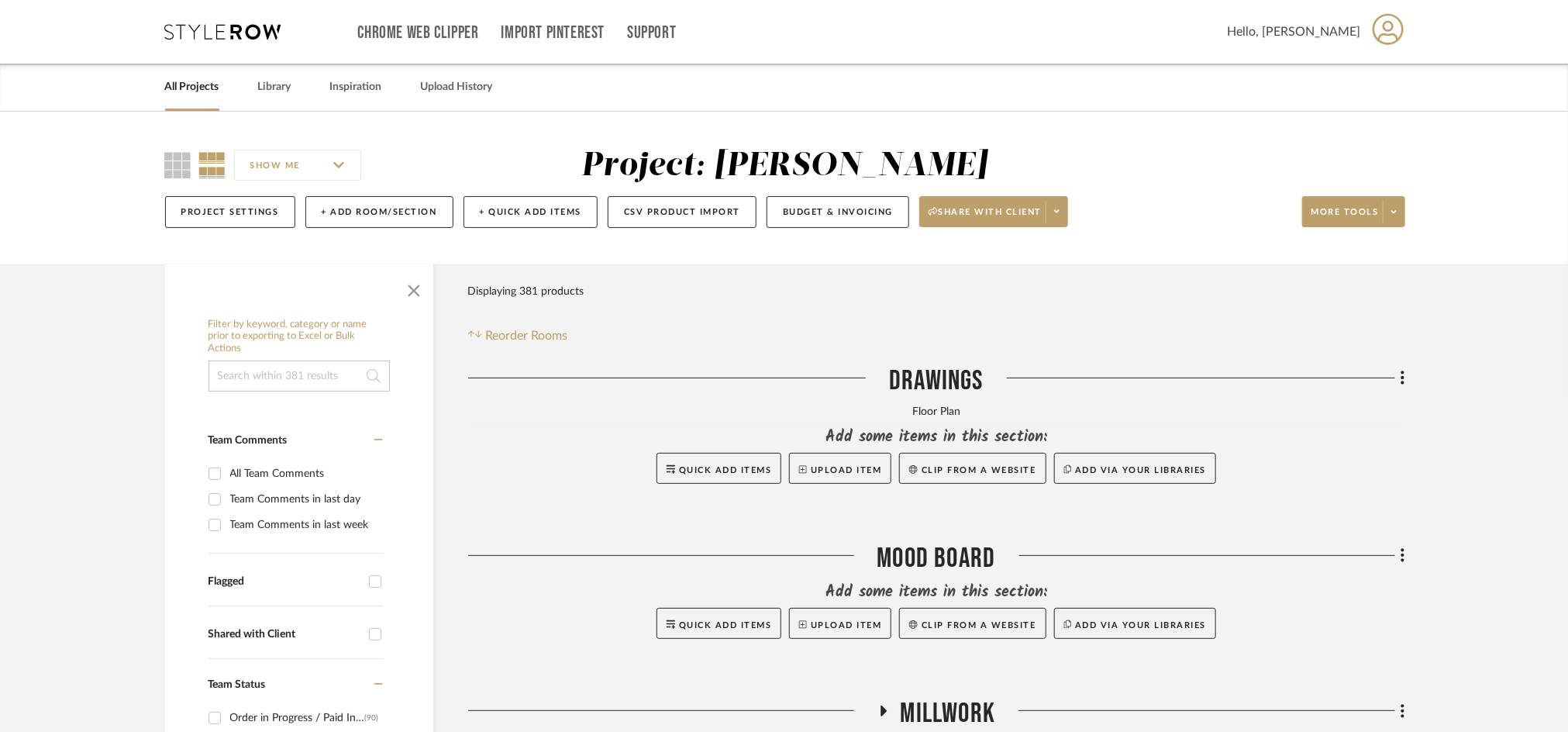
scroll to position [1, 0]
click at [213, 82] on link "All Projects" at bounding box center [191, 86] width 54 height 21
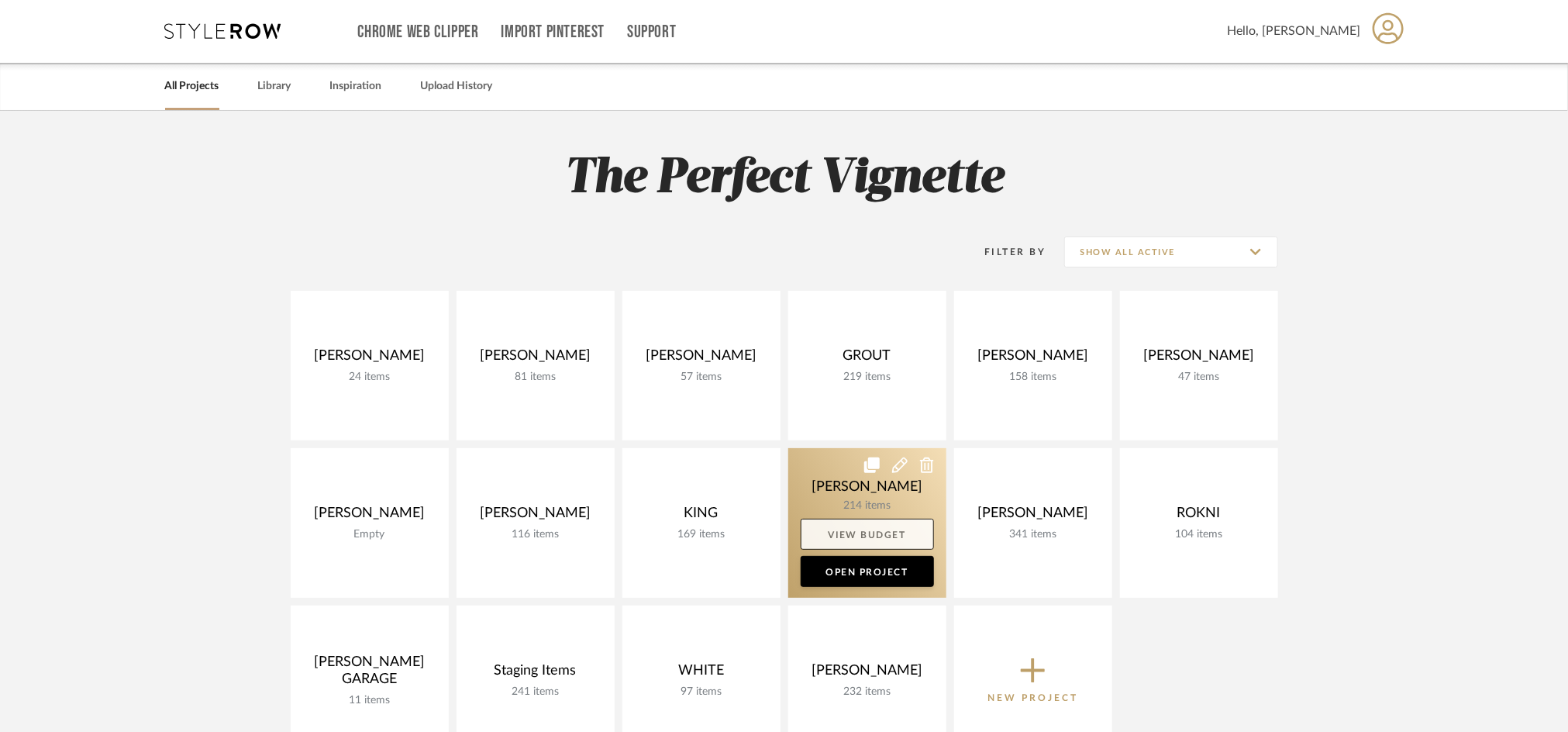
click at [833, 530] on link "View Budget" at bounding box center [867, 534] width 133 height 31
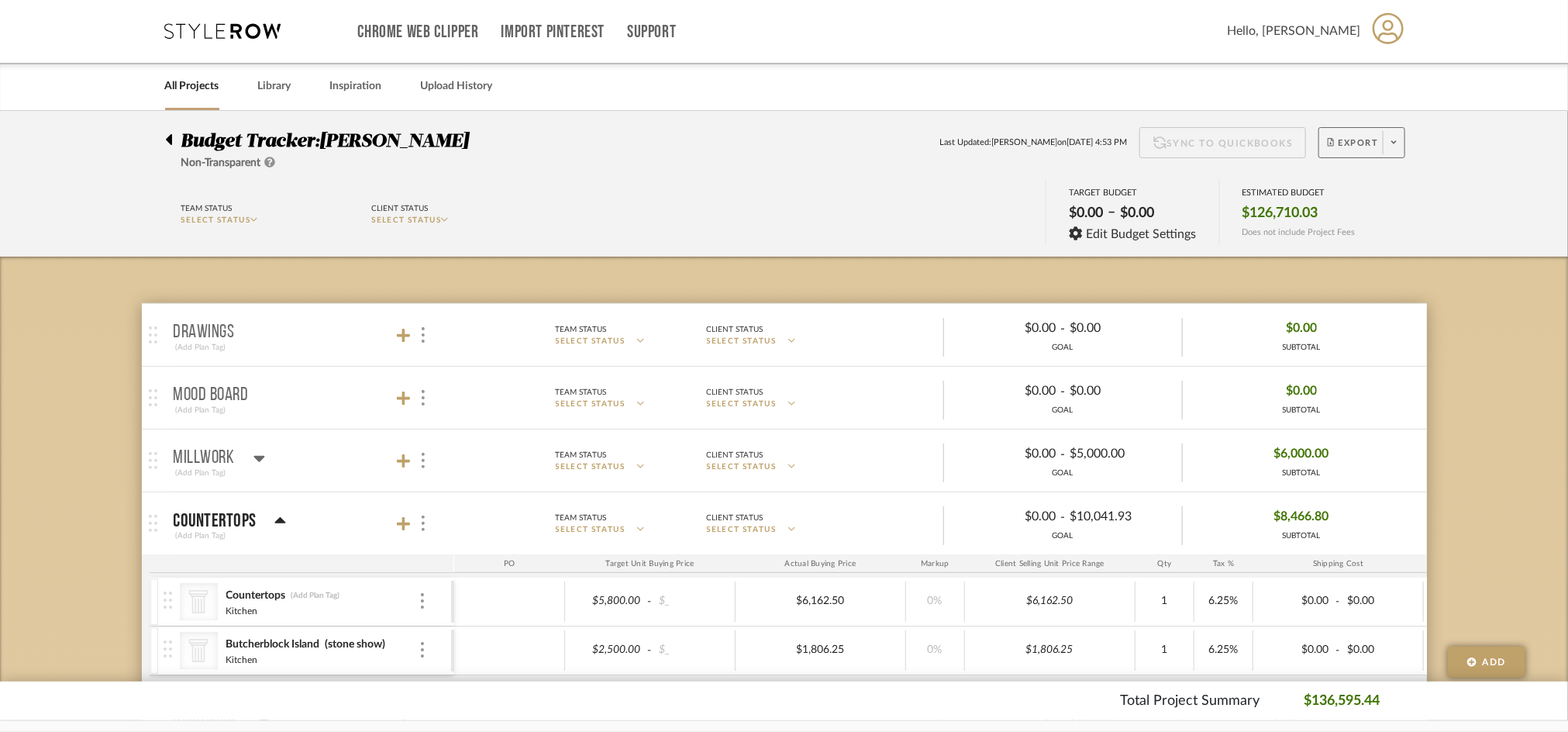
click at [1352, 143] on span "Export" at bounding box center [1353, 149] width 52 height 23
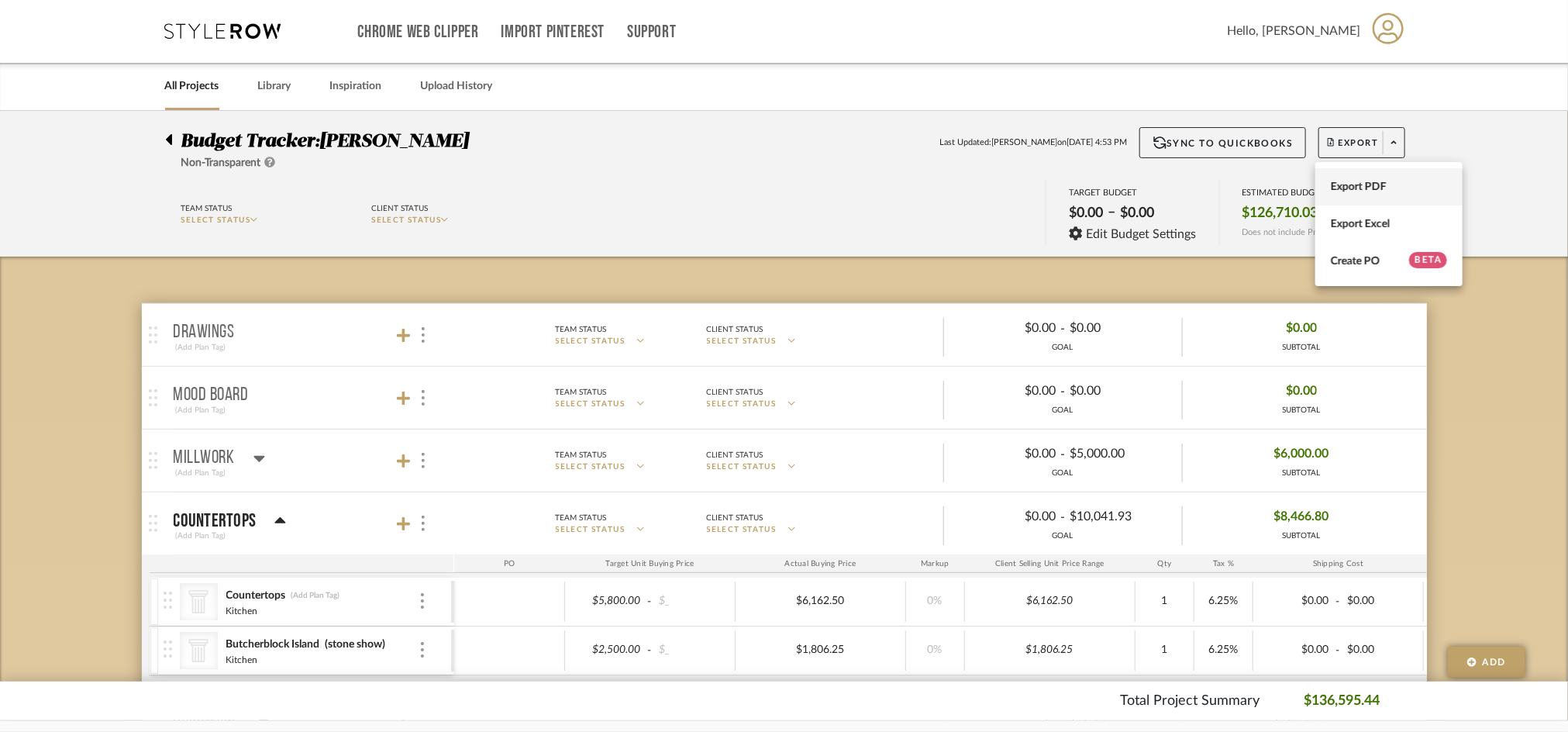
click at [1345, 188] on span "Export PDF" at bounding box center [1389, 186] width 116 height 13
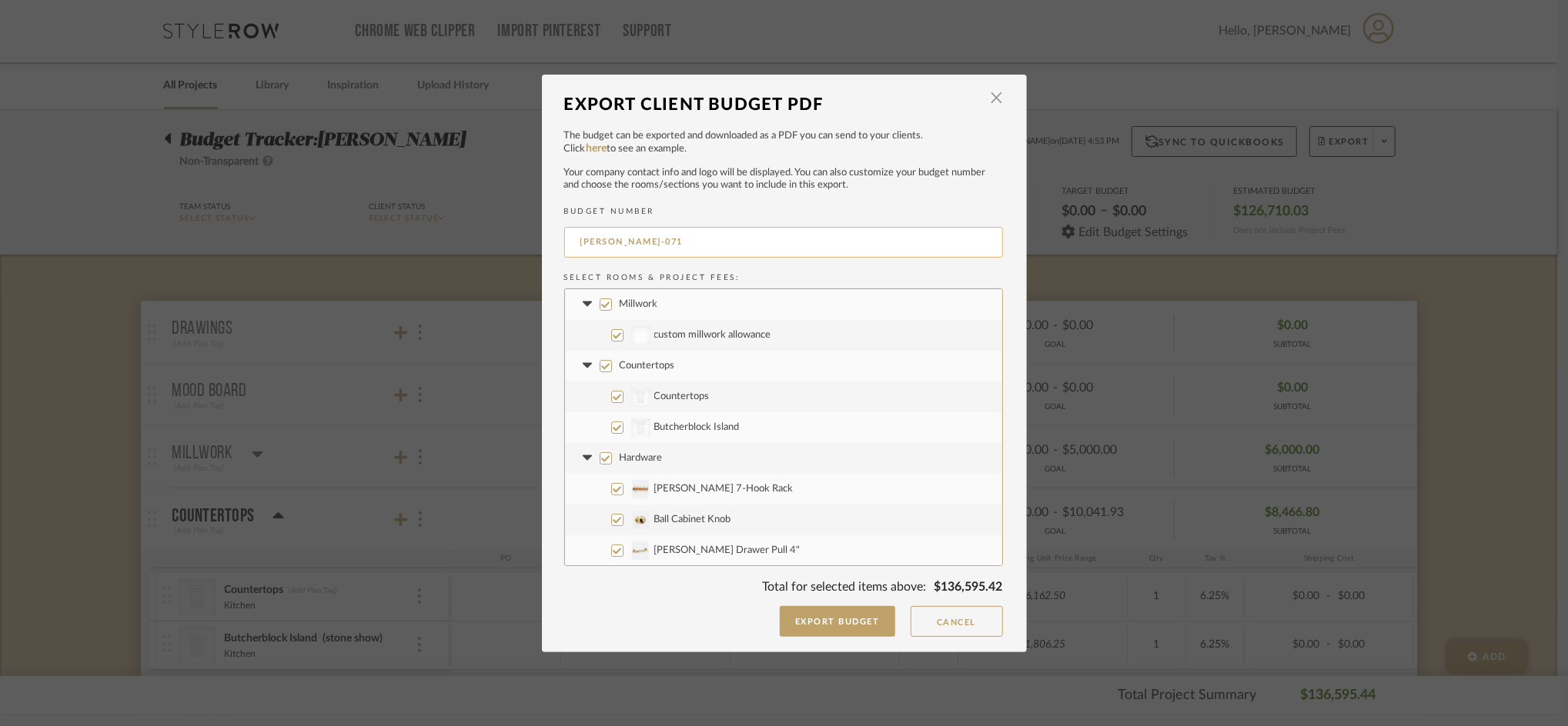
drag, startPoint x: 619, startPoint y: 243, endPoint x: 683, endPoint y: 251, distance: 64.5
click at [683, 251] on input "MCNALL-071" at bounding box center [784, 242] width 439 height 31
type input "MCNALL-FULL"
click at [783, 615] on button "Export Budget" at bounding box center [836, 621] width 115 height 31
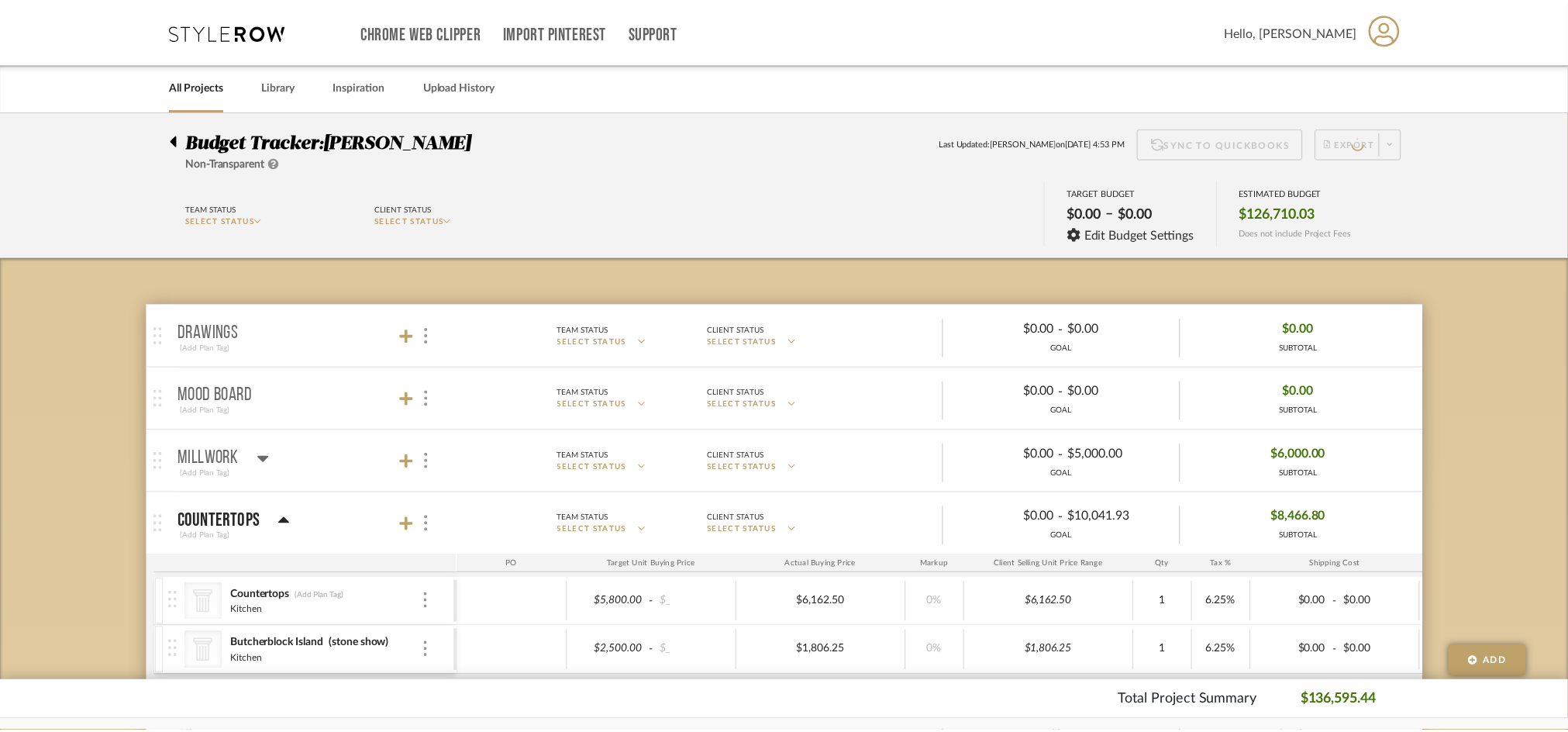
scroll to position [1, 0]
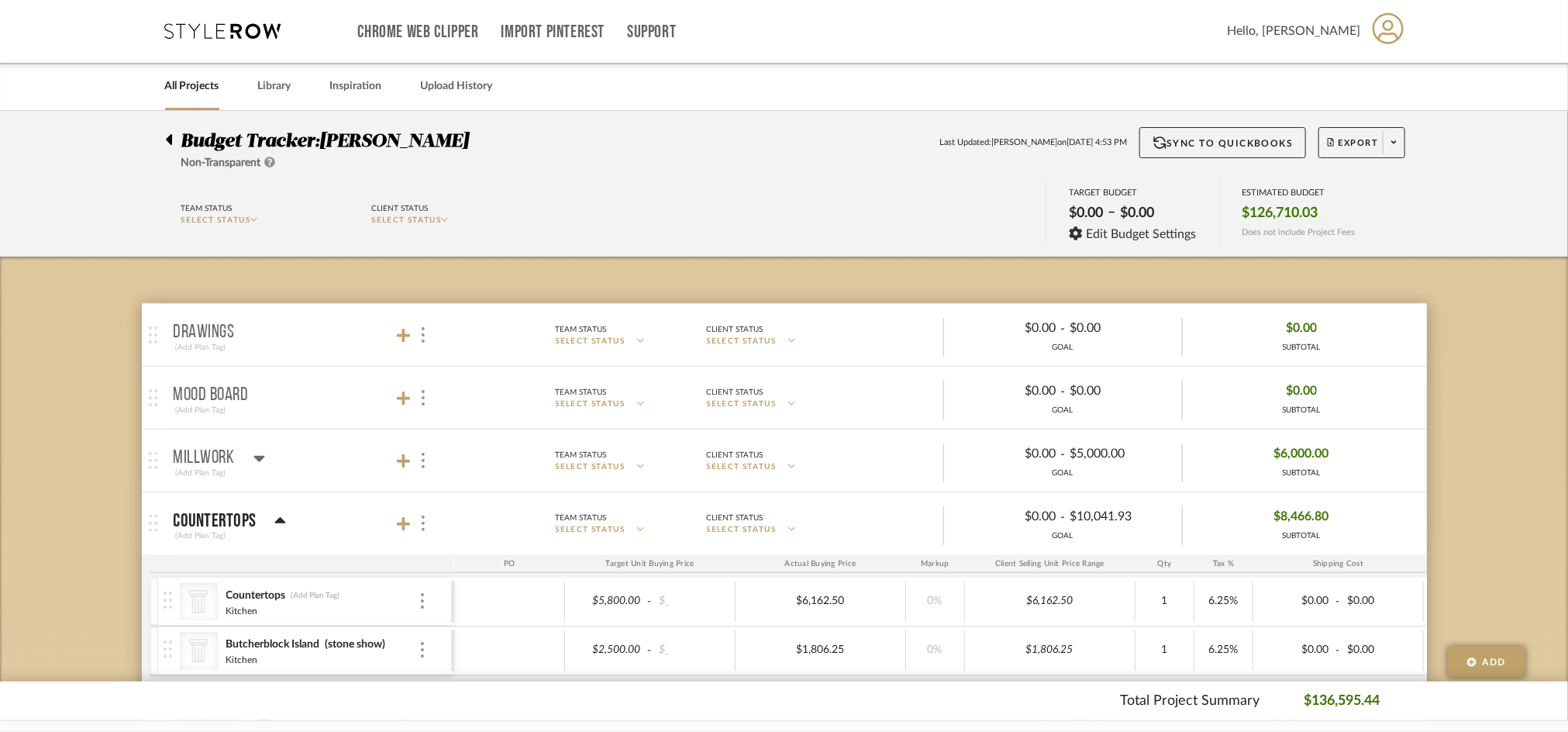
click at [270, 23] on icon at bounding box center [222, 31] width 116 height 15
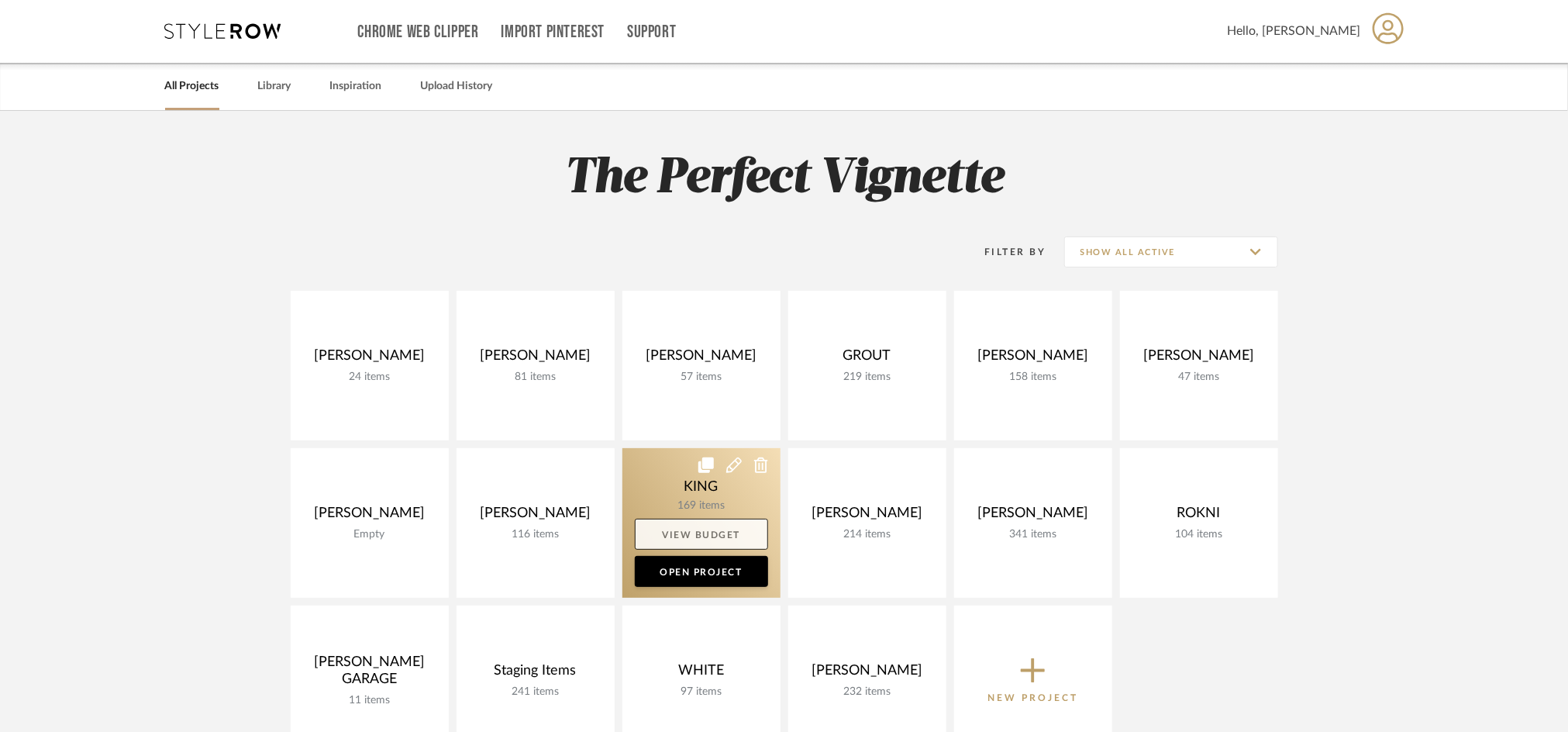
click at [722, 528] on link "View Budget" at bounding box center [701, 534] width 133 height 31
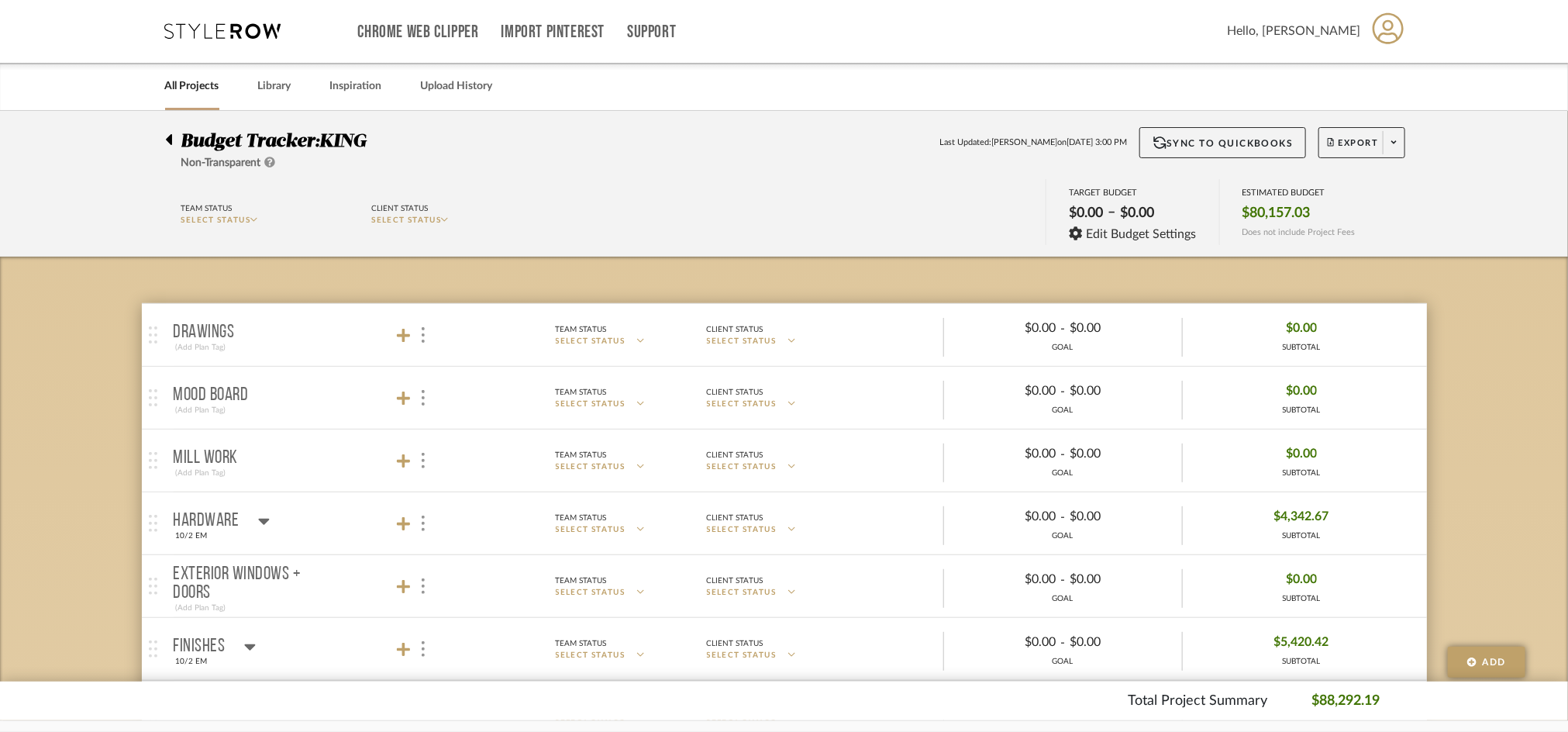
click at [165, 139] on icon at bounding box center [168, 140] width 7 height 19
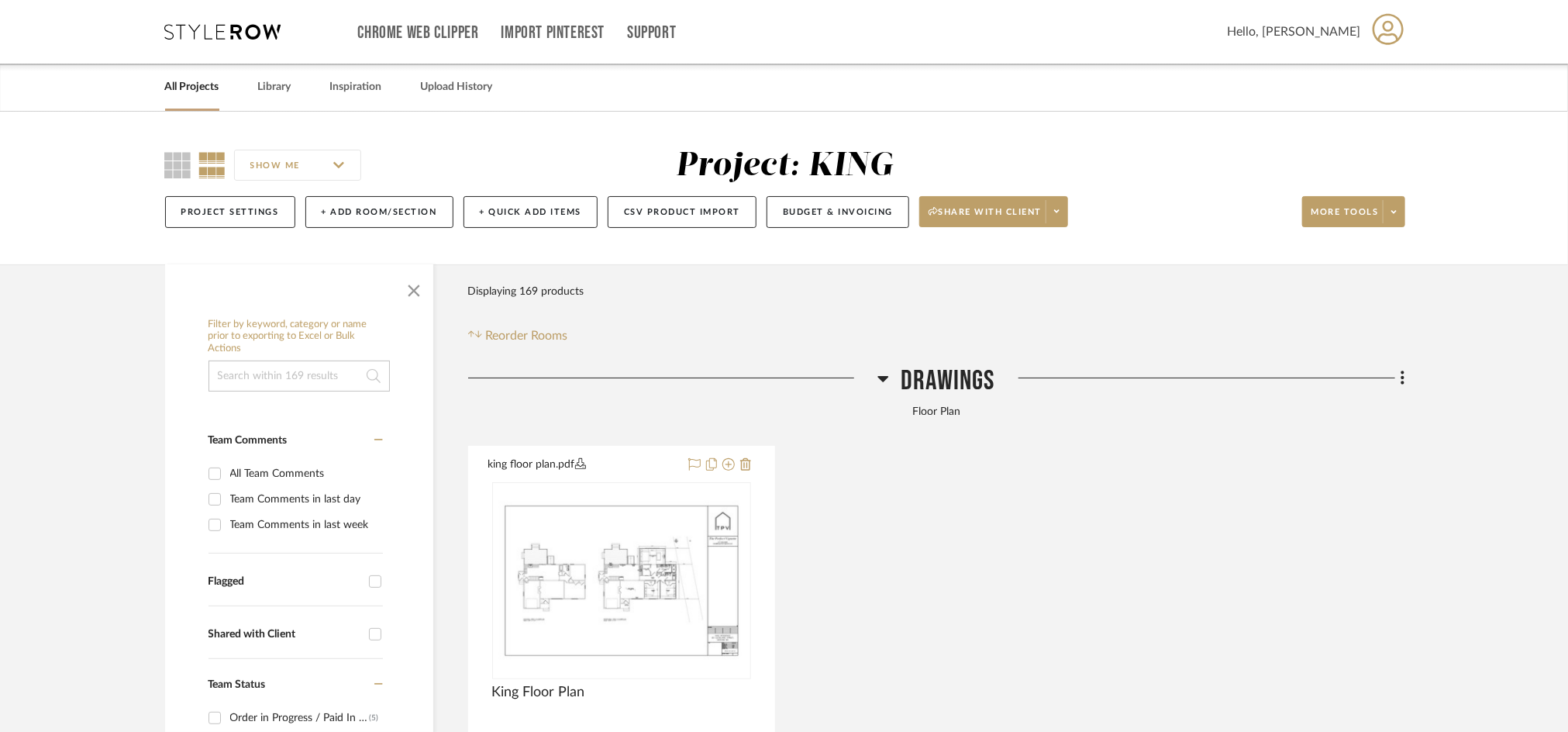
click at [187, 79] on link "All Projects" at bounding box center [191, 87] width 54 height 21
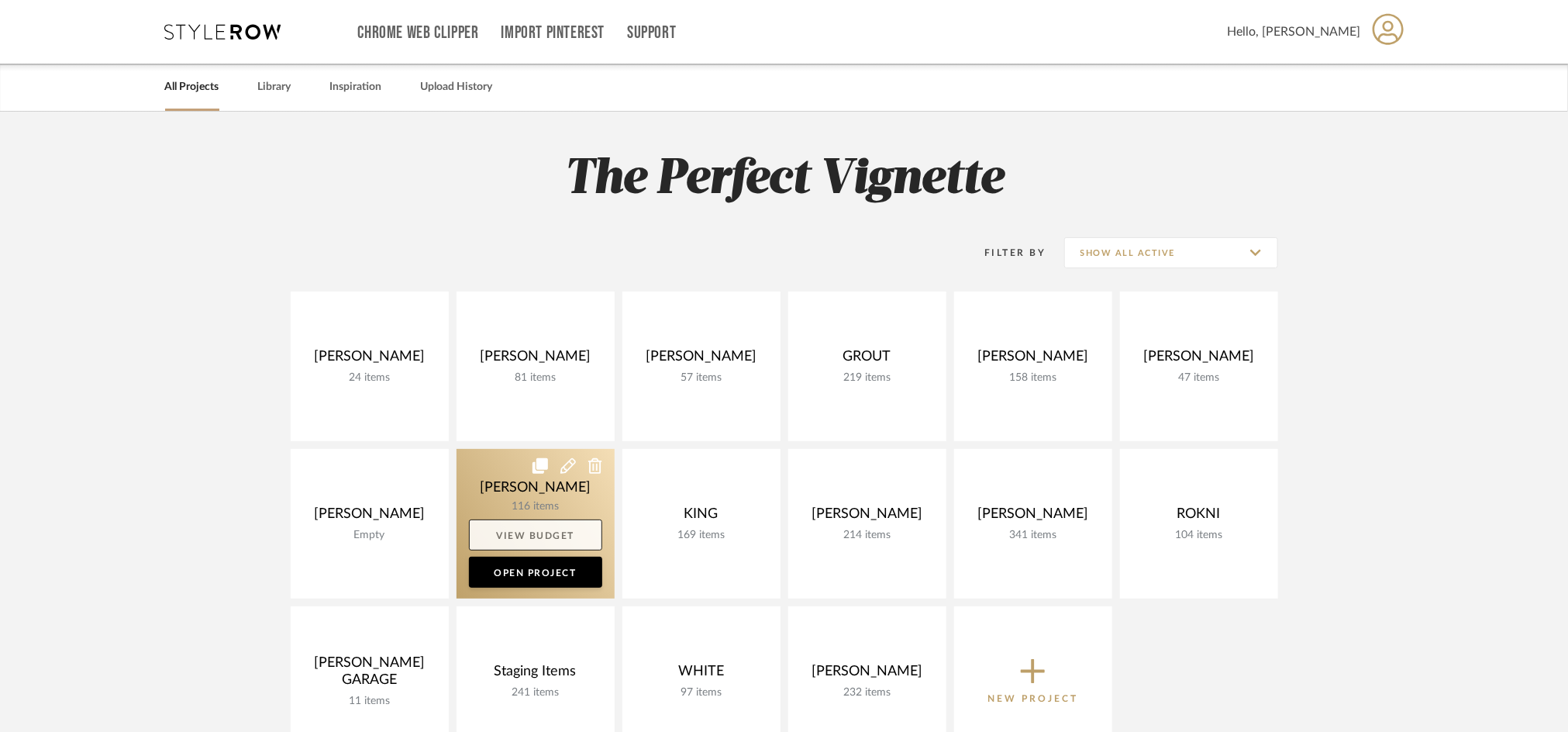
click at [569, 539] on link "View Budget" at bounding box center [535, 535] width 133 height 31
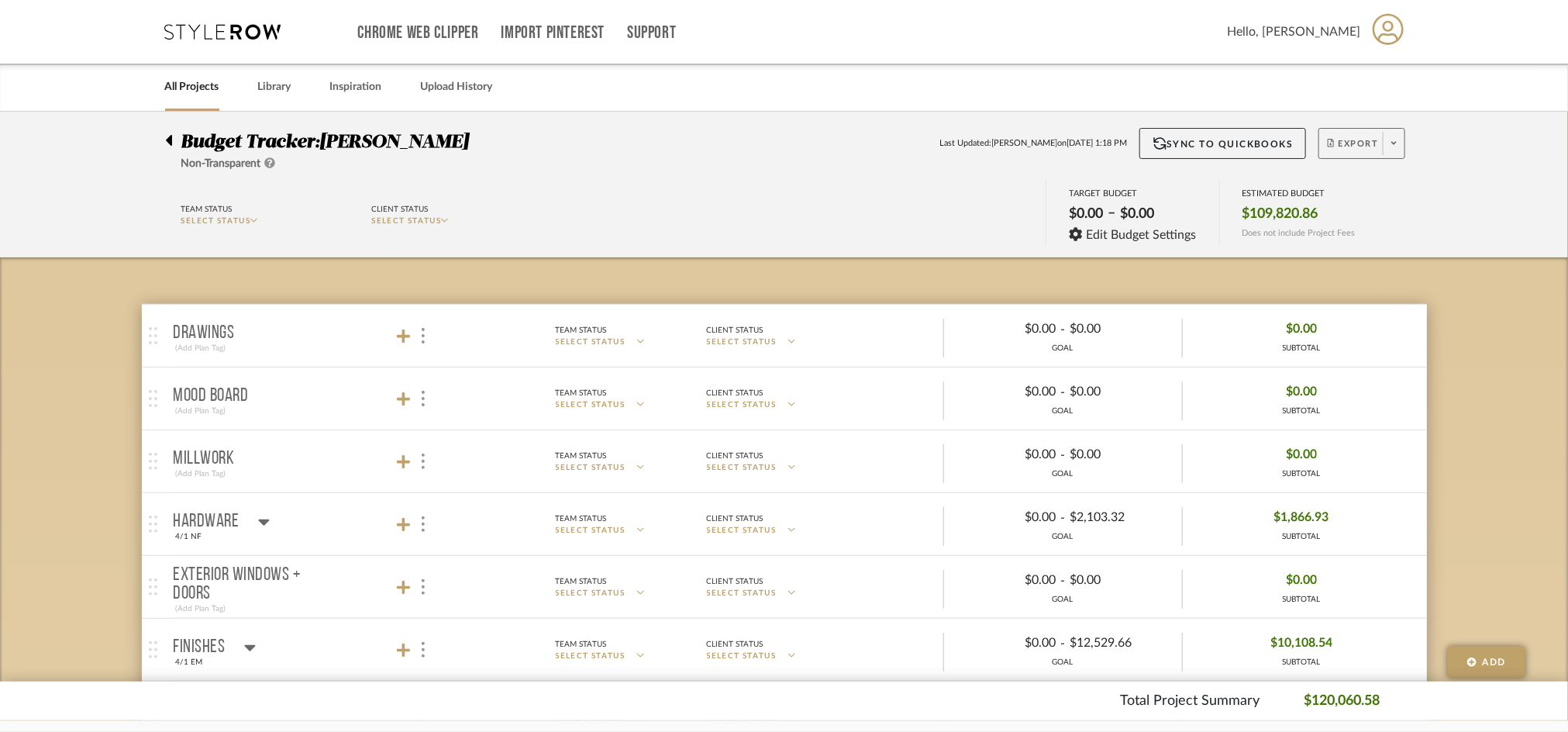
click at [1335, 148] on span "Export" at bounding box center [1353, 149] width 52 height 23
click at [1346, 177] on button "Export PDF" at bounding box center [1389, 187] width 148 height 37
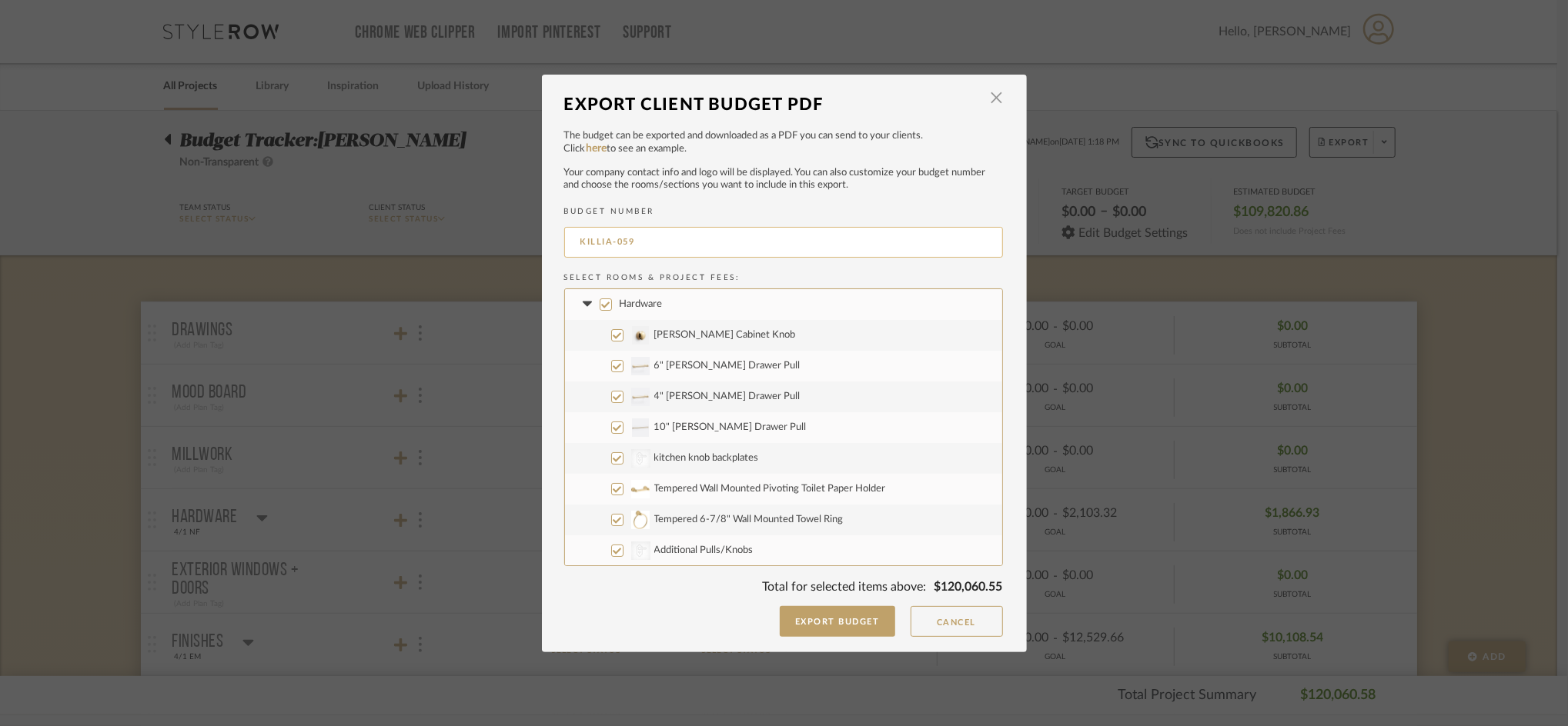
drag, startPoint x: 611, startPoint y: 239, endPoint x: 690, endPoint y: 249, distance: 79.6
click at [690, 249] on input "KILLIA-059" at bounding box center [784, 242] width 439 height 31
type input "KILLIA-FULL"
click at [819, 631] on button "Export Budget" at bounding box center [836, 621] width 115 height 31
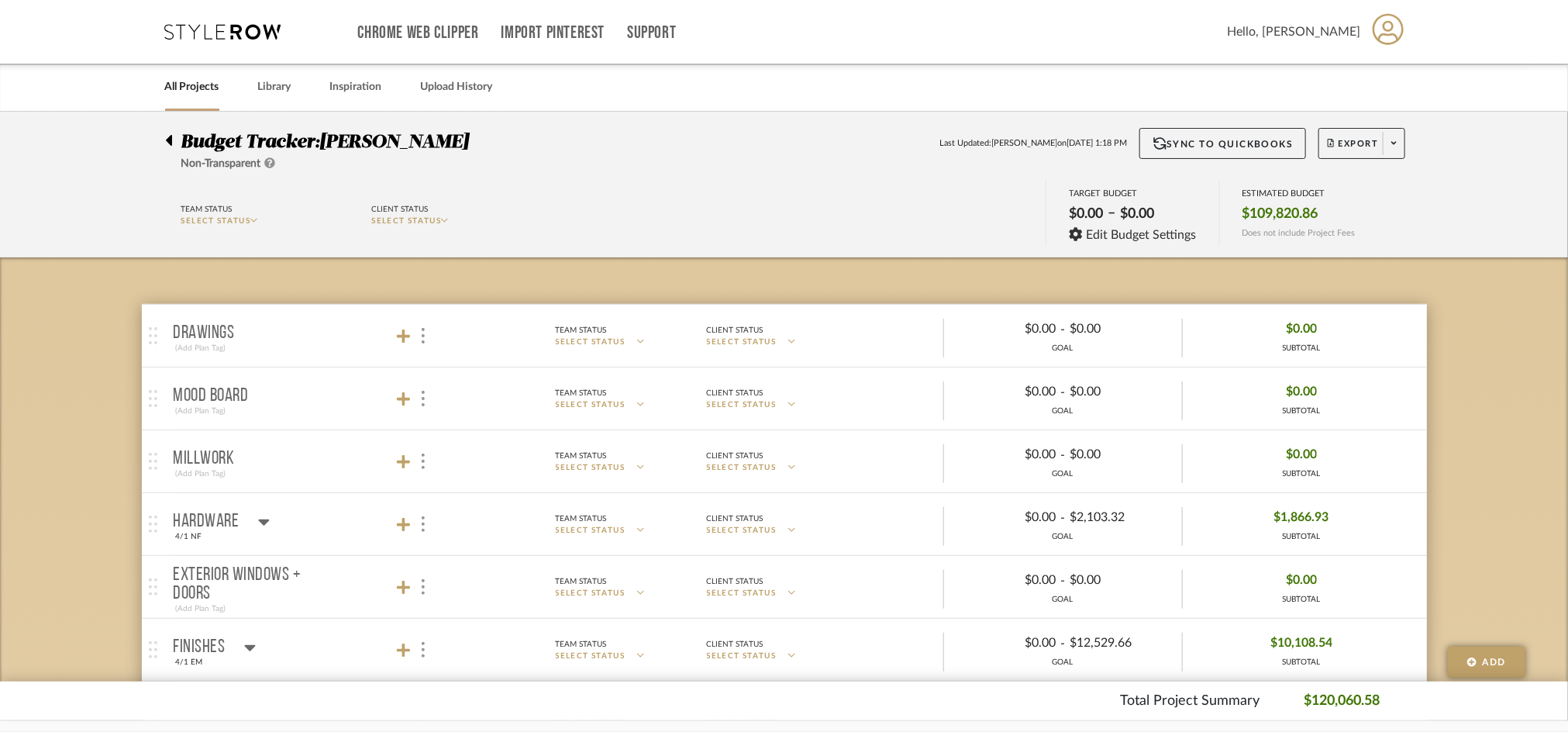
click at [262, 137] on span "Budget Tracker:" at bounding box center [251, 142] width 139 height 19
click at [186, 76] on link "All Projects" at bounding box center [191, 87] width 54 height 21
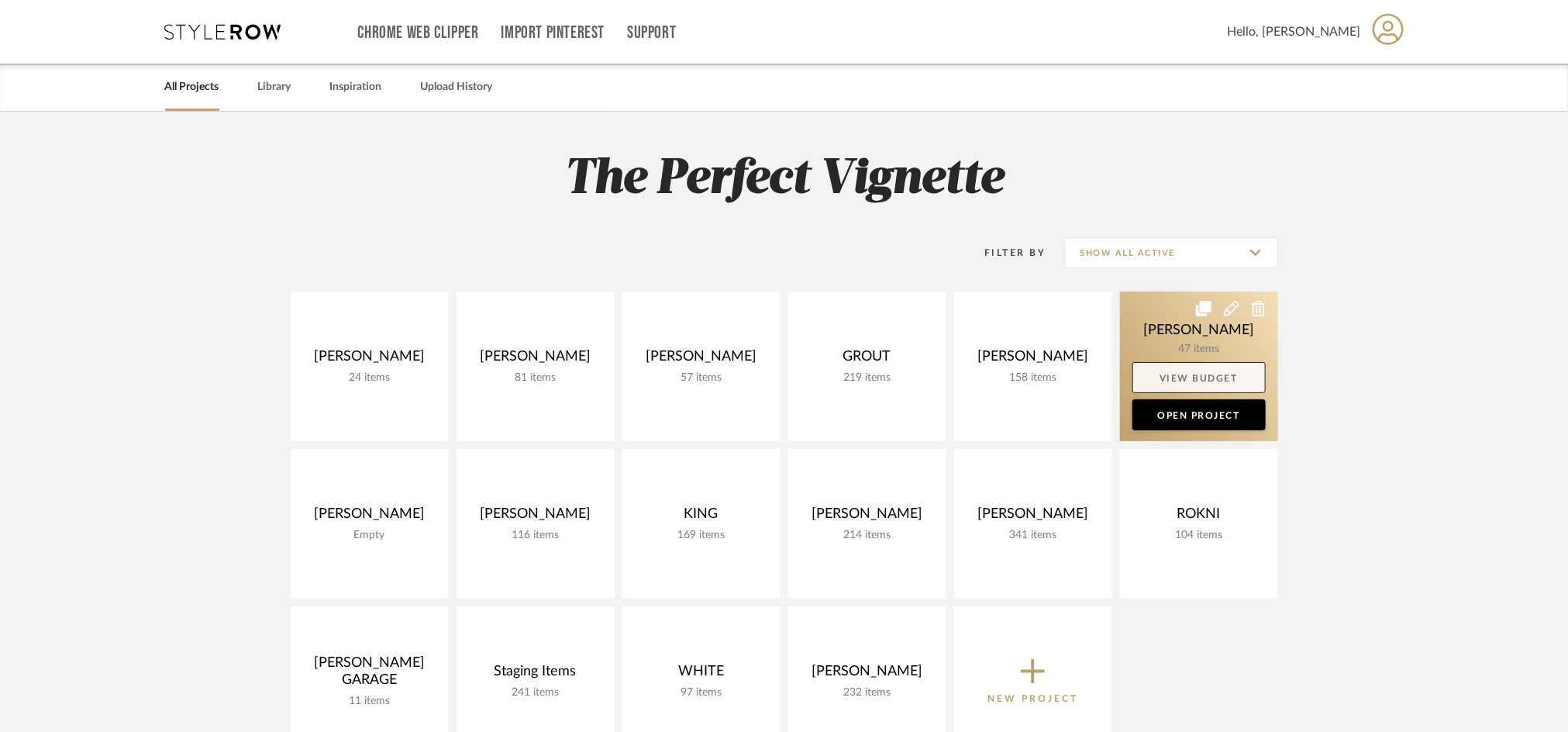
click at [1194, 376] on link "View Budget" at bounding box center [1199, 378] width 133 height 31
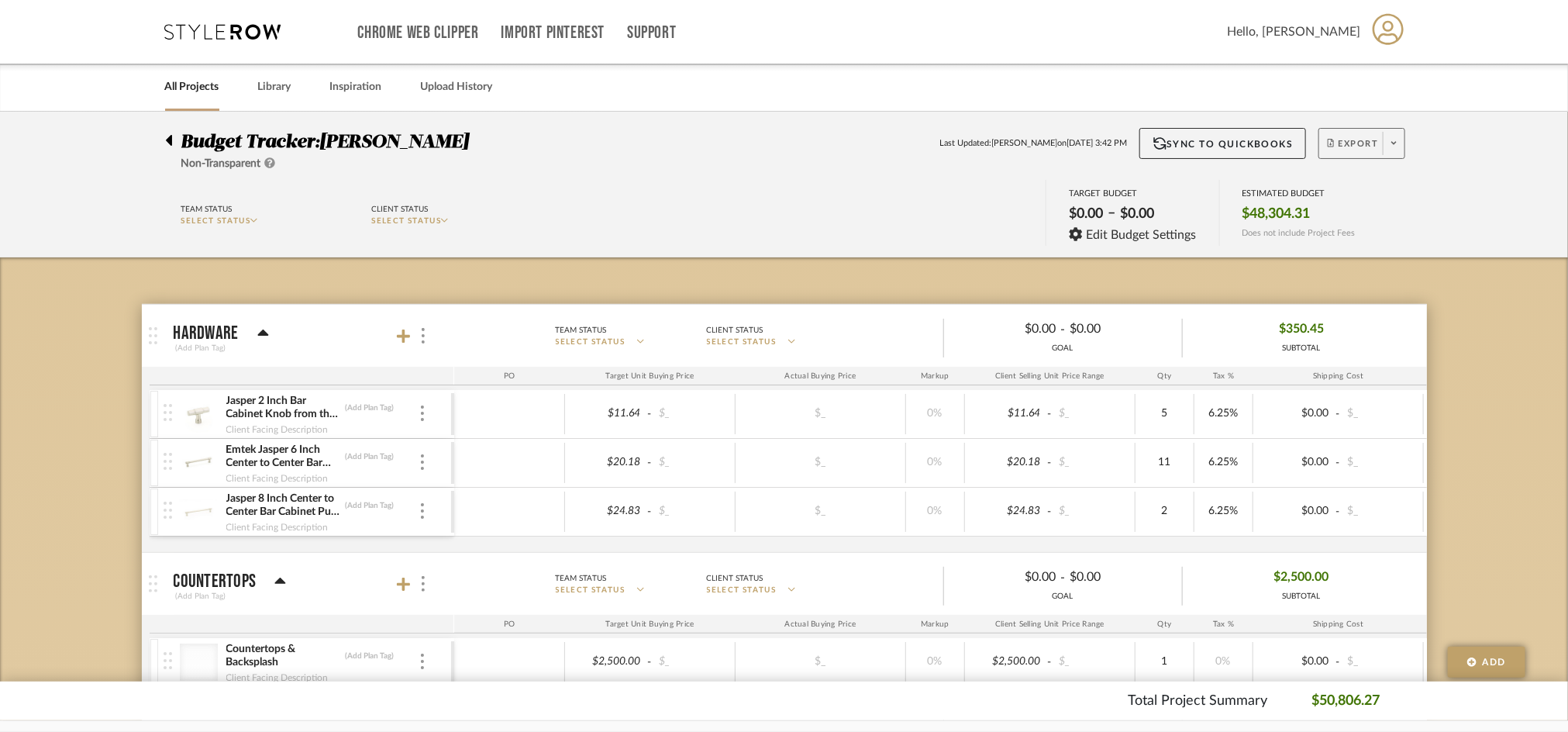
click at [1333, 139] on span "Export" at bounding box center [1353, 149] width 52 height 23
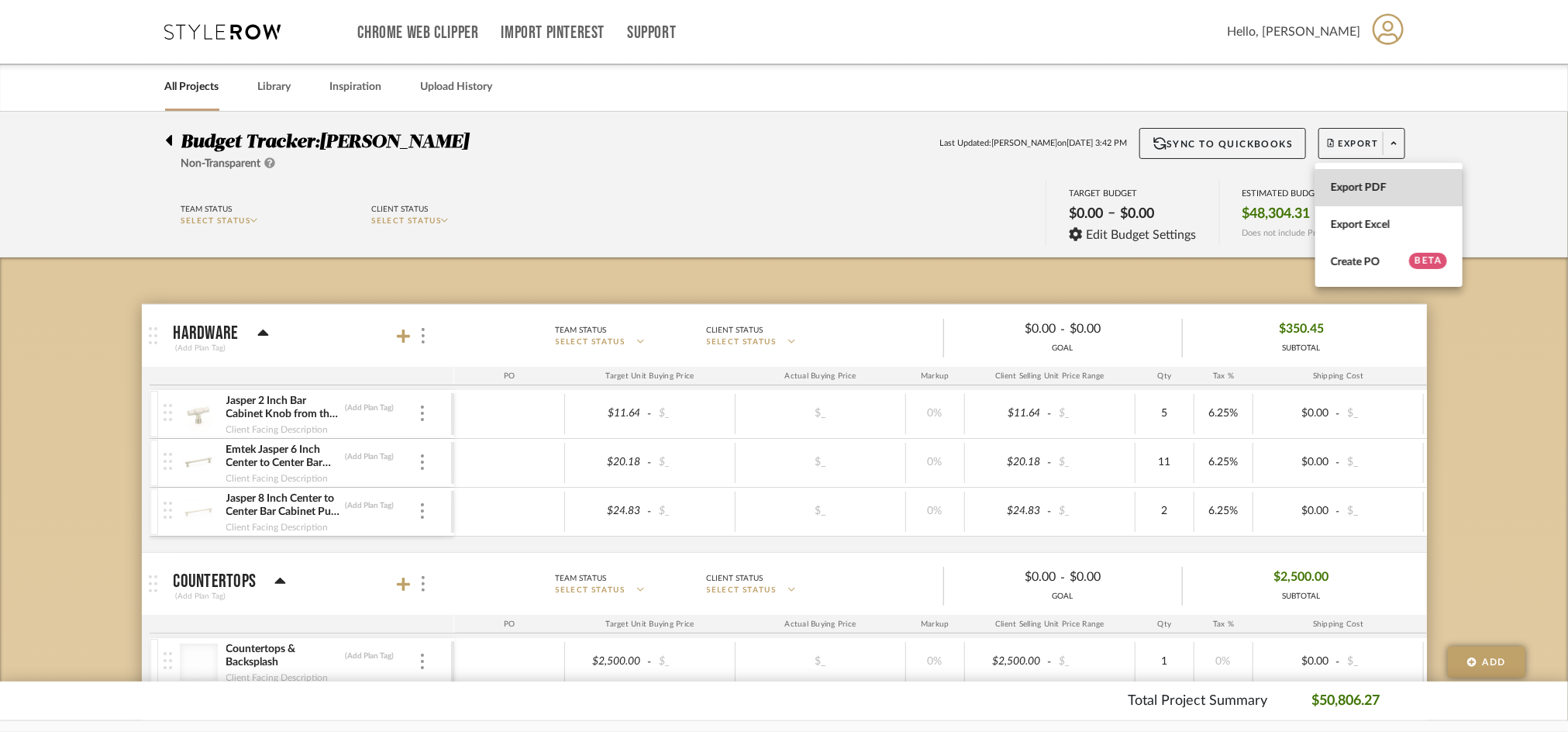
click at [1340, 190] on span "Export PDF" at bounding box center [1389, 187] width 116 height 13
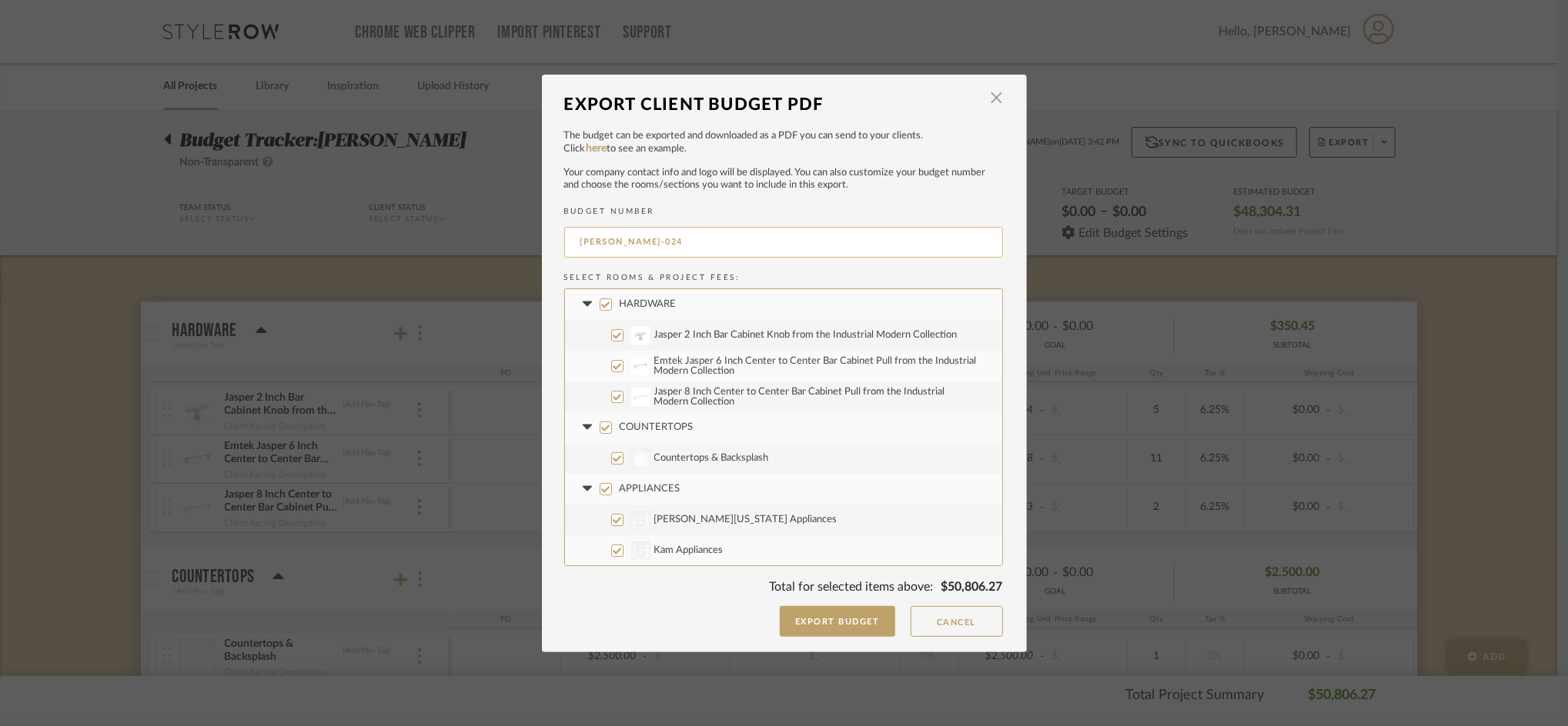
drag, startPoint x: 613, startPoint y: 238, endPoint x: 685, endPoint y: 250, distance: 73.0
click at [685, 250] on input "HAUCK-024" at bounding box center [784, 242] width 439 height 31
type input "HAUCK-FULL"
click at [796, 622] on button "Export Budget" at bounding box center [836, 621] width 115 height 31
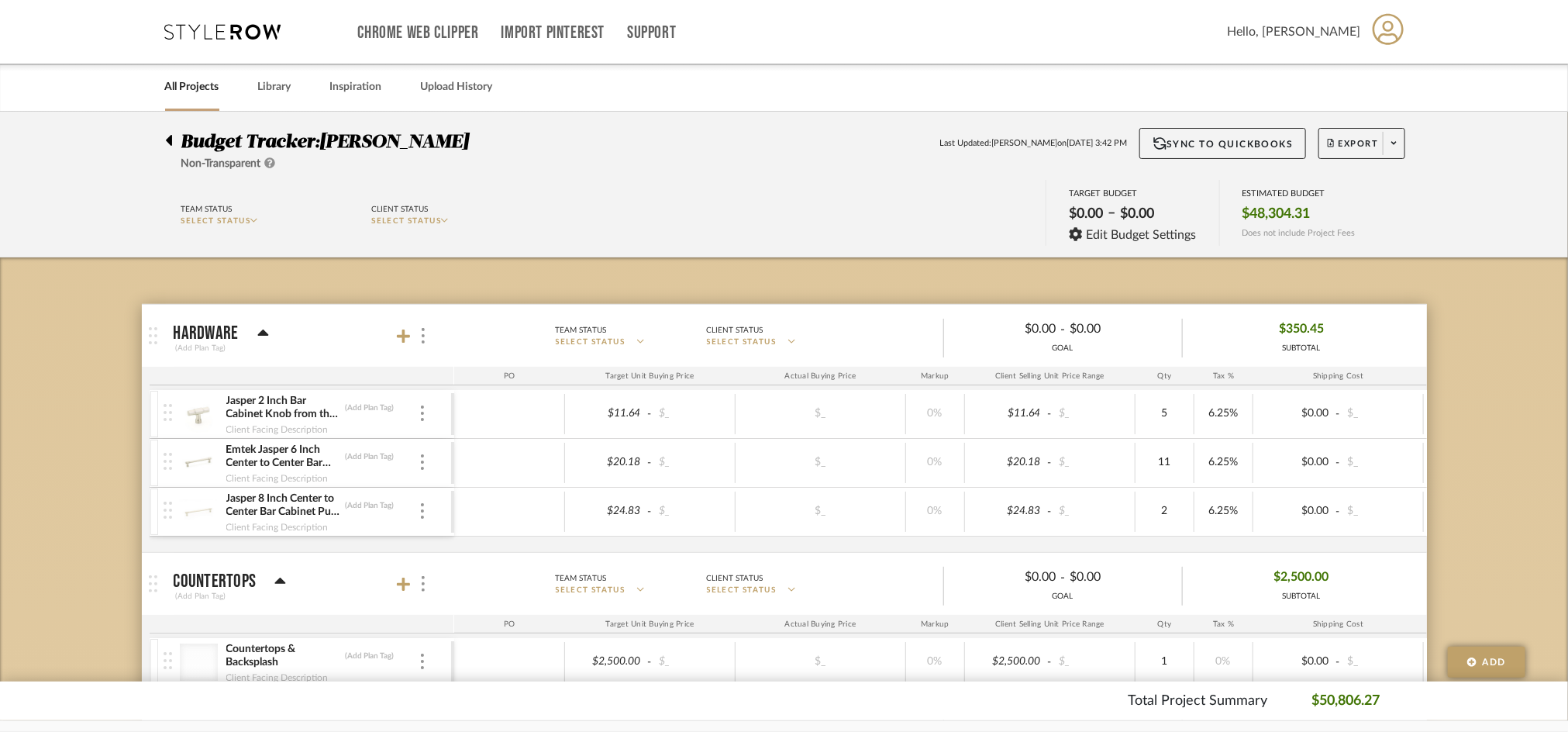
click at [173, 82] on link "All Projects" at bounding box center [191, 87] width 54 height 21
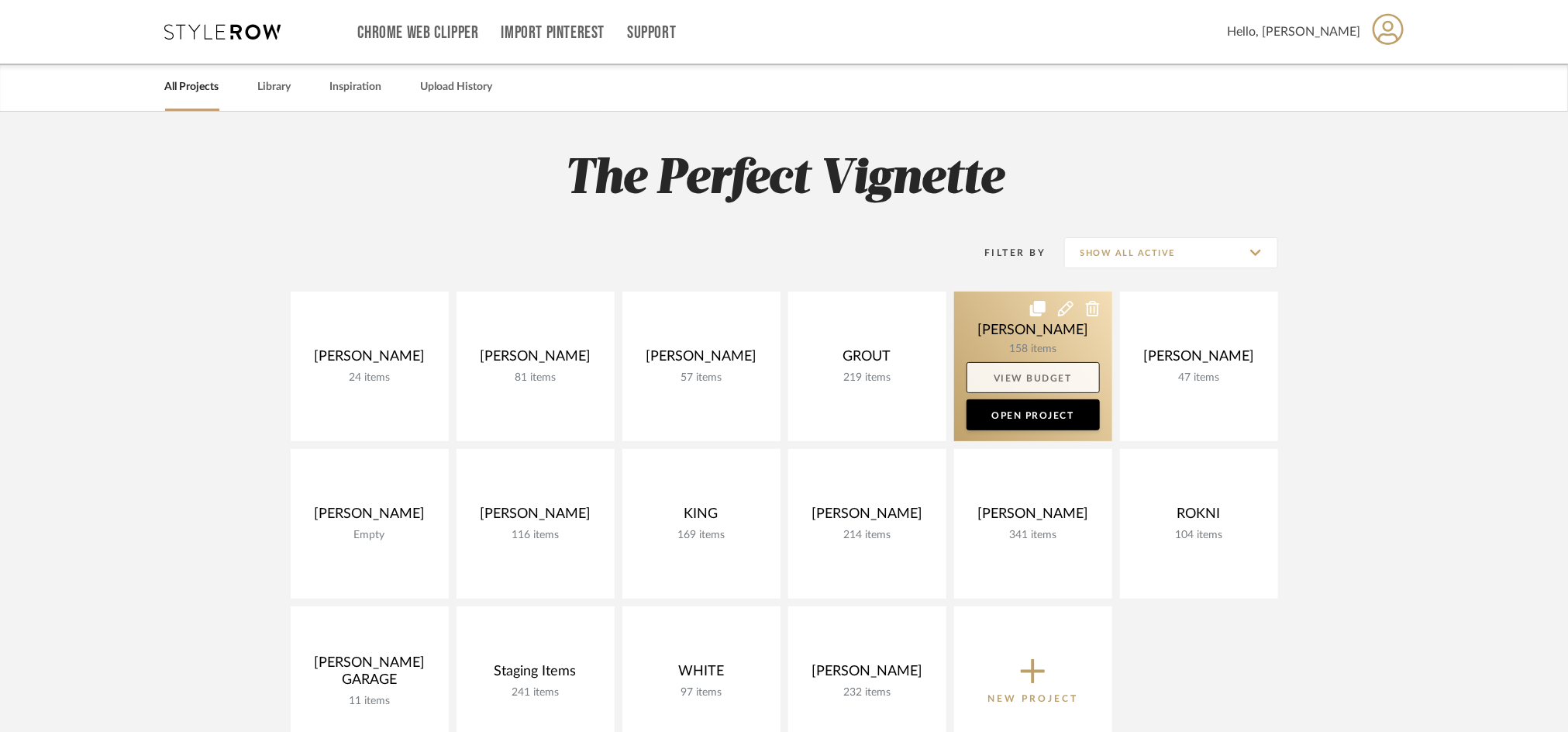
click at [1030, 375] on link "View Budget" at bounding box center [1033, 378] width 133 height 31
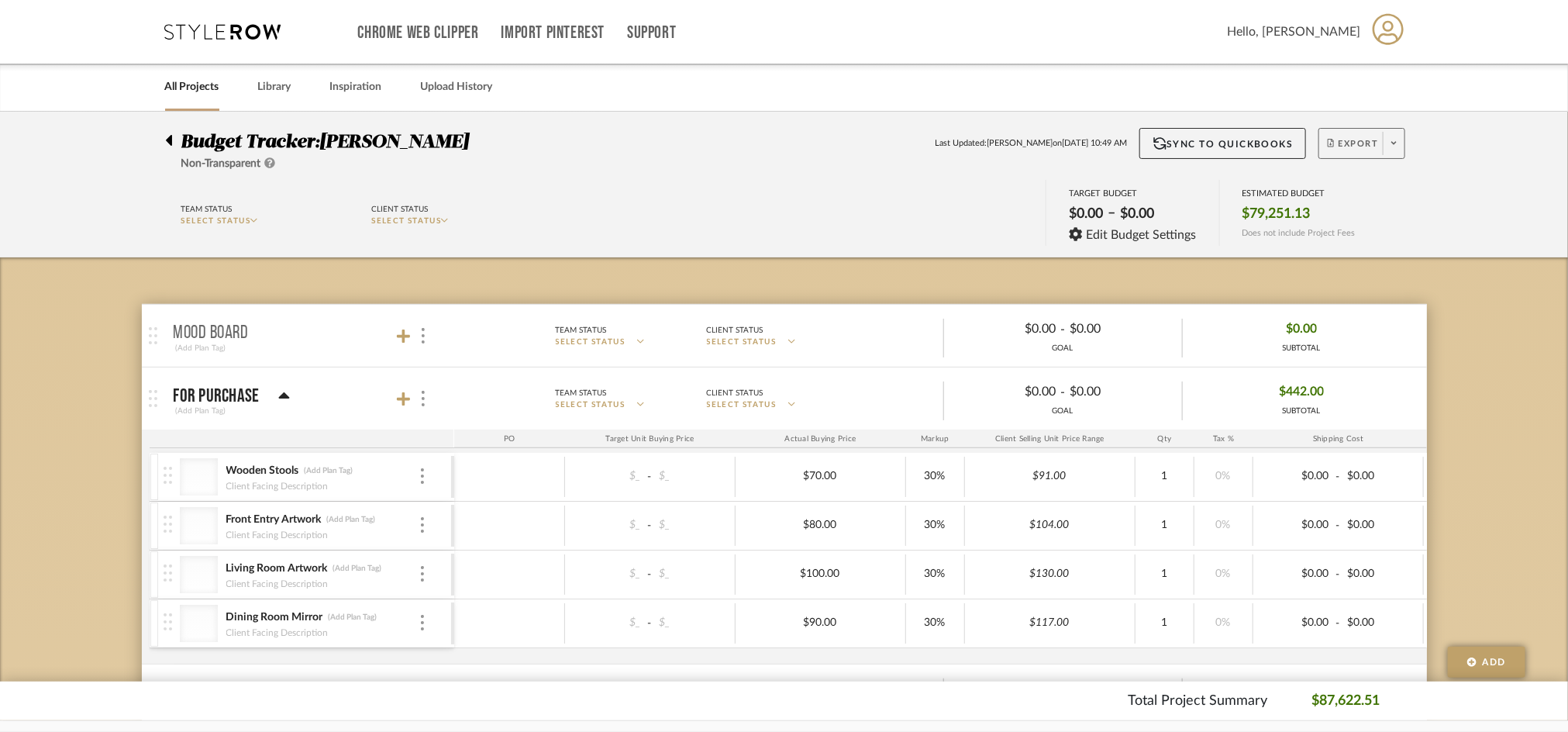
click at [1349, 147] on span "Export" at bounding box center [1353, 149] width 52 height 23
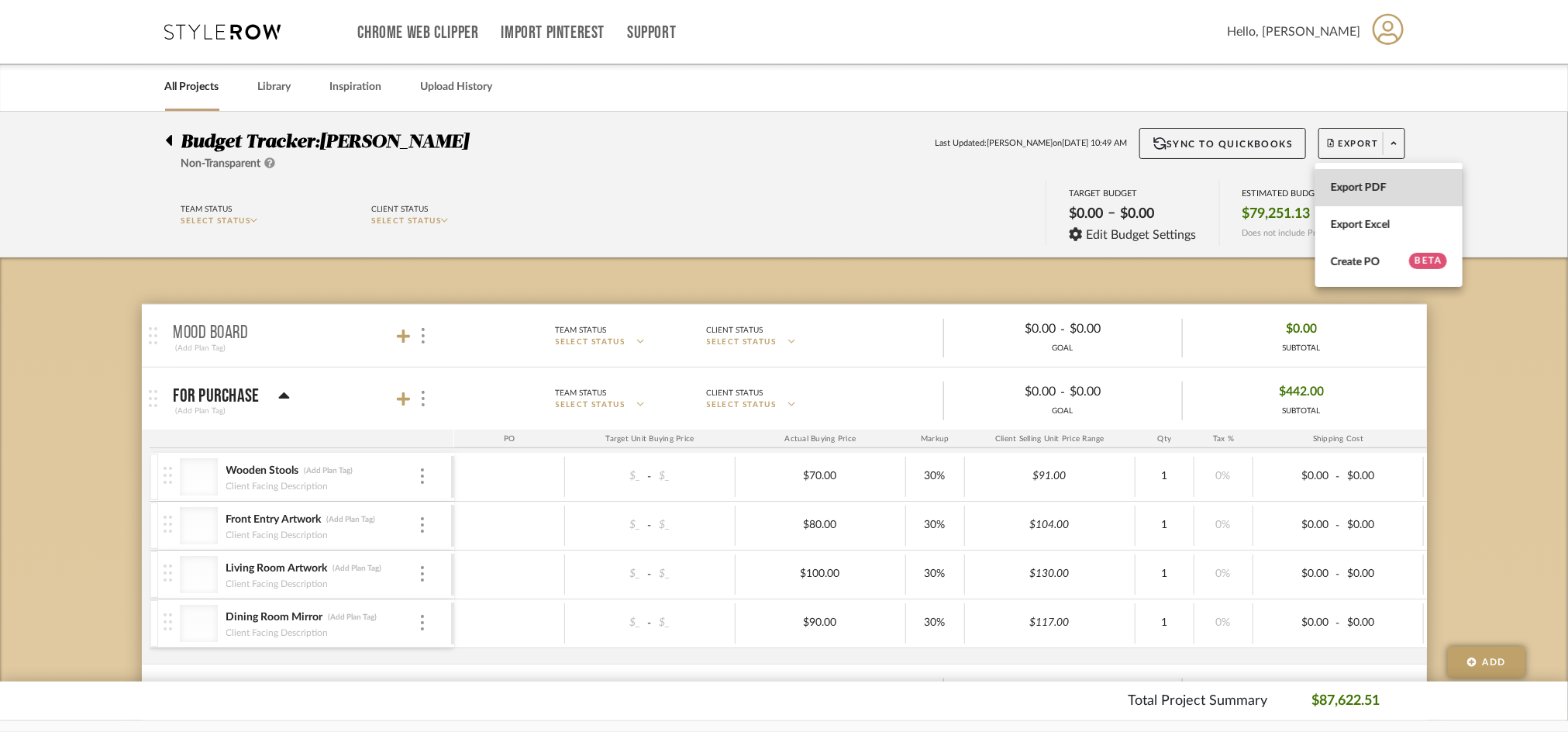
click at [1361, 184] on span "Export PDF" at bounding box center [1389, 187] width 116 height 13
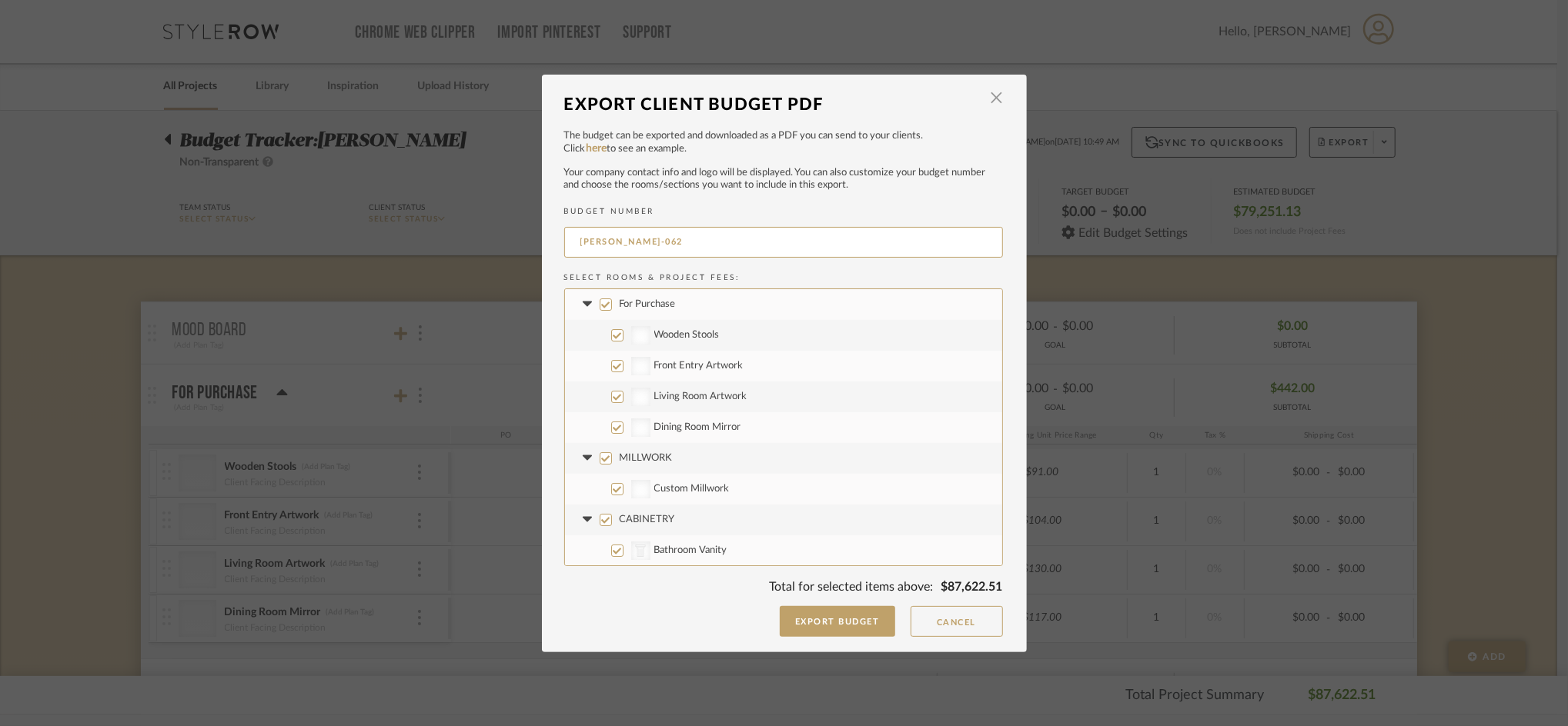
drag, startPoint x: 622, startPoint y: 238, endPoint x: 776, endPoint y: 268, distance: 156.9
click at [776, 268] on div "BUDGET NUMBER HANSON-062 Select Rooms & Project Fees: For Purchase Wooden Stool…" at bounding box center [784, 400] width 439 height 388
type input "HANSON-FULL"
click at [816, 619] on button "Export Budget" at bounding box center [836, 621] width 115 height 31
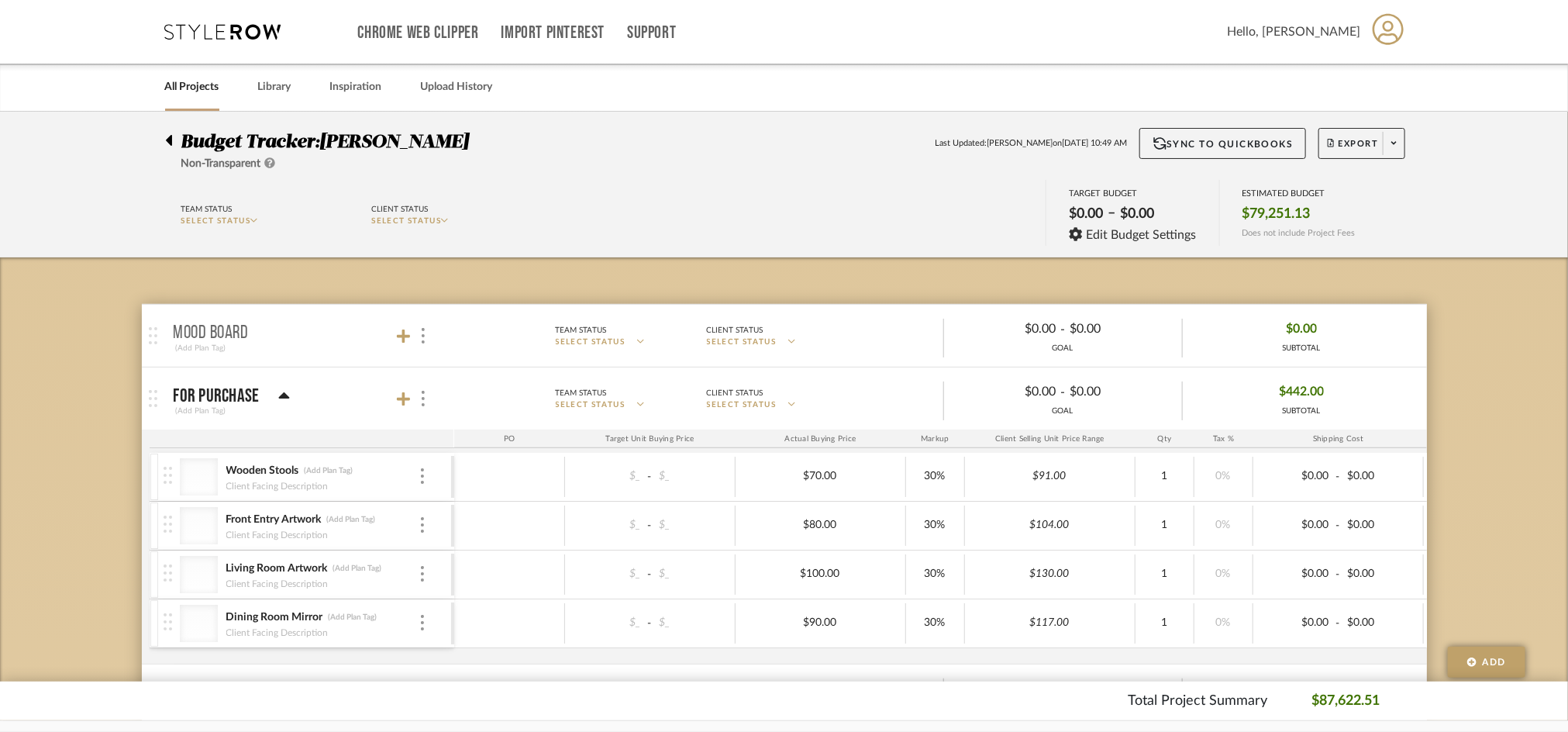
click at [188, 89] on link "All Projects" at bounding box center [191, 87] width 54 height 21
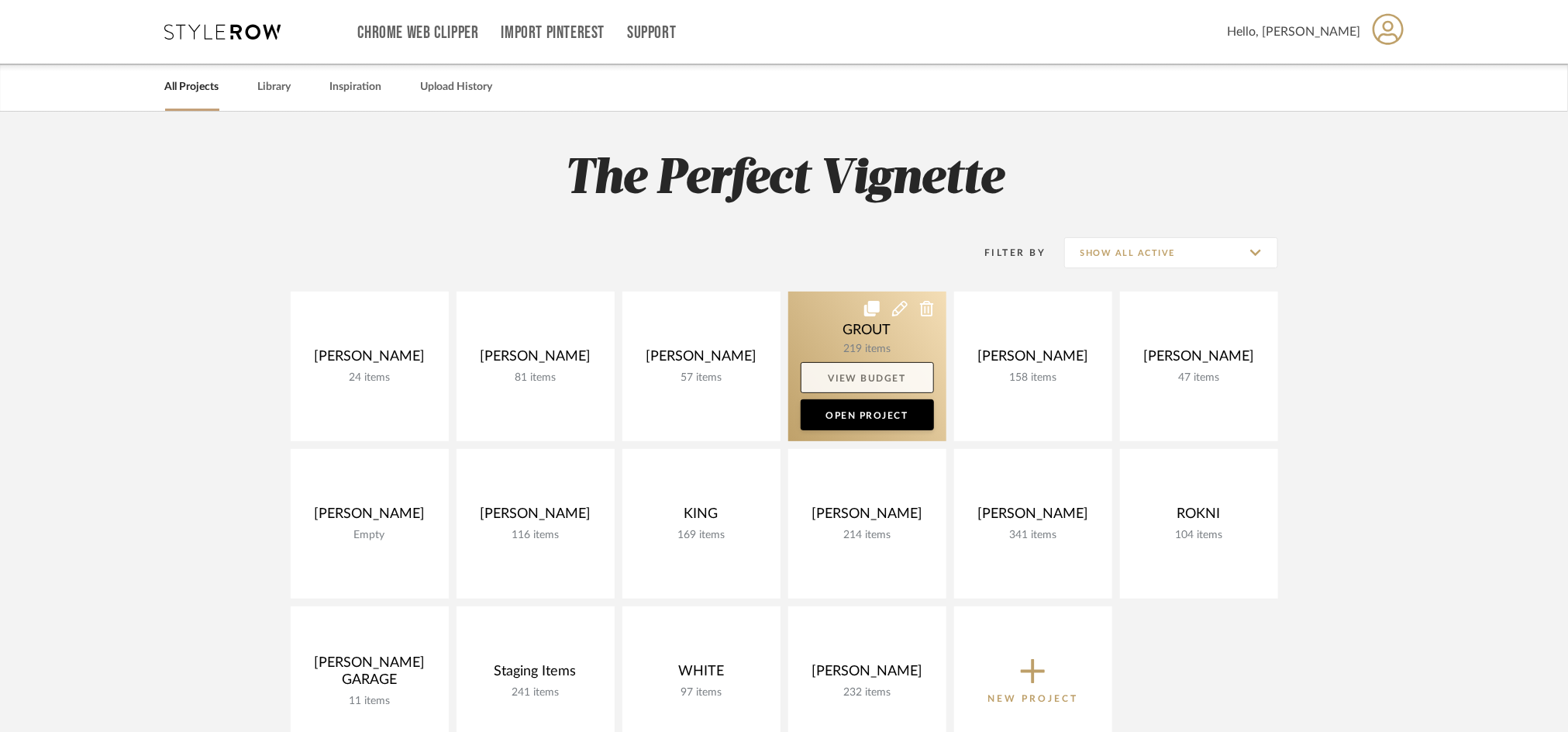
click at [874, 370] on link "View Budget" at bounding box center [867, 378] width 133 height 31
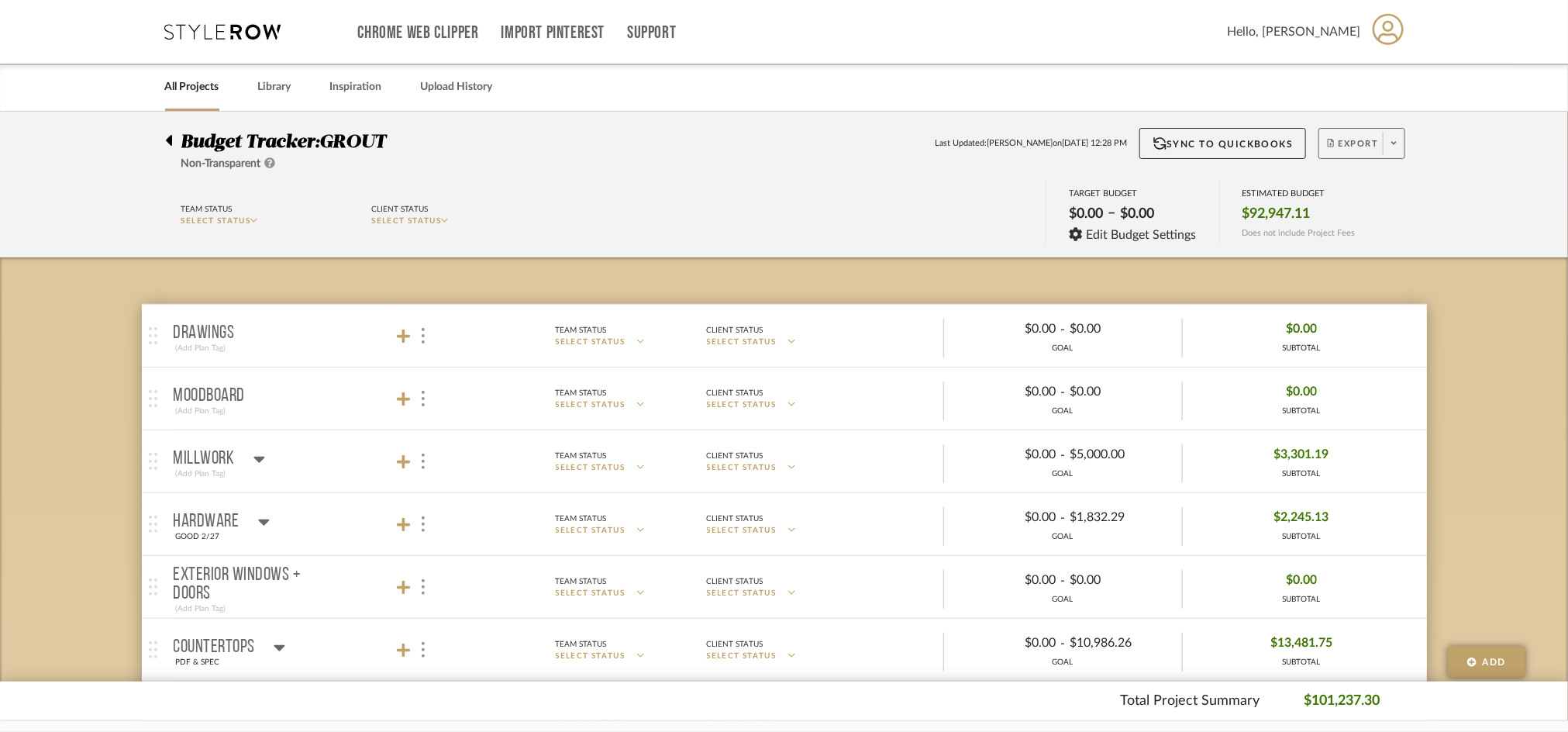
click at [1335, 145] on span "Export" at bounding box center [1353, 149] width 52 height 23
click at [1320, 203] on button "Export PDF" at bounding box center [1389, 187] width 148 height 37
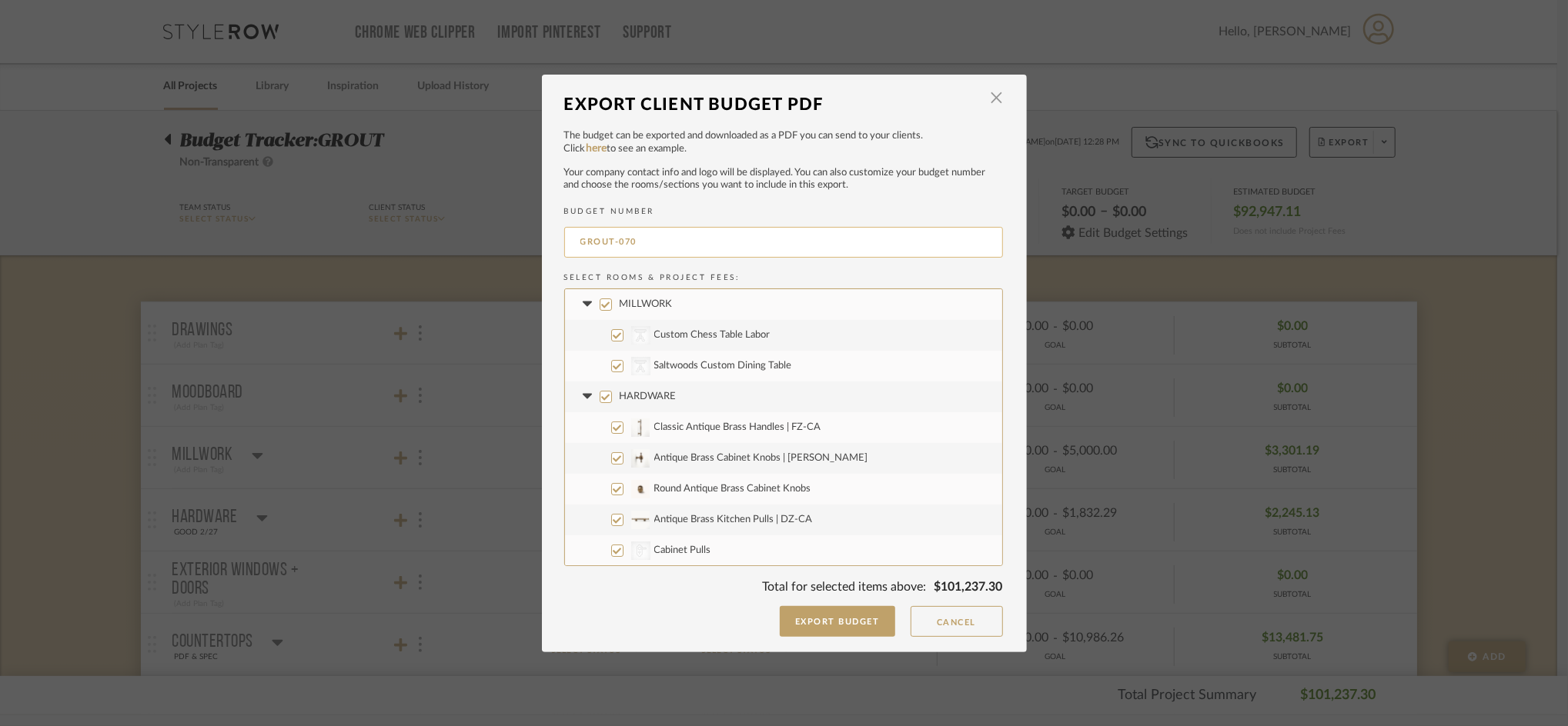
drag, startPoint x: 613, startPoint y: 239, endPoint x: 771, endPoint y: 246, distance: 158.2
click at [771, 246] on input "GROUT-070" at bounding box center [784, 242] width 439 height 31
type input "GROUT-FULL"
click at [798, 621] on button "Export Budget" at bounding box center [836, 621] width 115 height 31
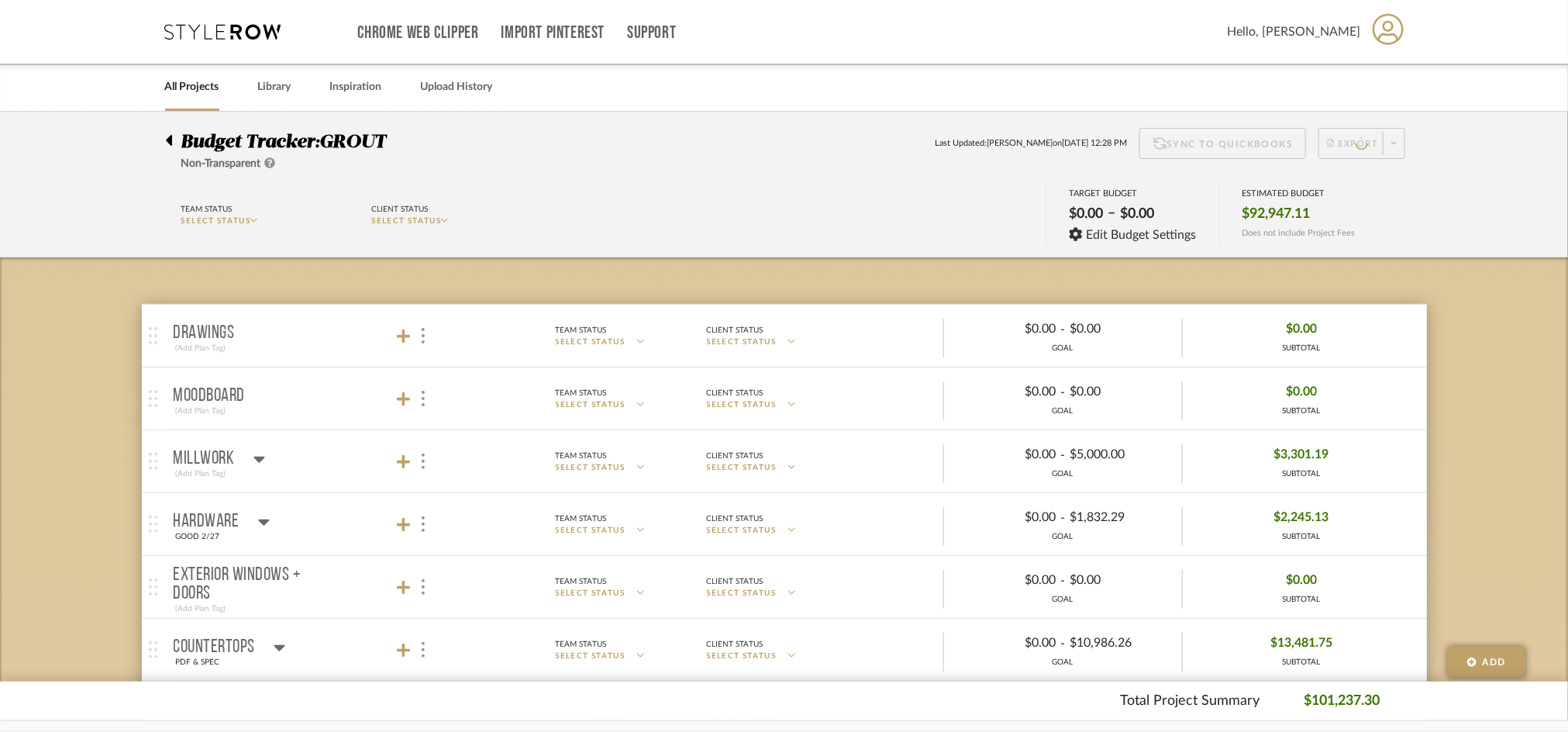
click at [172, 139] on div at bounding box center [173, 137] width 16 height 19
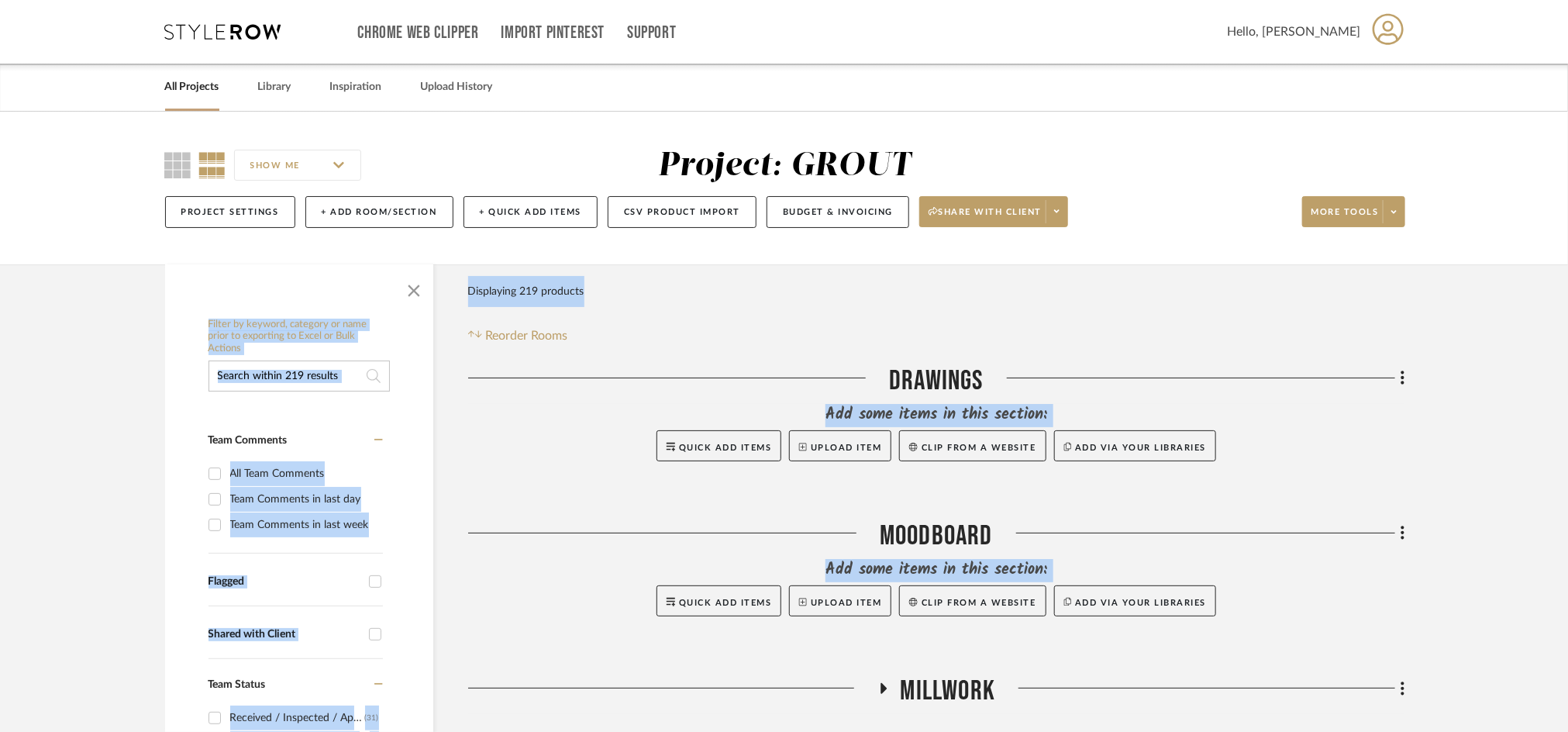
drag, startPoint x: 489, startPoint y: 219, endPoint x: 623, endPoint y: 255, distance: 138.8
click at [194, 88] on link "All Projects" at bounding box center [191, 87] width 54 height 21
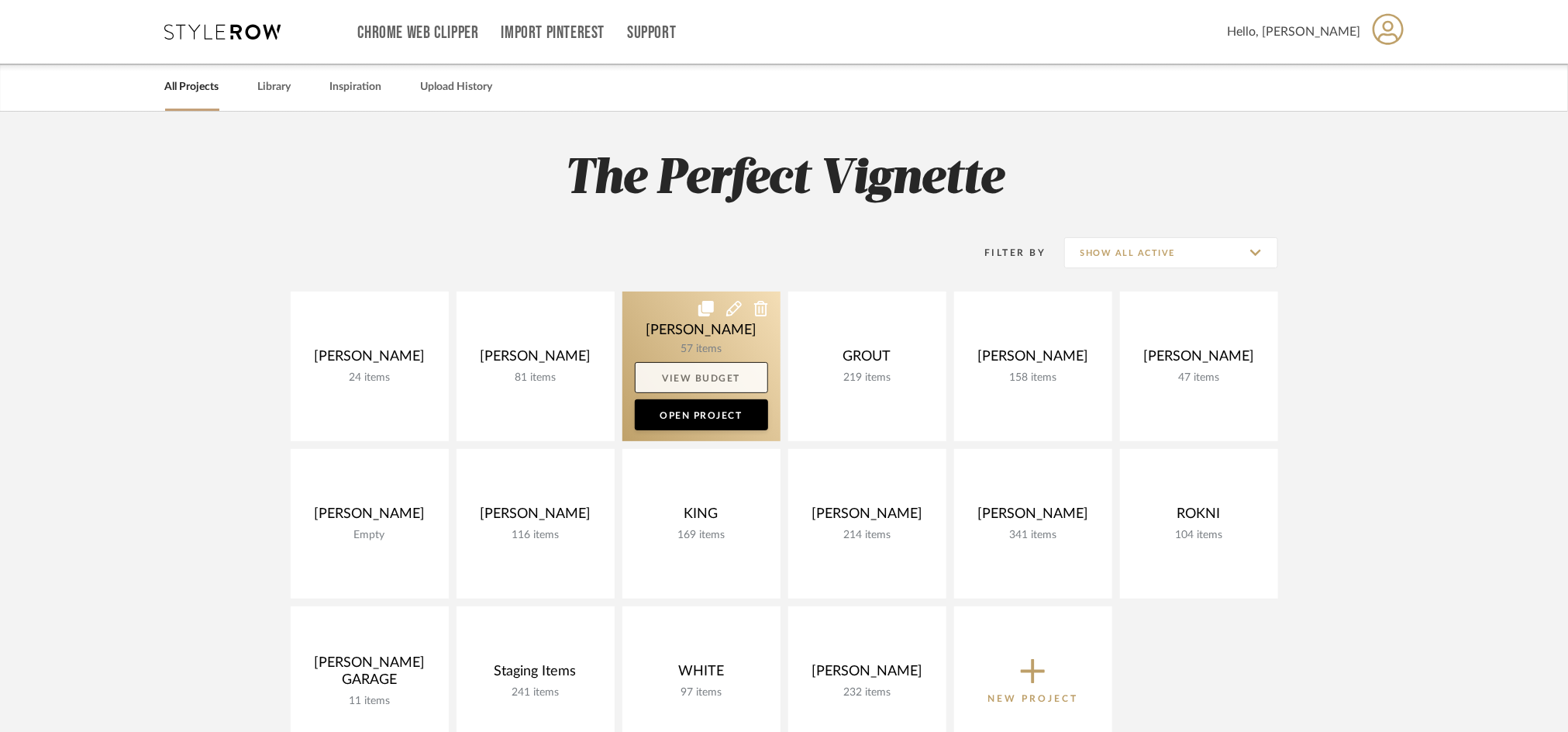
click at [725, 375] on link "View Budget" at bounding box center [701, 378] width 133 height 31
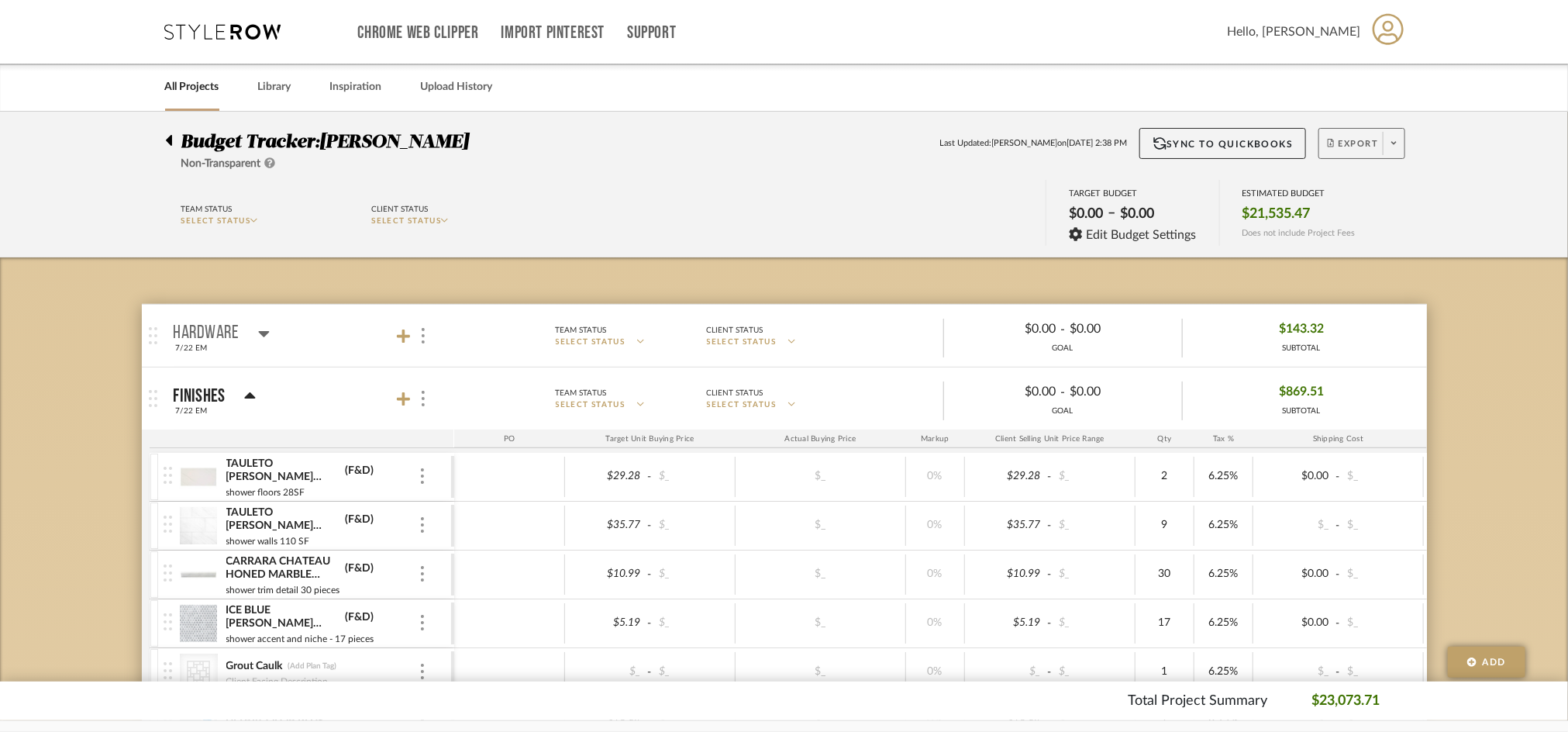
click at [1338, 140] on span "Export" at bounding box center [1353, 149] width 52 height 23
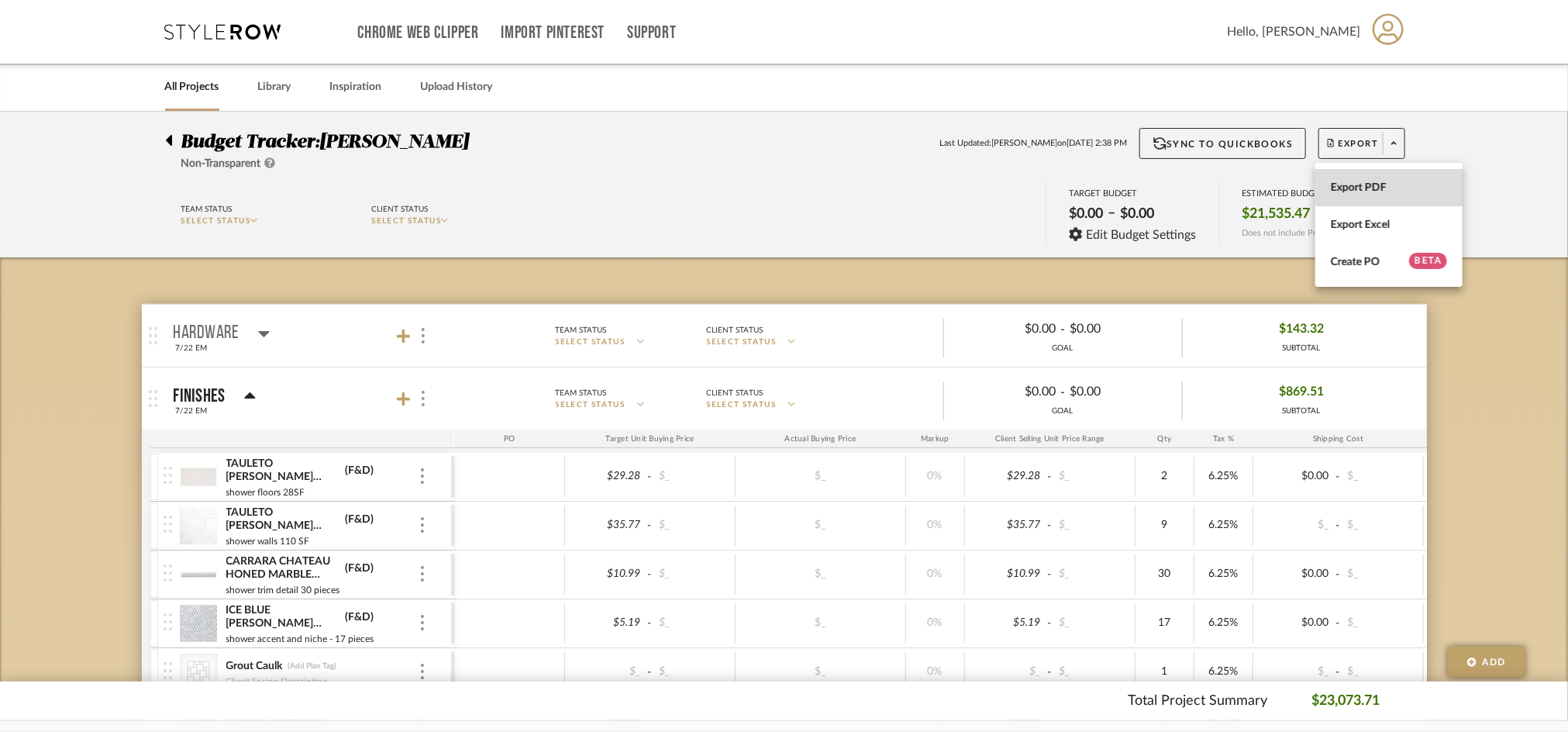
click at [1344, 175] on button "Export PDF" at bounding box center [1389, 187] width 148 height 37
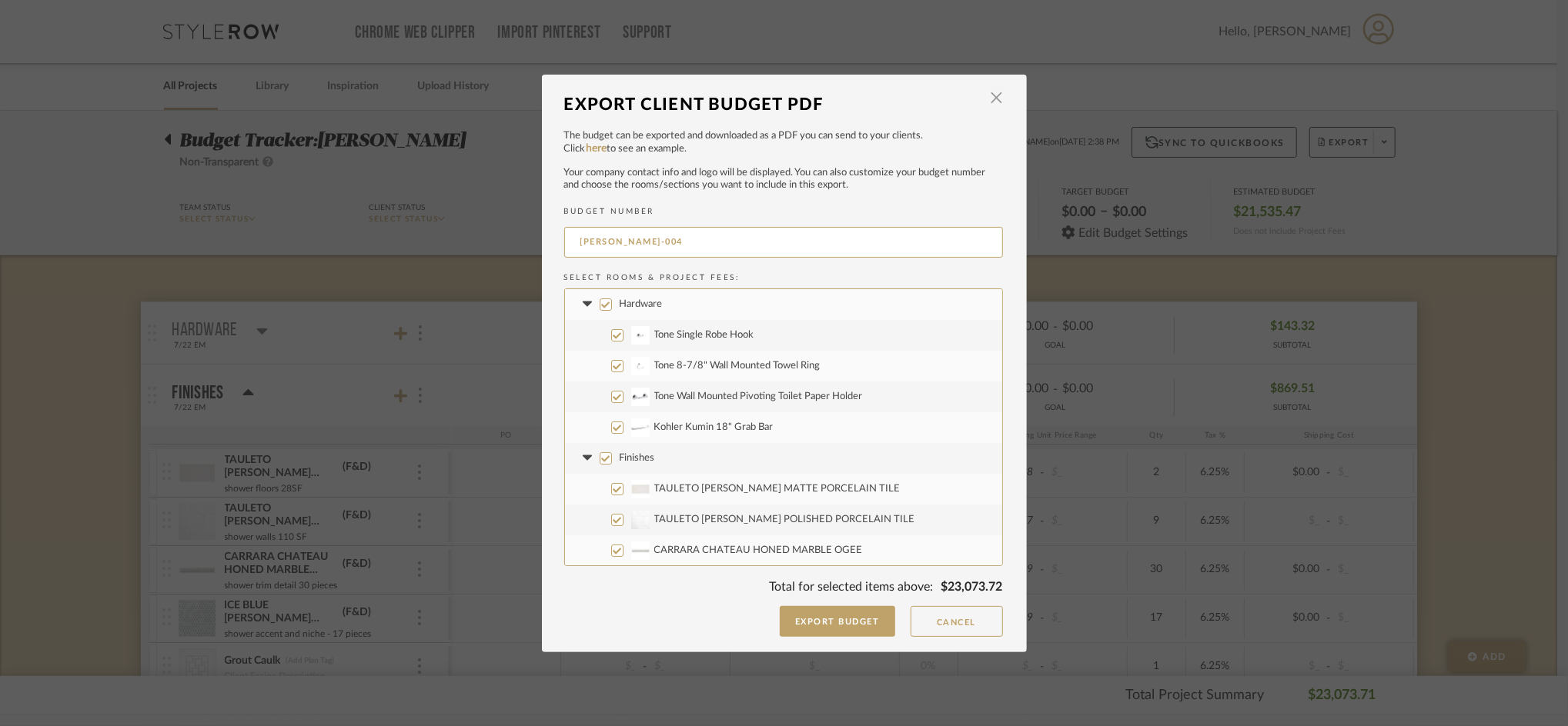
drag, startPoint x: 610, startPoint y: 239, endPoint x: 755, endPoint y: 260, distance: 146.5
click at [755, 260] on div "DOYLE-004" at bounding box center [784, 245] width 439 height 43
type input "DOYLE-FULL"
click at [803, 607] on button "Export Budget" at bounding box center [836, 621] width 115 height 31
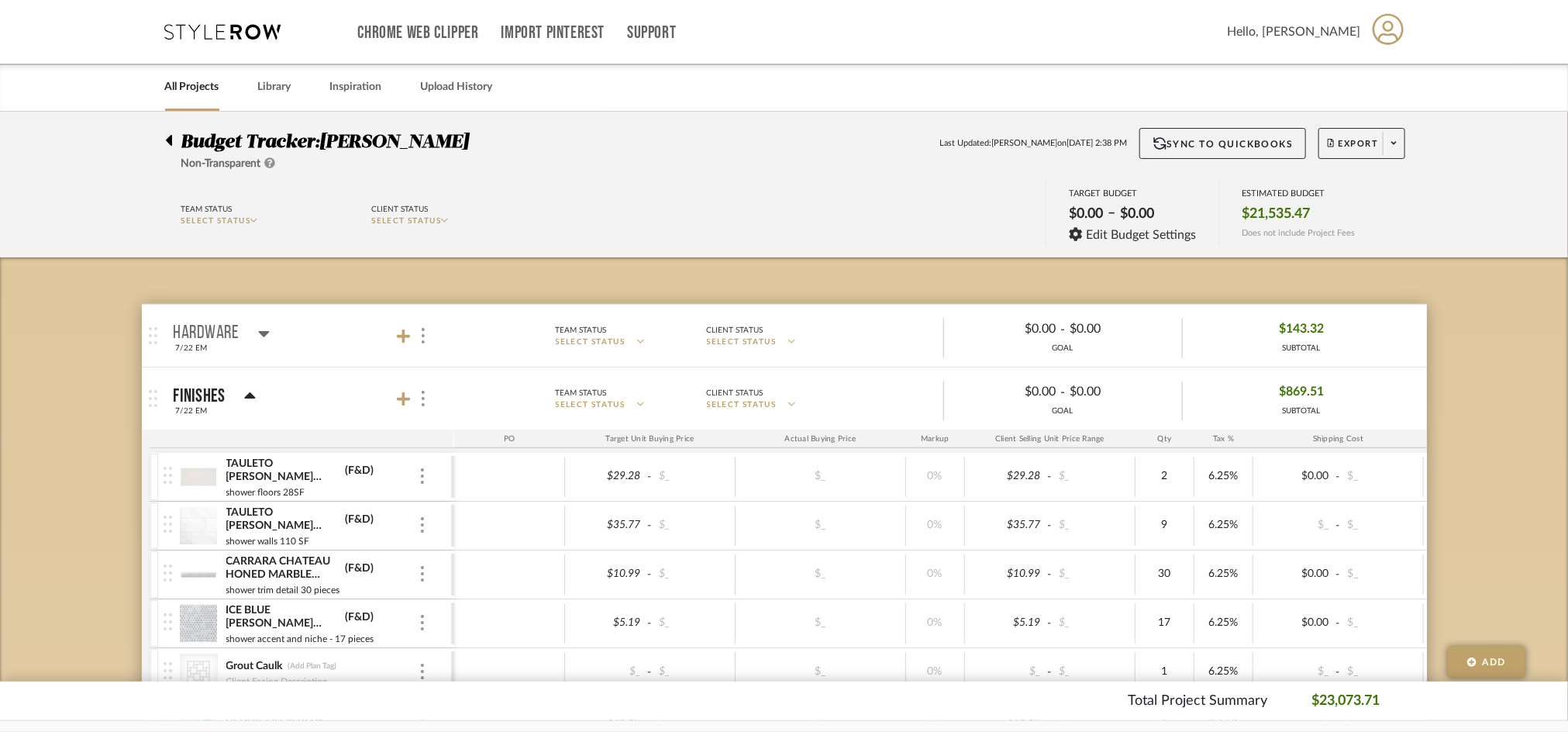
click at [200, 76] on link "All Projects" at bounding box center [191, 87] width 54 height 21
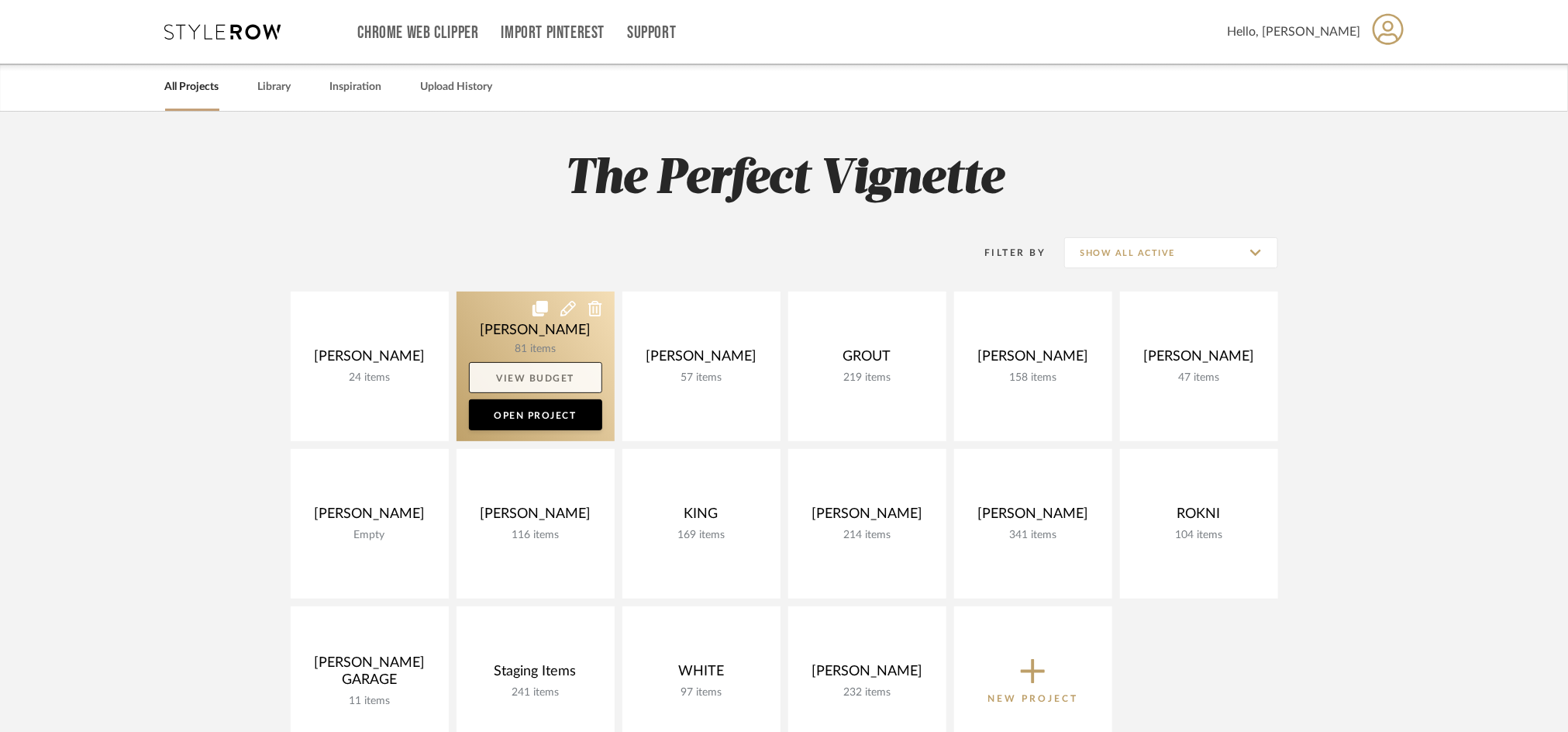
click at [522, 377] on link "View Budget" at bounding box center [535, 378] width 133 height 31
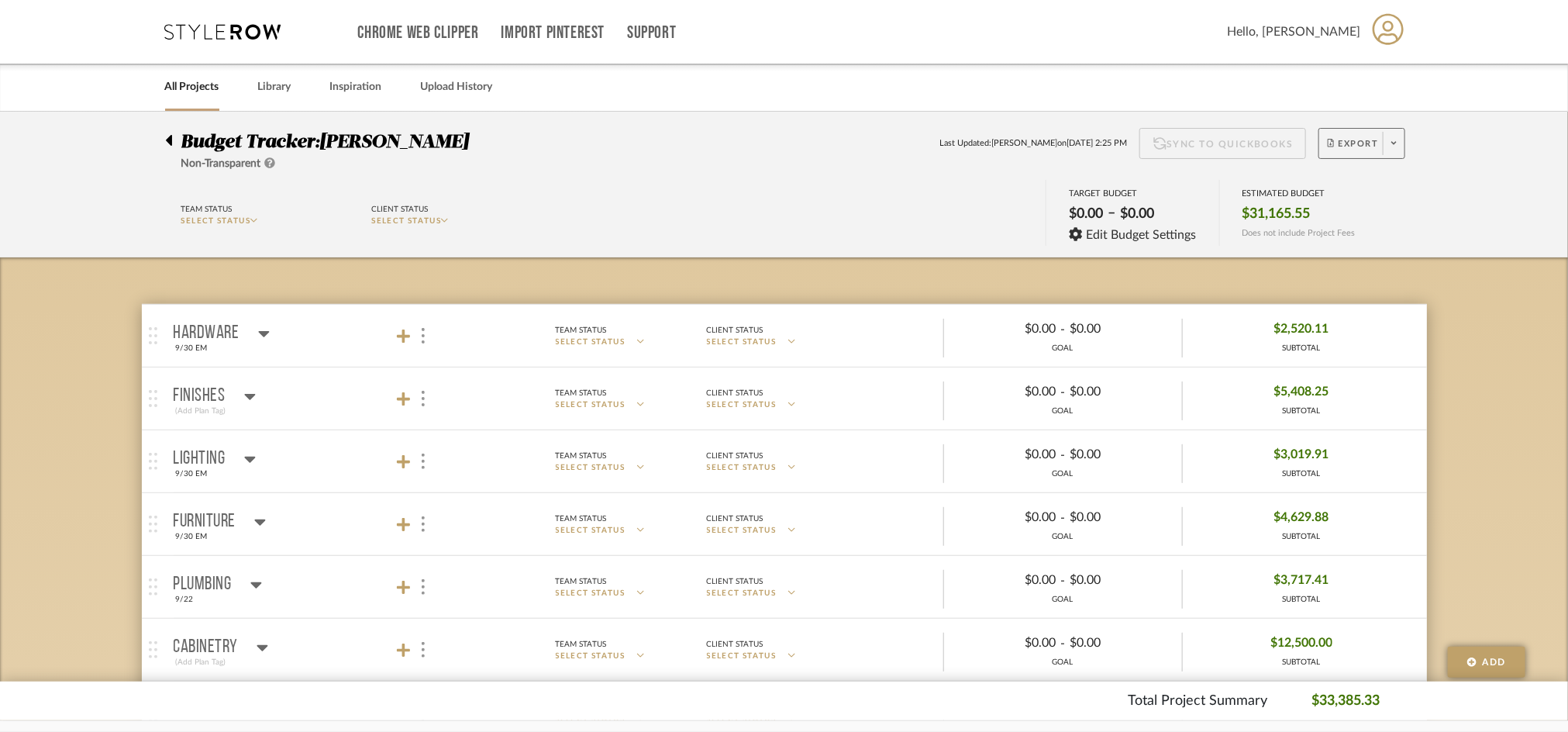
click at [1353, 140] on span "Export" at bounding box center [1353, 149] width 52 height 23
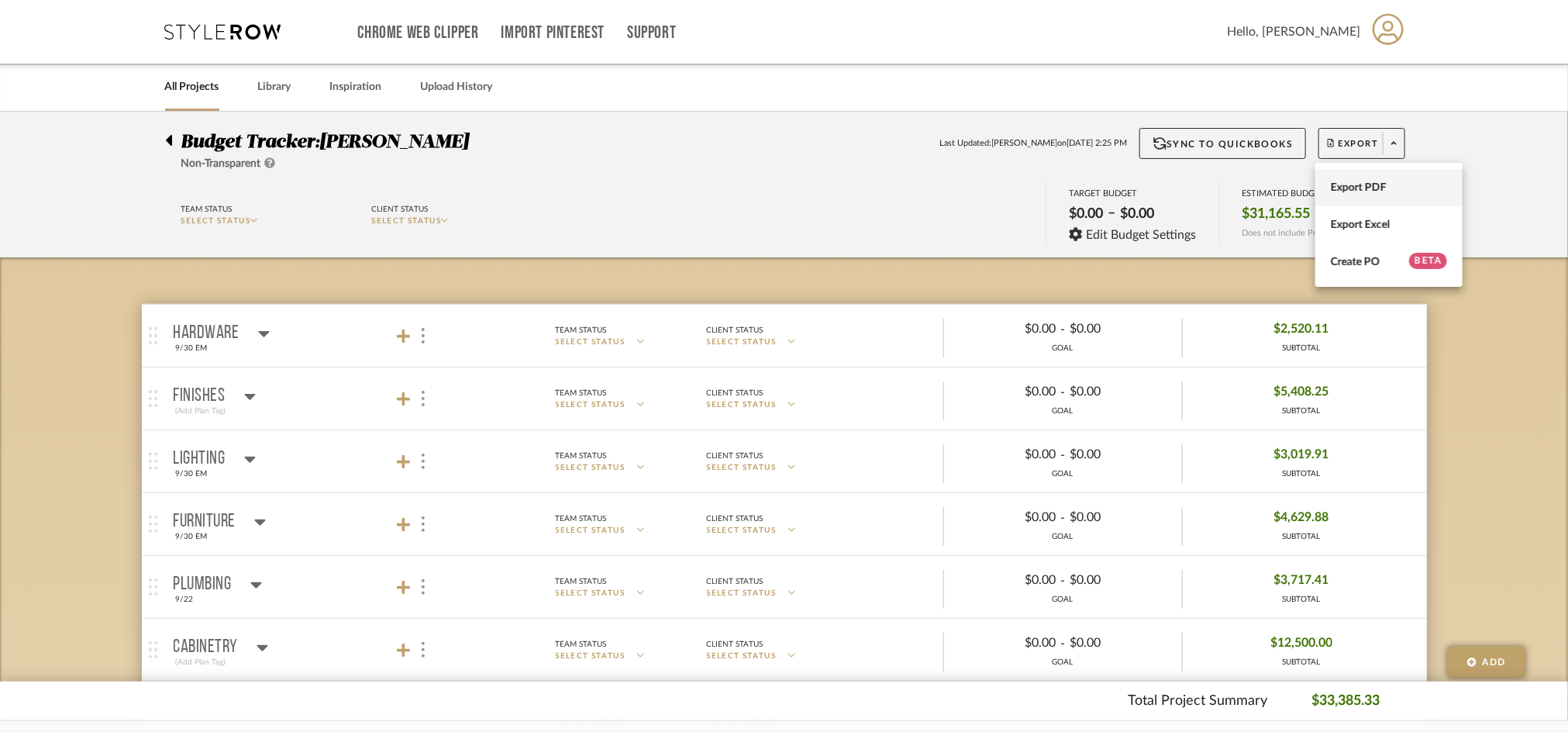
click at [1342, 188] on span "Export PDF" at bounding box center [1389, 187] width 116 height 13
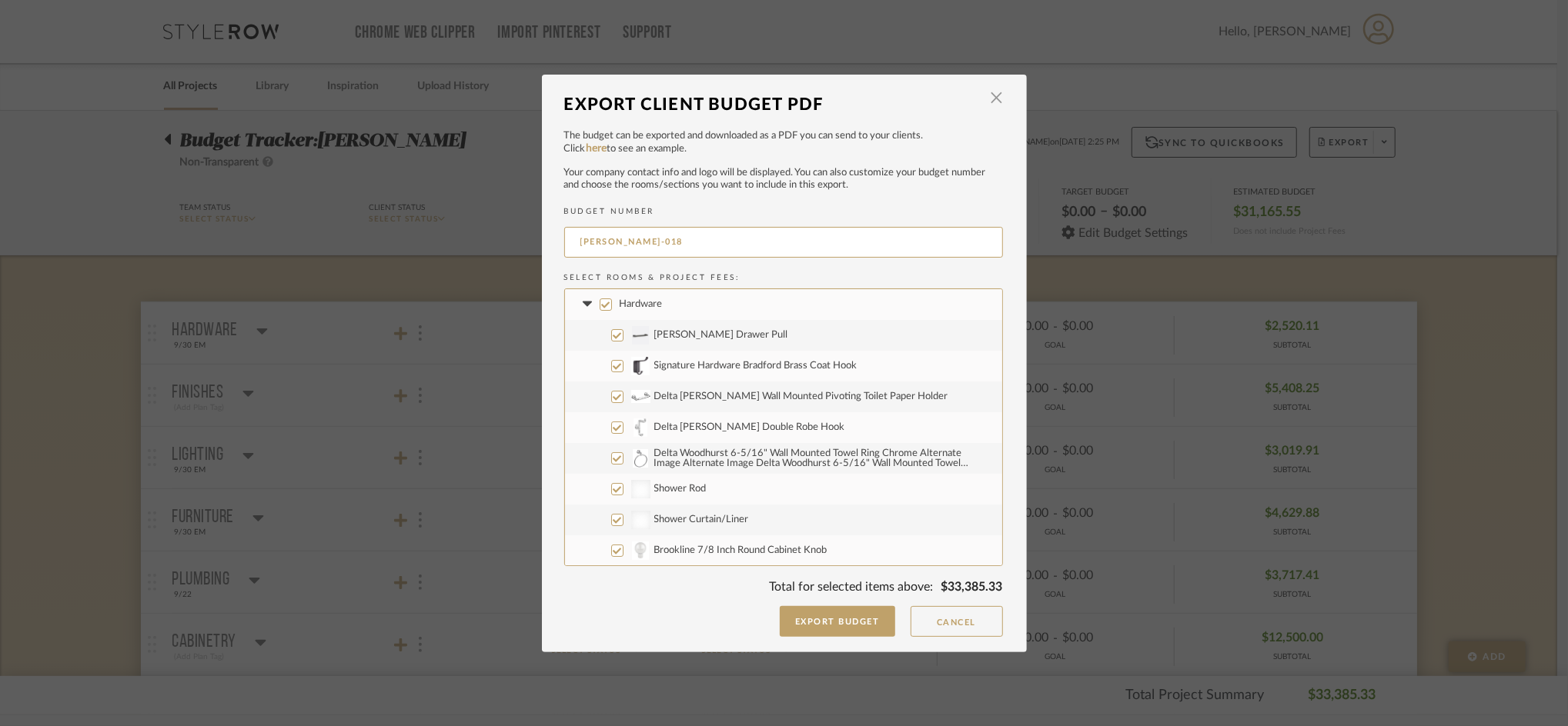
drag, startPoint x: 611, startPoint y: 241, endPoint x: 789, endPoint y: 278, distance: 181.8
click at [789, 278] on div "BUDGET NUMBER CASALI-018 Select Rooms & Project Fees: Hardware Meadows Drawer P…" at bounding box center [784, 400] width 439 height 388
type input "CASALI-FULL"
click at [797, 608] on button "Export Budget" at bounding box center [836, 621] width 115 height 31
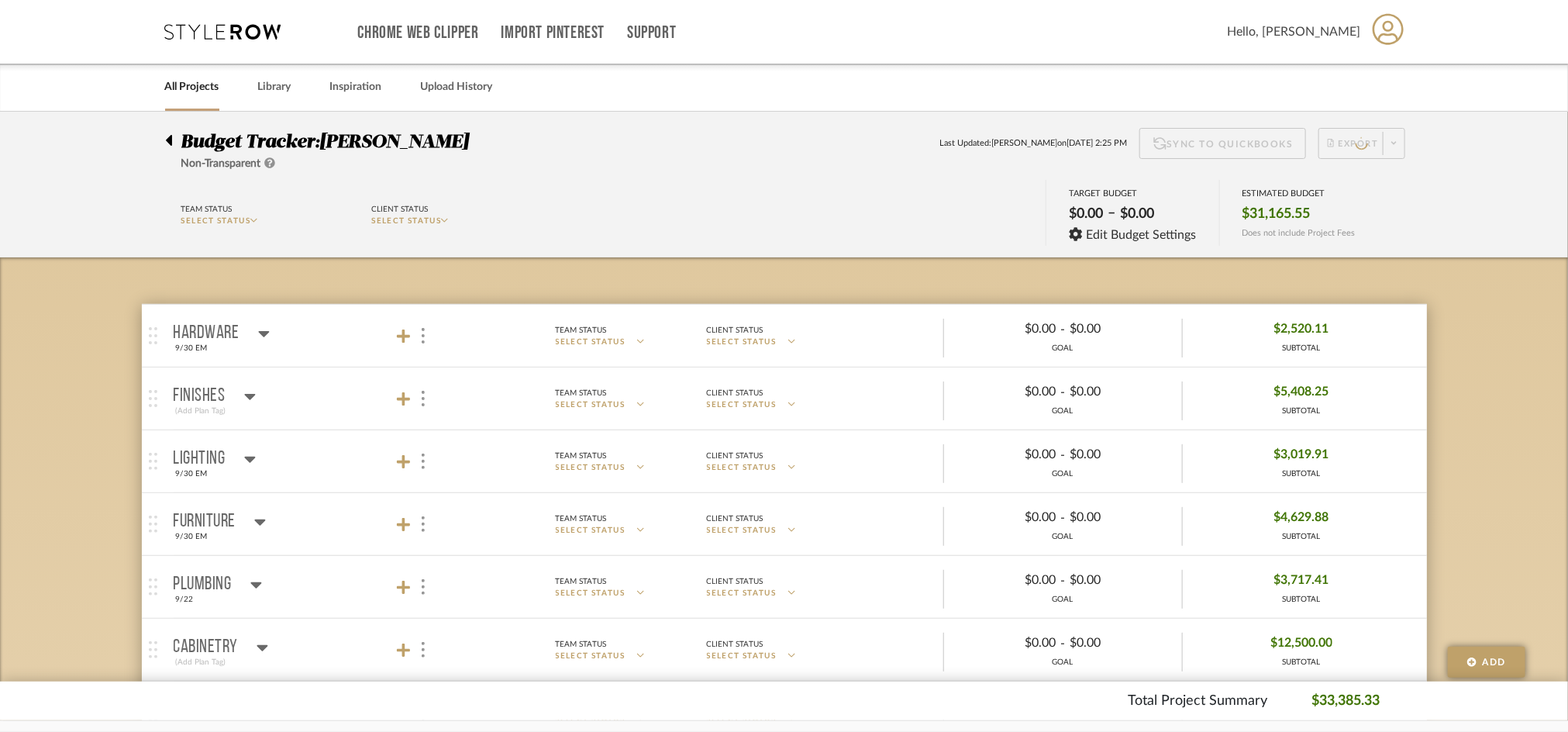
click at [183, 88] on link "All Projects" at bounding box center [191, 87] width 54 height 21
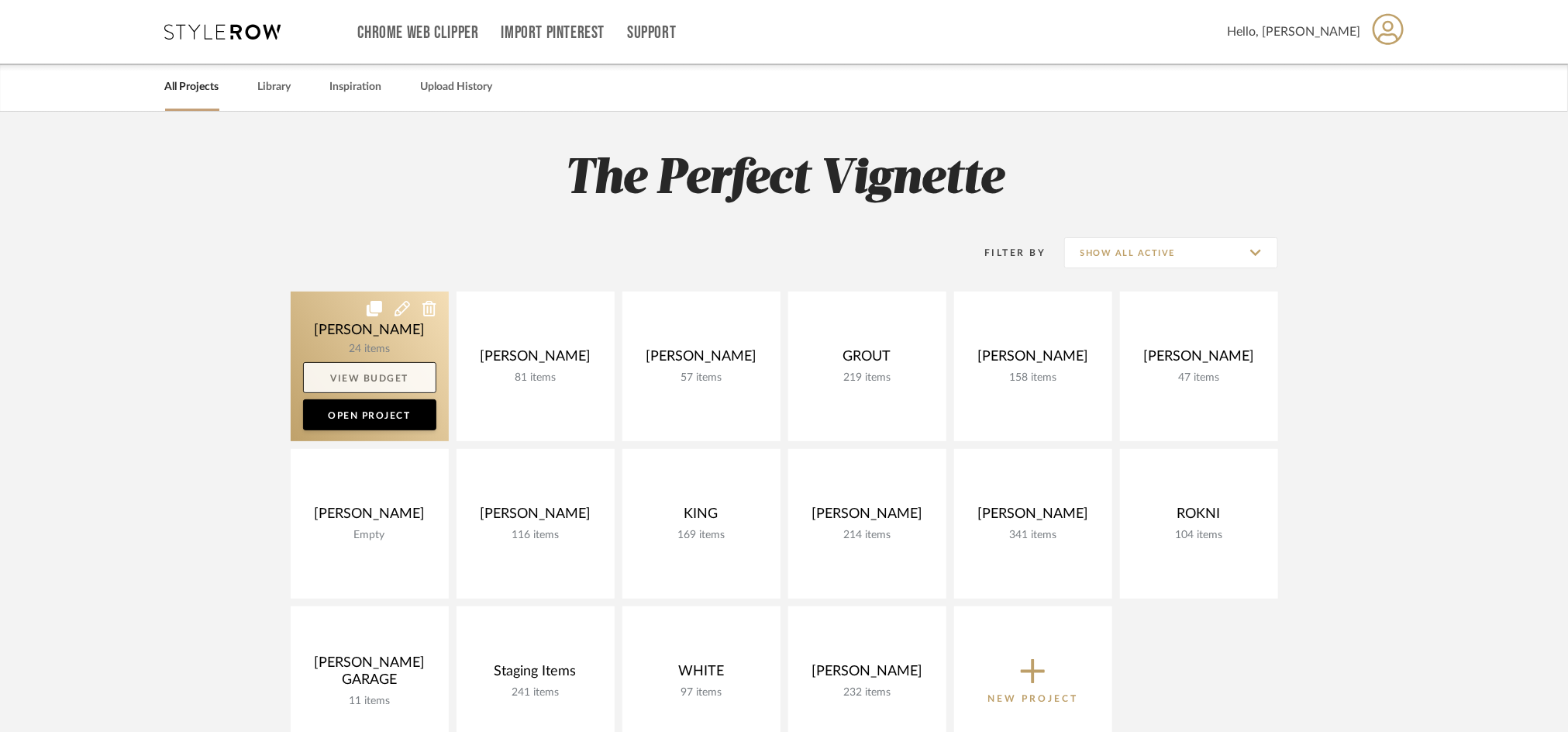
click at [380, 373] on link "View Budget" at bounding box center [369, 378] width 133 height 31
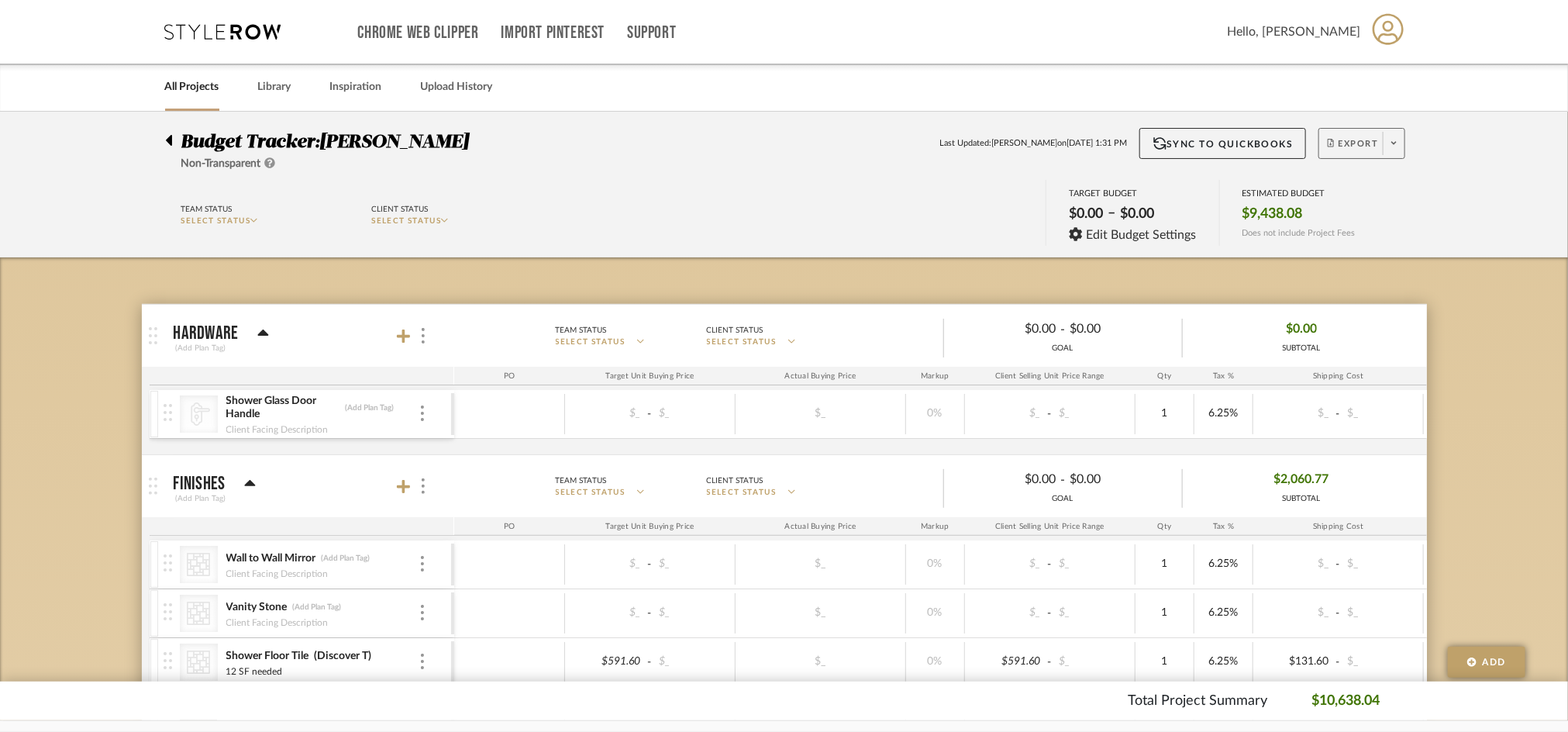
click at [1351, 156] on span "Export" at bounding box center [1353, 149] width 52 height 23
click at [1344, 193] on span "Export PDF" at bounding box center [1389, 187] width 116 height 13
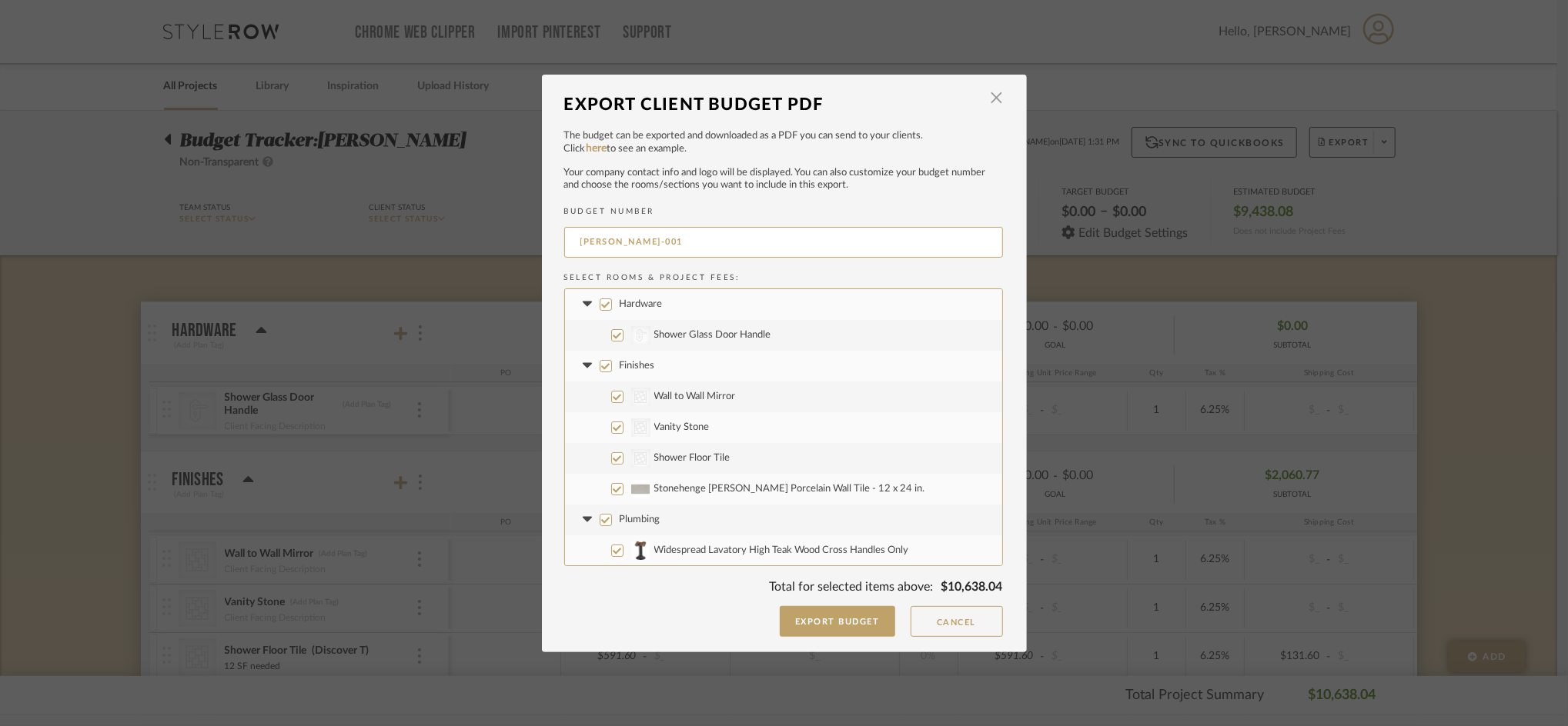
drag, startPoint x: 617, startPoint y: 239, endPoint x: 732, endPoint y: 261, distance: 117.1
click at [732, 261] on div "BUTLER-001" at bounding box center [784, 245] width 439 height 43
type input "BUTLER-FULL"
click at [835, 624] on button "Export Budget" at bounding box center [836, 621] width 115 height 31
